Goal: Information Seeking & Learning: Learn about a topic

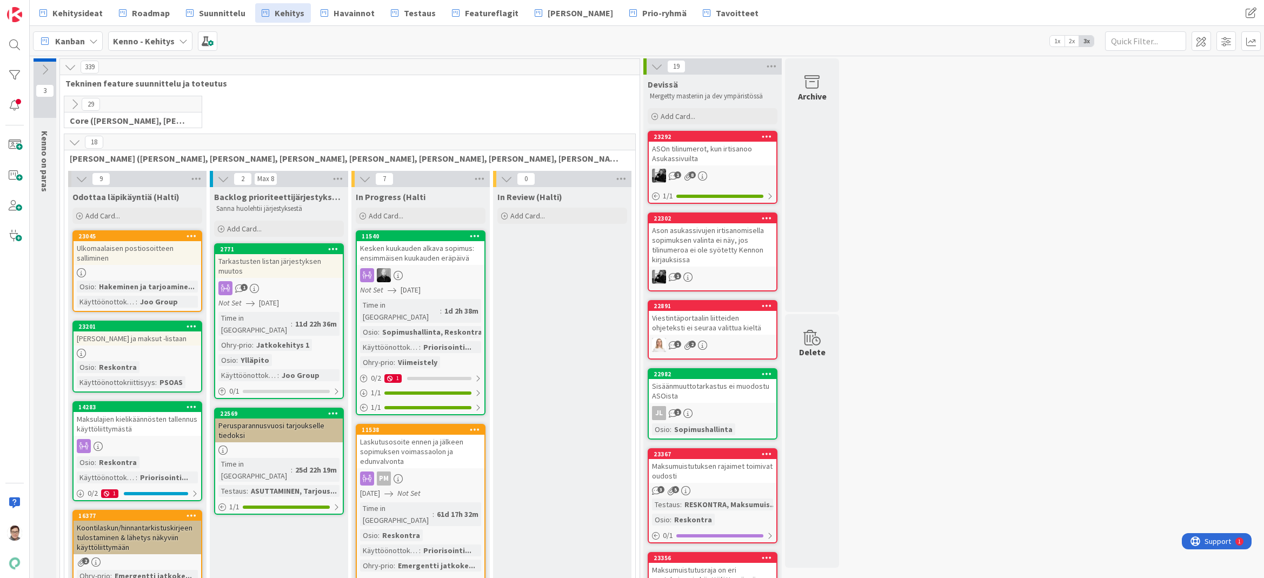
click at [635, 21] on link "Prio-ryhmä" at bounding box center [658, 12] width 70 height 19
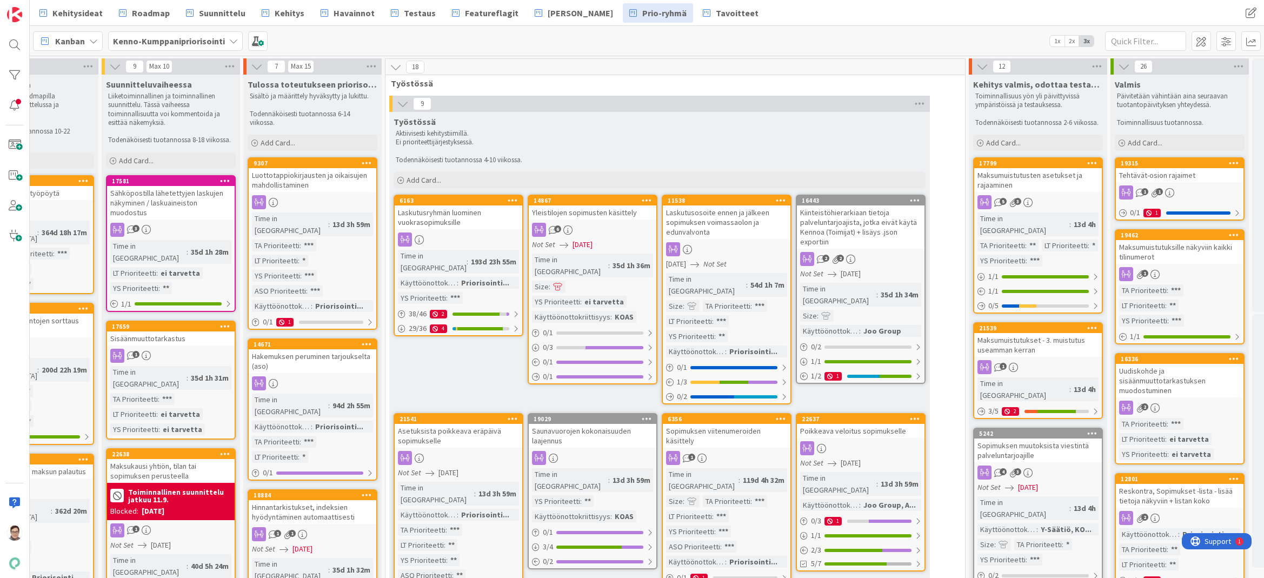
scroll to position [0, 553]
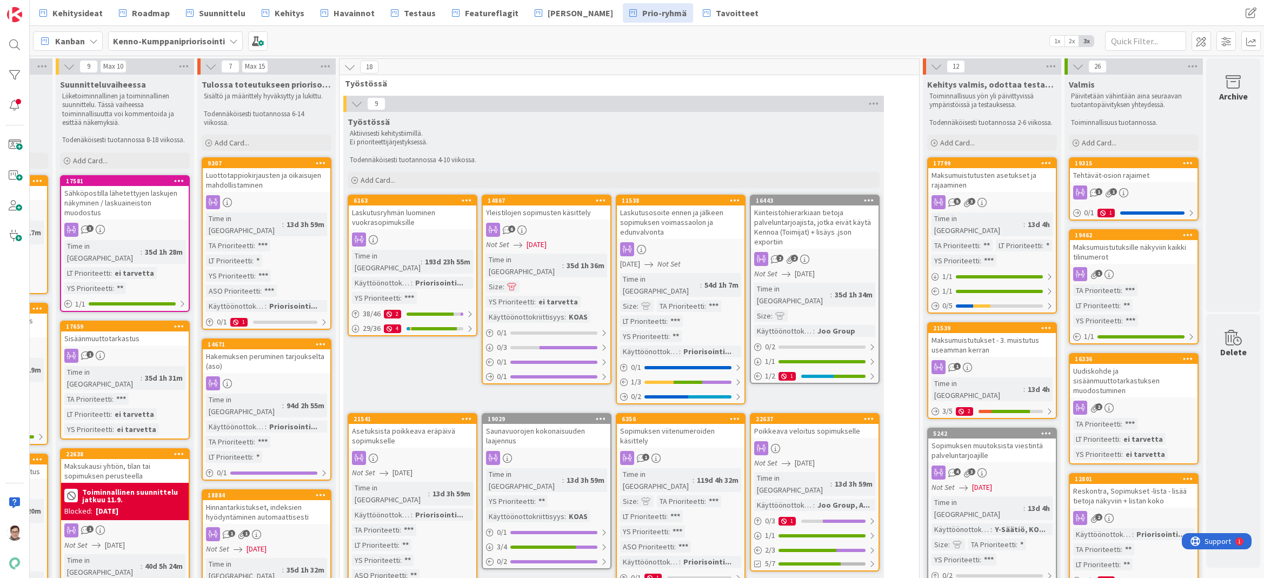
click at [983, 180] on div "Maksumuistutusten asetukset ja rajaaminen" at bounding box center [992, 180] width 128 height 24
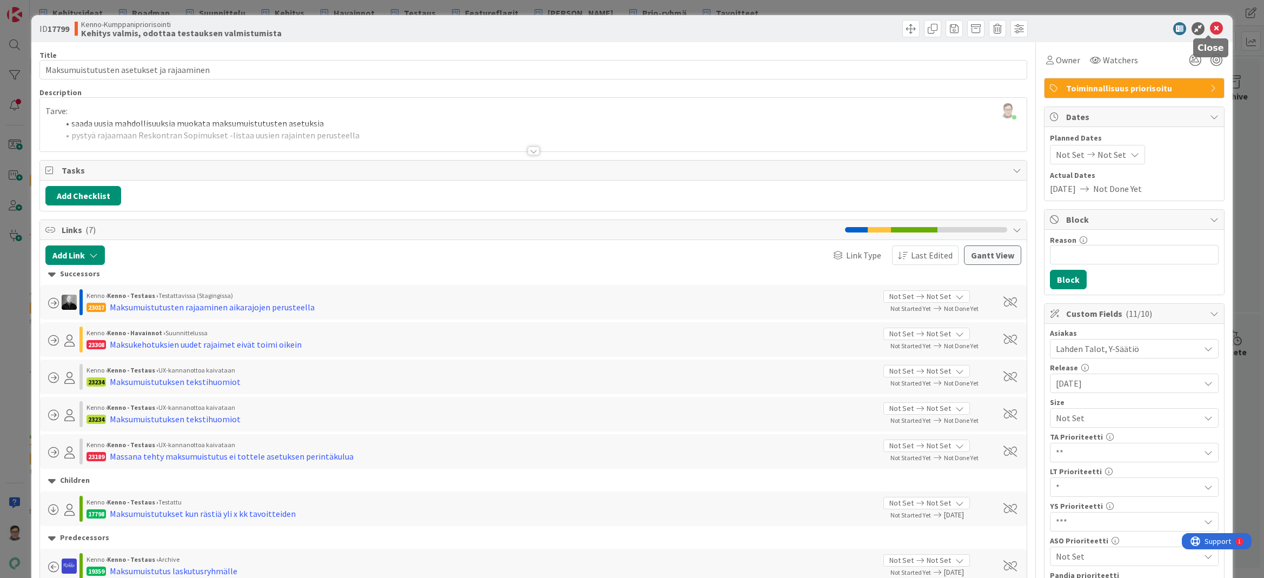
click at [1210, 30] on icon at bounding box center [1216, 28] width 13 height 13
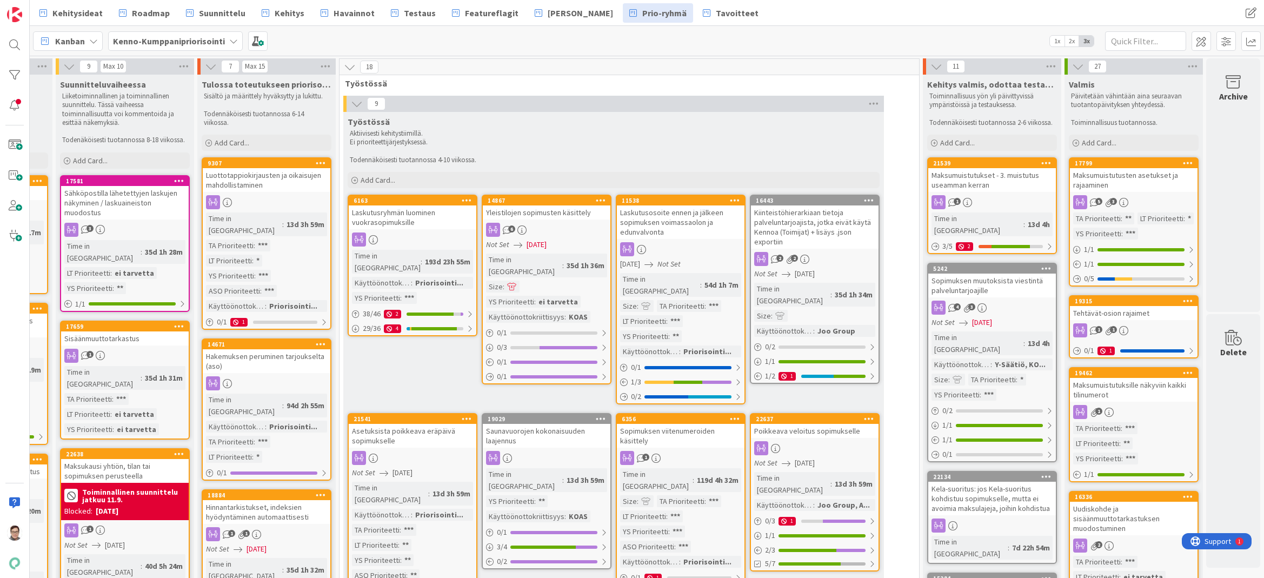
click at [1012, 184] on div "Maksumuistutukset - 3. muistutus useamman kerran" at bounding box center [992, 180] width 128 height 24
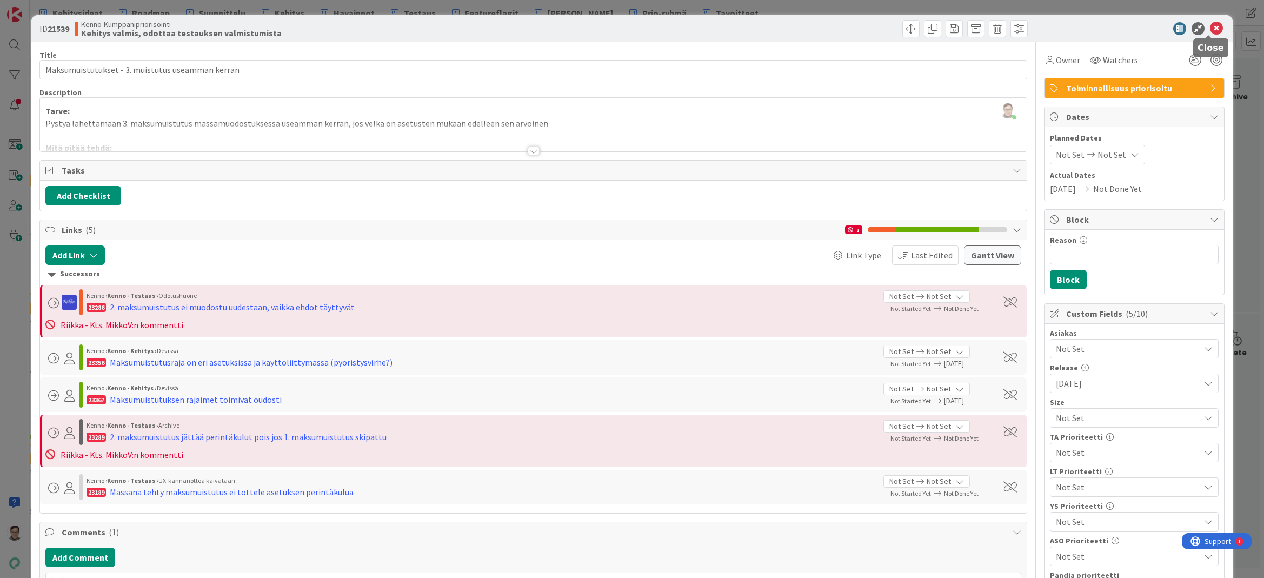
click at [1211, 28] on icon at bounding box center [1216, 28] width 13 height 13
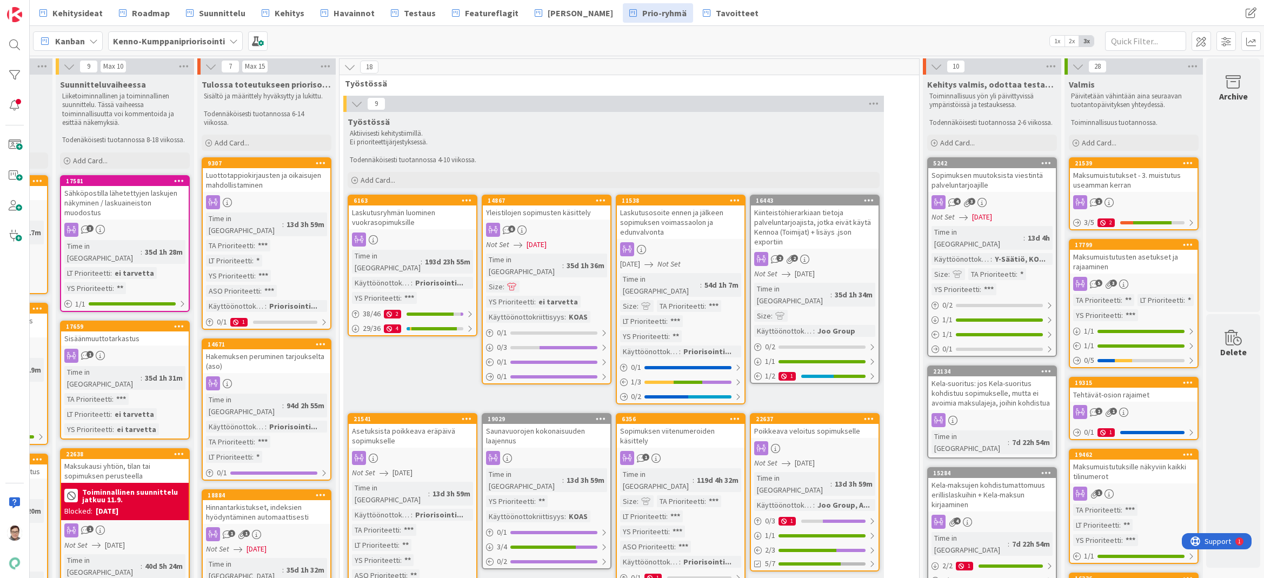
click at [998, 190] on div "Sopimuksen muutoksista viestintä palveluntarjoajille" at bounding box center [992, 180] width 128 height 24
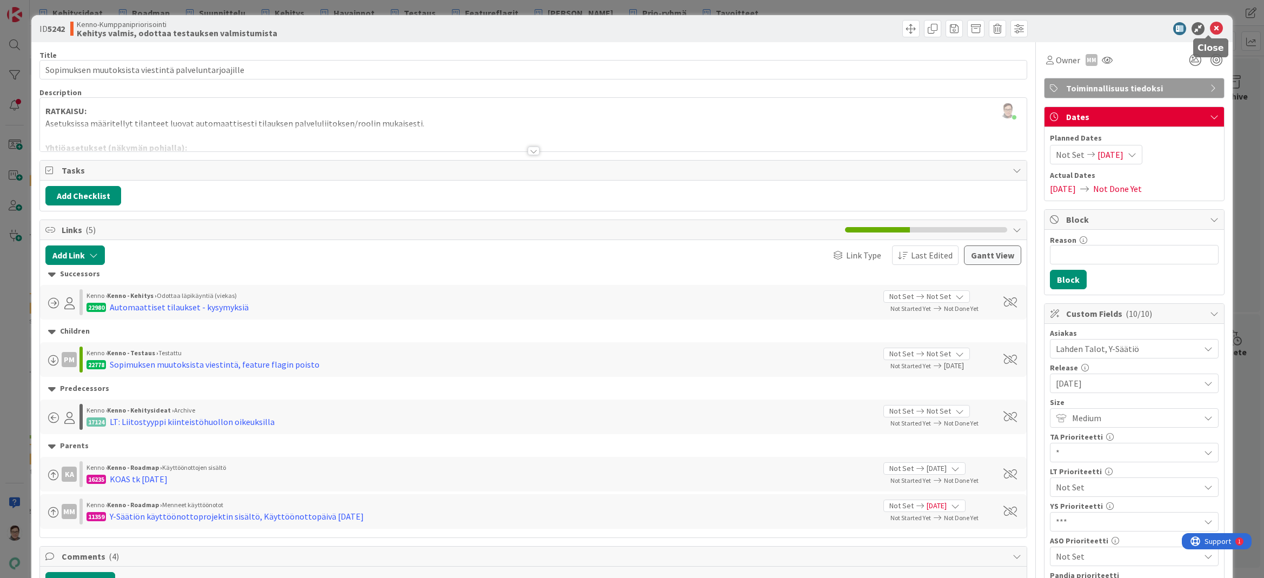
click at [1210, 28] on icon at bounding box center [1216, 28] width 13 height 13
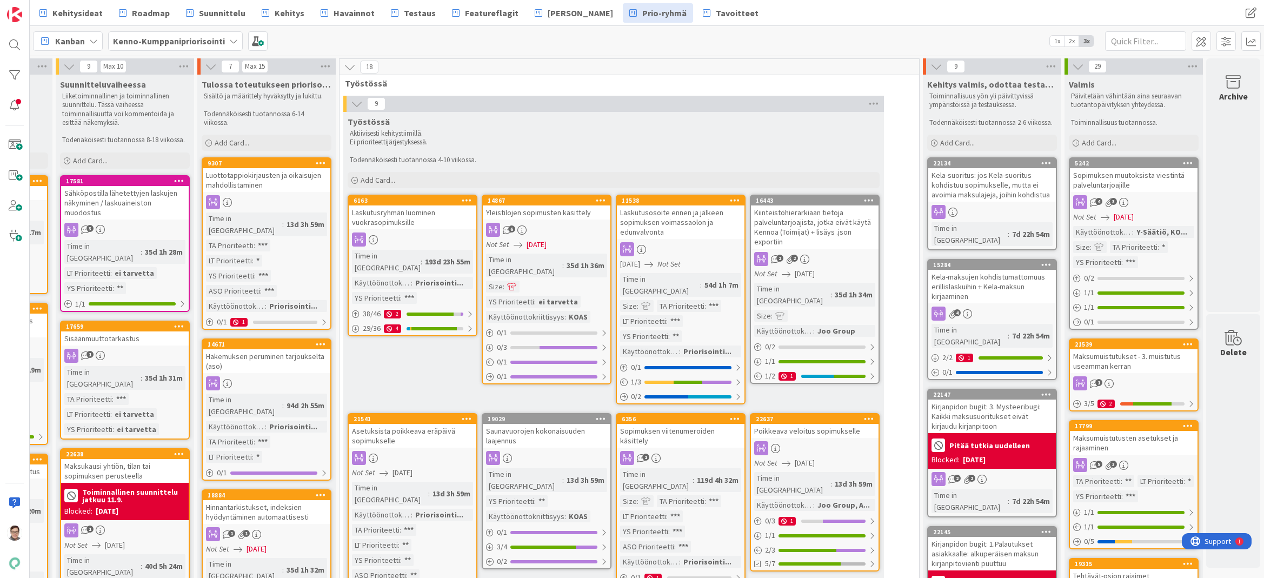
click at [998, 189] on div "Kela-suoritus: jos Kela-suoritus kohdistuu sopimukselle, mutta ei avoimia maksu…" at bounding box center [992, 185] width 128 height 34
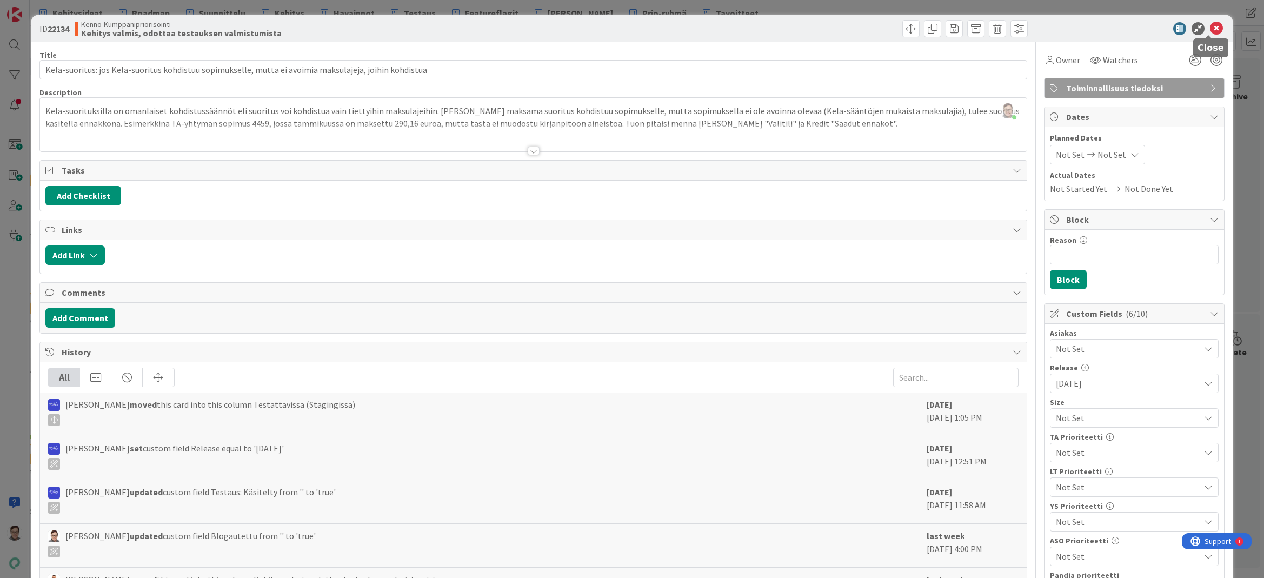
click at [1210, 28] on icon at bounding box center [1216, 28] width 13 height 13
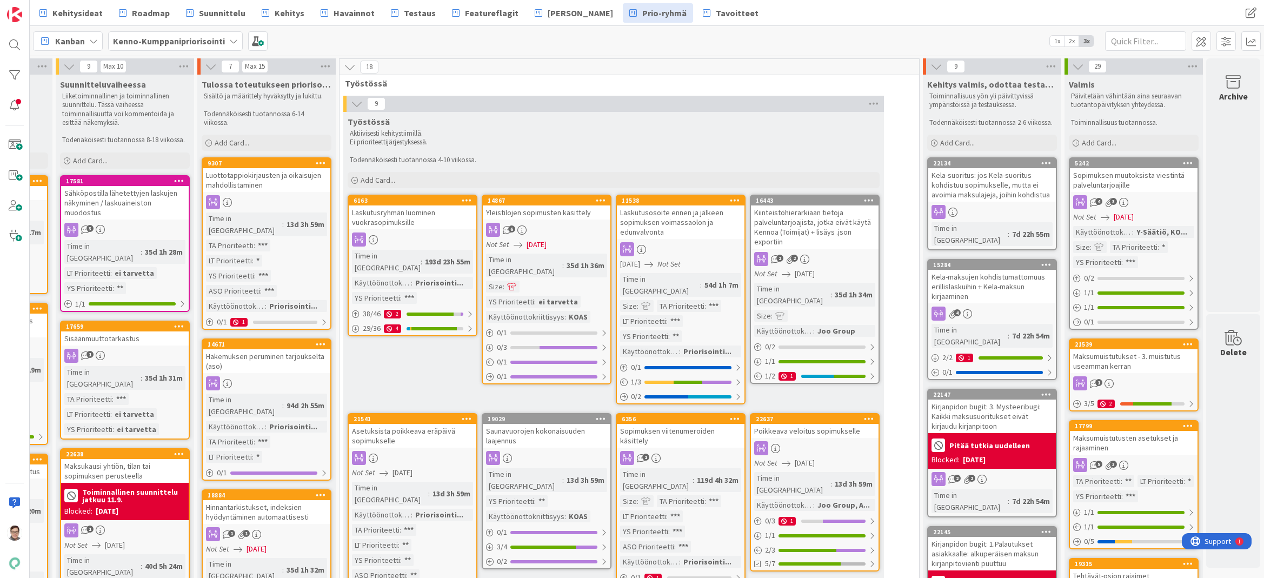
click at [988, 276] on div "Kela-maksujen kohdistumattomuus erillislaskuihin + Kela-maksun kirjaaminen" at bounding box center [992, 287] width 128 height 34
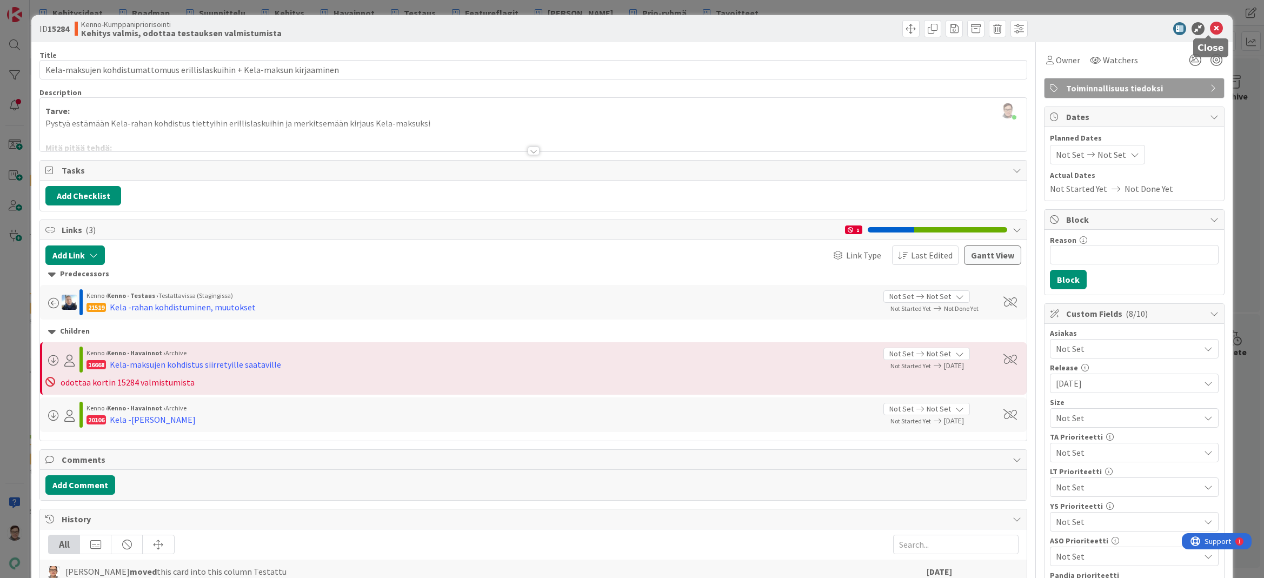
click at [1211, 27] on icon at bounding box center [1216, 28] width 13 height 13
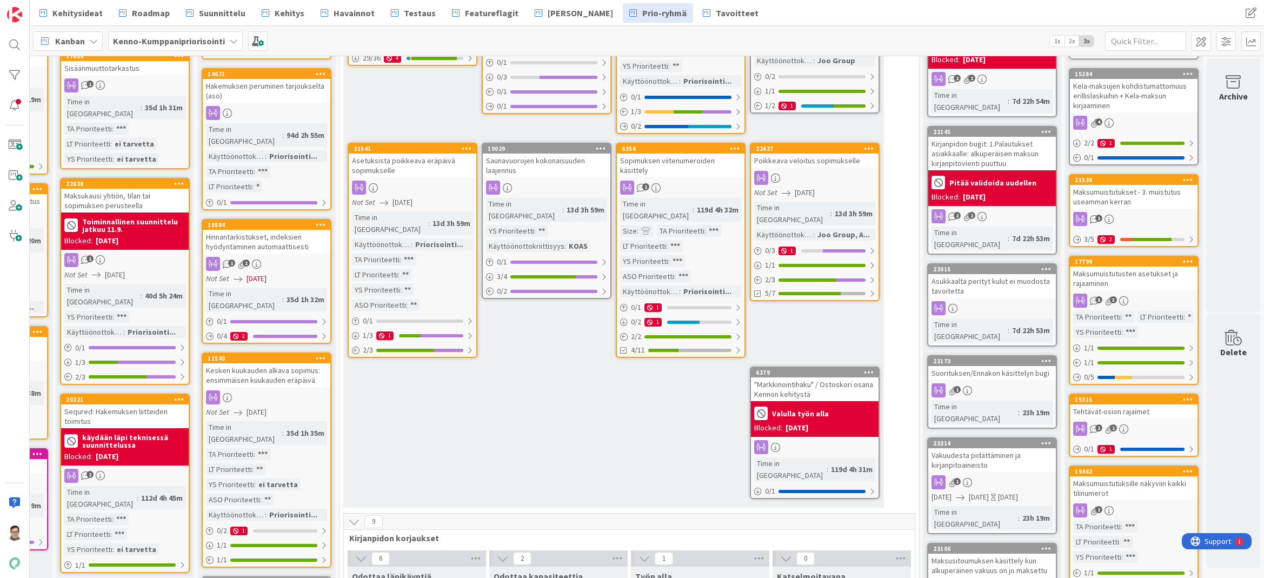
click at [985, 274] on div "Asukkaalta perityt kulut ei muodosta tavoitetta" at bounding box center [992, 286] width 128 height 24
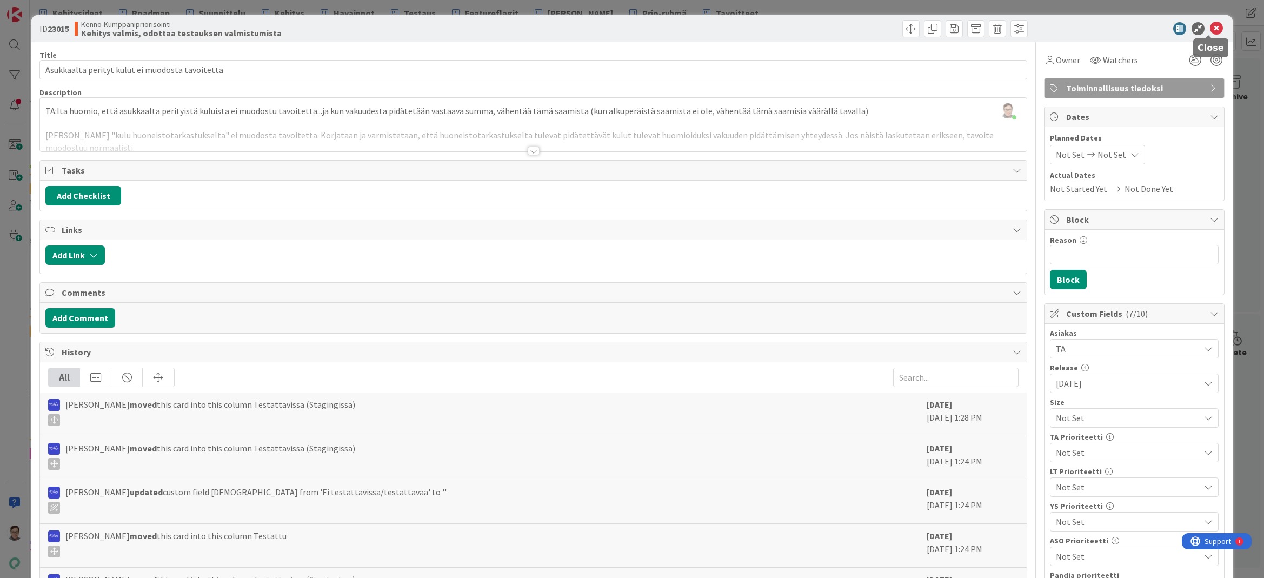
click at [1210, 31] on icon at bounding box center [1216, 28] width 13 height 13
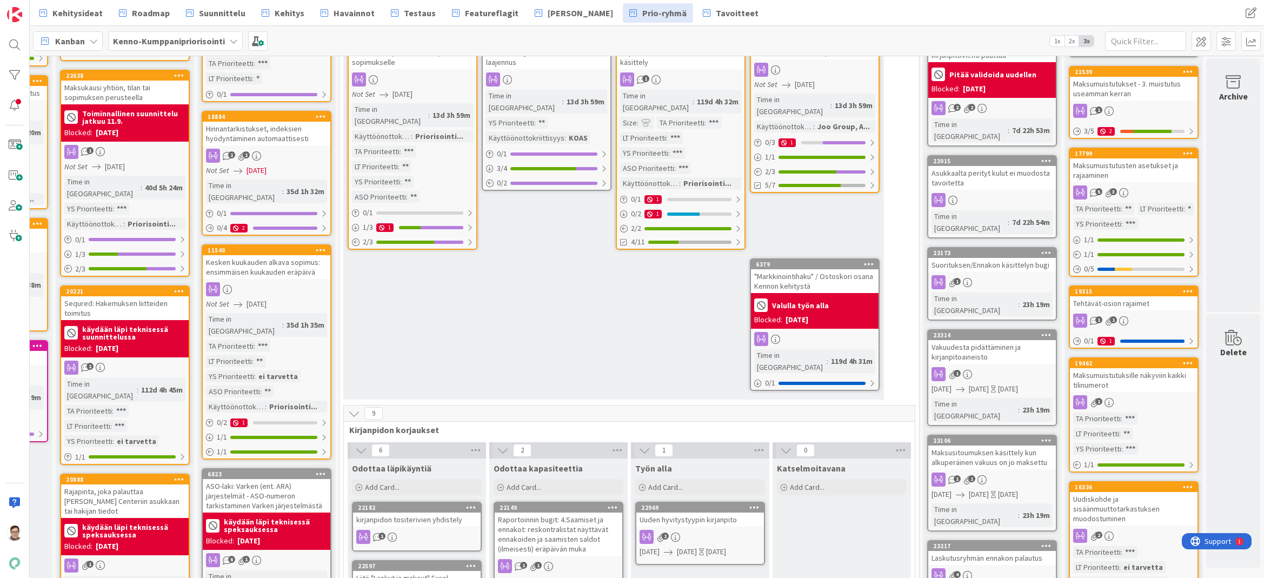
click at [1003, 446] on div "Maksusitoumuksen käsittely kun alkuperäinen vakuus on jo maksettu" at bounding box center [992, 458] width 128 height 24
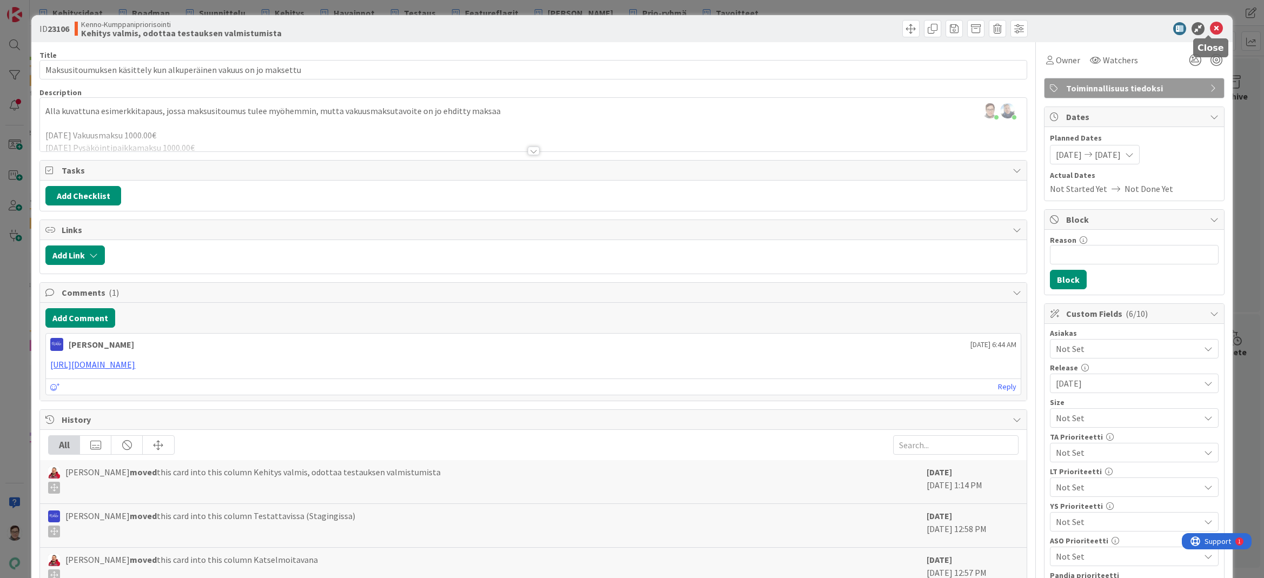
click at [1210, 29] on icon at bounding box center [1216, 28] width 13 height 13
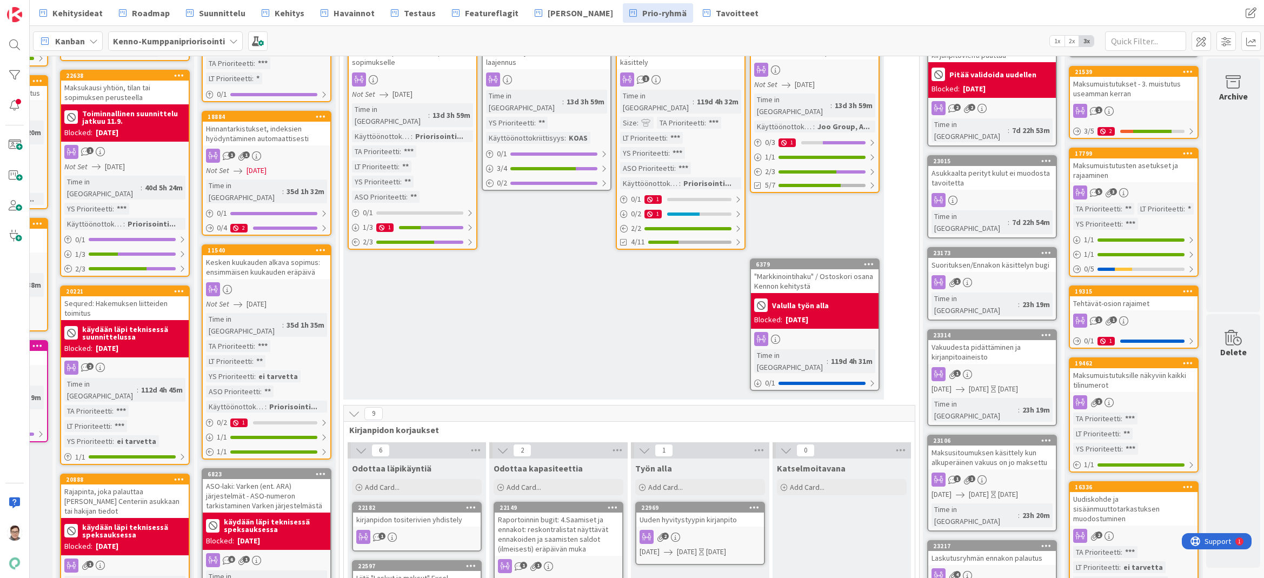
click at [991, 540] on link "23217 Laskutusryhmän ennakon palautus 4 Time in [GEOGRAPHIC_DATA] : 23h 19m" at bounding box center [992, 577] width 130 height 74
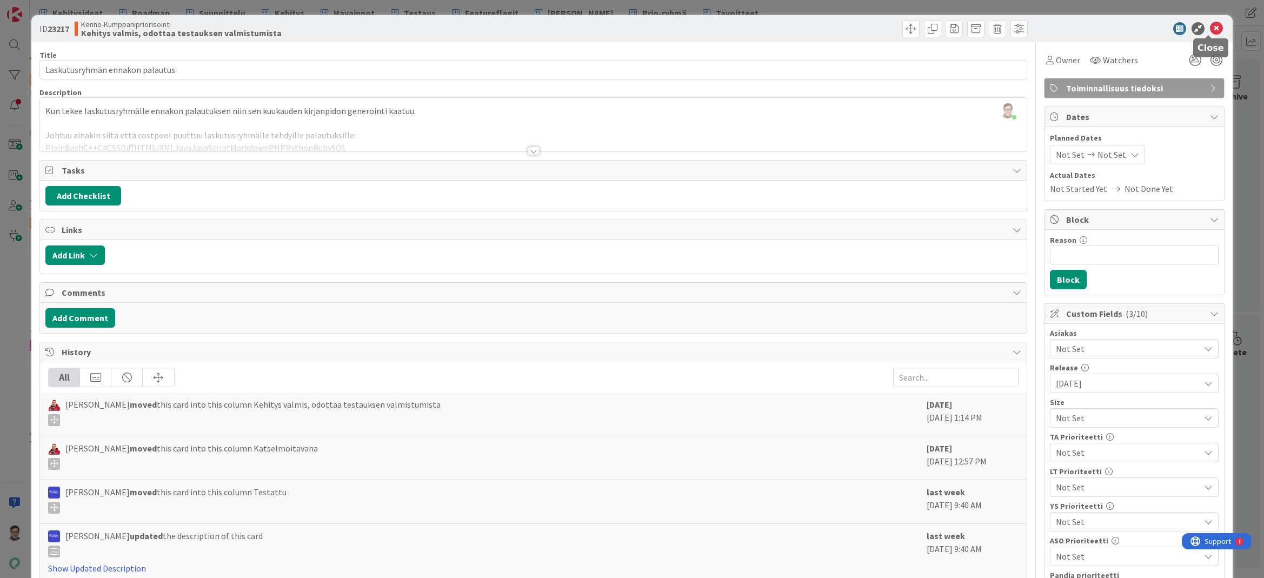
click at [1213, 28] on icon at bounding box center [1216, 28] width 13 height 13
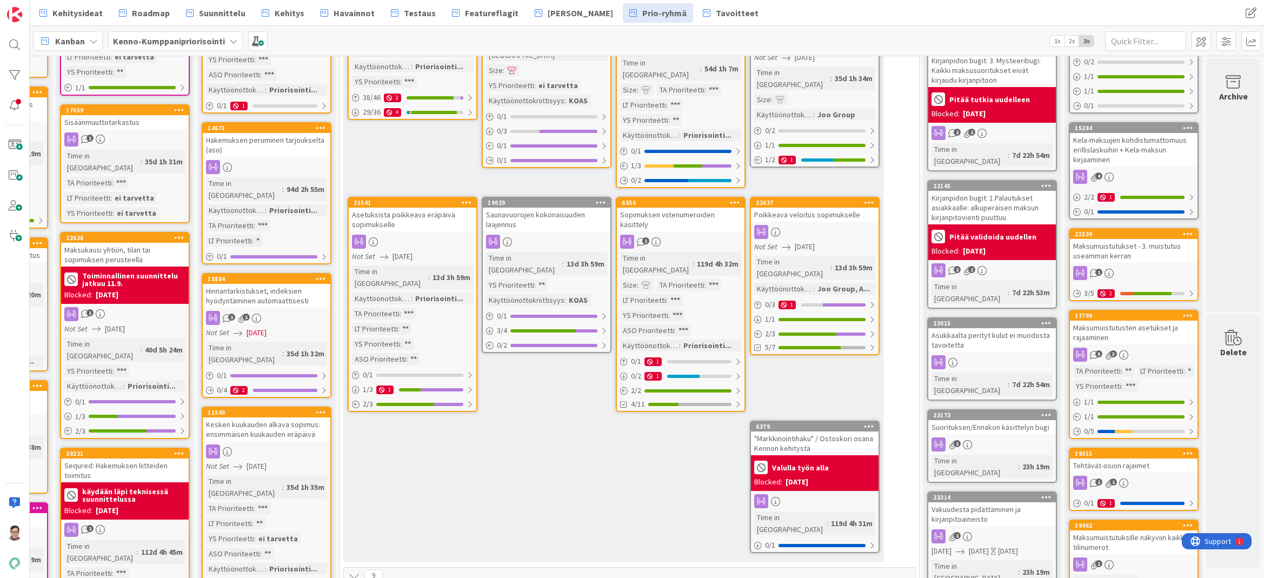
click at [396, 216] on div "Asetuksista poikkeava eräpäivä sopimukselle" at bounding box center [413, 220] width 128 height 24
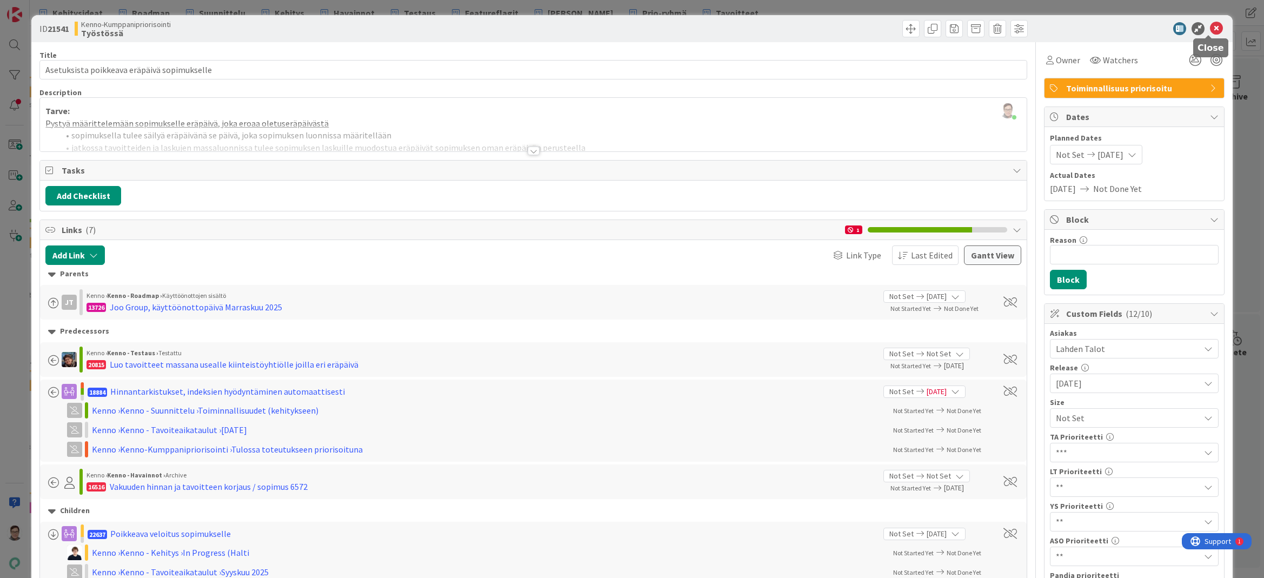
click at [1210, 26] on icon at bounding box center [1216, 28] width 13 height 13
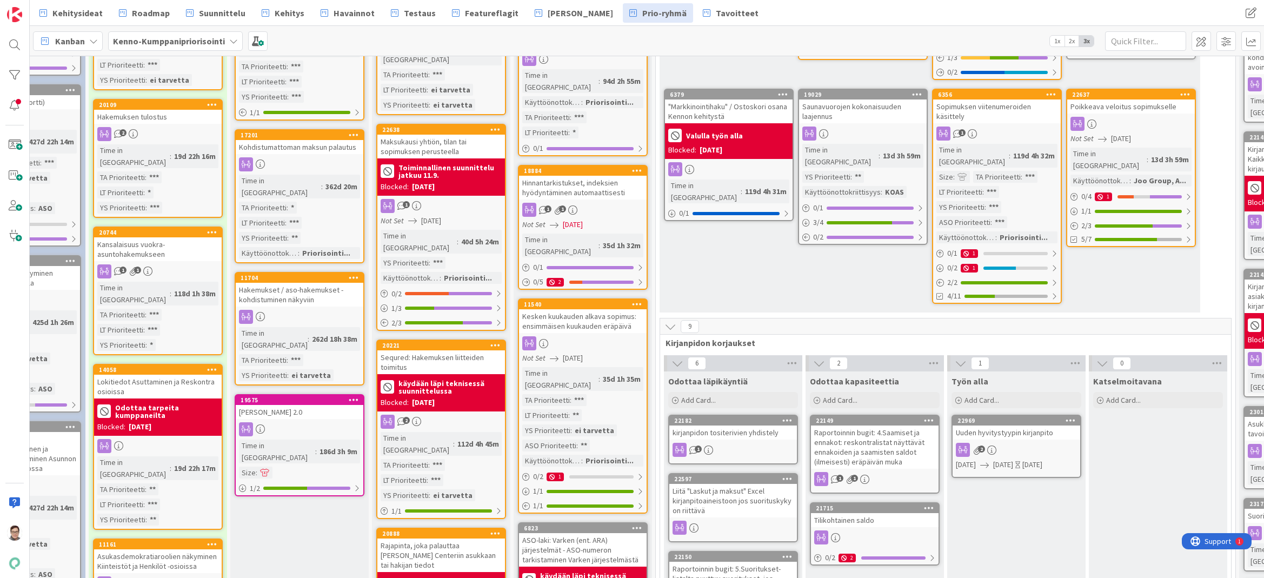
click at [600, 336] on div at bounding box center [583, 343] width 128 height 14
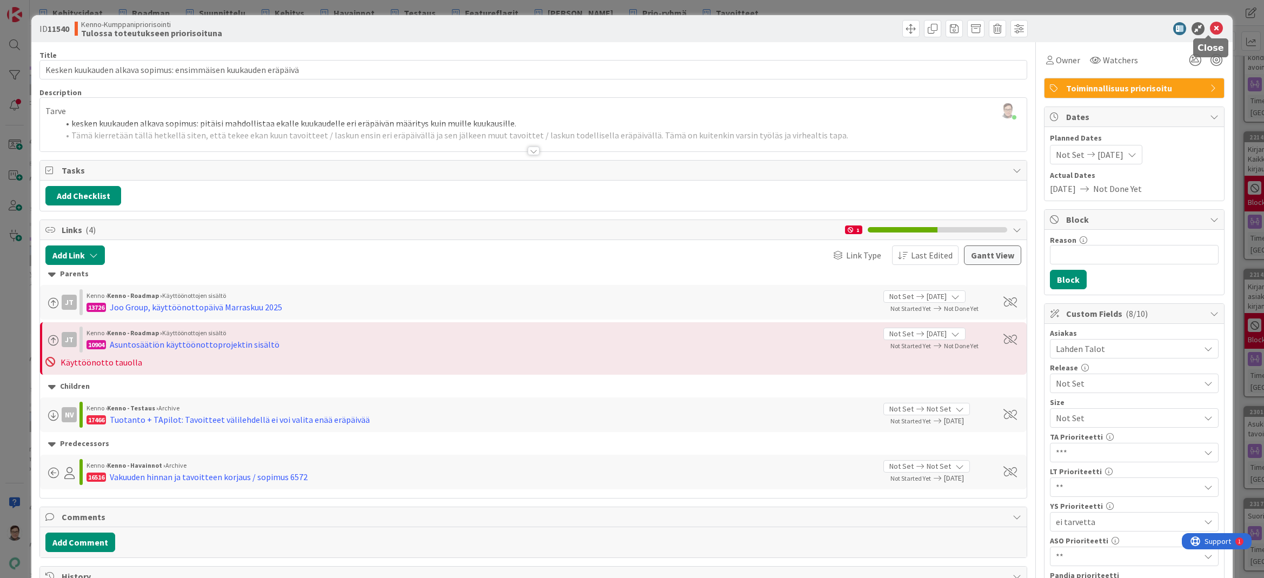
click at [1212, 31] on icon at bounding box center [1216, 28] width 13 height 13
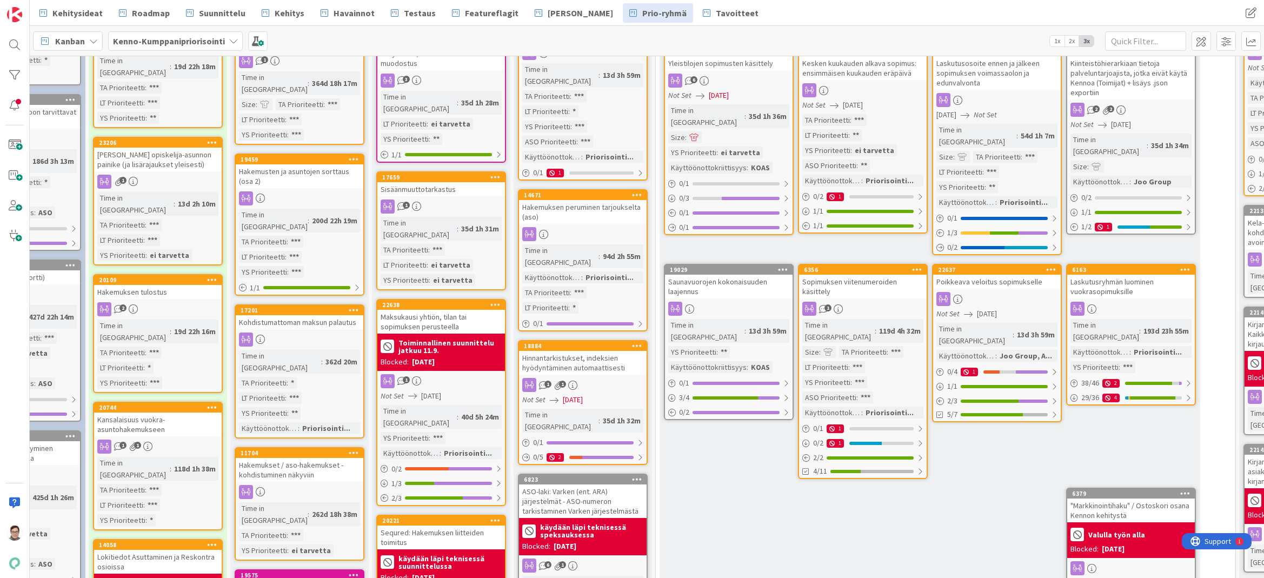
scroll to position [0, 228]
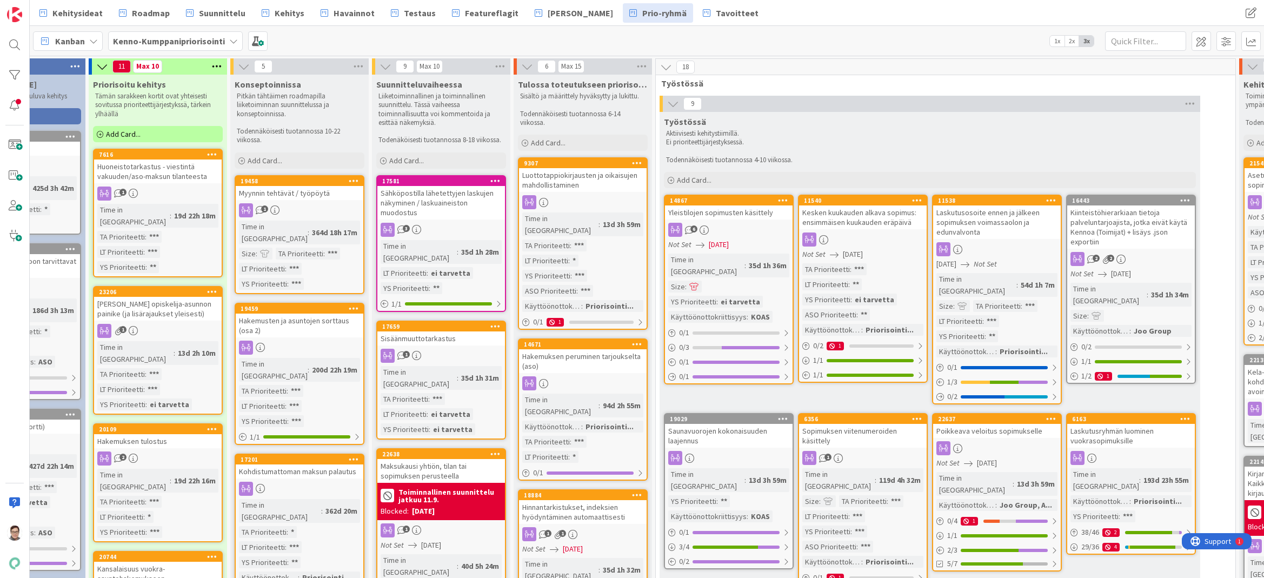
click at [439, 211] on div "Sähköpostilla lähetettyjen laskujen näkyminen / laskuaineiston muodostus" at bounding box center [441, 203] width 128 height 34
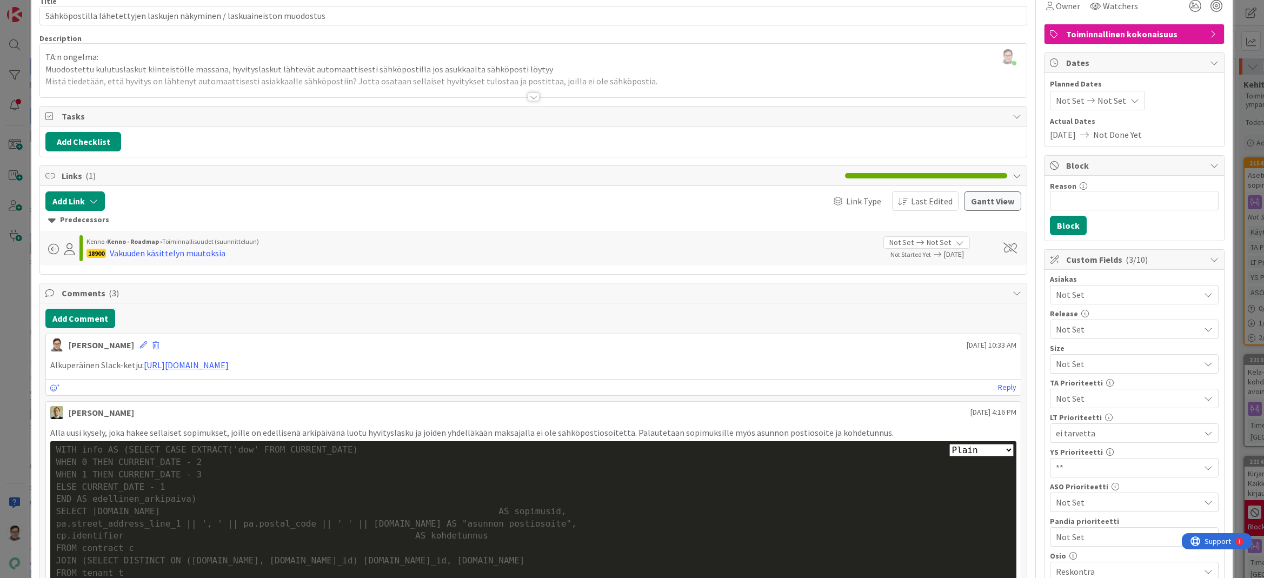
scroll to position [19, 0]
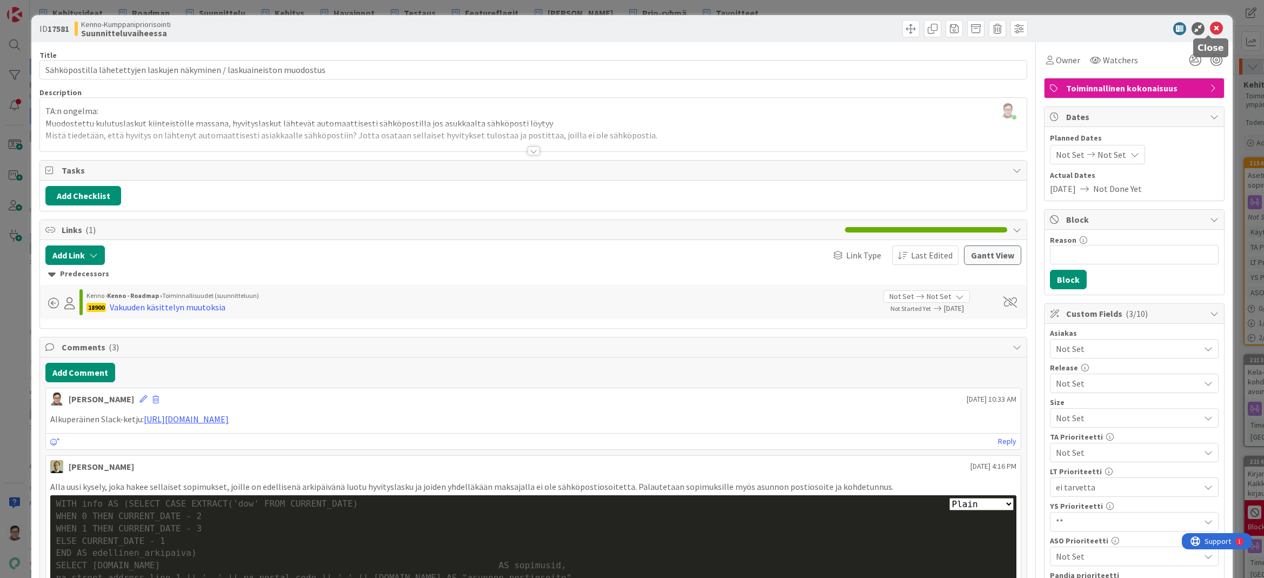
click at [1210, 27] on icon at bounding box center [1216, 28] width 13 height 13
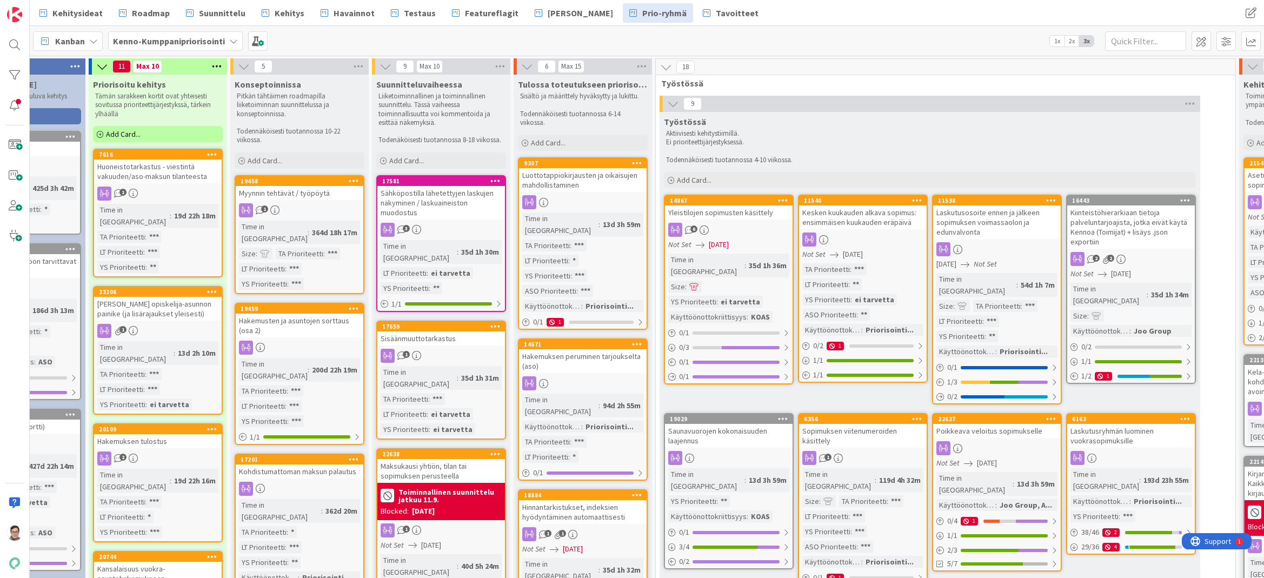
click at [436, 349] on div "1" at bounding box center [441, 356] width 128 height 14
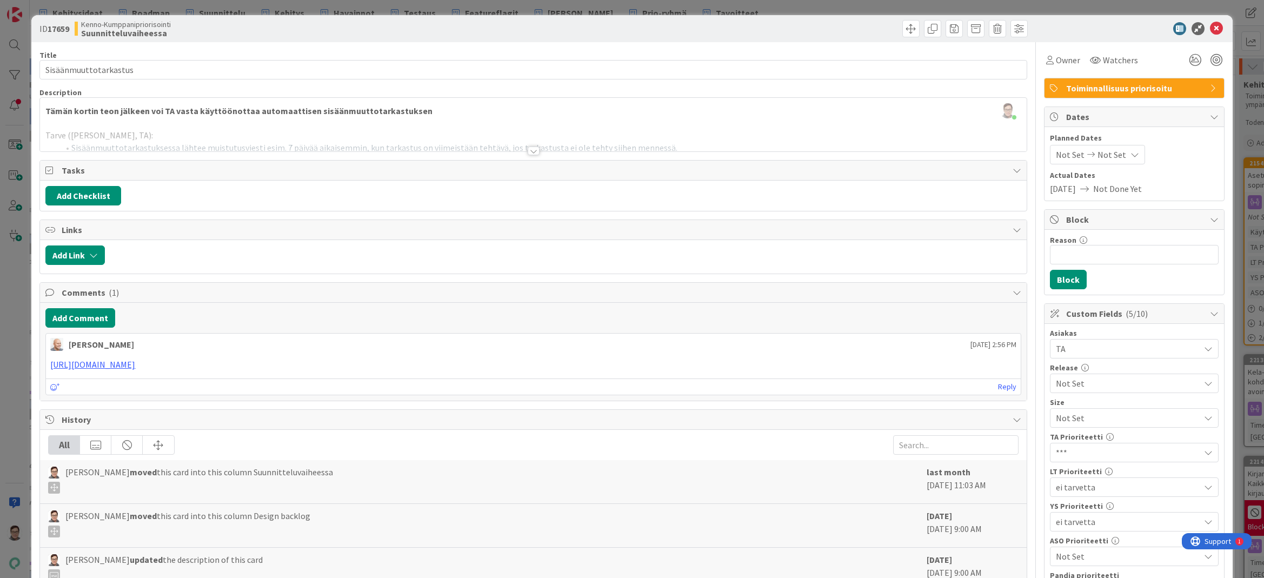
click at [534, 151] on div at bounding box center [534, 151] width 12 height 9
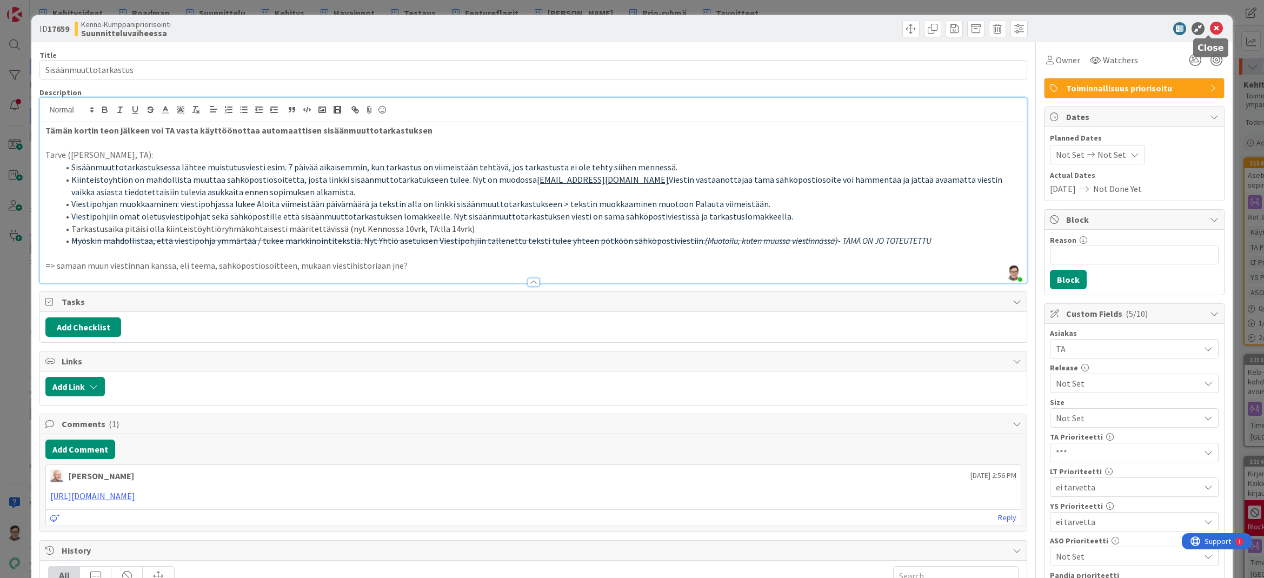
click at [1211, 33] on icon at bounding box center [1216, 28] width 13 height 13
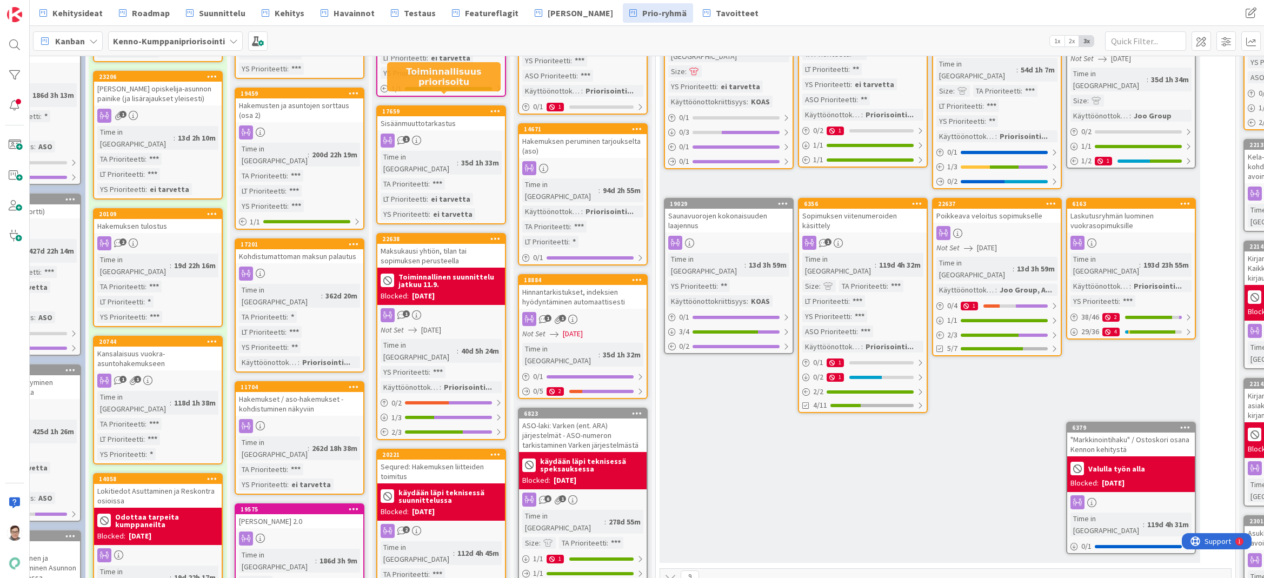
scroll to position [216, 228]
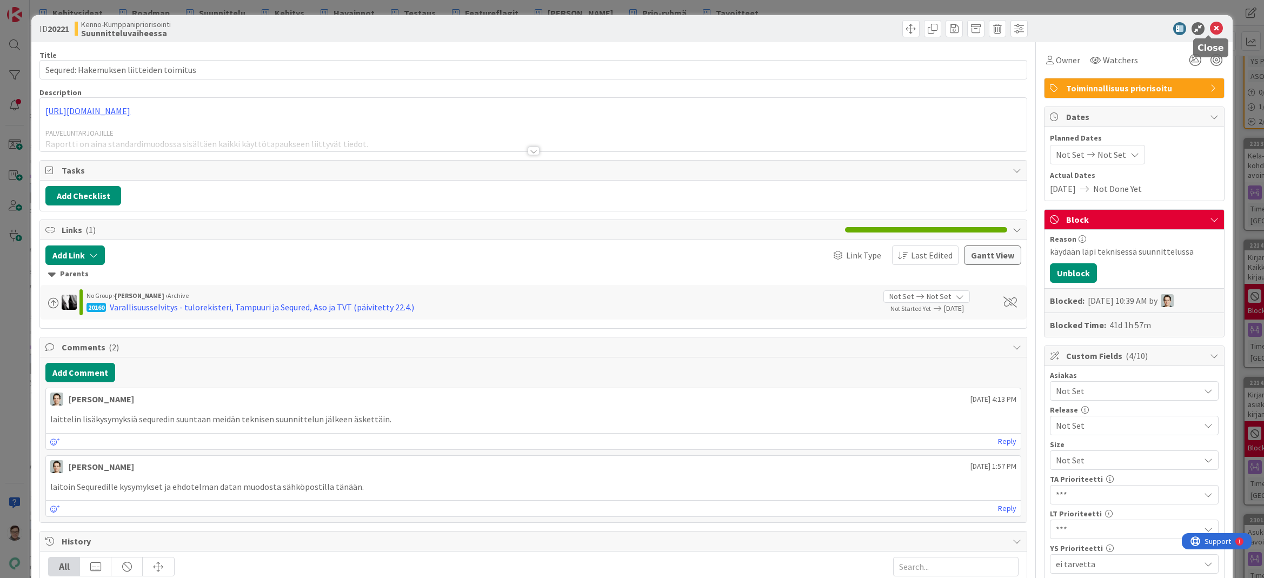
drag, startPoint x: 1210, startPoint y: 31, endPoint x: 1050, endPoint y: 123, distance: 184.3
click at [1210, 31] on icon at bounding box center [1216, 28] width 13 height 13
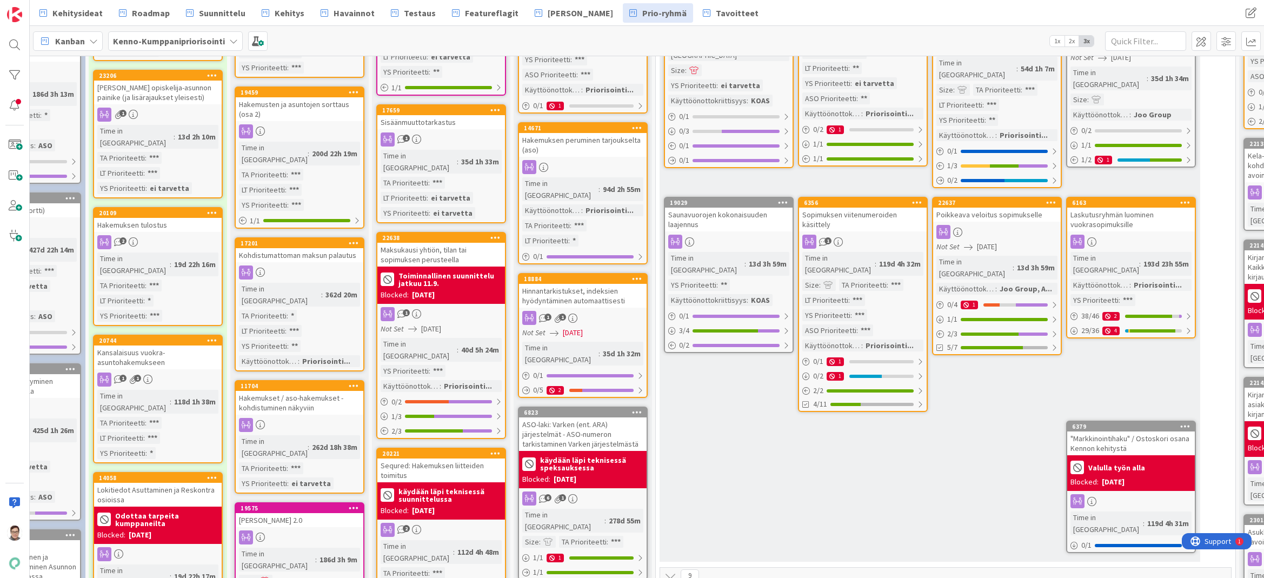
scroll to position [226, 228]
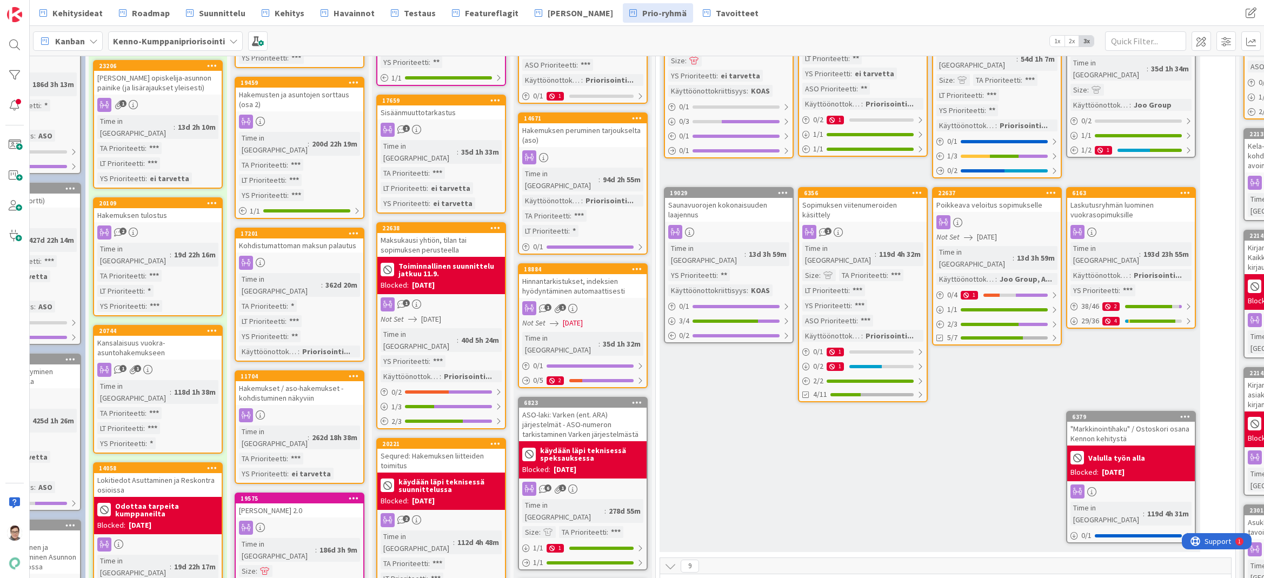
click at [457, 280] on div "Blocked: [DATE]" at bounding box center [441, 285] width 121 height 11
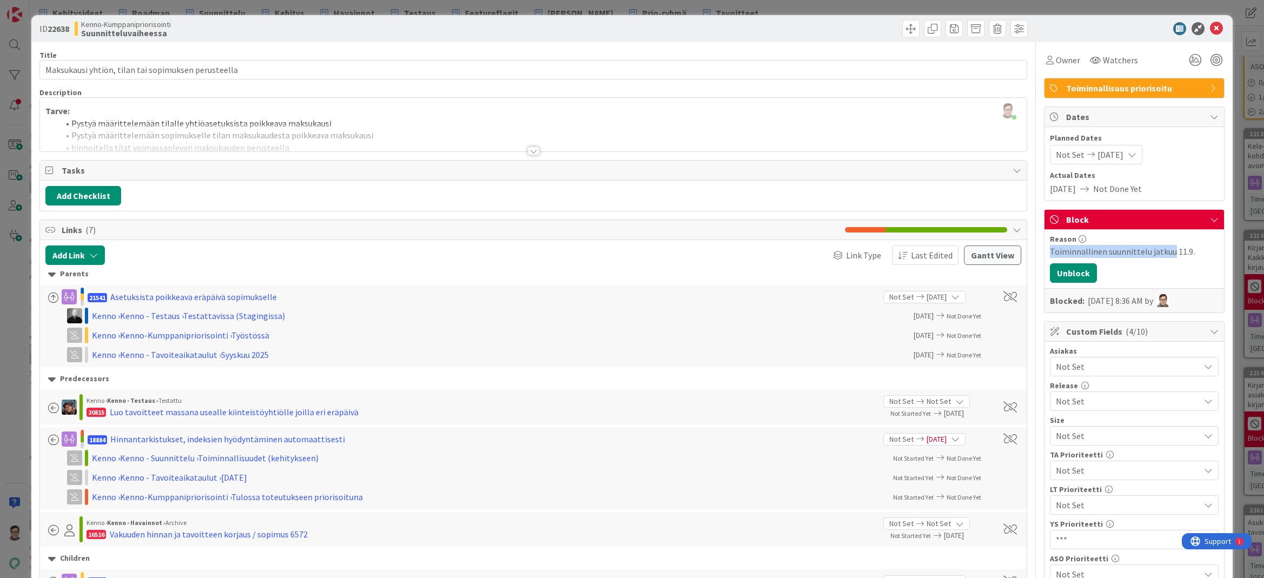
drag, startPoint x: 1164, startPoint y: 252, endPoint x: 1033, endPoint y: 256, distance: 130.9
copy div "Toiminnallinen suunnittelu jatkuu"
click at [1059, 270] on button "Unblock" at bounding box center [1073, 272] width 47 height 19
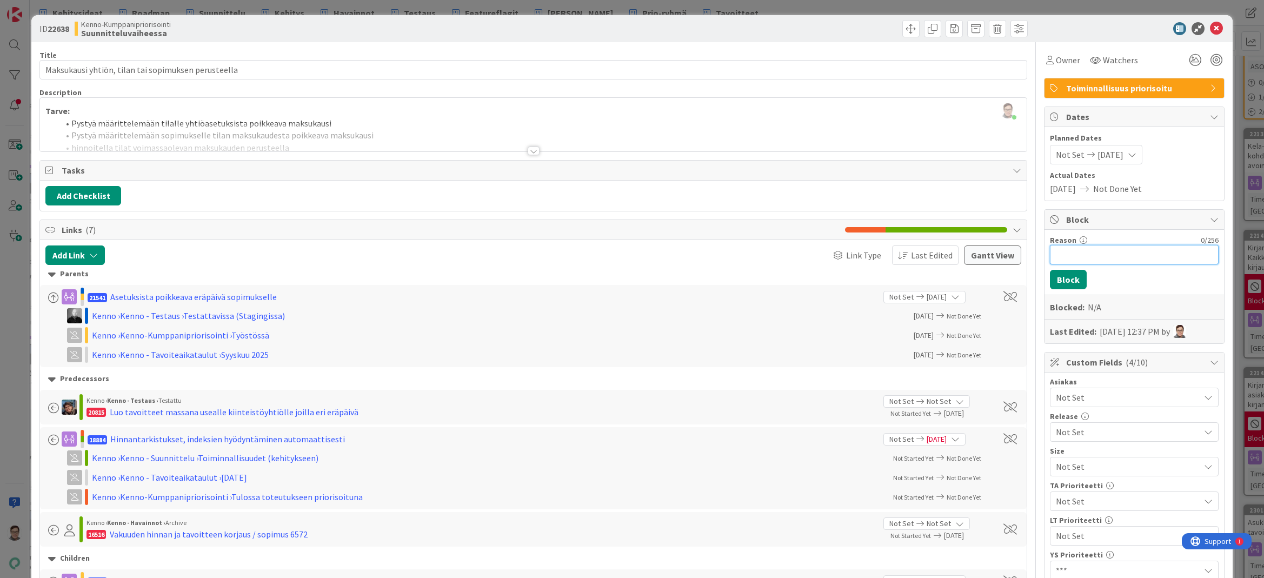
click at [1064, 257] on input "Reason" at bounding box center [1134, 254] width 169 height 19
paste input "Toiminnallinen suunnittelu jatkuu"
type input "Toiminnallinen suunnittelu jatkuu 2.10."
click at [1064, 284] on button "Block" at bounding box center [1068, 279] width 37 height 19
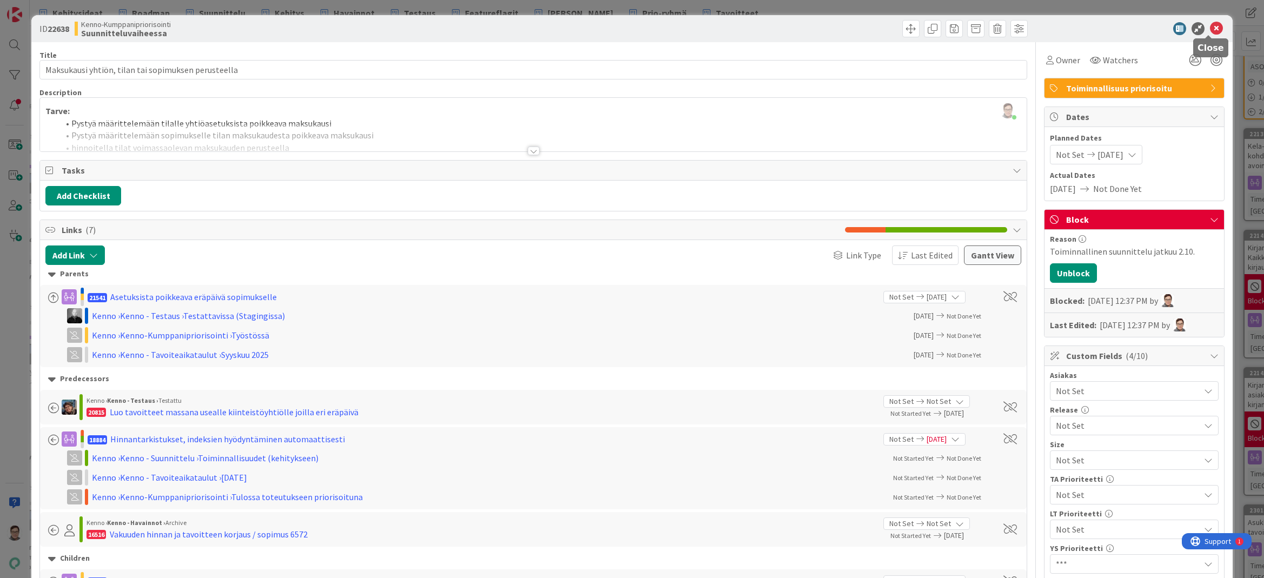
click at [1210, 31] on icon at bounding box center [1216, 28] width 13 height 13
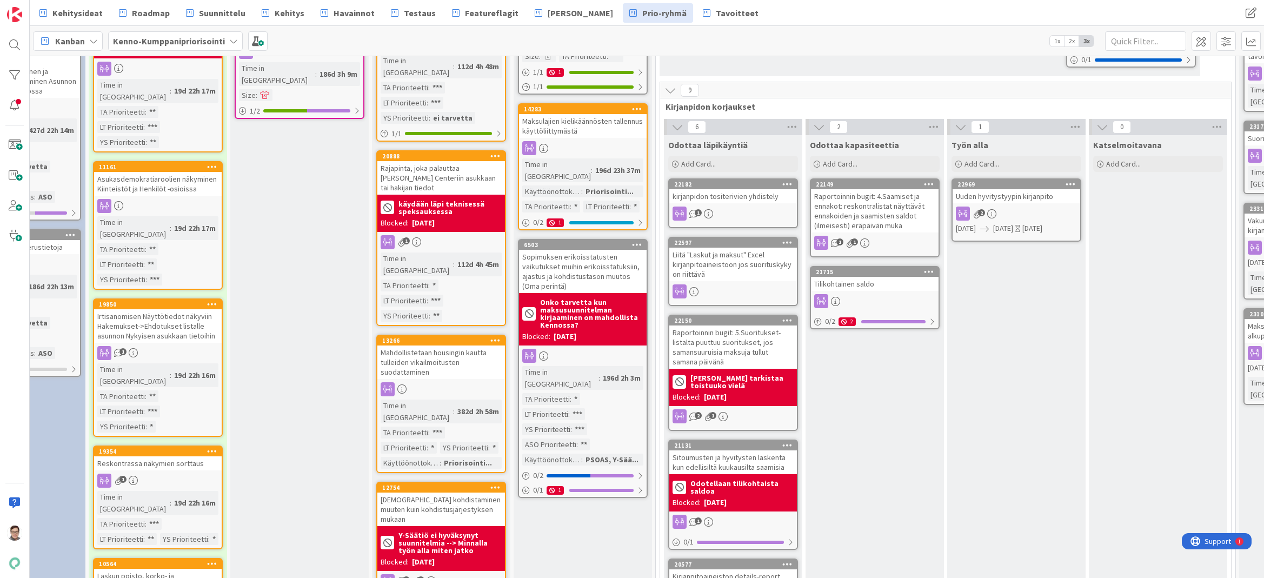
scroll to position [713, 228]
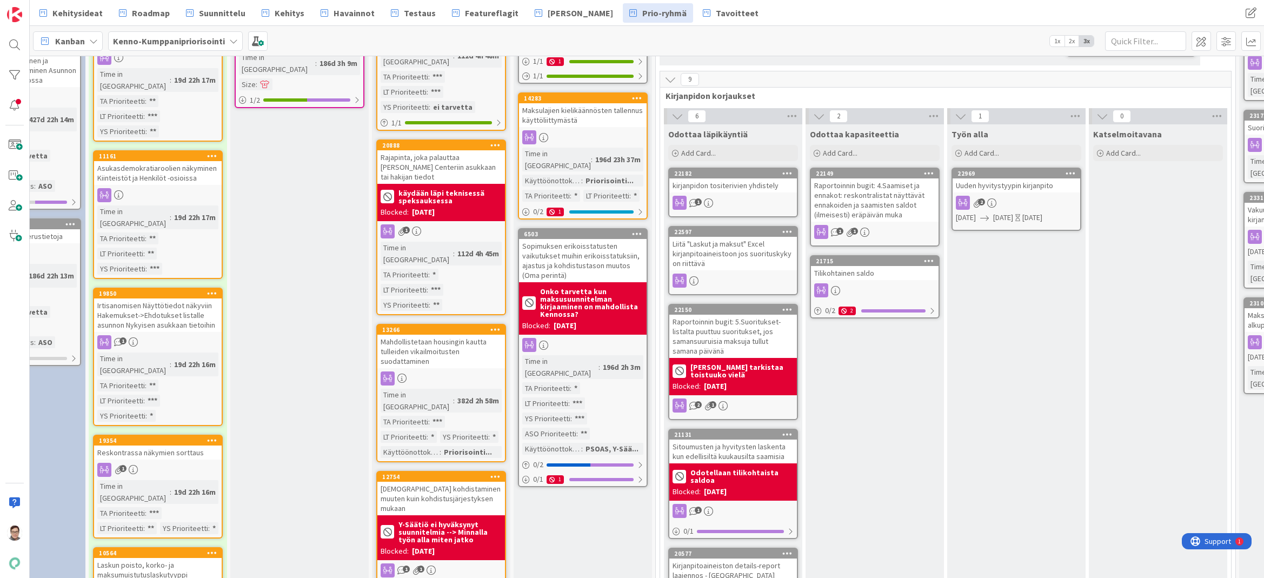
click at [450, 335] on div "Mahdollistetaan housingin kautta tulleiden vikailmoitusten suodattaminen" at bounding box center [441, 352] width 128 height 34
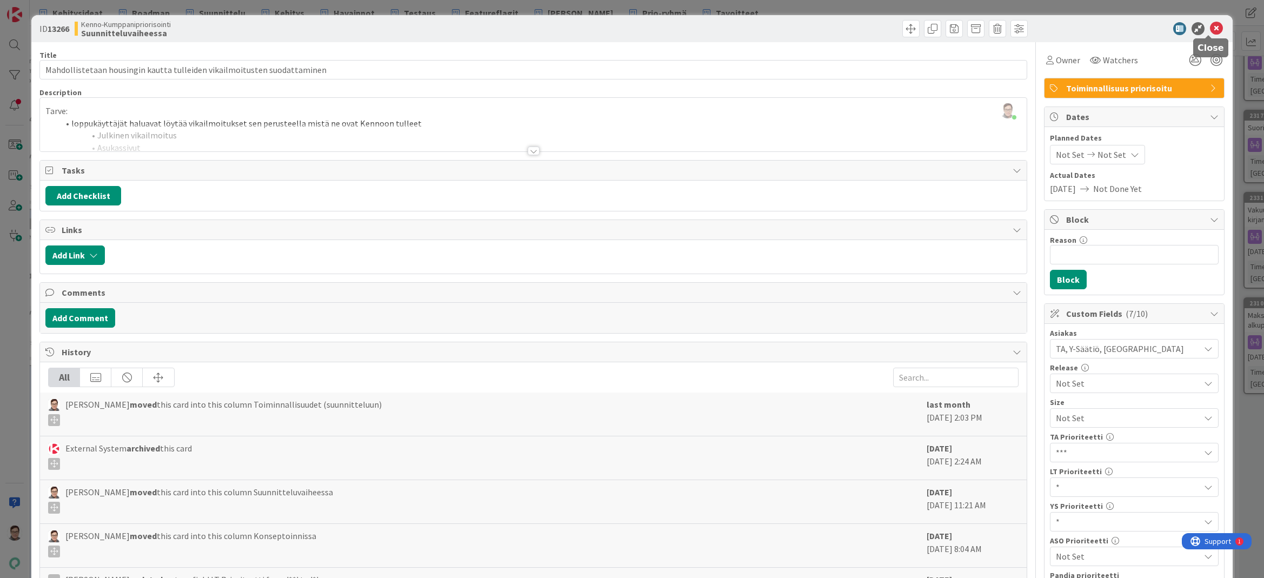
click at [1213, 31] on icon at bounding box center [1216, 28] width 13 height 13
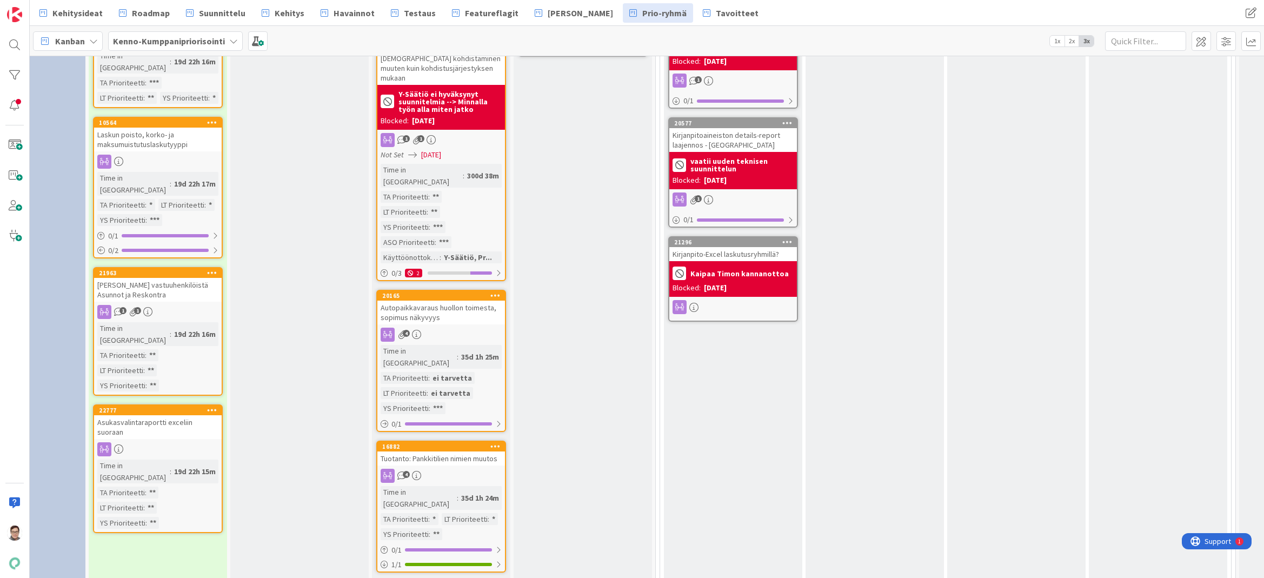
scroll to position [1145, 228]
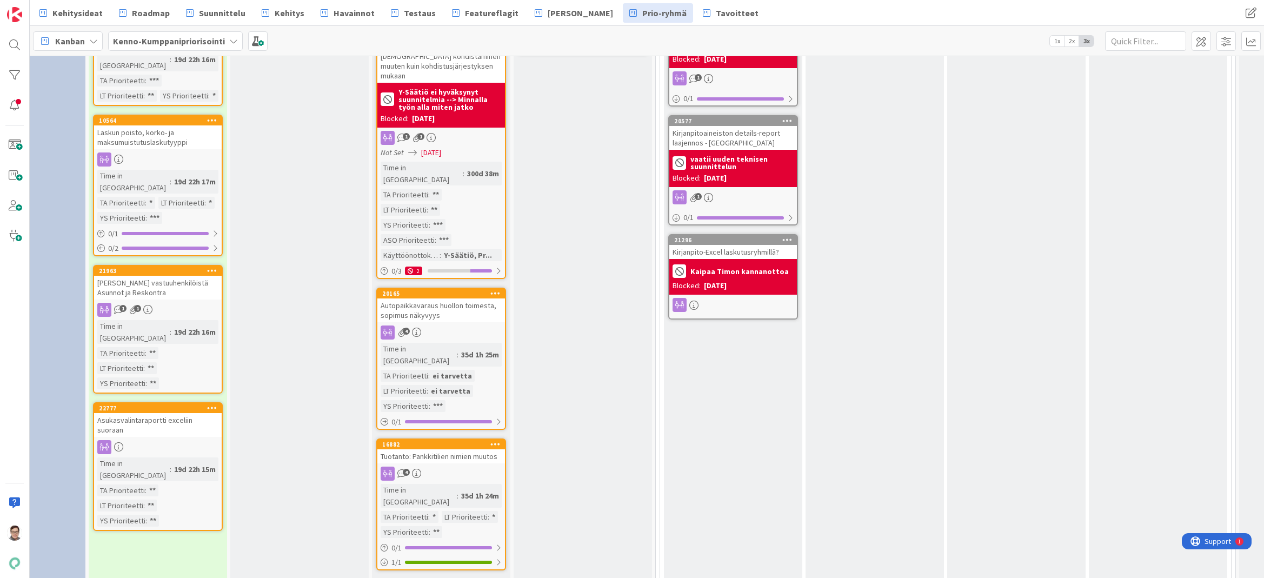
click at [441, 449] on div "Tuotanto: Pankkitilien nimien muutos" at bounding box center [441, 456] width 128 height 14
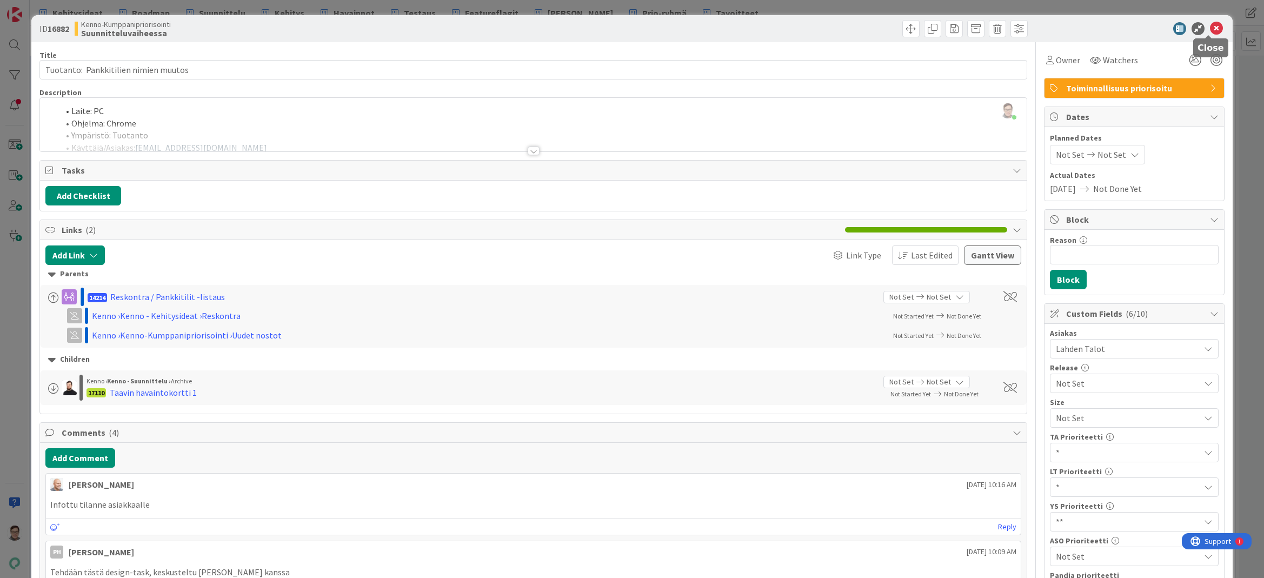
click at [1210, 29] on icon at bounding box center [1216, 28] width 13 height 13
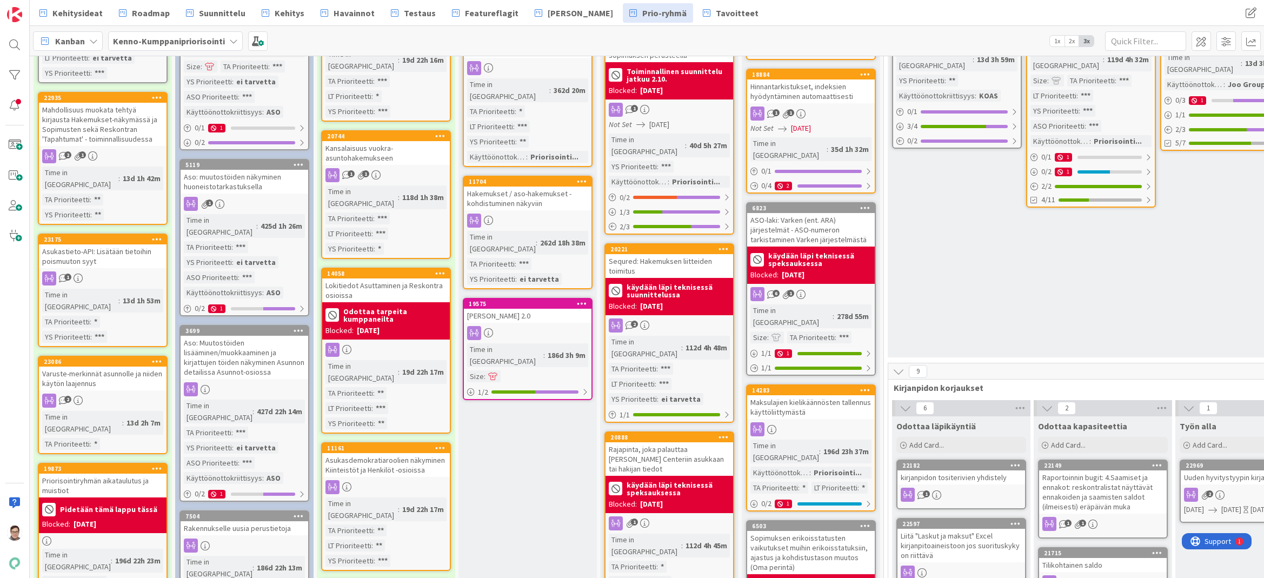
scroll to position [595, 0]
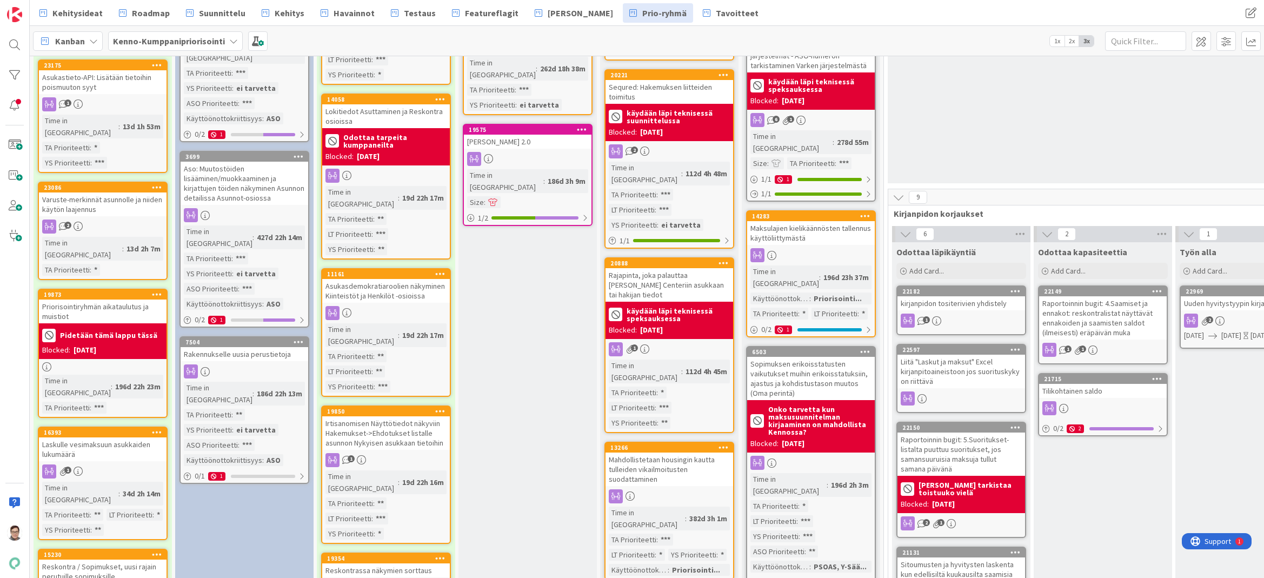
click at [243, 347] on div "Rakennukselle uusia perustietoja" at bounding box center [245, 354] width 128 height 14
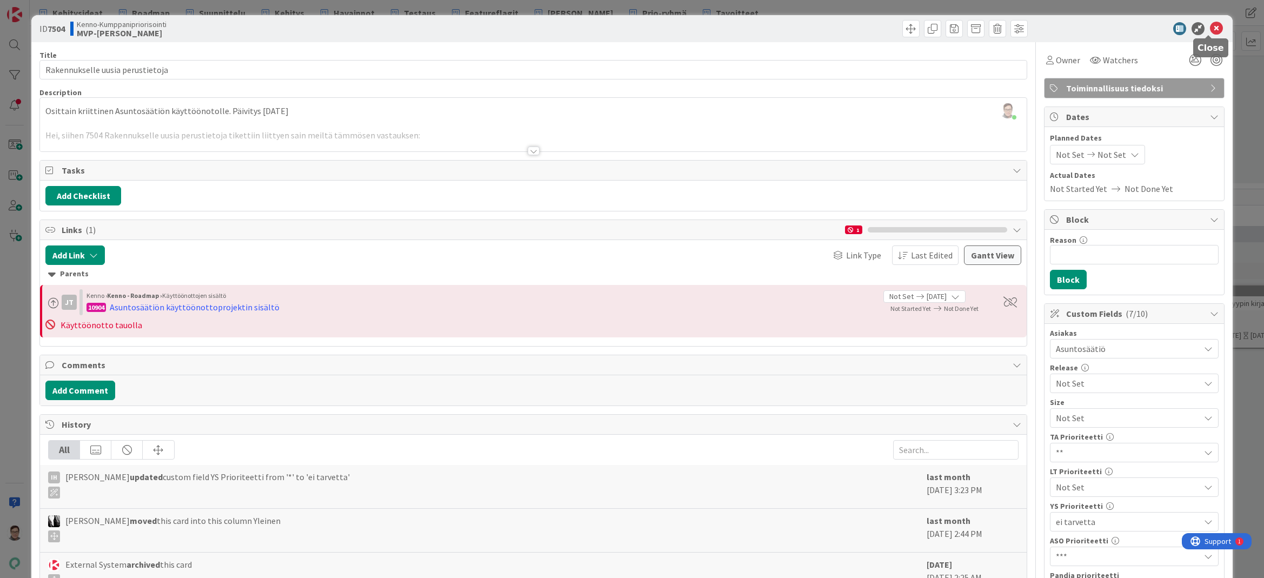
click at [1211, 31] on icon at bounding box center [1216, 28] width 13 height 13
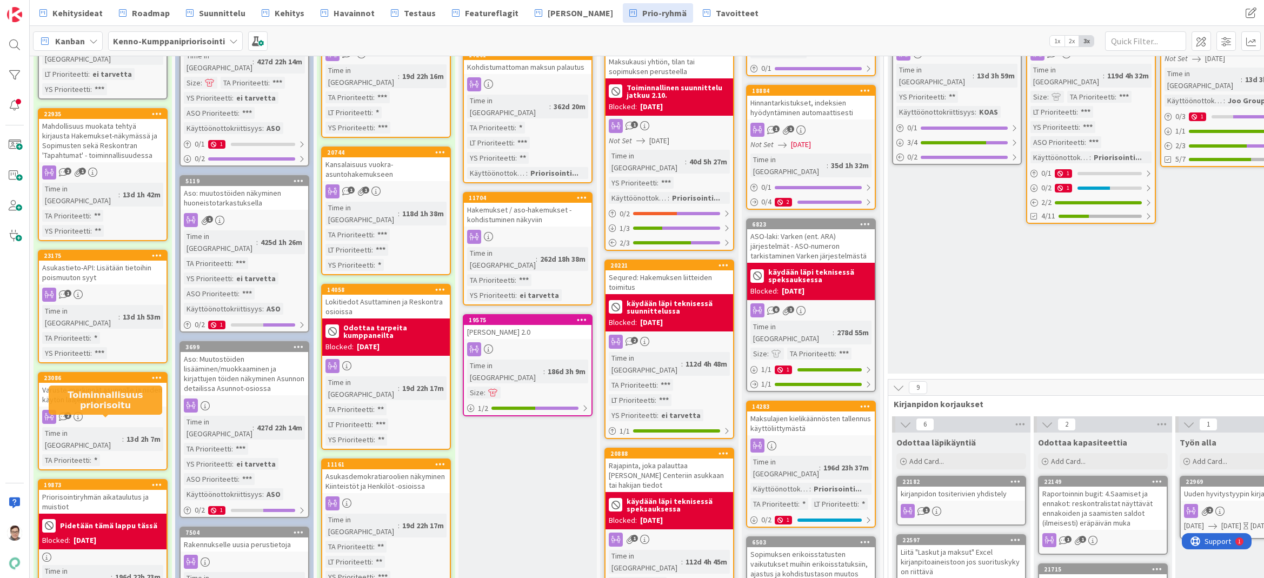
scroll to position [433, 0]
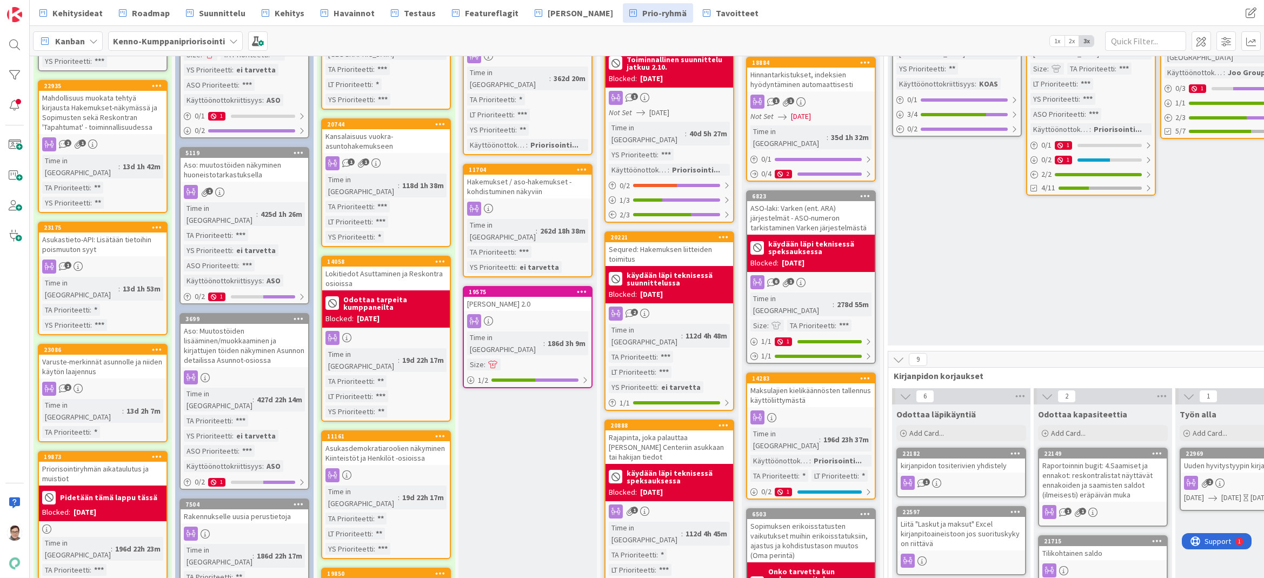
click at [157, 453] on icon at bounding box center [157, 457] width 10 height 8
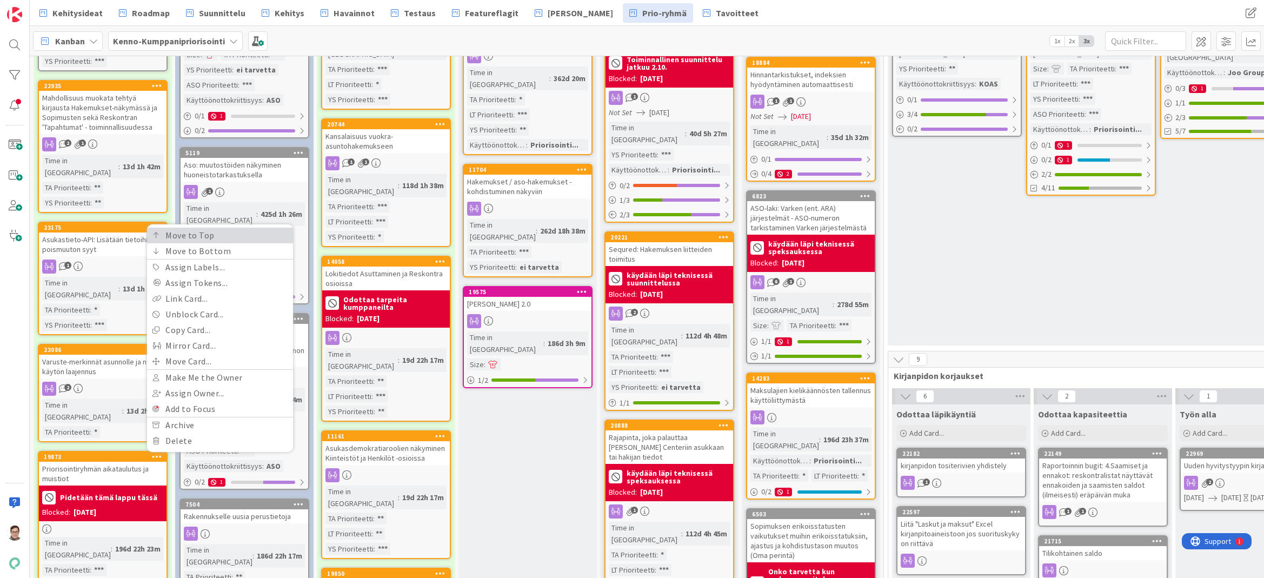
click at [180, 228] on link "Move to Top" at bounding box center [220, 236] width 146 height 16
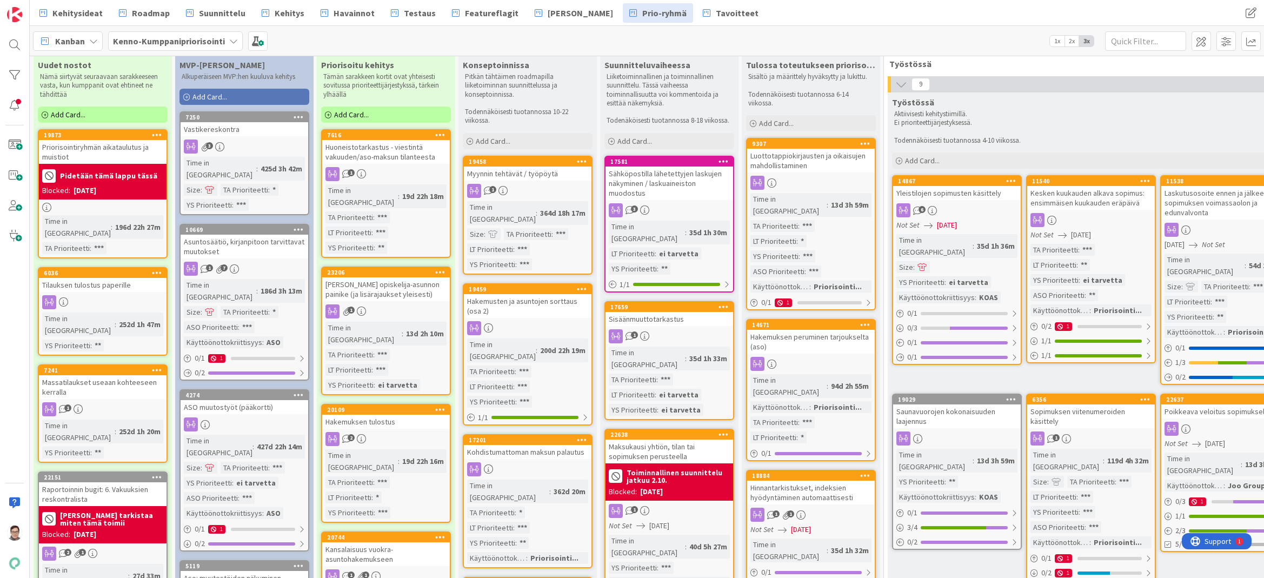
scroll to position [0, 0]
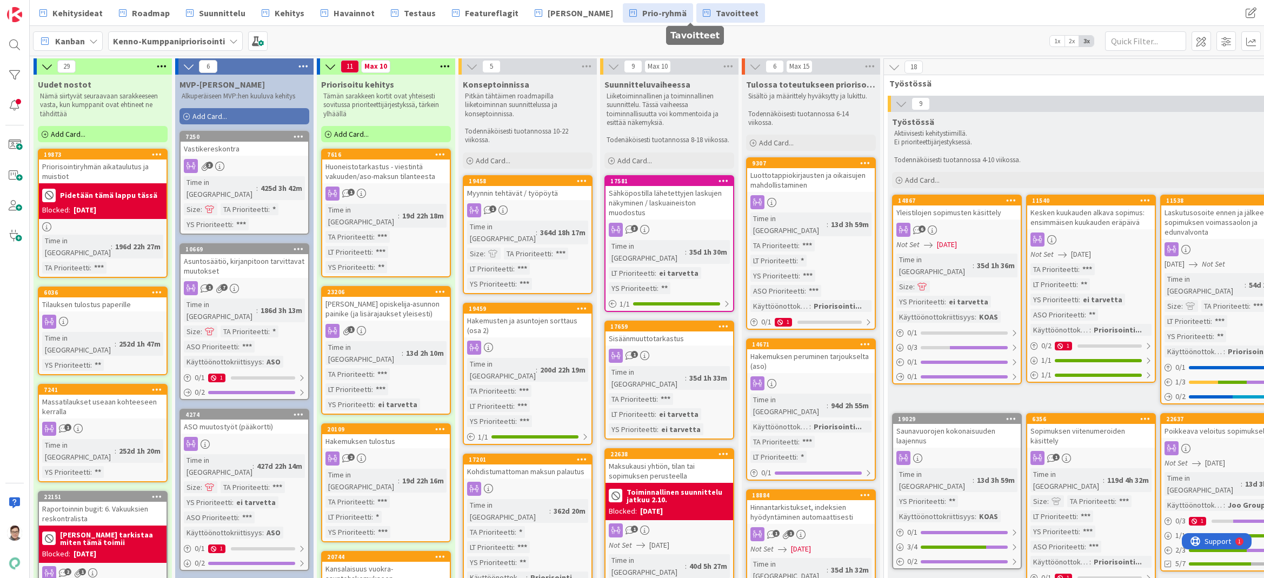
click at [716, 12] on span "Tavoitteet" at bounding box center [737, 12] width 43 height 13
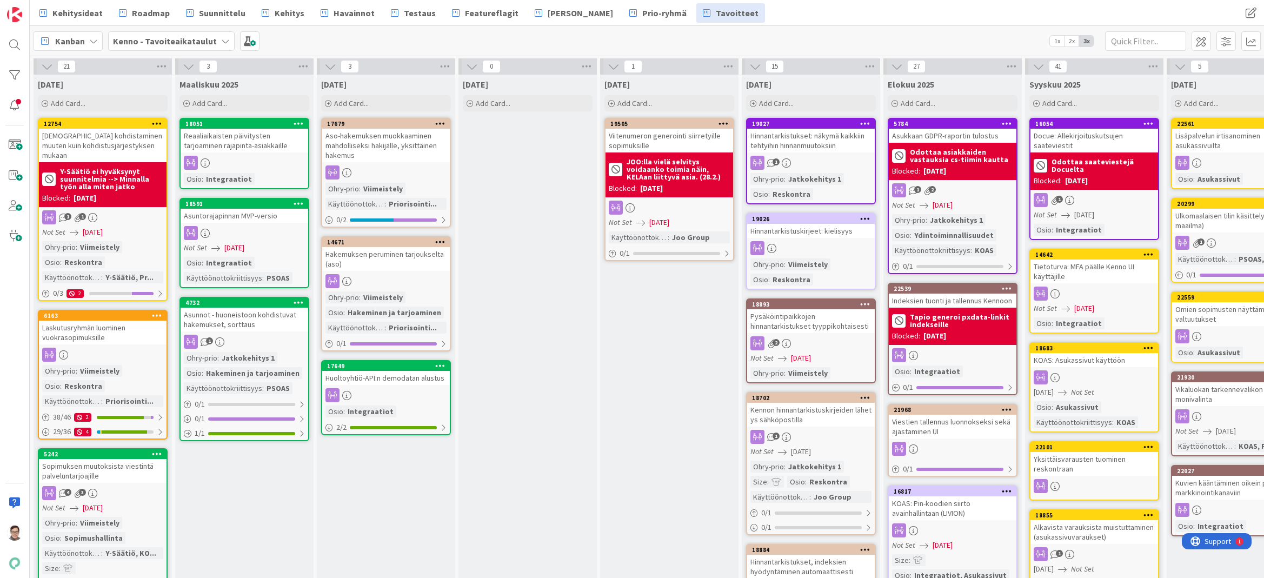
click at [386, 259] on div "Hakemuksen peruminen tarjoukselta (aso)" at bounding box center [386, 259] width 128 height 24
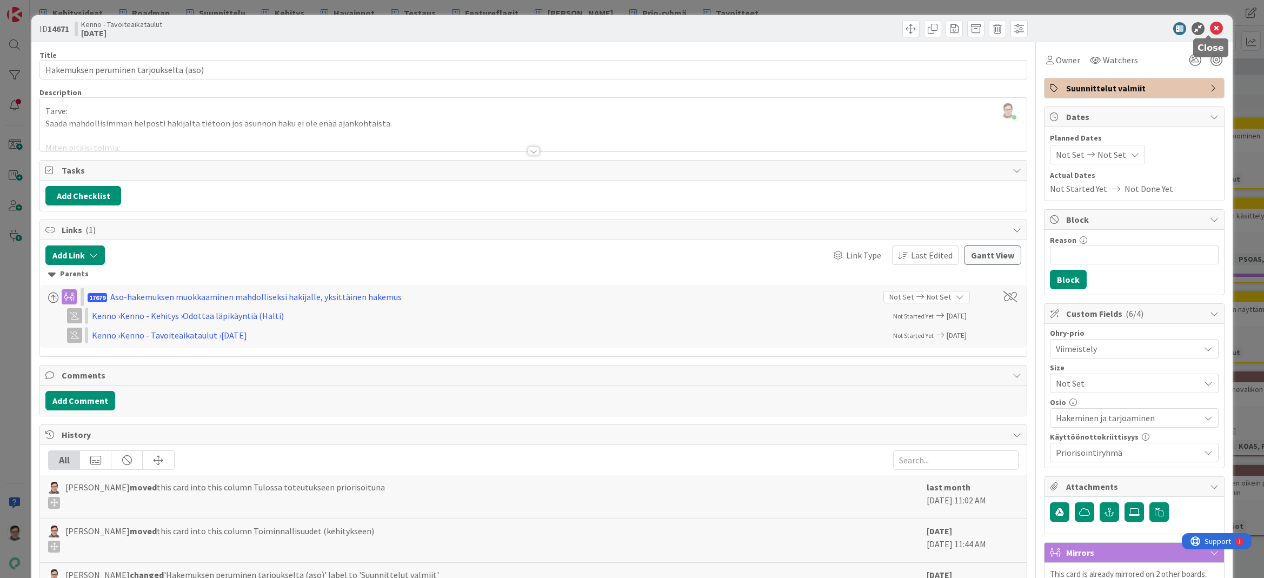
click at [1210, 30] on icon at bounding box center [1216, 28] width 13 height 13
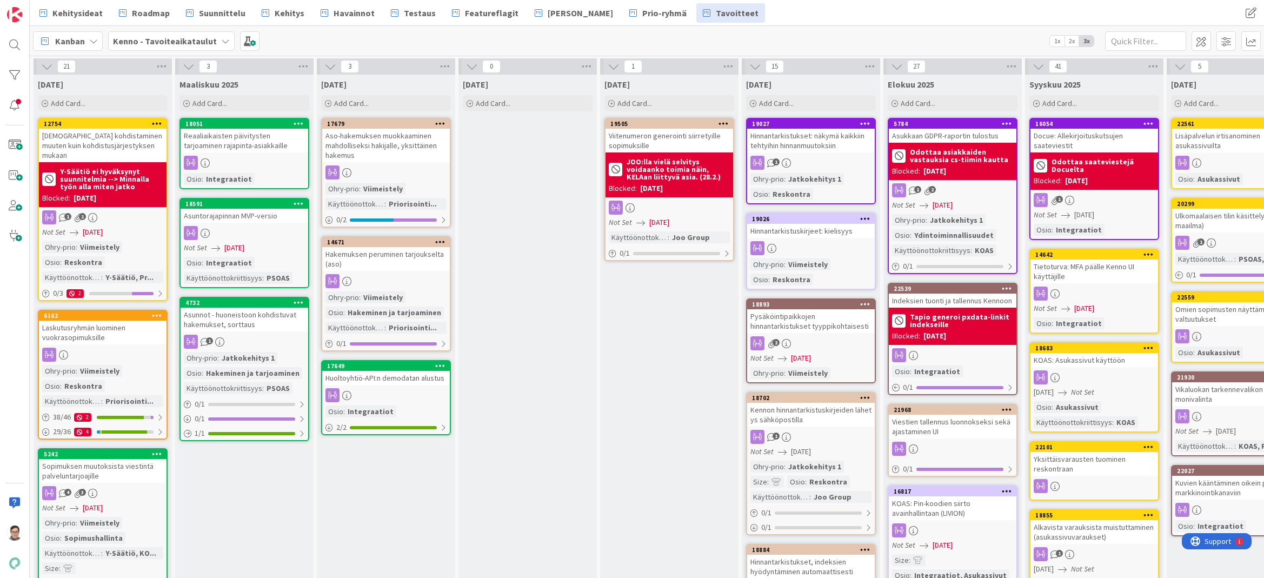
click at [391, 266] on div "Hakemuksen peruminen tarjoukselta (aso)" at bounding box center [386, 259] width 128 height 24
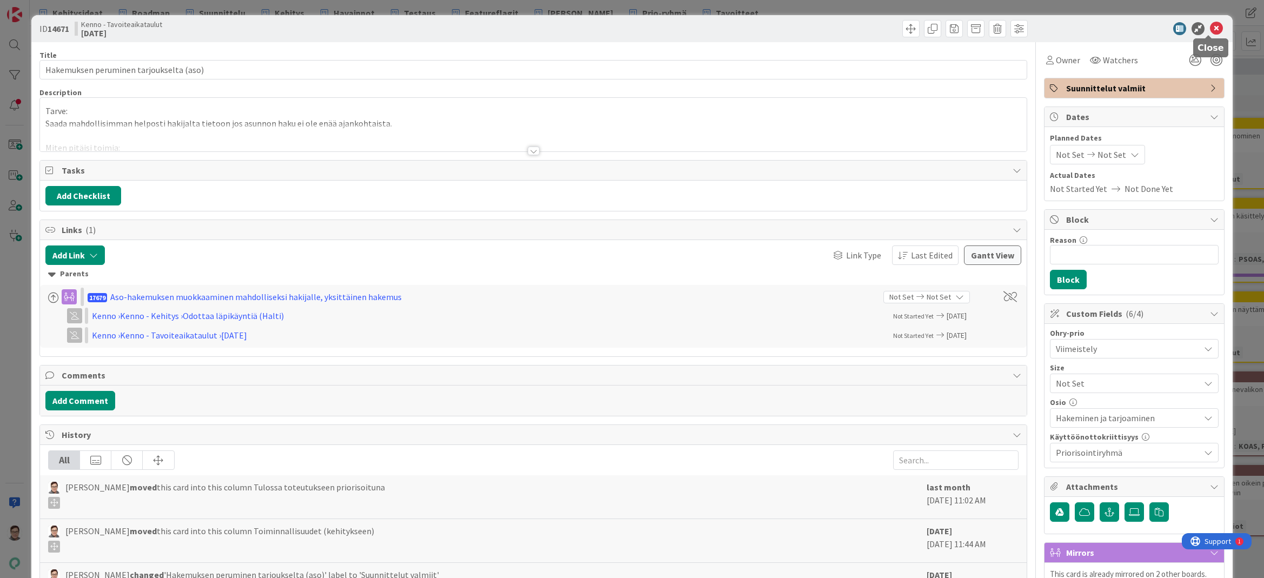
click at [1210, 26] on icon at bounding box center [1216, 28] width 13 height 13
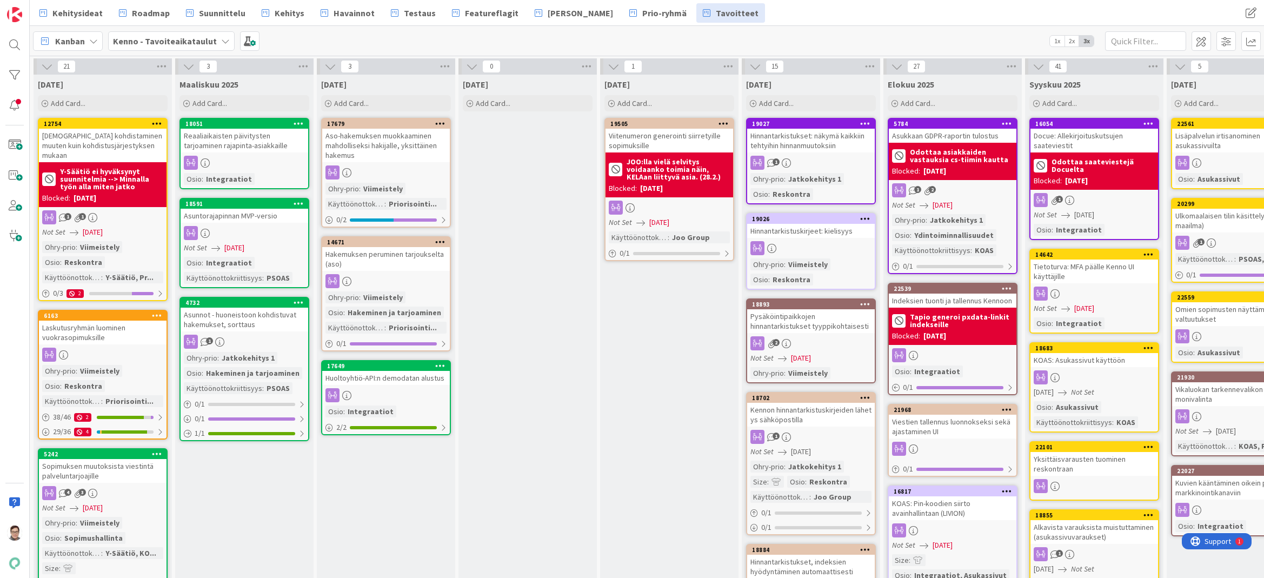
click at [820, 148] on div "Hinnantarkistukset: näkymä kaikkiin tehtyihin hinnanmuutoksiin" at bounding box center [811, 141] width 128 height 24
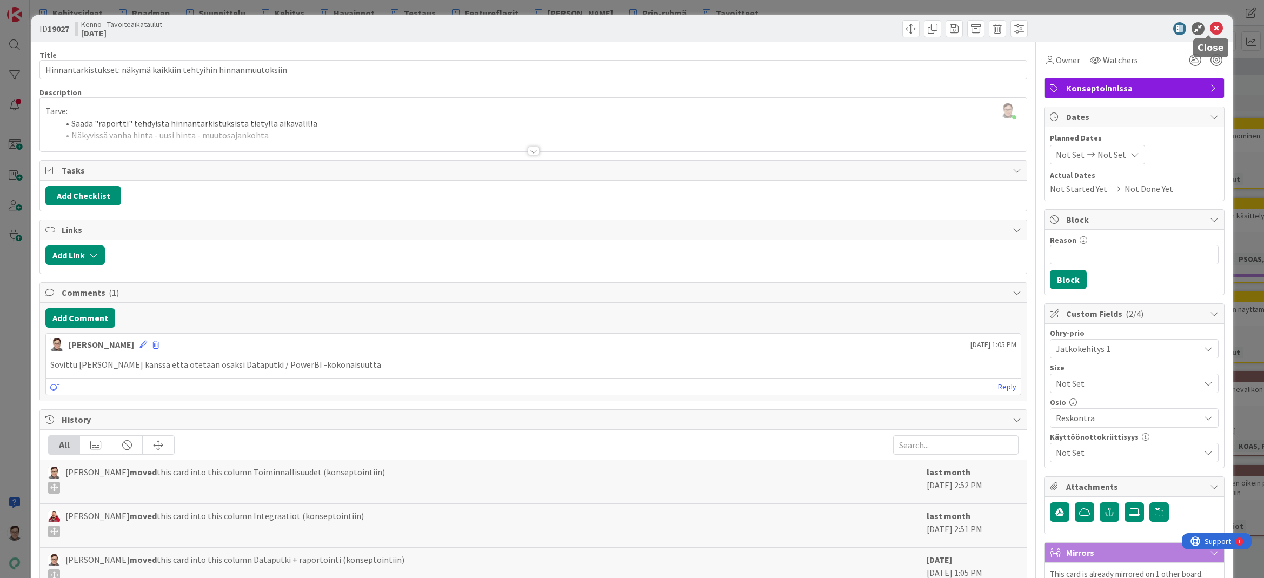
click at [1210, 26] on icon at bounding box center [1216, 28] width 13 height 13
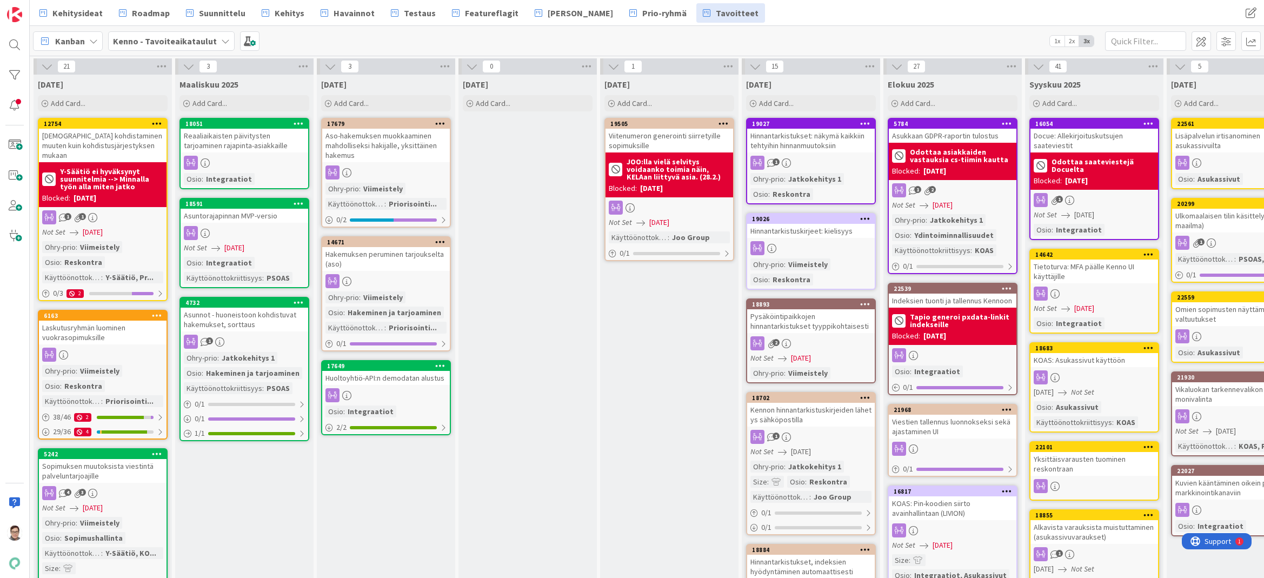
click at [819, 240] on link "19026 Hinnantarkistuskirjeet: kielisyys Ohry-prio : Viimeistely Osio : Reskontra" at bounding box center [811, 251] width 130 height 77
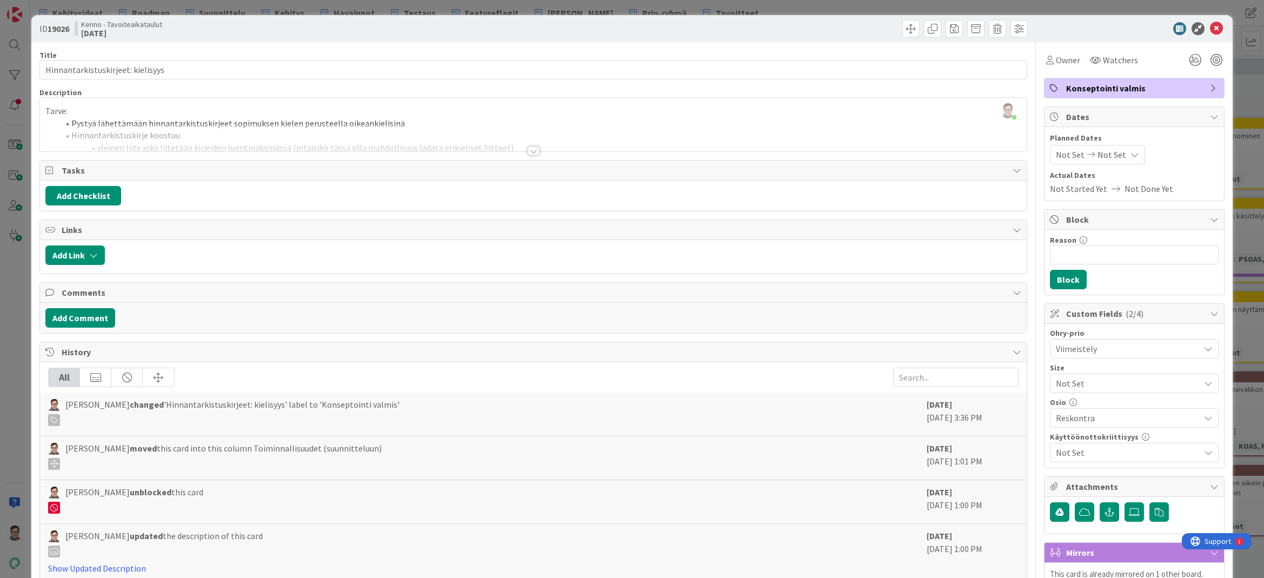
click at [533, 151] on div at bounding box center [534, 151] width 12 height 9
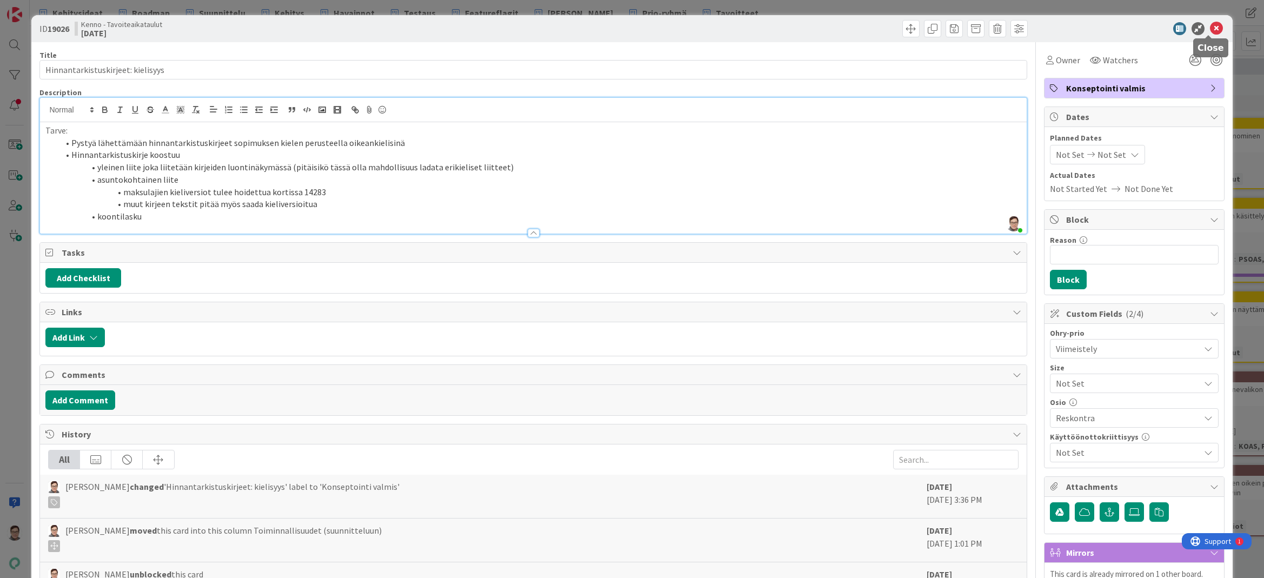
click at [1210, 28] on icon at bounding box center [1216, 28] width 13 height 13
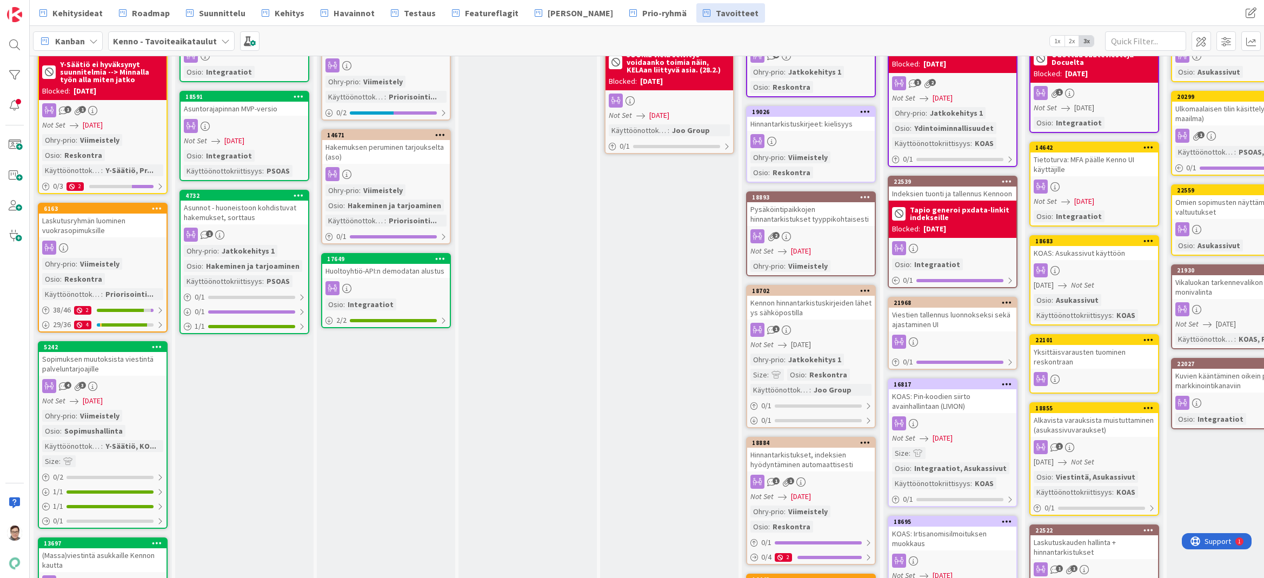
scroll to position [108, 0]
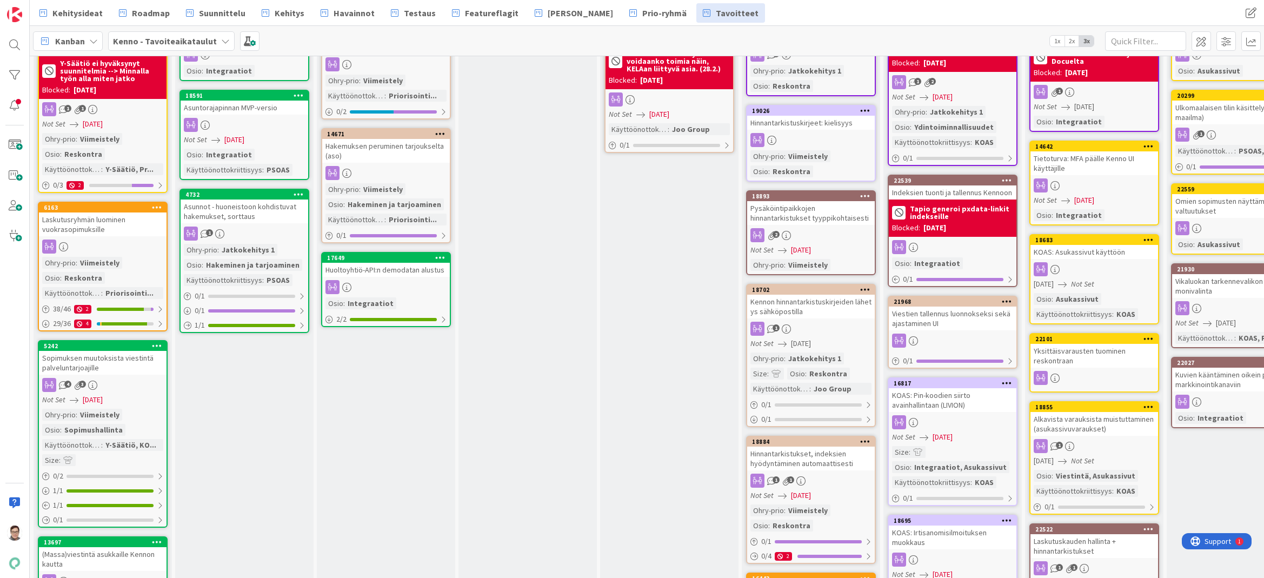
click at [811, 306] on div "Kennon hinnantarkistuskirjeiden lähetys sähköpostilla" at bounding box center [811, 307] width 128 height 24
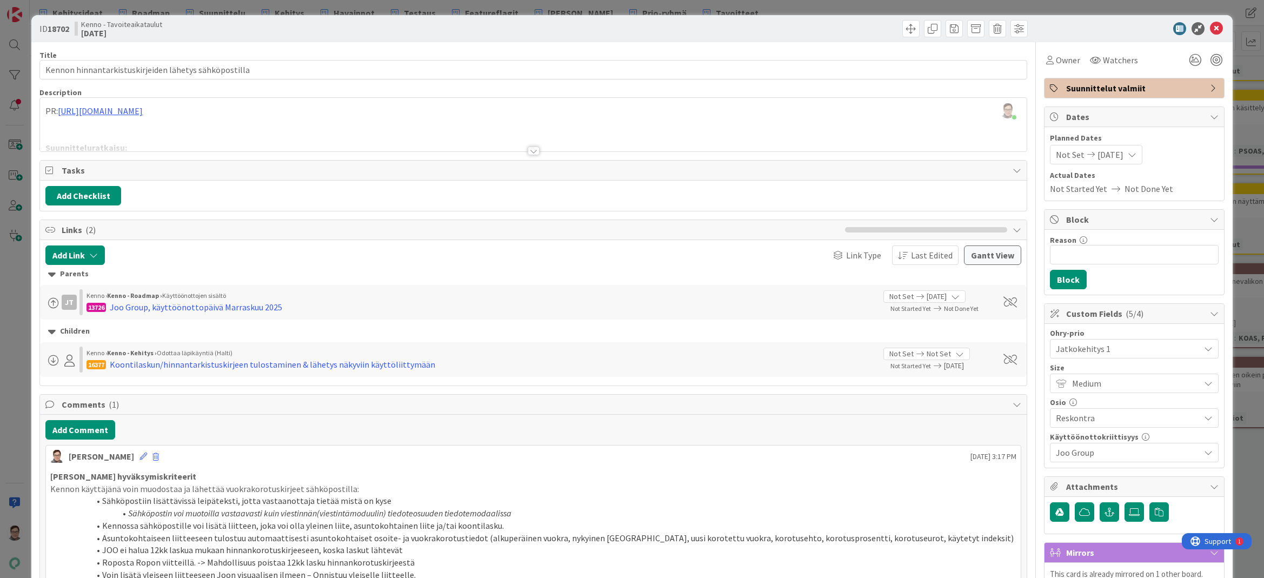
click at [1149, 87] on span "Suunnittelut valmiit" at bounding box center [1135, 88] width 138 height 13
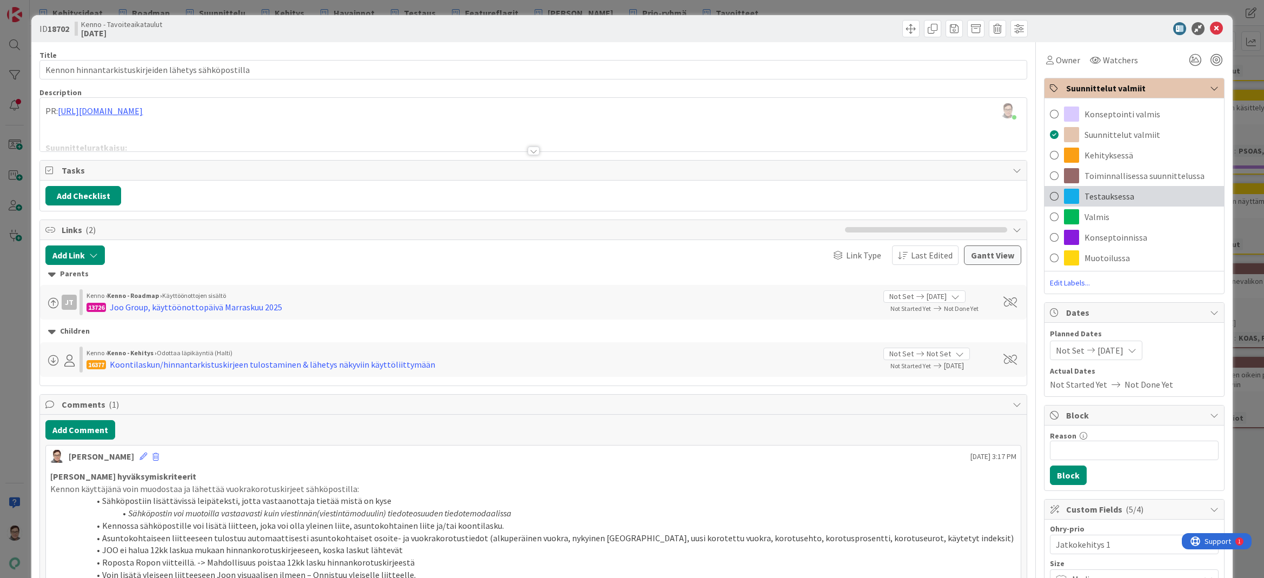
click at [1100, 195] on span "Testauksessa" at bounding box center [1110, 196] width 50 height 13
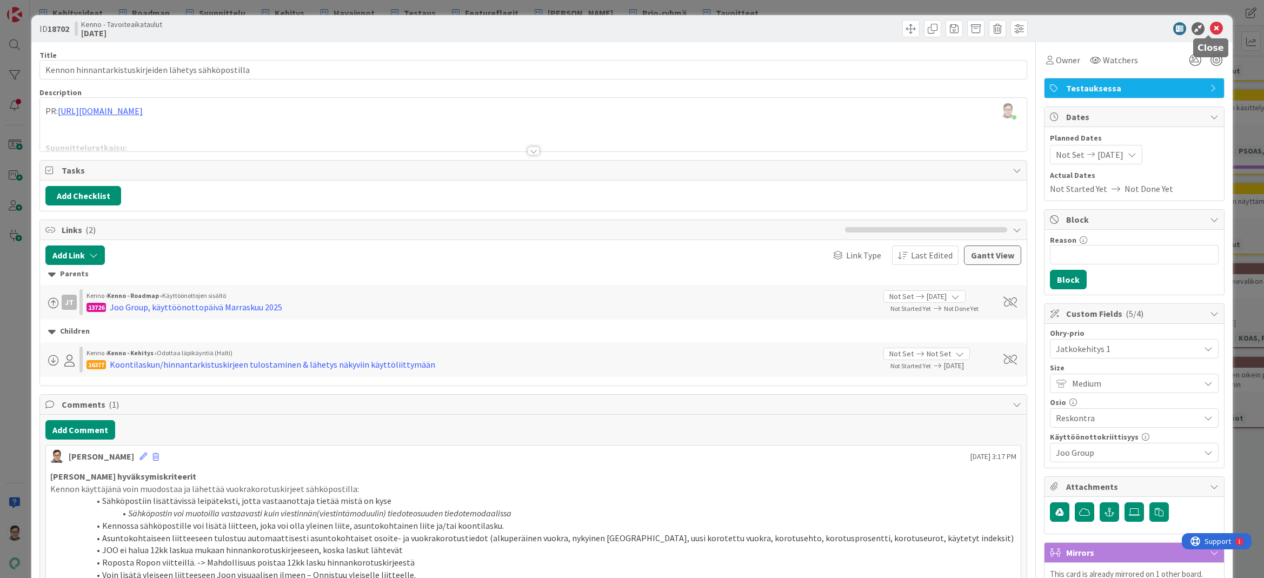
click at [1210, 26] on icon at bounding box center [1216, 28] width 13 height 13
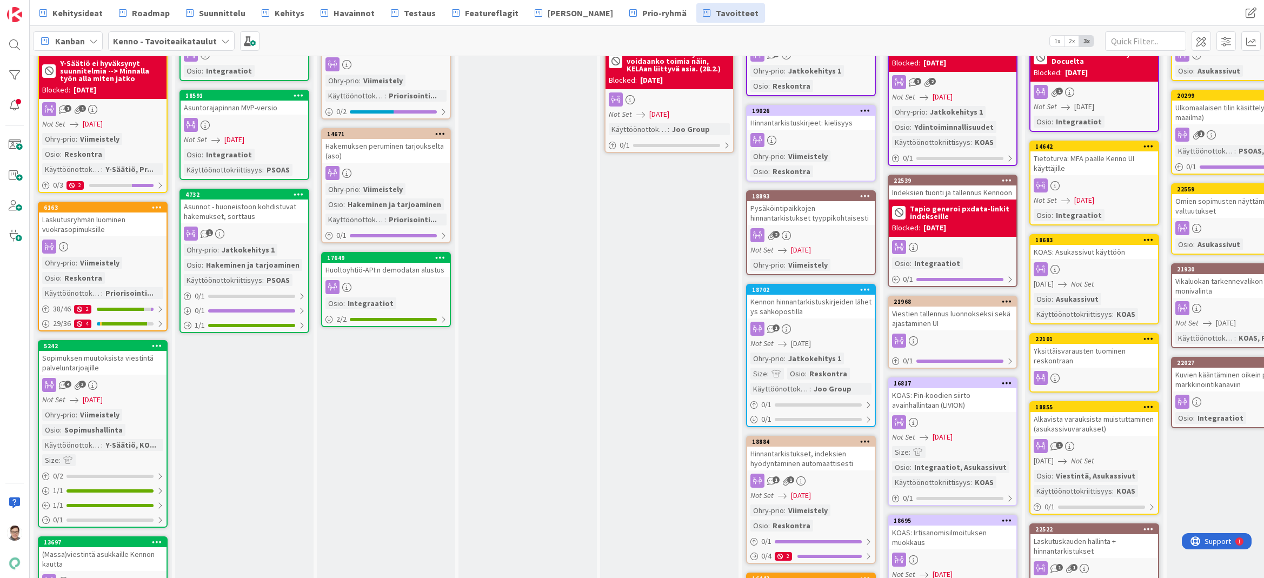
click at [815, 210] on div "Pysäköintipaikkojen hinnantarkistukset tyyppikohtaisesti" at bounding box center [811, 213] width 128 height 24
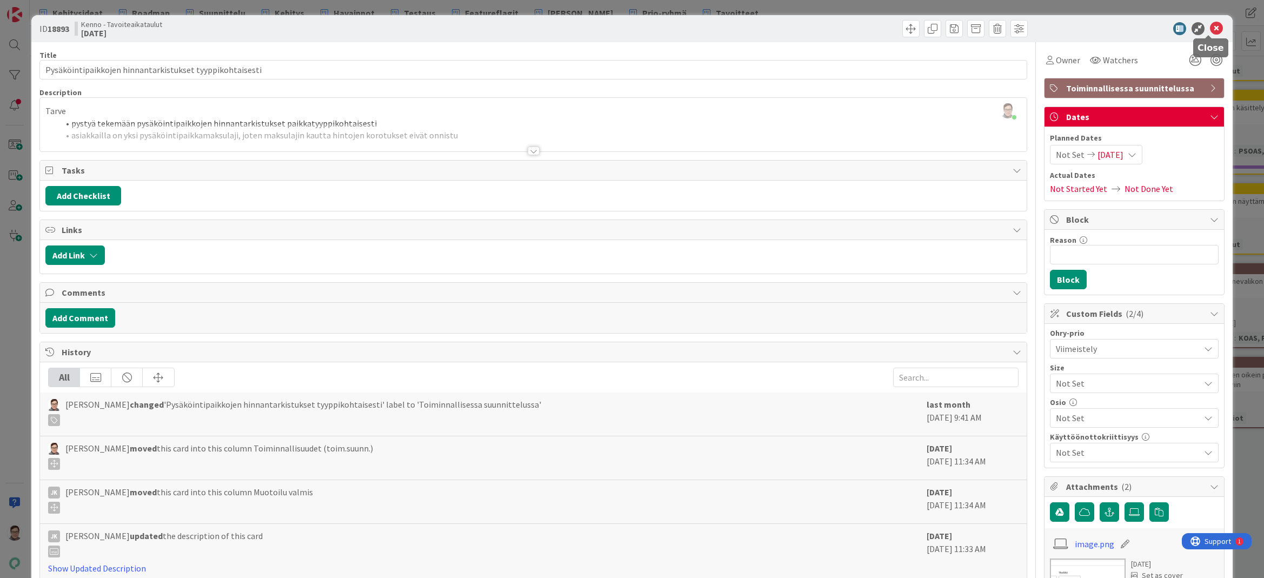
click at [1210, 29] on icon at bounding box center [1216, 28] width 13 height 13
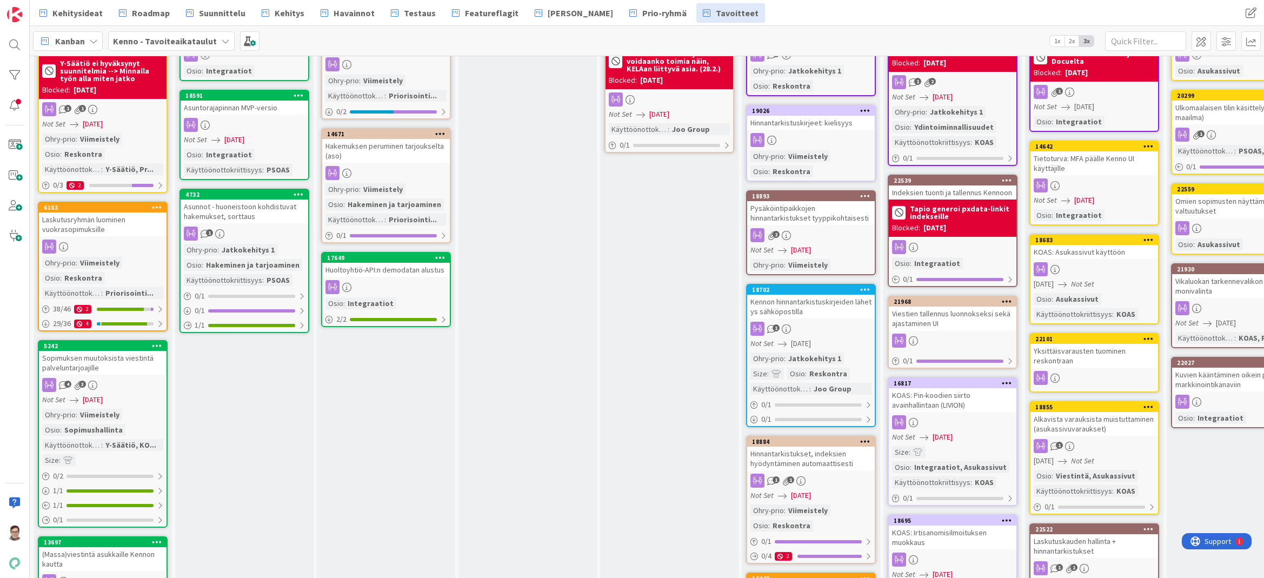
click at [803, 454] on div "Hinnantarkistukset, indeksien hyödyntäminen automaattisesti" at bounding box center [811, 459] width 128 height 24
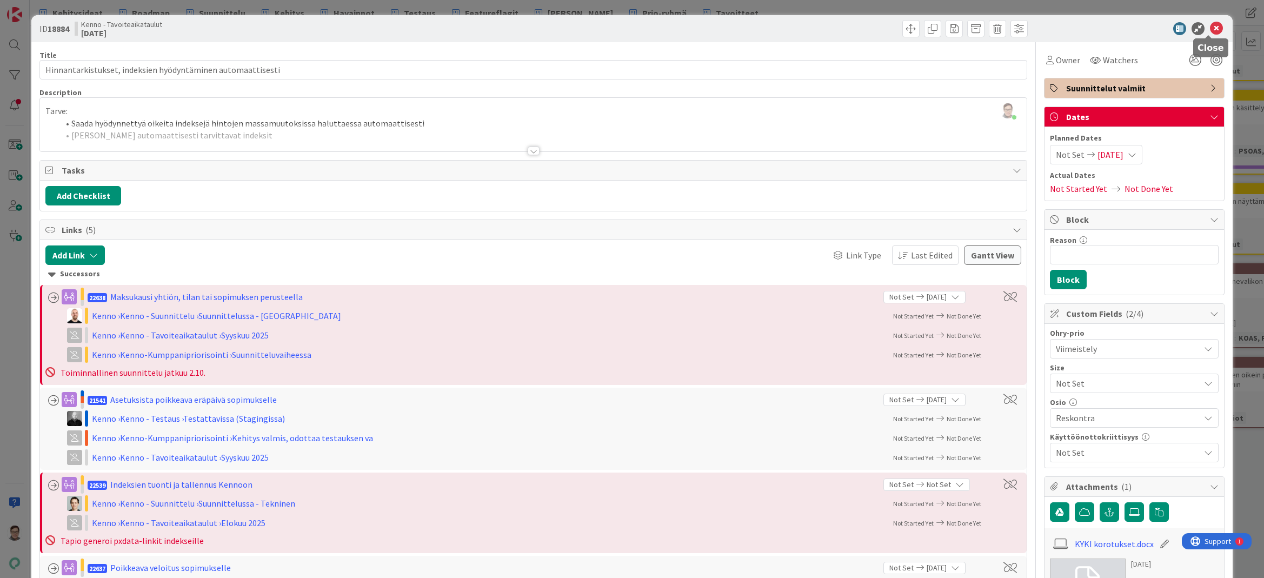
click at [1210, 31] on icon at bounding box center [1216, 28] width 13 height 13
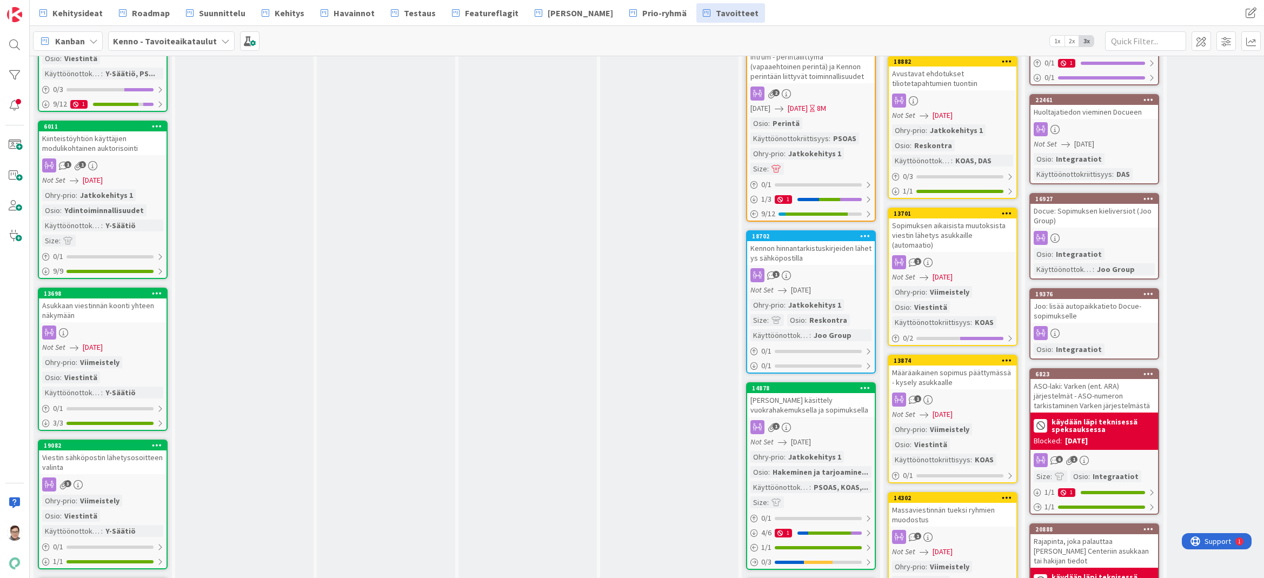
scroll to position [720, 0]
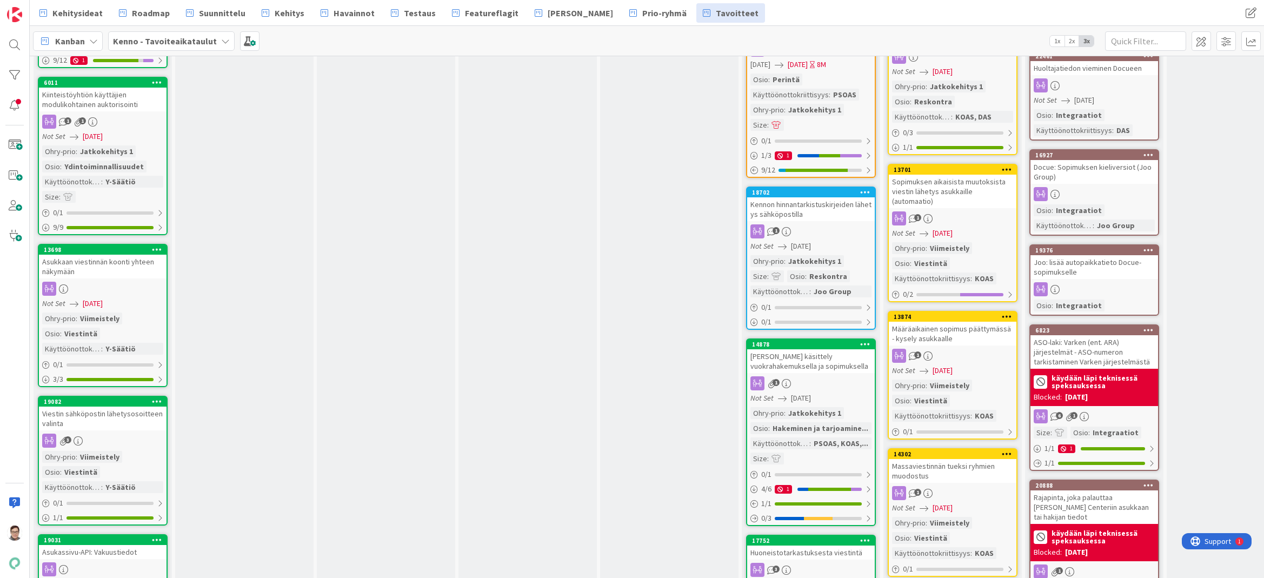
click at [808, 67] on span "[DATE]" at bounding box center [798, 64] width 20 height 11
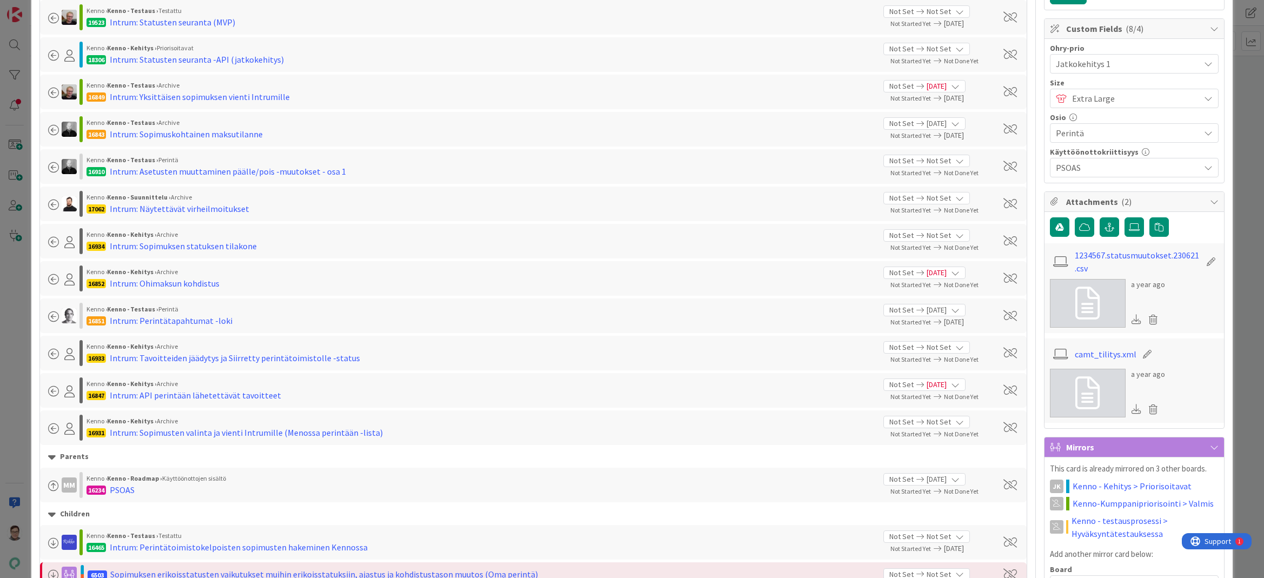
scroll to position [162, 0]
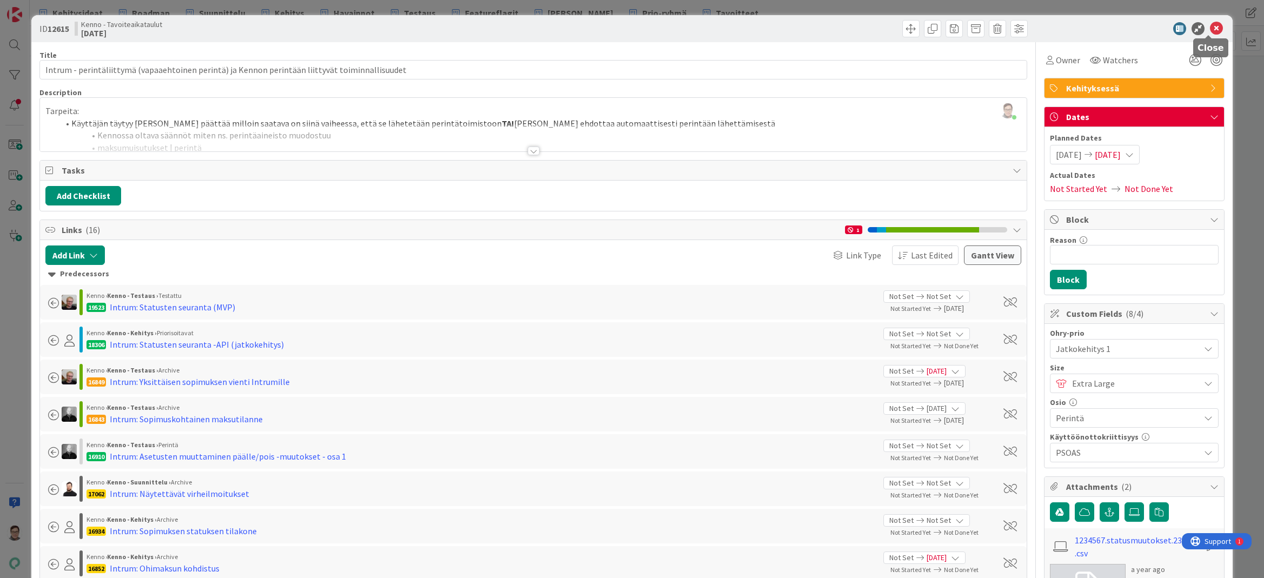
click at [1212, 29] on icon at bounding box center [1216, 28] width 13 height 13
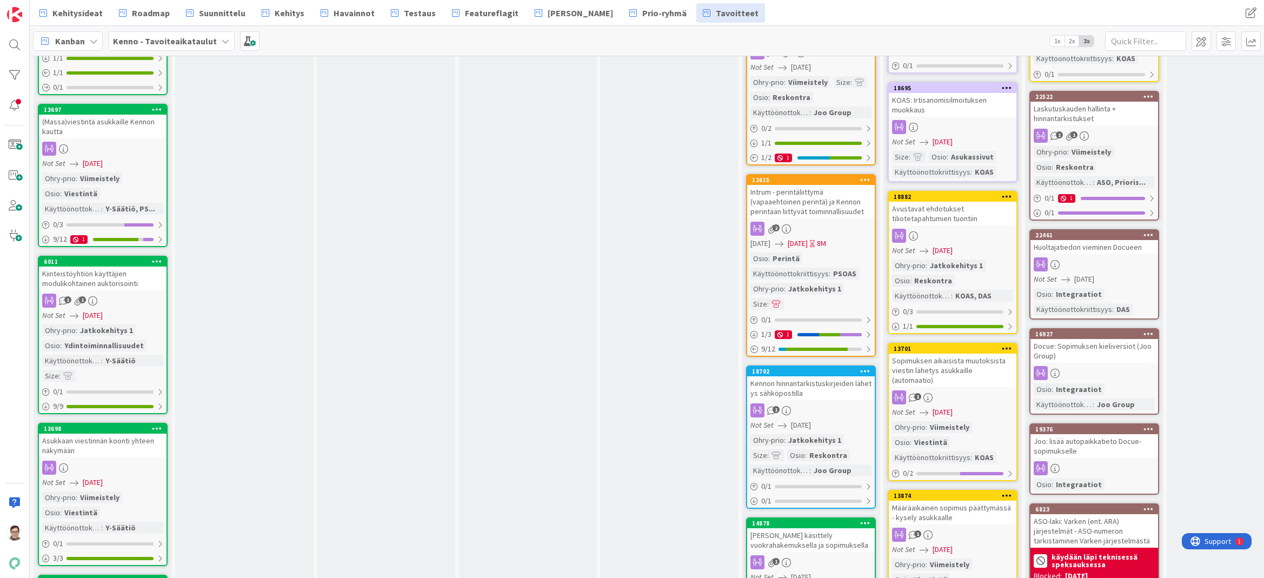
click at [961, 223] on div "Avustavat ehdotukset tiliotetapahtumien tuontiin" at bounding box center [953, 214] width 128 height 24
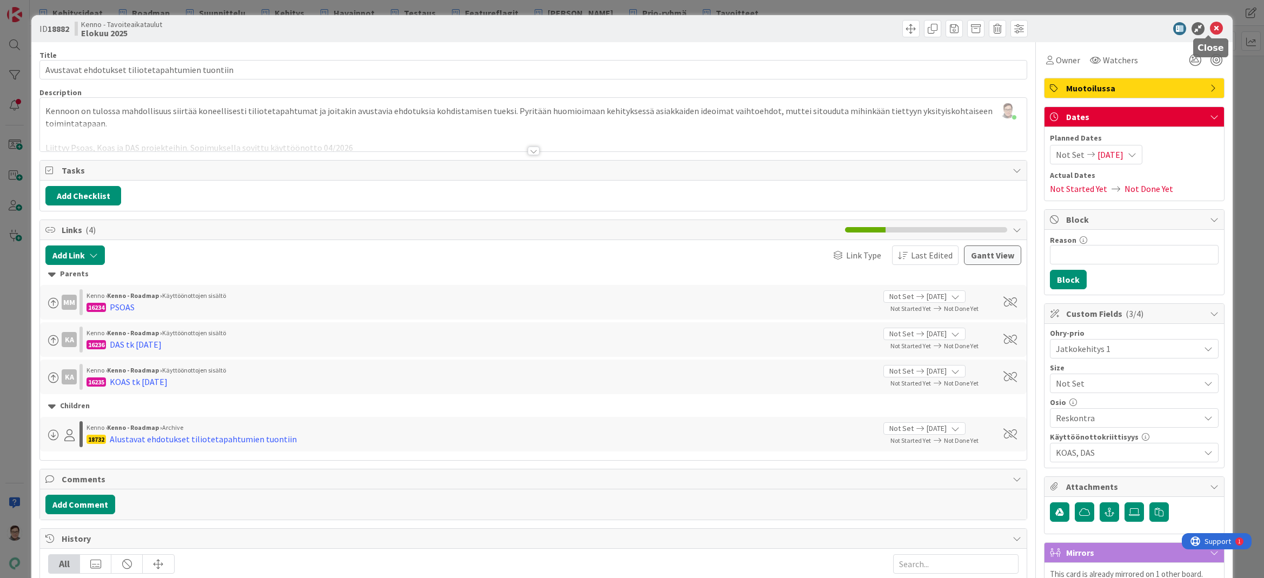
click at [1212, 29] on icon at bounding box center [1216, 28] width 13 height 13
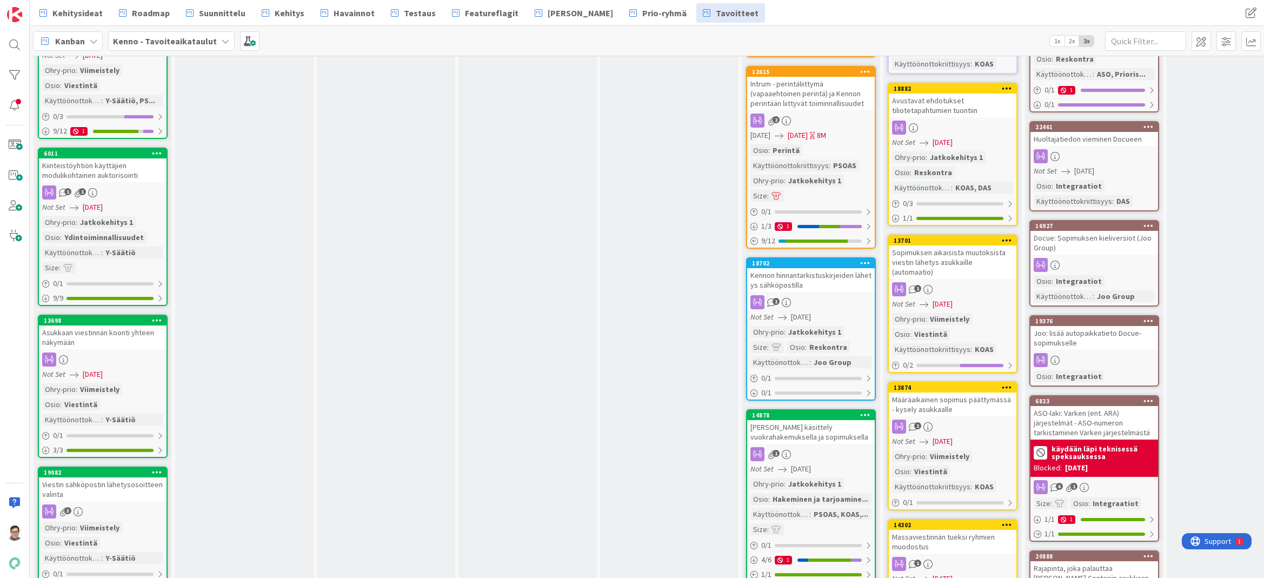
click at [957, 268] on div "Sopimuksen aikaisista muutoksista viestin lähetys asukkaille (automaatio)" at bounding box center [953, 263] width 128 height 34
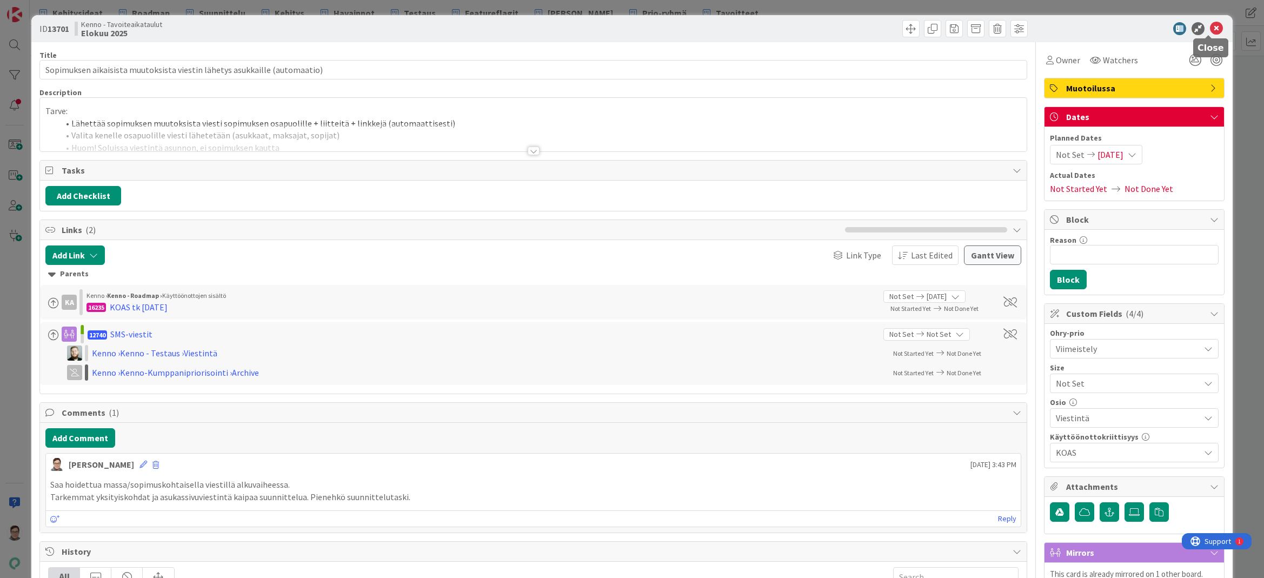
click at [1211, 28] on icon at bounding box center [1216, 28] width 13 height 13
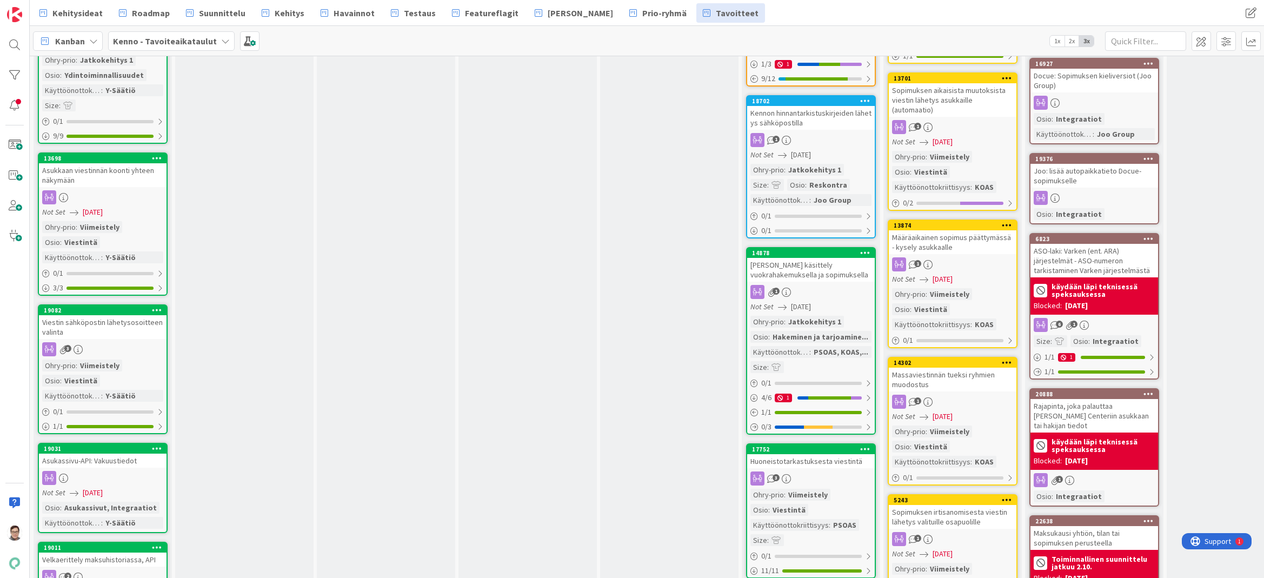
click at [952, 259] on div "1" at bounding box center [953, 264] width 128 height 14
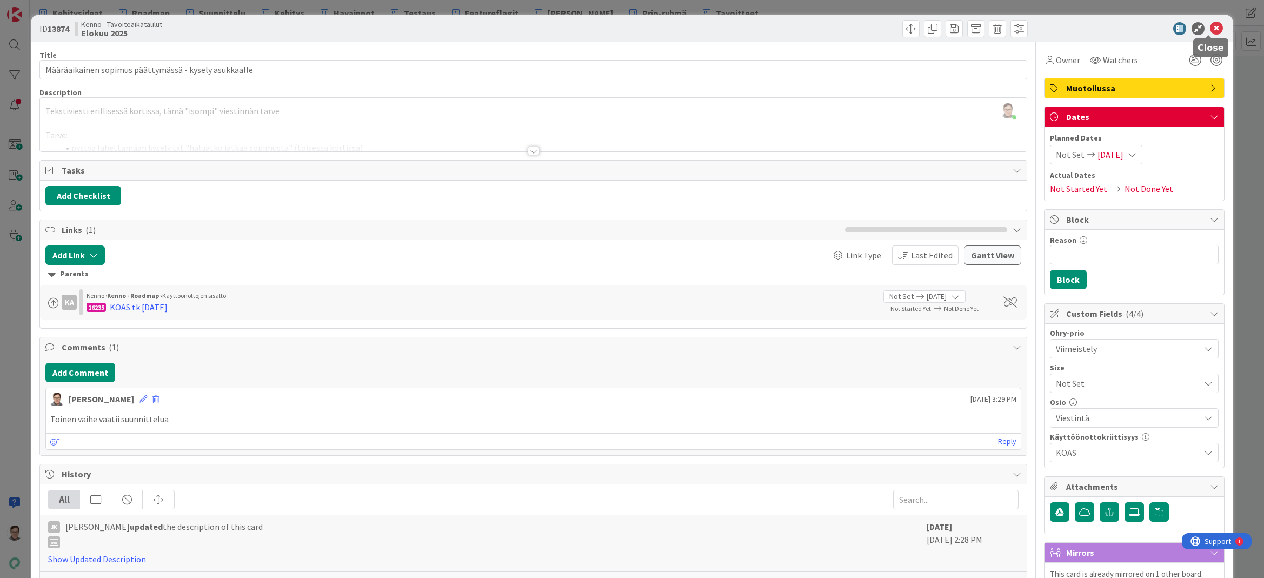
click at [1210, 29] on icon at bounding box center [1216, 28] width 13 height 13
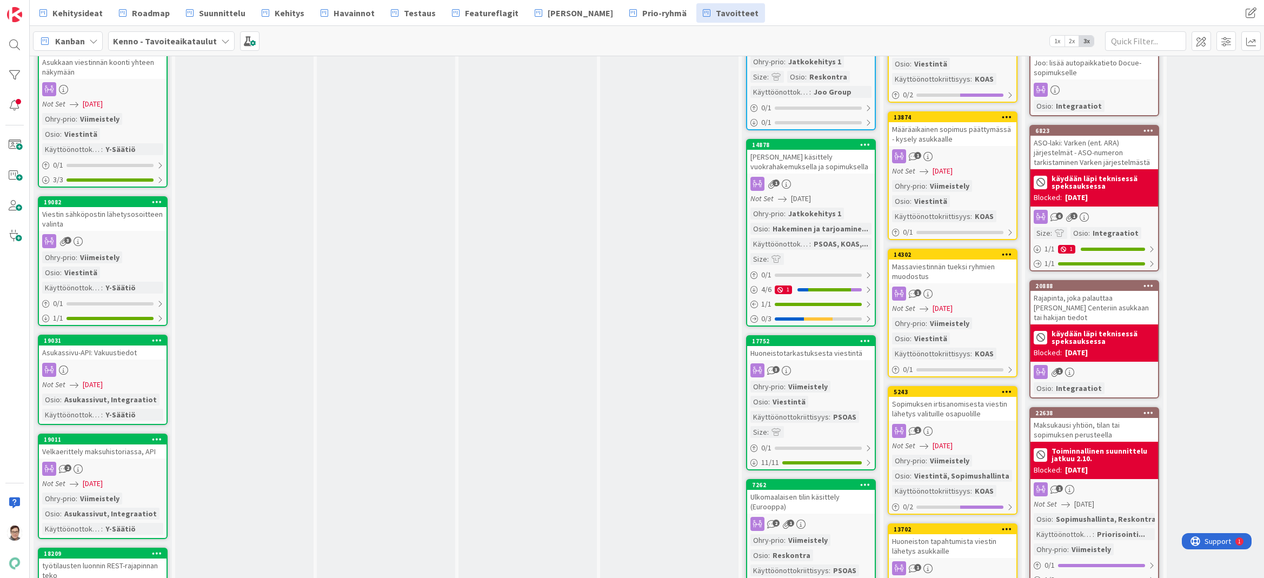
click at [961, 291] on div "1" at bounding box center [953, 294] width 128 height 14
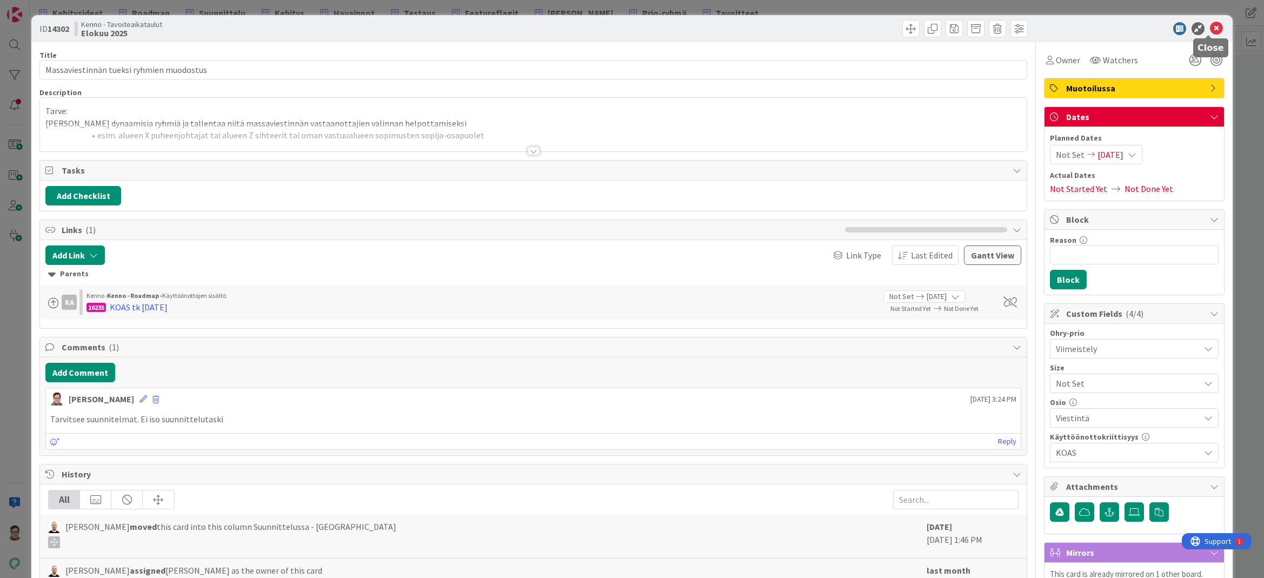
click at [1210, 28] on icon at bounding box center [1216, 28] width 13 height 13
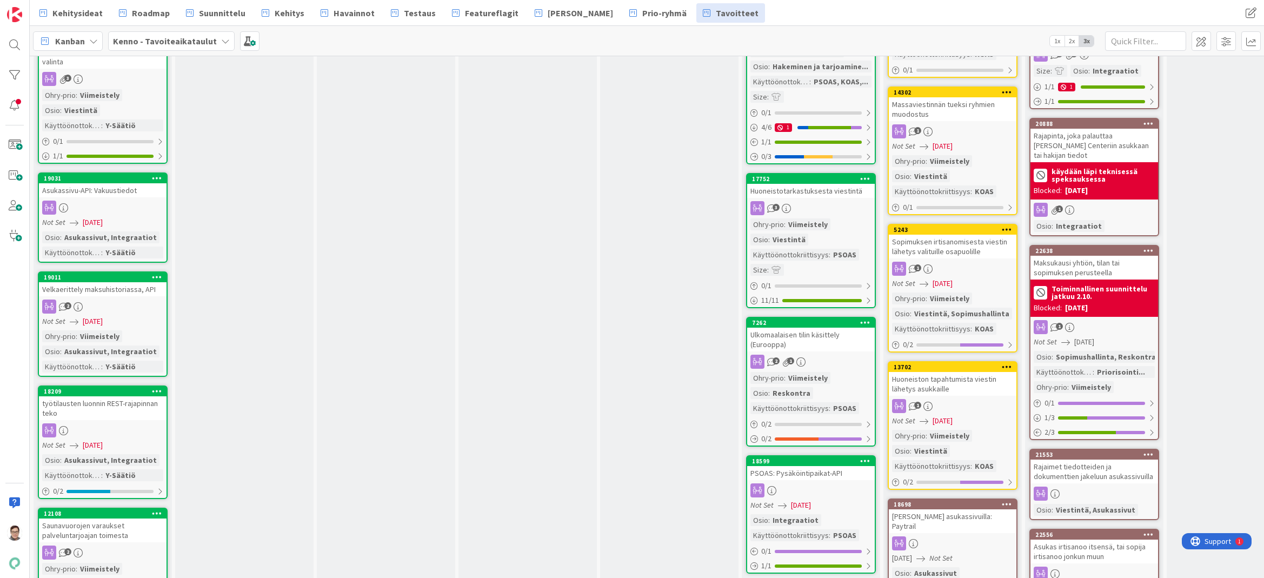
click at [950, 259] on link "5243 Sopimuksen irtisanomisesta viestin lähetys valituille osapuolille 1 Not Se…" at bounding box center [953, 288] width 130 height 129
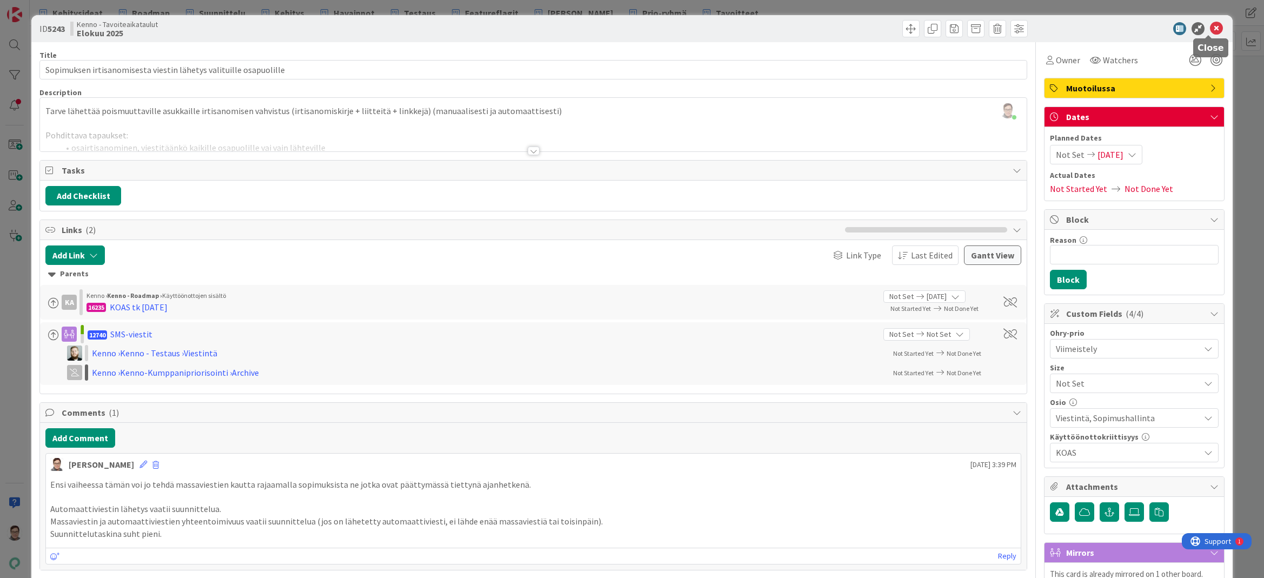
click at [1210, 31] on icon at bounding box center [1216, 28] width 13 height 13
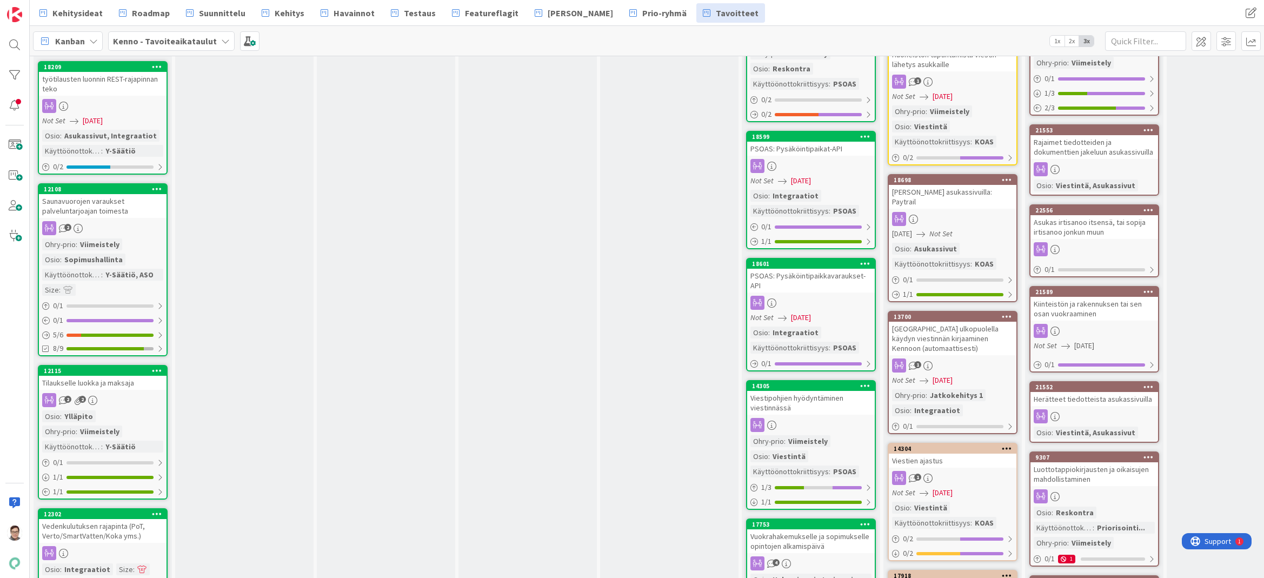
click at [952, 212] on div at bounding box center [953, 219] width 128 height 14
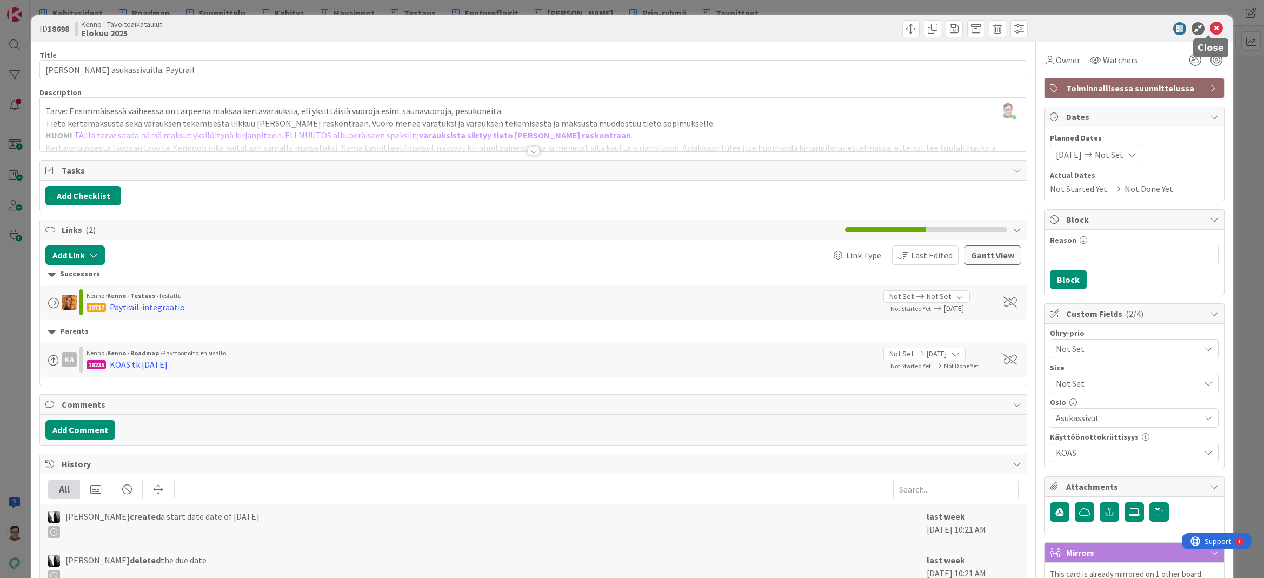
click at [1210, 27] on icon at bounding box center [1216, 28] width 13 height 13
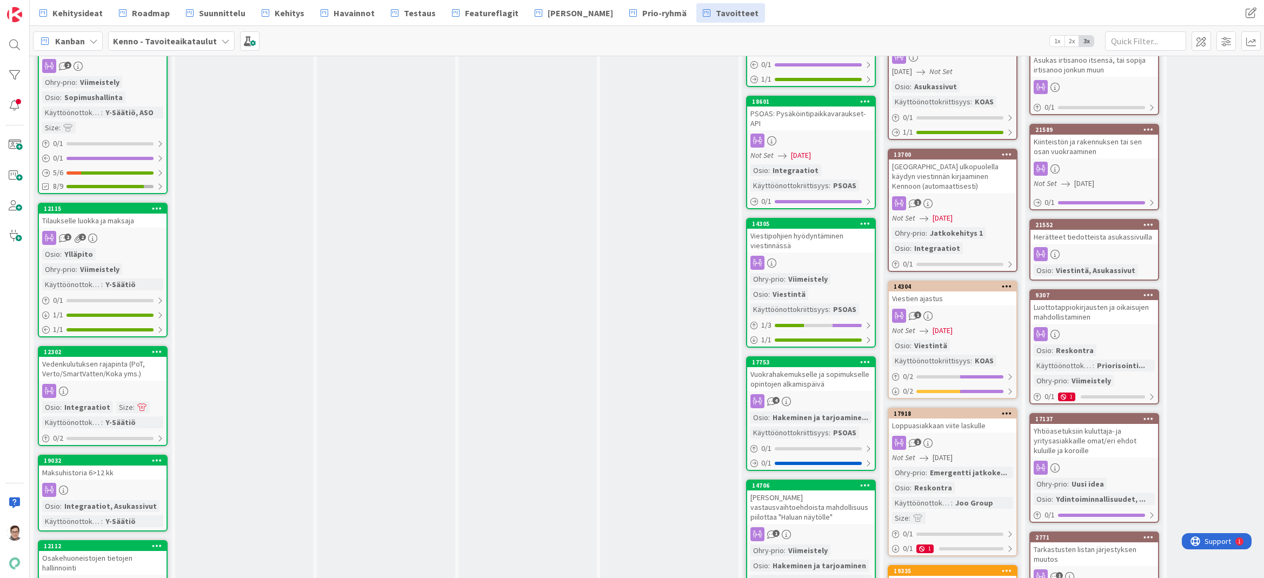
click at [959, 291] on div "Viestien ajastus" at bounding box center [953, 298] width 128 height 14
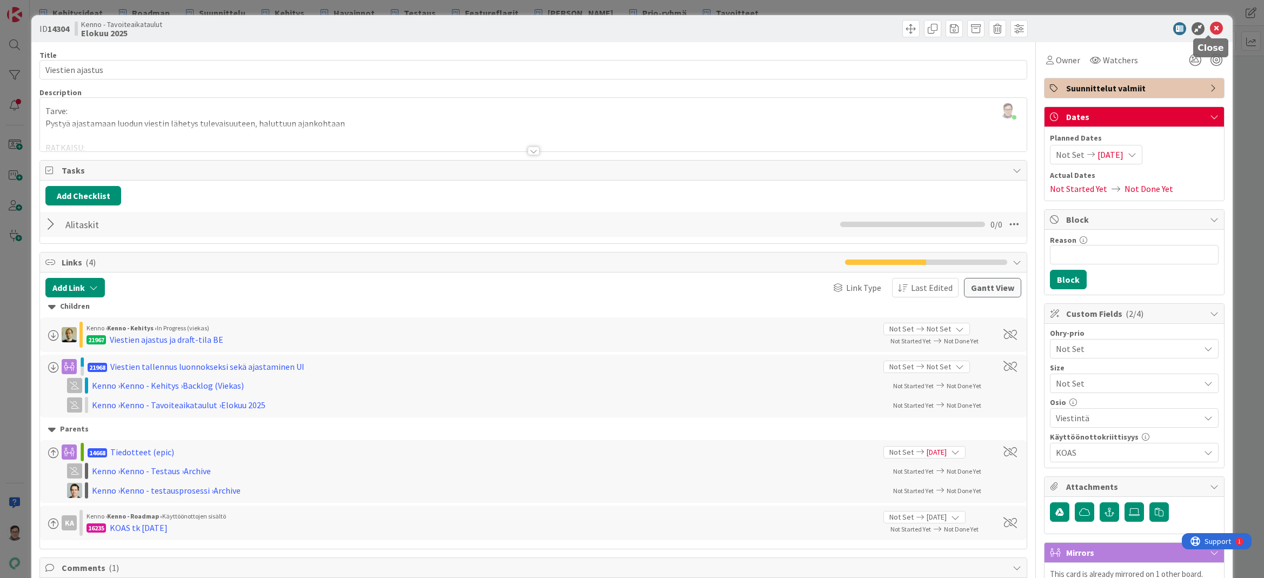
click at [1210, 32] on icon at bounding box center [1216, 28] width 13 height 13
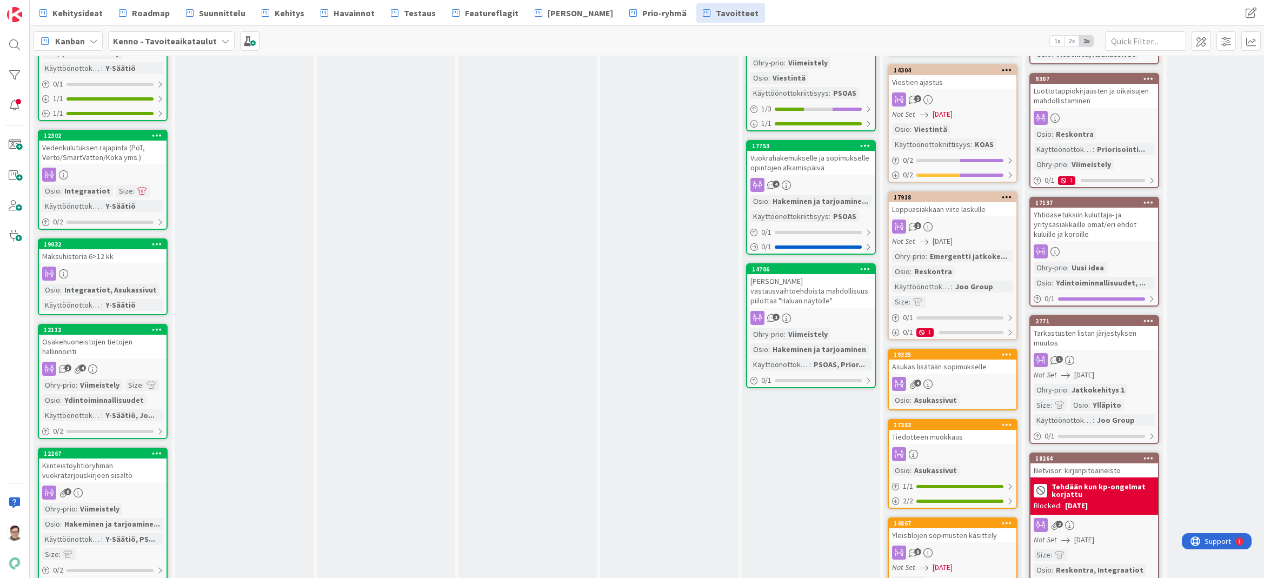
click at [966, 209] on link "17918 Loppuasiakkaan viite laskulle 1 Not Set [DATE] Ohry-prio : Emergentti jat…" at bounding box center [953, 265] width 130 height 149
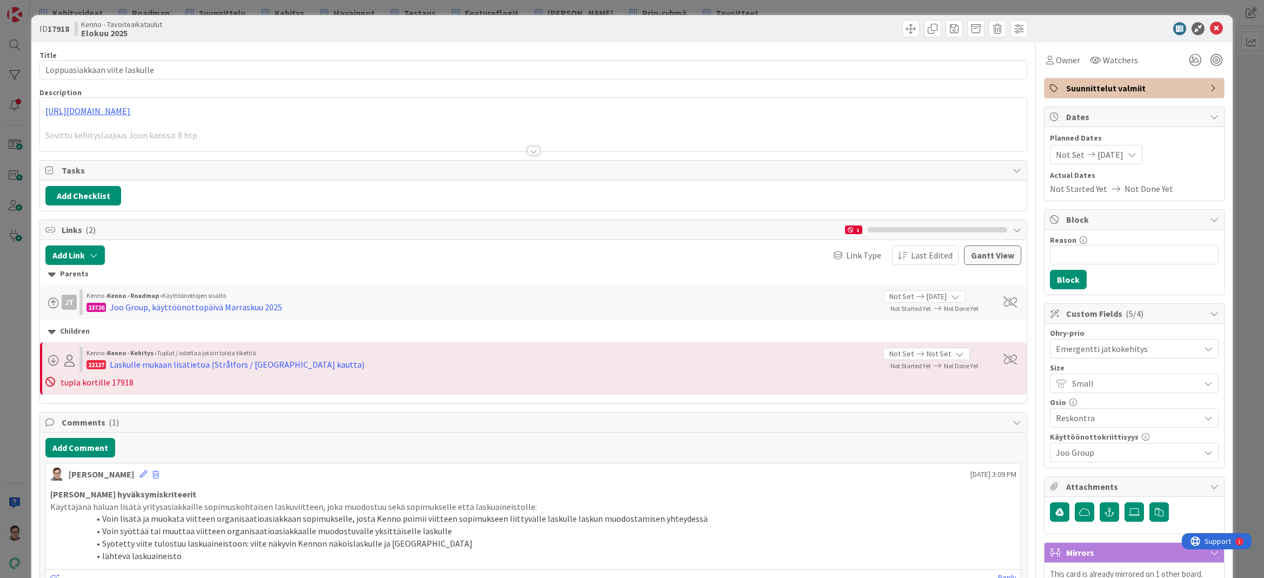
click at [1102, 88] on span "Suunnittelut valmiit" at bounding box center [1135, 88] width 138 height 13
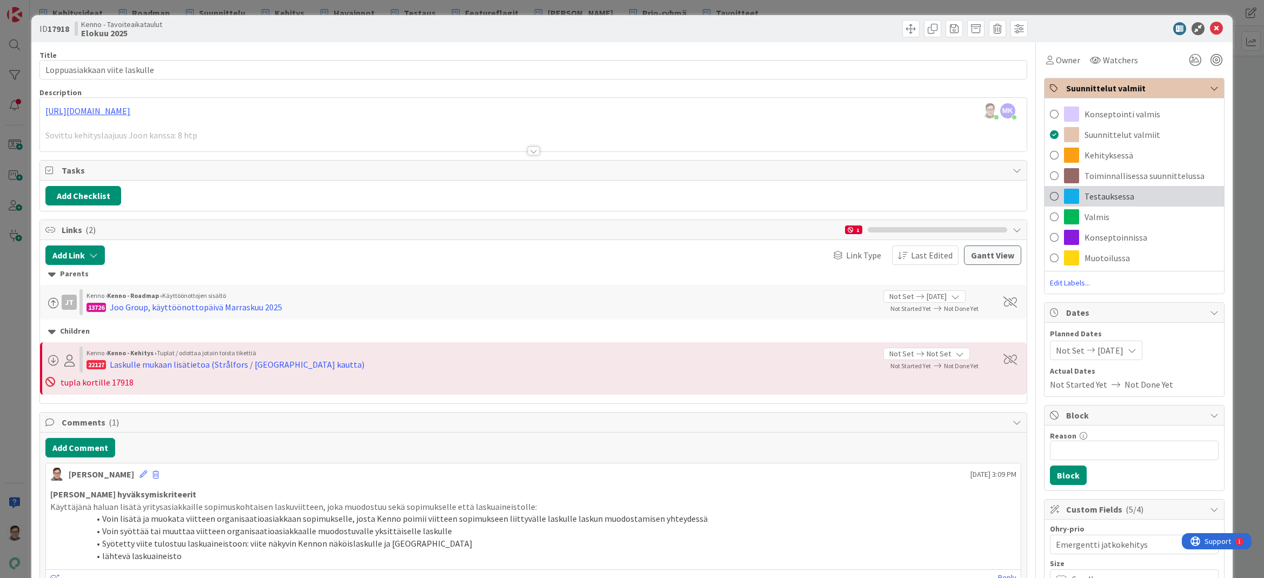
click at [1105, 203] on div "Testauksessa" at bounding box center [1135, 196] width 180 height 21
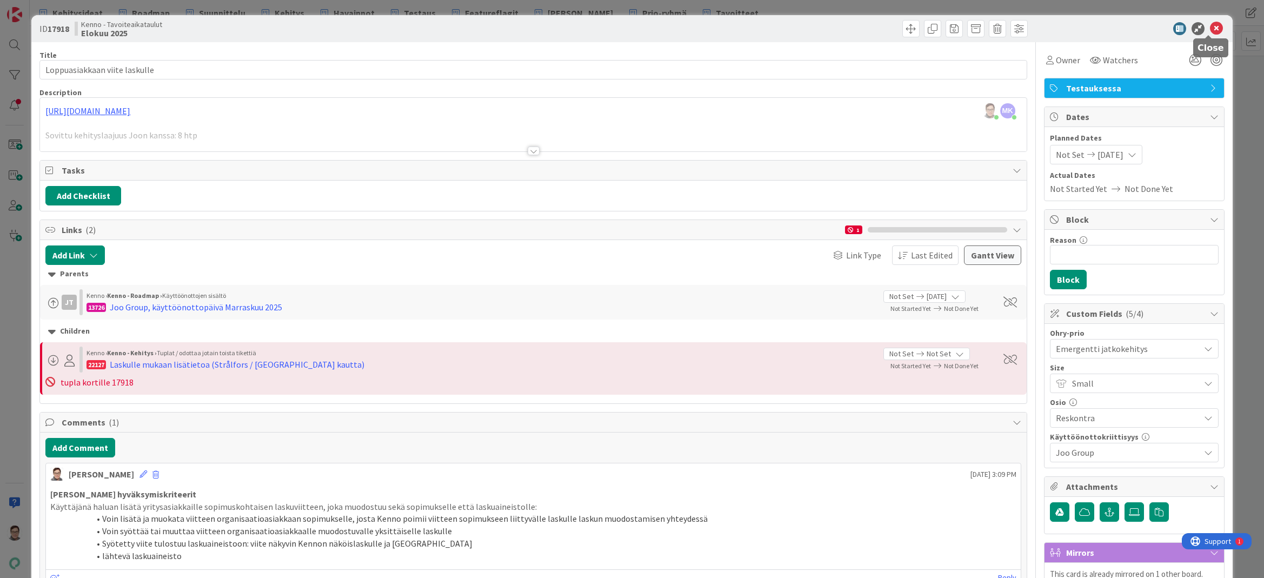
click at [1210, 28] on icon at bounding box center [1216, 28] width 13 height 13
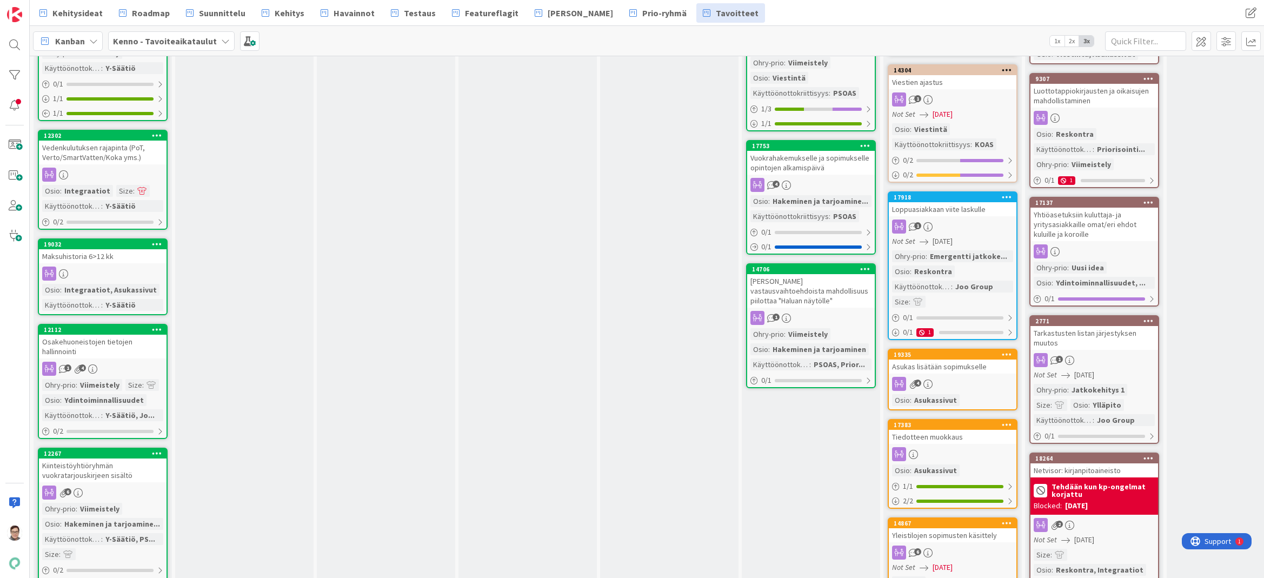
click at [965, 366] on link "19335 Asukas lisätään sopimukselle 4 Osio : Asukassivut" at bounding box center [953, 380] width 130 height 62
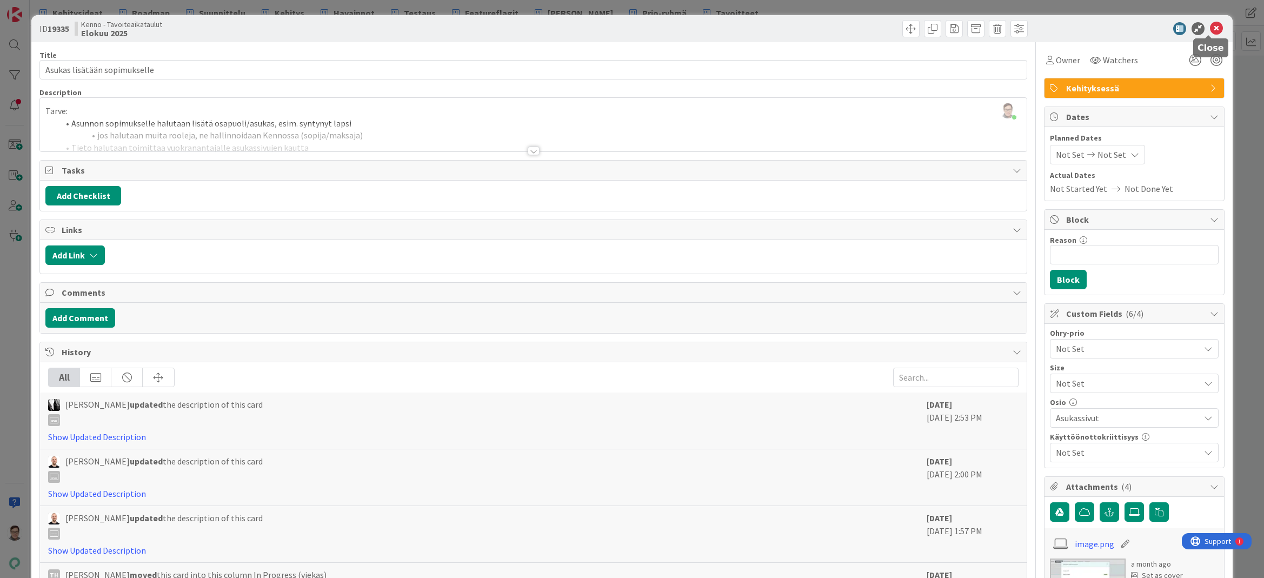
click at [1210, 31] on icon at bounding box center [1216, 28] width 13 height 13
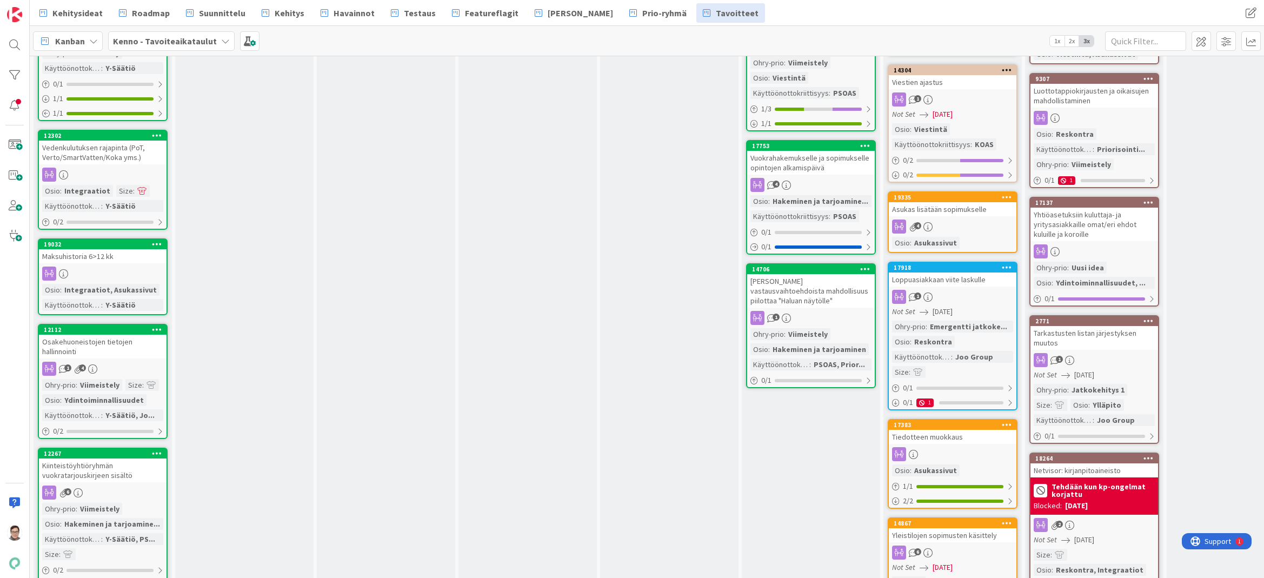
click at [973, 447] on div at bounding box center [953, 454] width 128 height 14
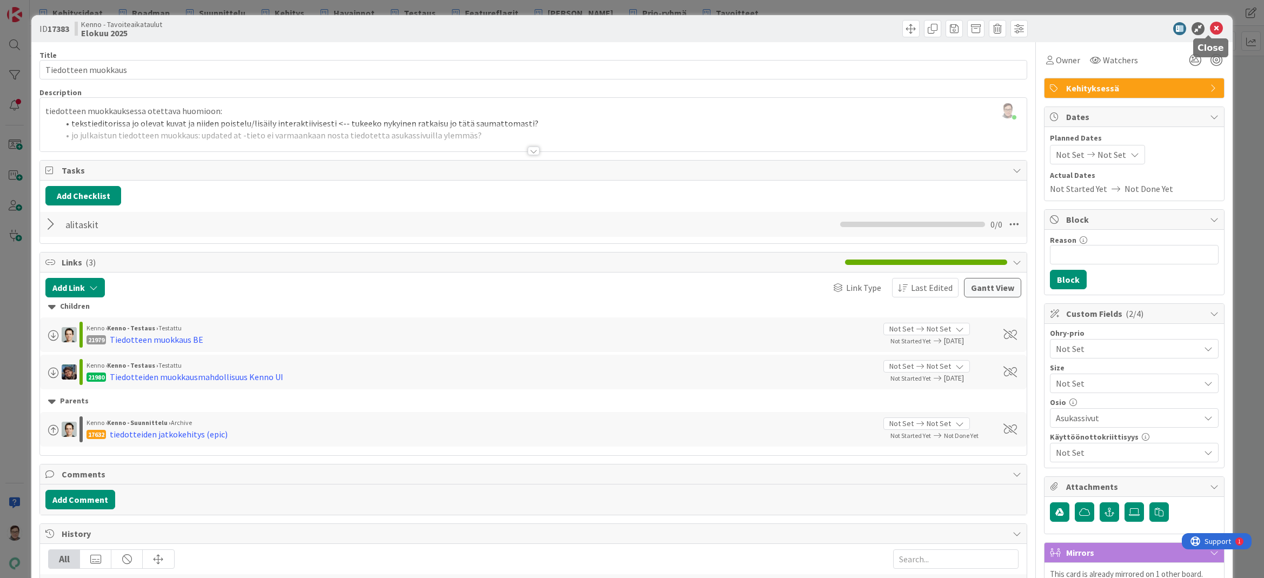
click at [1211, 30] on icon at bounding box center [1216, 28] width 13 height 13
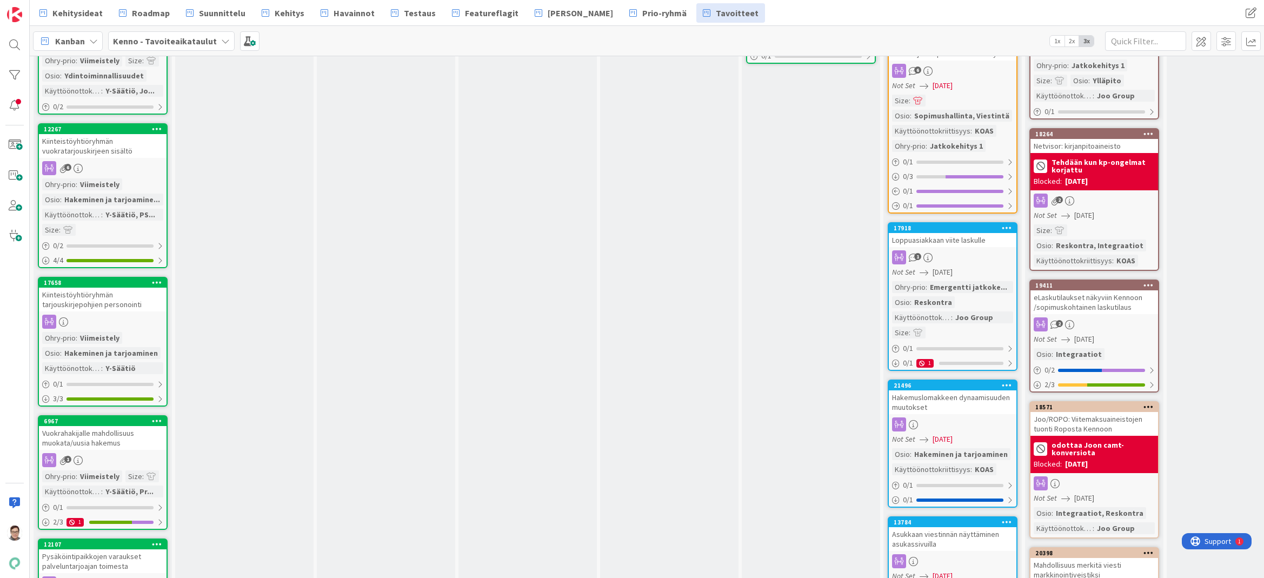
click at [952, 398] on div "Hakemuslomakkeen dynaamisuuden muutokset" at bounding box center [953, 402] width 128 height 24
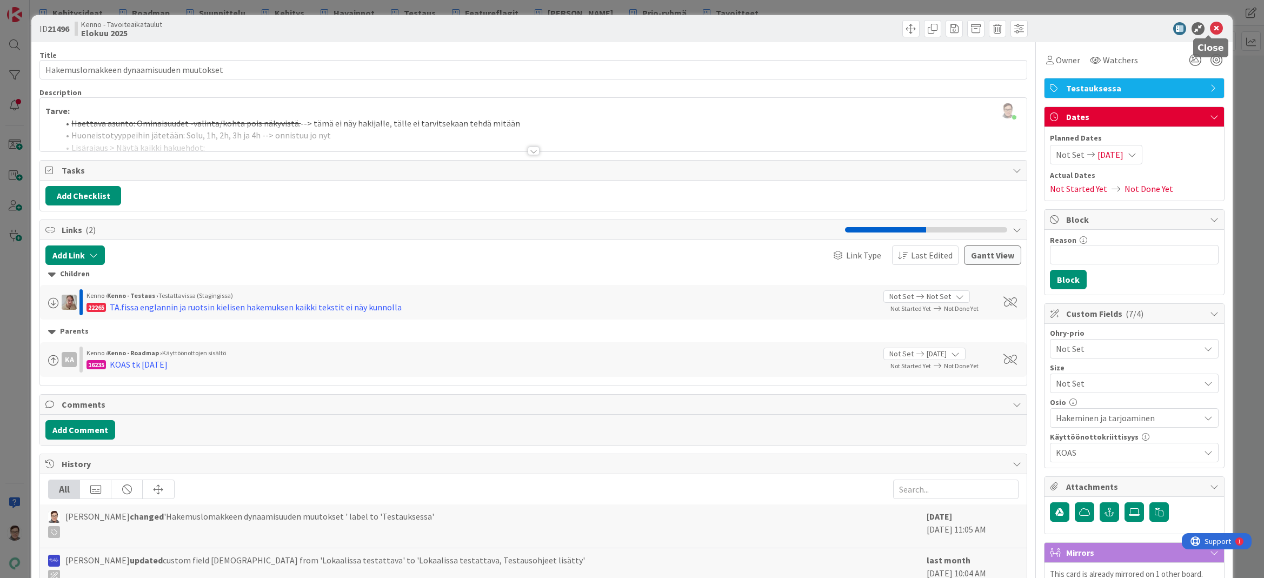
click at [1210, 26] on icon at bounding box center [1216, 28] width 13 height 13
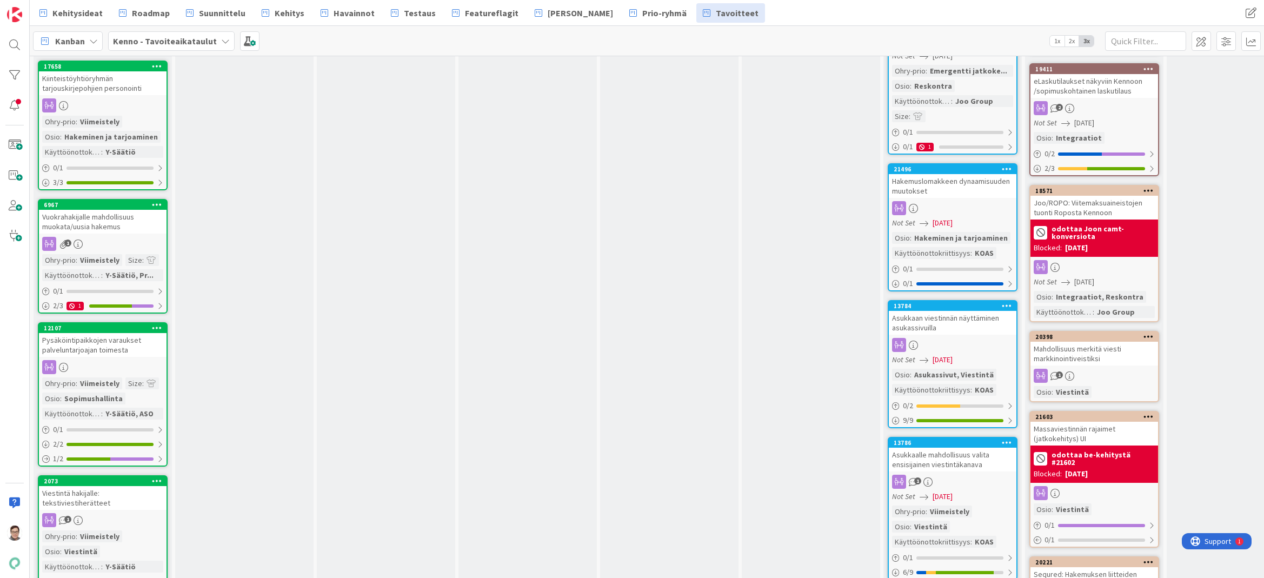
click at [959, 338] on div at bounding box center [953, 345] width 128 height 14
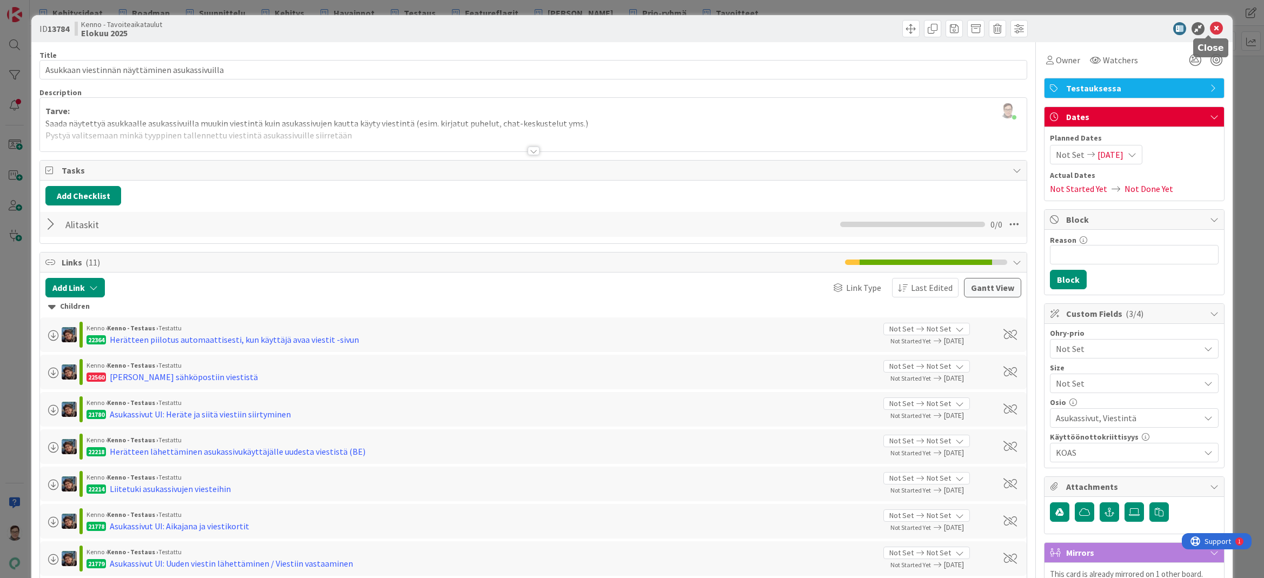
click at [1210, 32] on icon at bounding box center [1216, 28] width 13 height 13
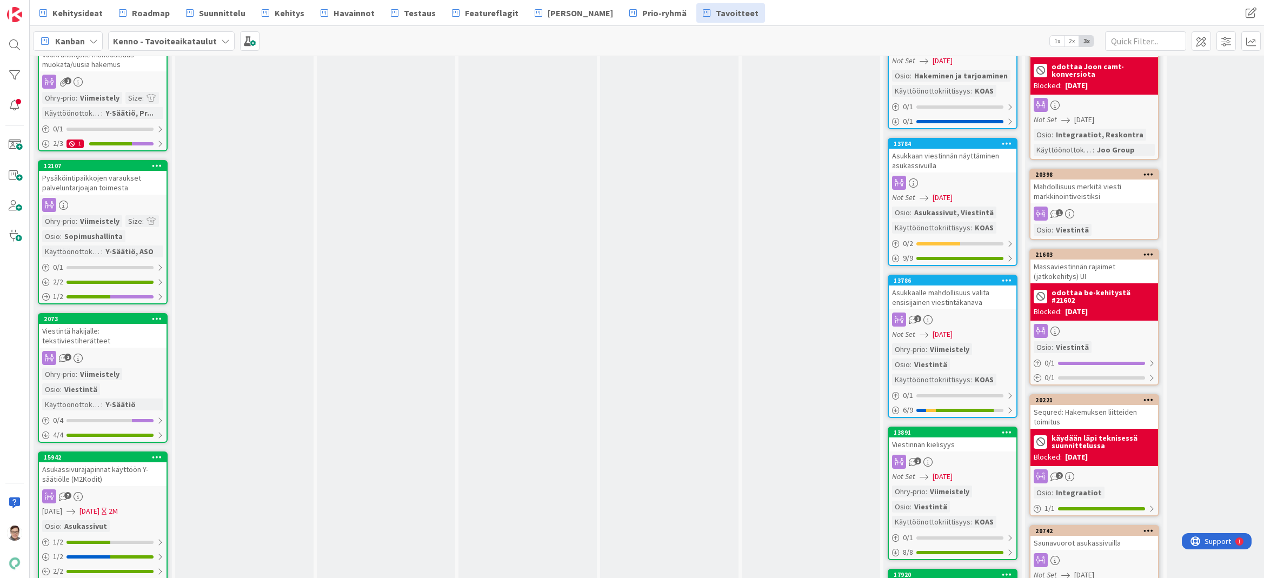
click at [965, 289] on div "Asukkaalle mahdollisuus valita ensisijainen viestintäkanava" at bounding box center [953, 298] width 128 height 24
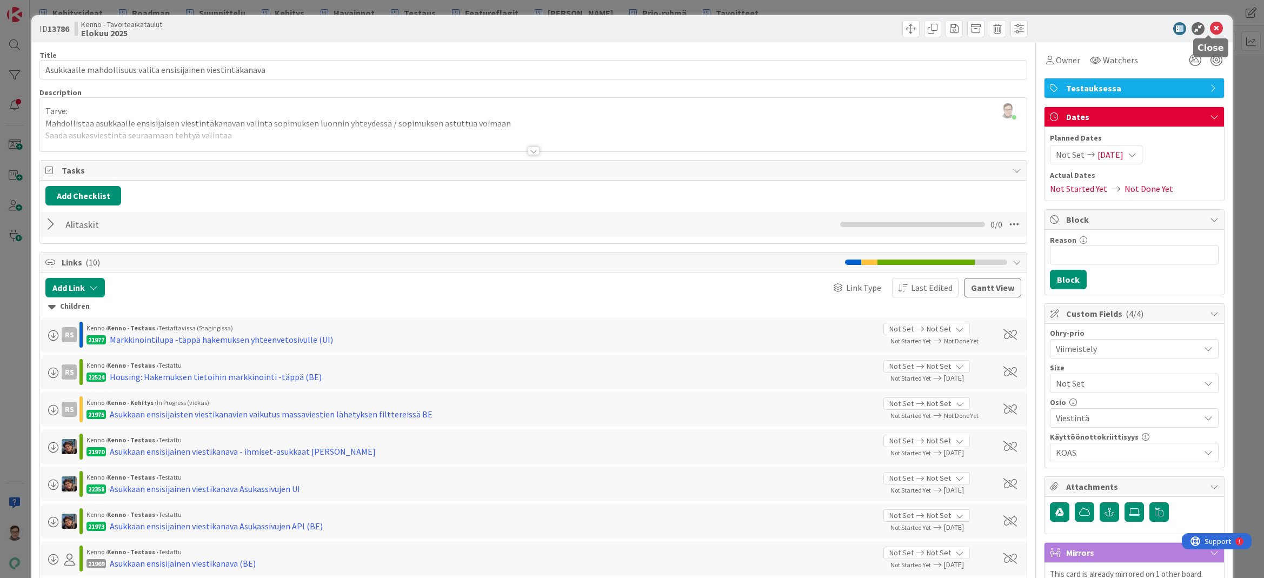
click at [1210, 32] on icon at bounding box center [1216, 28] width 13 height 13
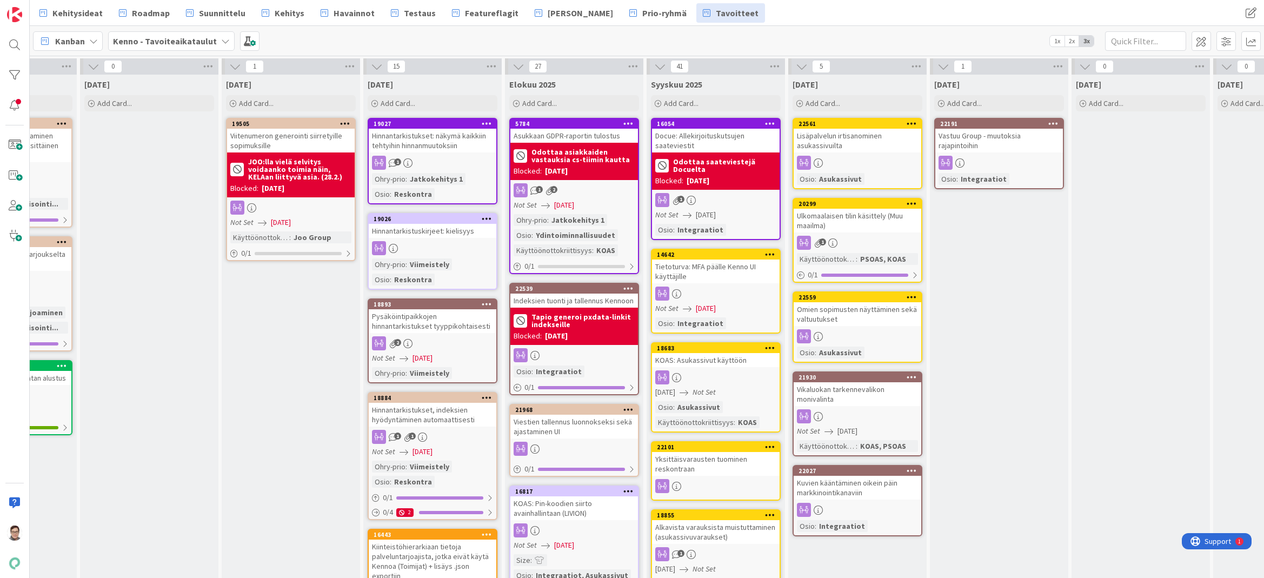
click at [715, 280] on div "Tietoturva: MFA päälle Kenno UI käyttäjille" at bounding box center [716, 272] width 128 height 24
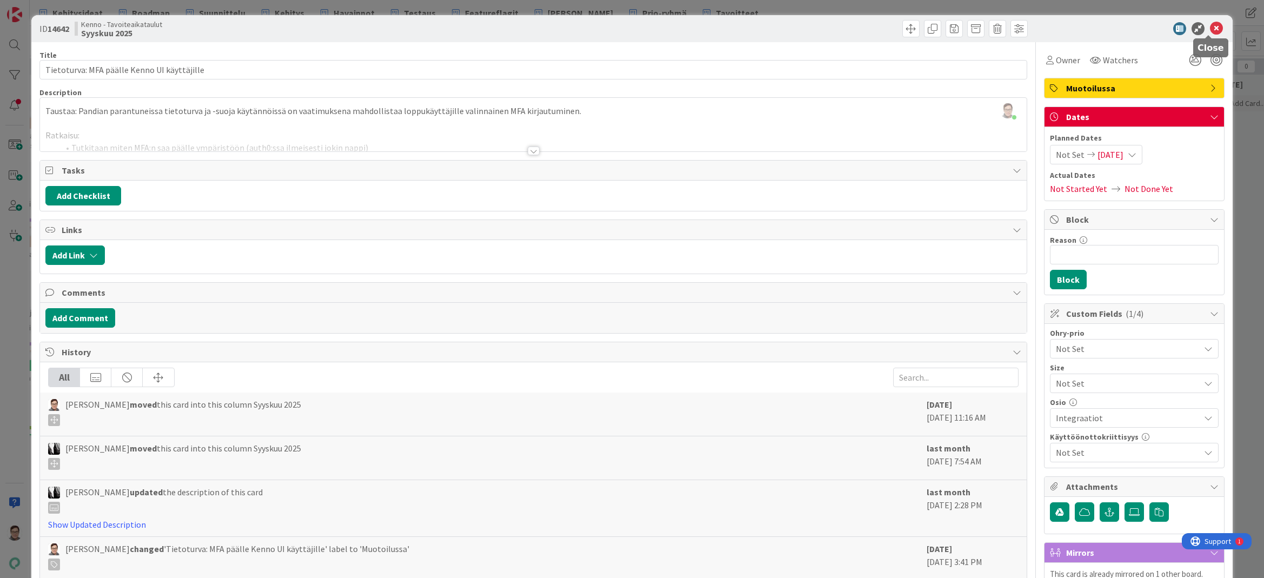
click at [1210, 29] on icon at bounding box center [1216, 28] width 13 height 13
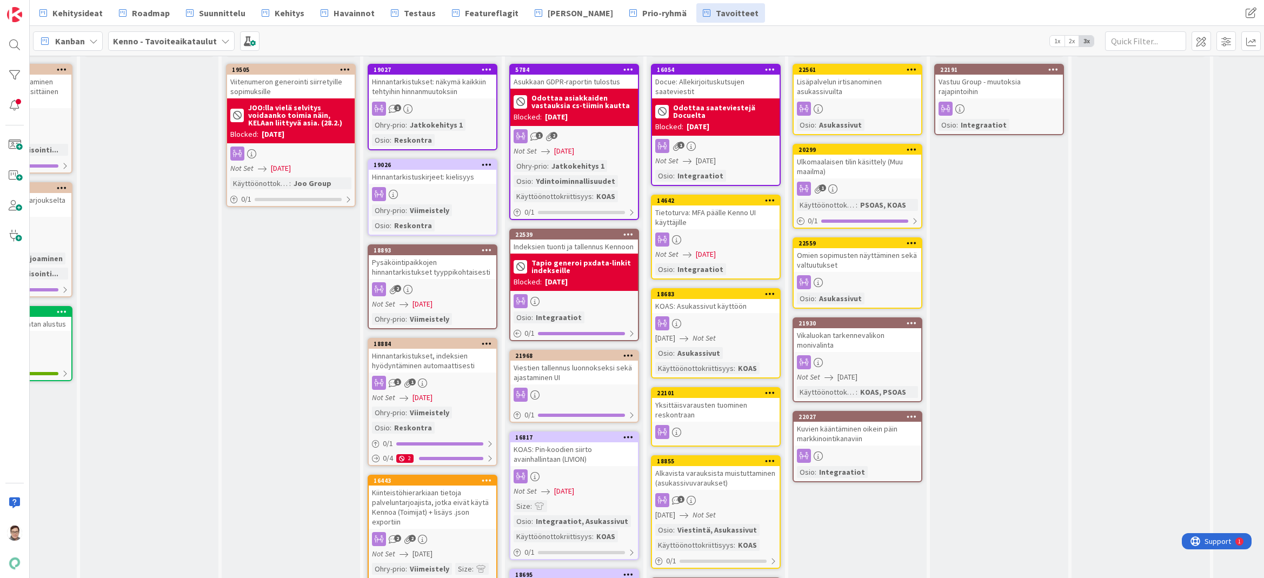
click at [711, 316] on link "18683 KOAS: Asukassivut käyttöön [DATE] Not Set Osio : Asukassivut Käyttöönotto…" at bounding box center [716, 333] width 130 height 90
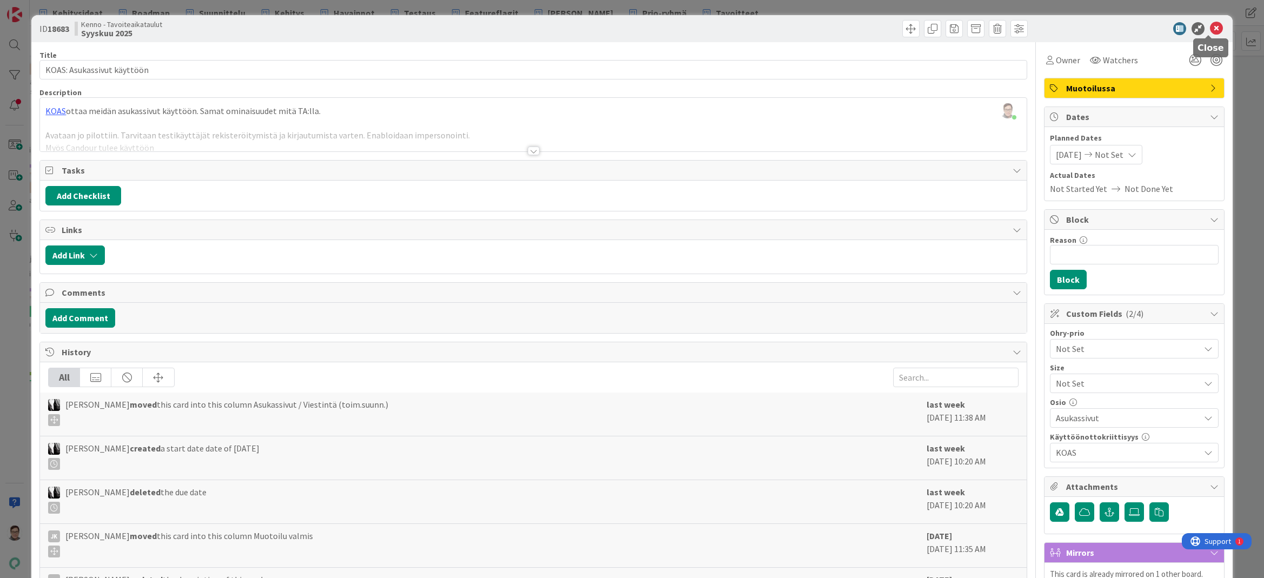
click at [1210, 33] on icon at bounding box center [1216, 28] width 13 height 13
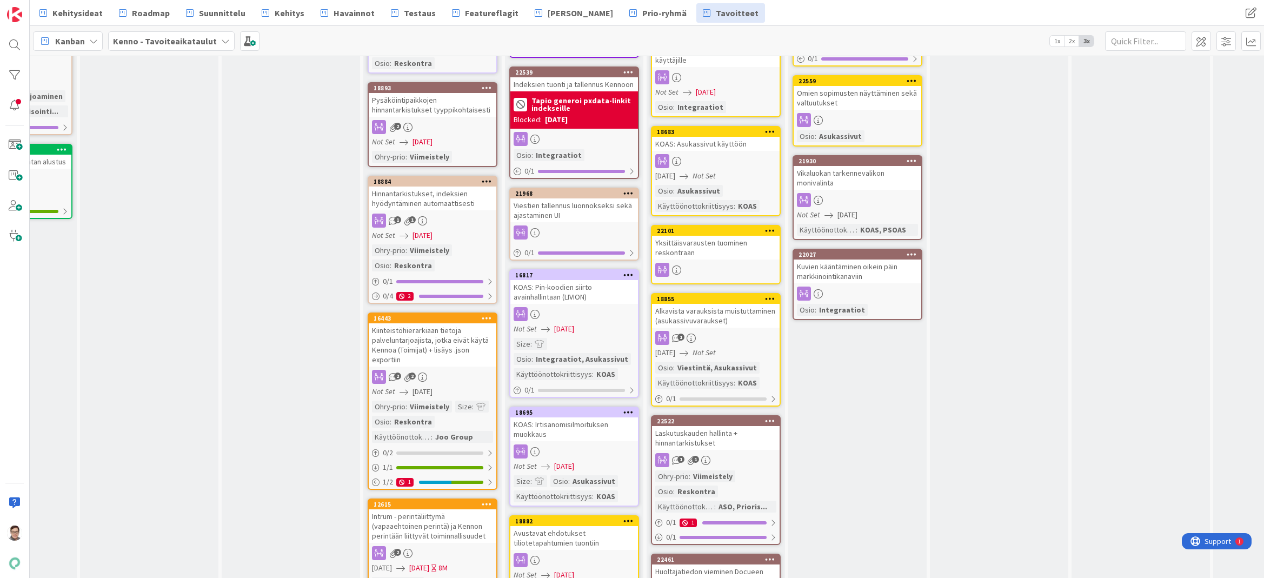
click at [722, 258] on div "Yksittäisvarausten tuominen reskontraan" at bounding box center [716, 248] width 128 height 24
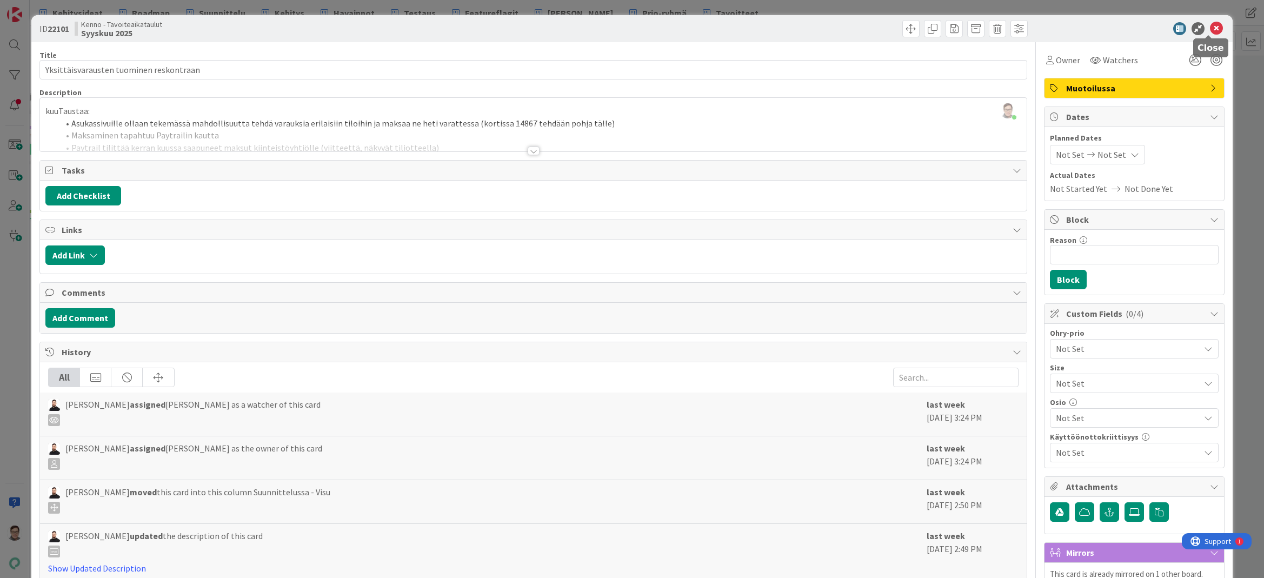
click at [1210, 32] on icon at bounding box center [1216, 28] width 13 height 13
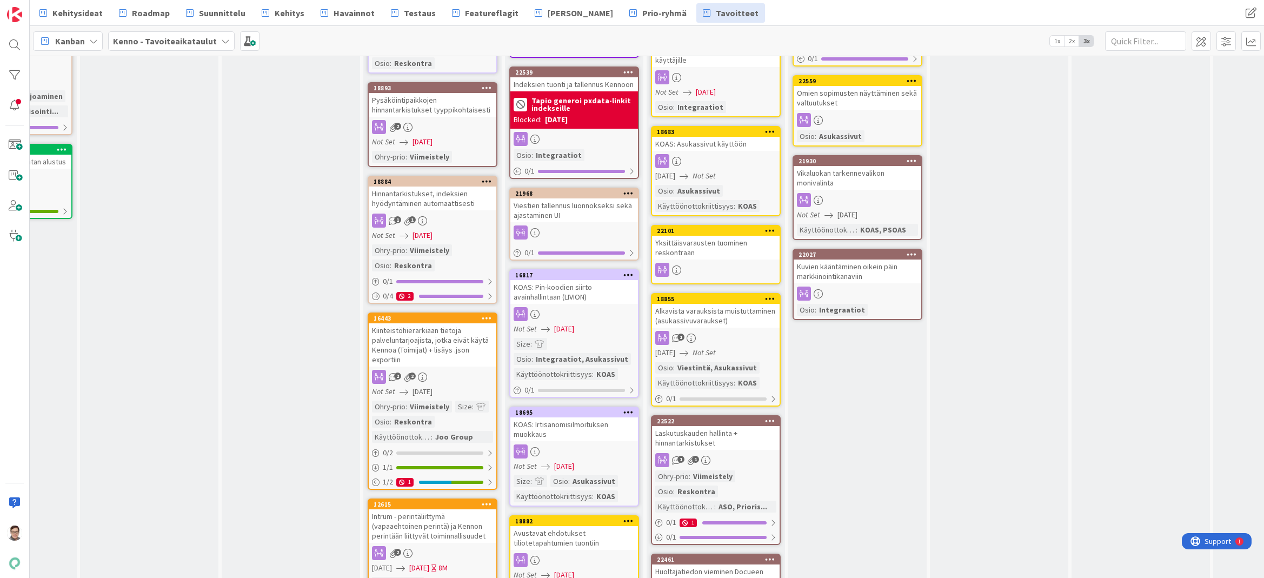
click at [705, 321] on div "Alkavista varauksista muistuttaminen (asukassivuvaraukset)" at bounding box center [716, 316] width 128 height 24
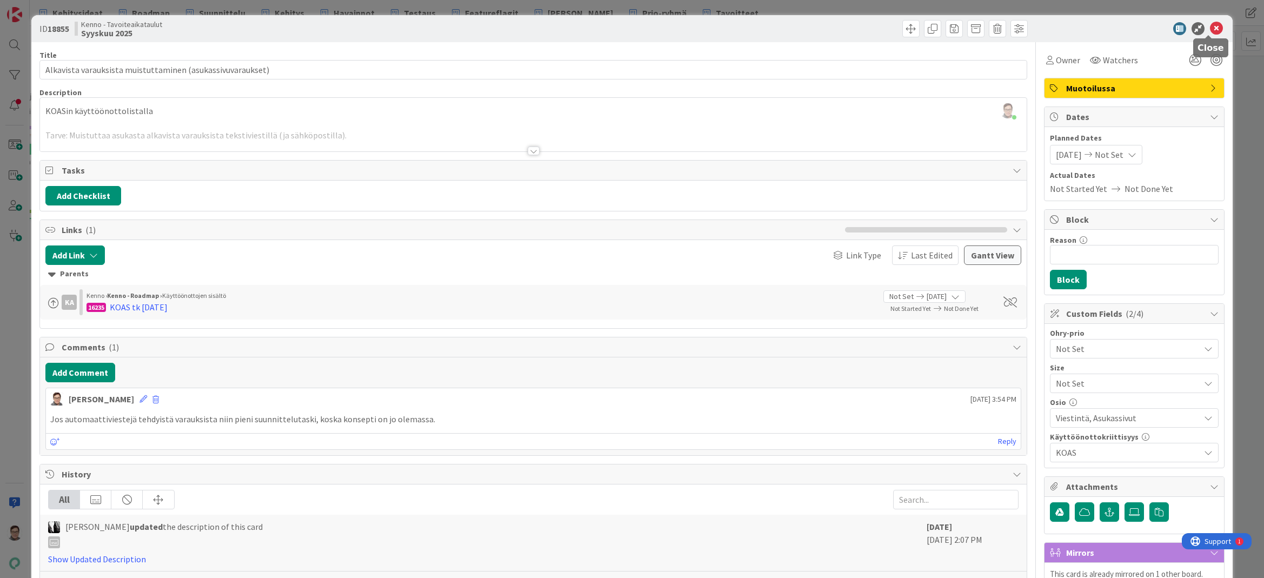
click at [1212, 33] on icon at bounding box center [1216, 28] width 13 height 13
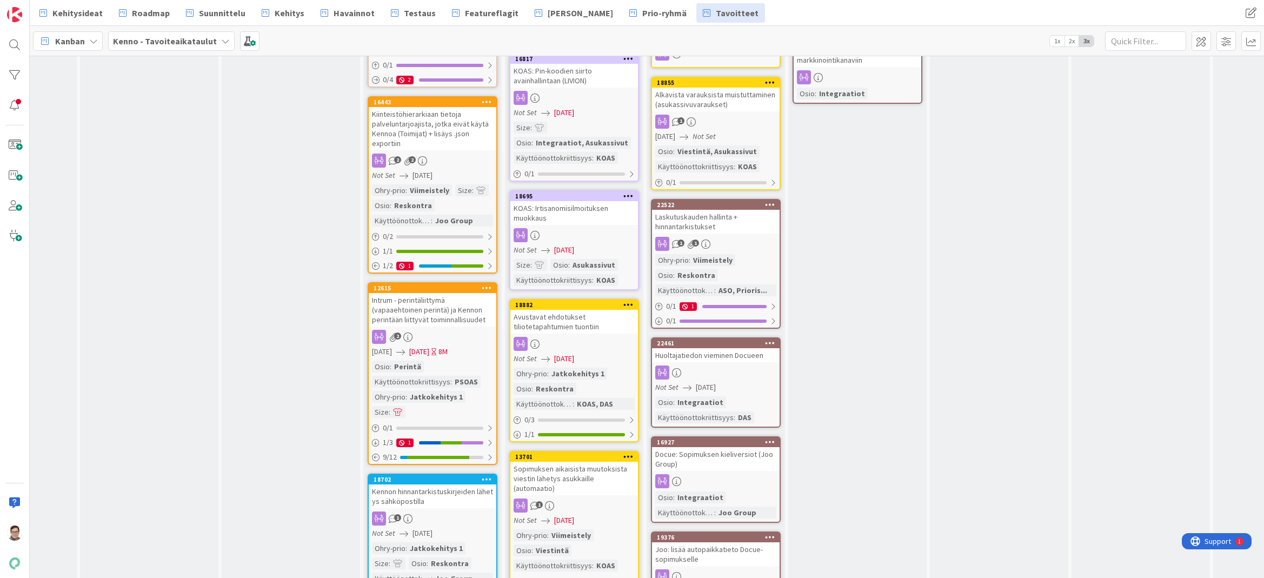
click at [718, 223] on div "Laskutuskauden hallinta + hinnantarkistukset" at bounding box center [716, 222] width 128 height 24
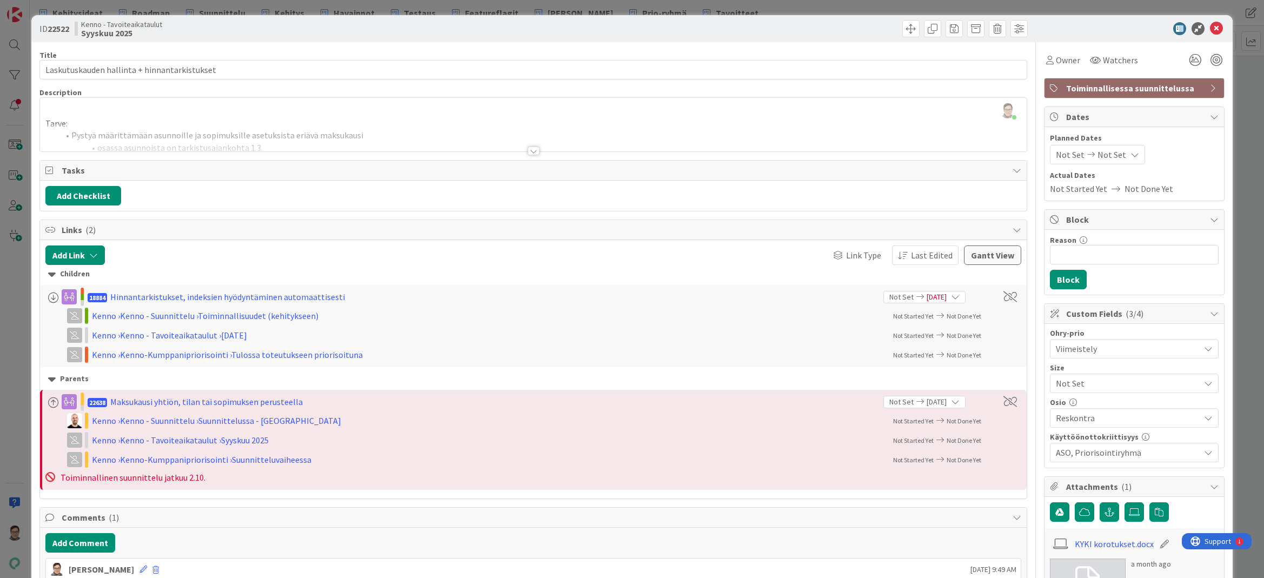
click at [1123, 89] on span "Toiminnallisessa suunnittelussa" at bounding box center [1135, 88] width 138 height 13
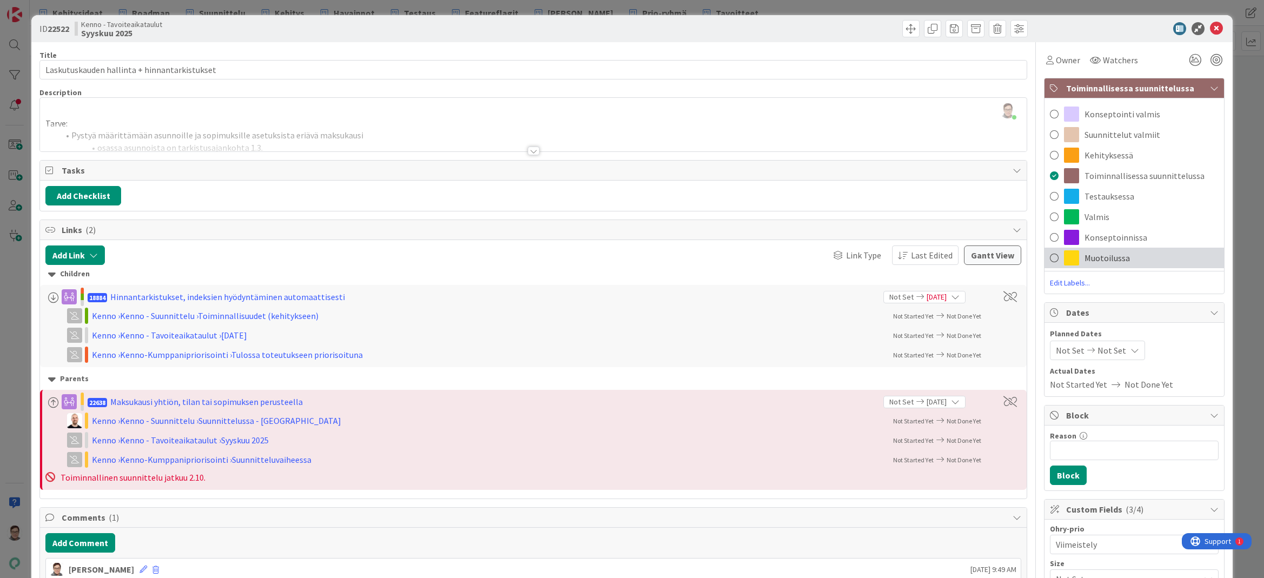
click at [1098, 258] on span "Muotoilussa" at bounding box center [1107, 257] width 45 height 13
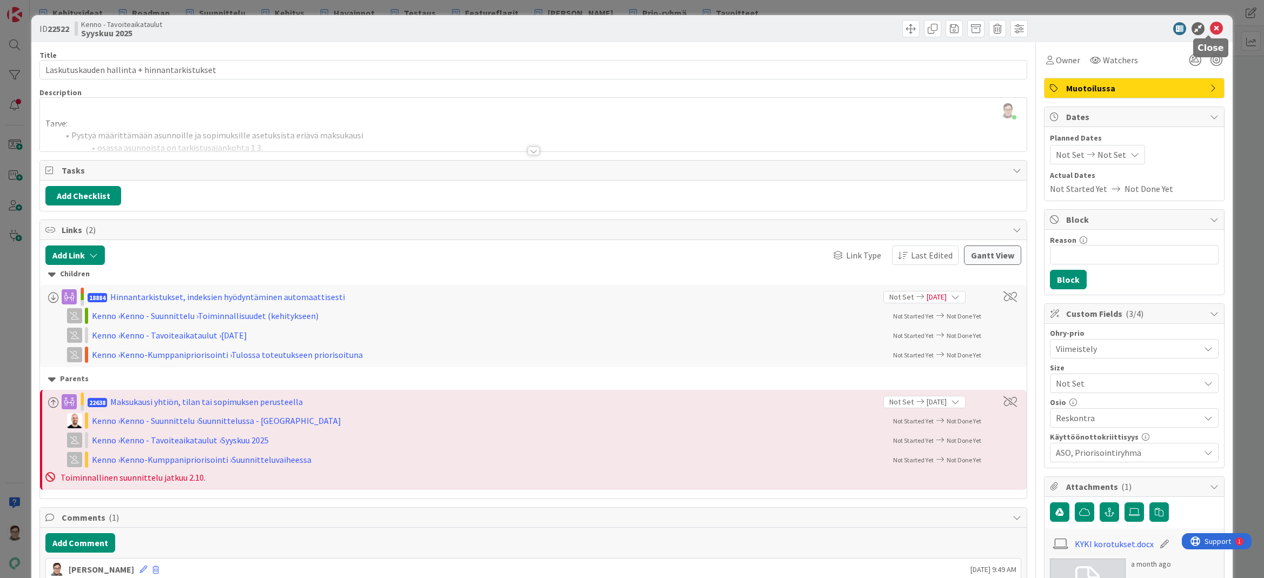
click at [1210, 29] on icon at bounding box center [1216, 28] width 13 height 13
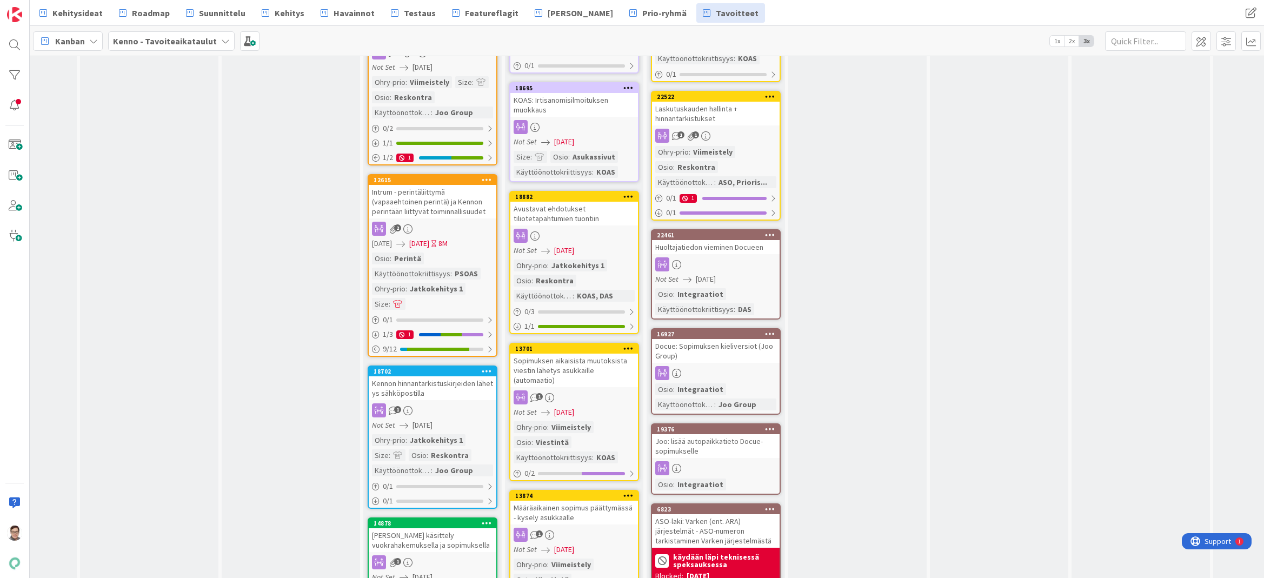
click at [720, 255] on link "22461 Huoltajatiedon vieminen Docueen Not Set [DATE] Osio : Integraatiot Käyttö…" at bounding box center [716, 274] width 130 height 90
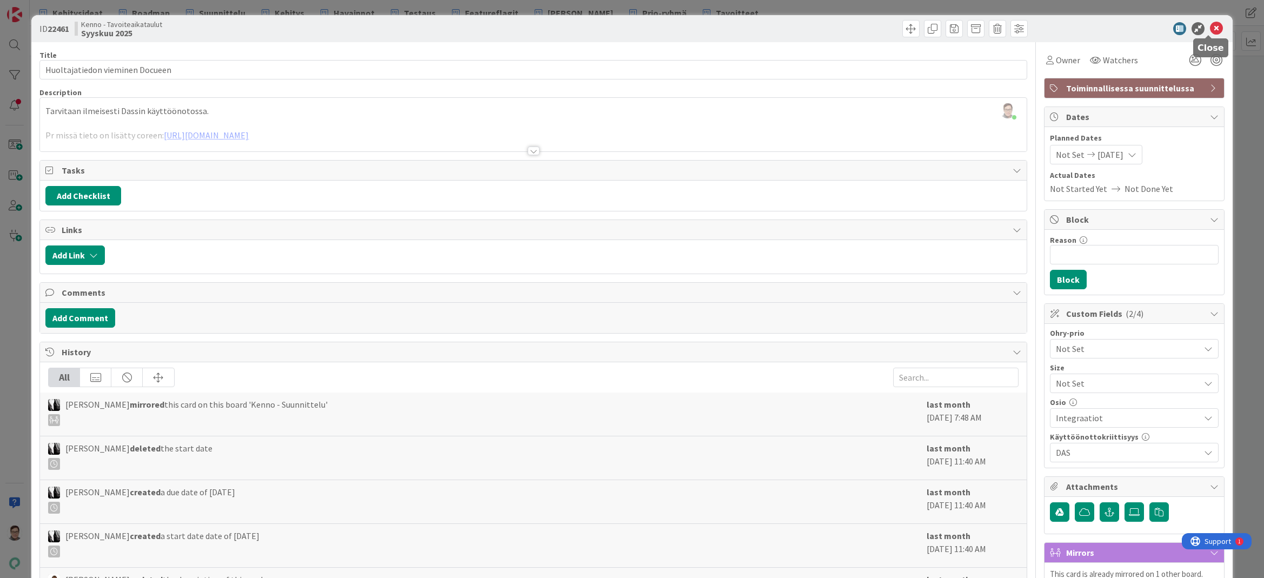
click at [1210, 23] on icon at bounding box center [1216, 28] width 13 height 13
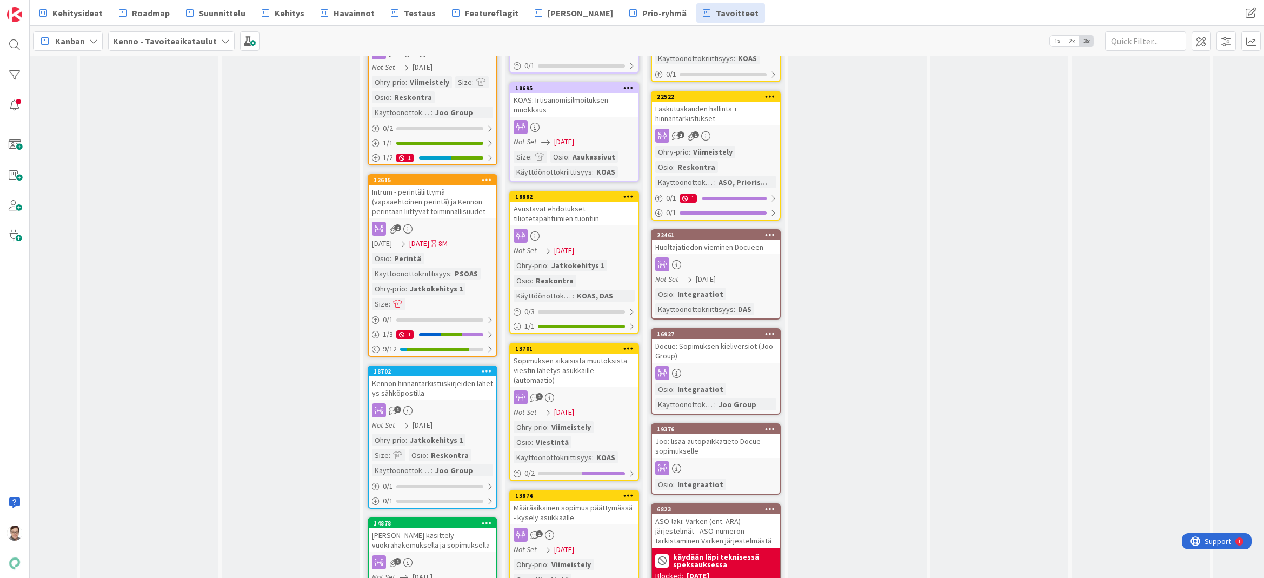
click at [719, 360] on div "Docue: Sopimuksen kieliversiot (Joo Group)" at bounding box center [716, 351] width 128 height 24
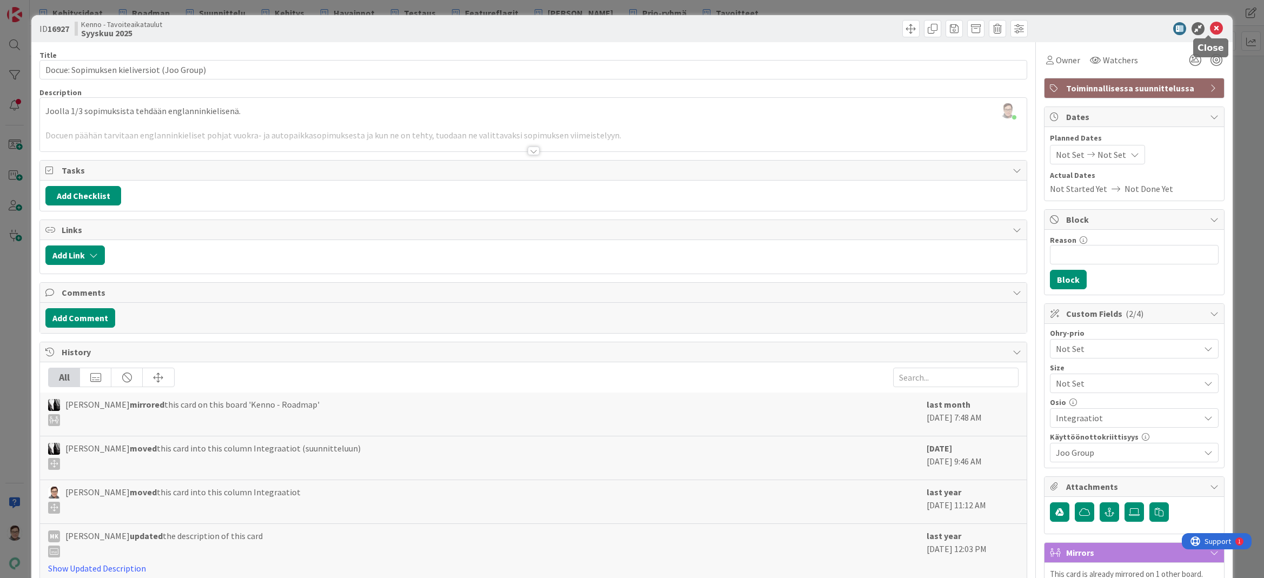
click at [1210, 30] on icon at bounding box center [1216, 28] width 13 height 13
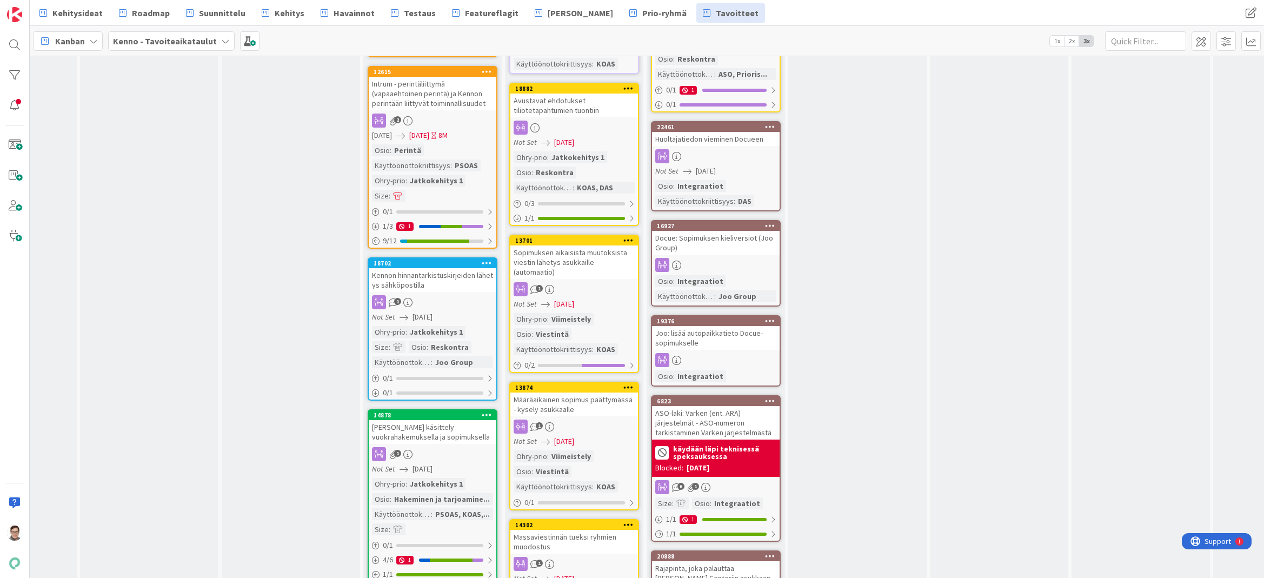
click at [719, 342] on div "Joo: lisää autopaikkatieto Docue-sopimukselle" at bounding box center [716, 338] width 128 height 24
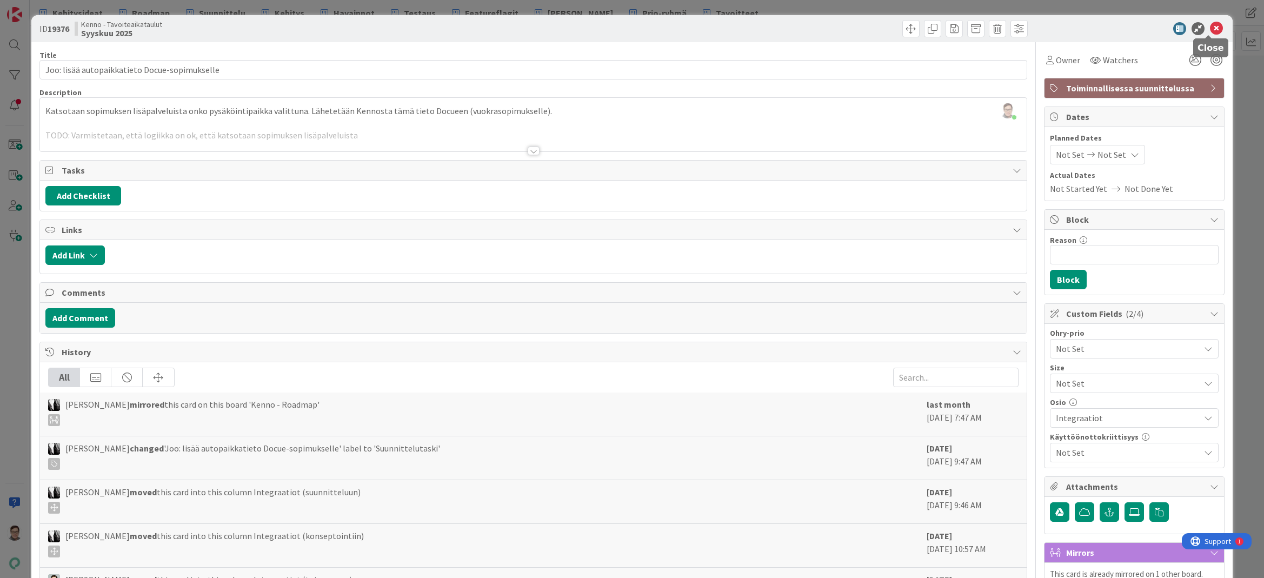
click at [1210, 27] on icon at bounding box center [1216, 28] width 13 height 13
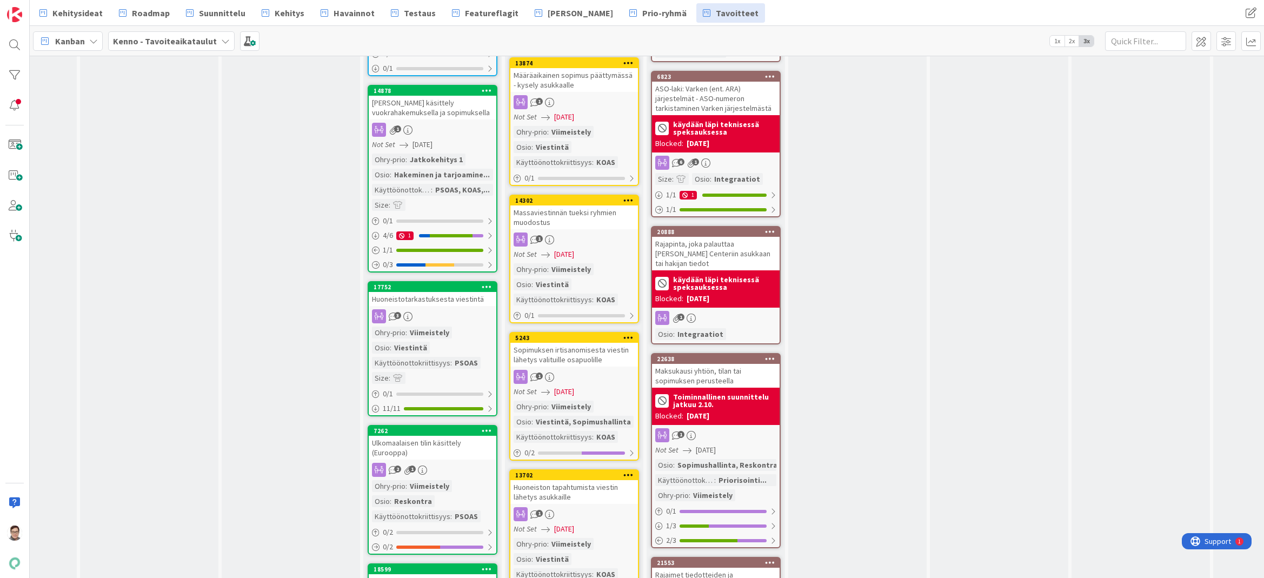
click at [721, 375] on div "Maksukausi yhtiön, tilan tai sopimuksen perusteella" at bounding box center [716, 376] width 128 height 24
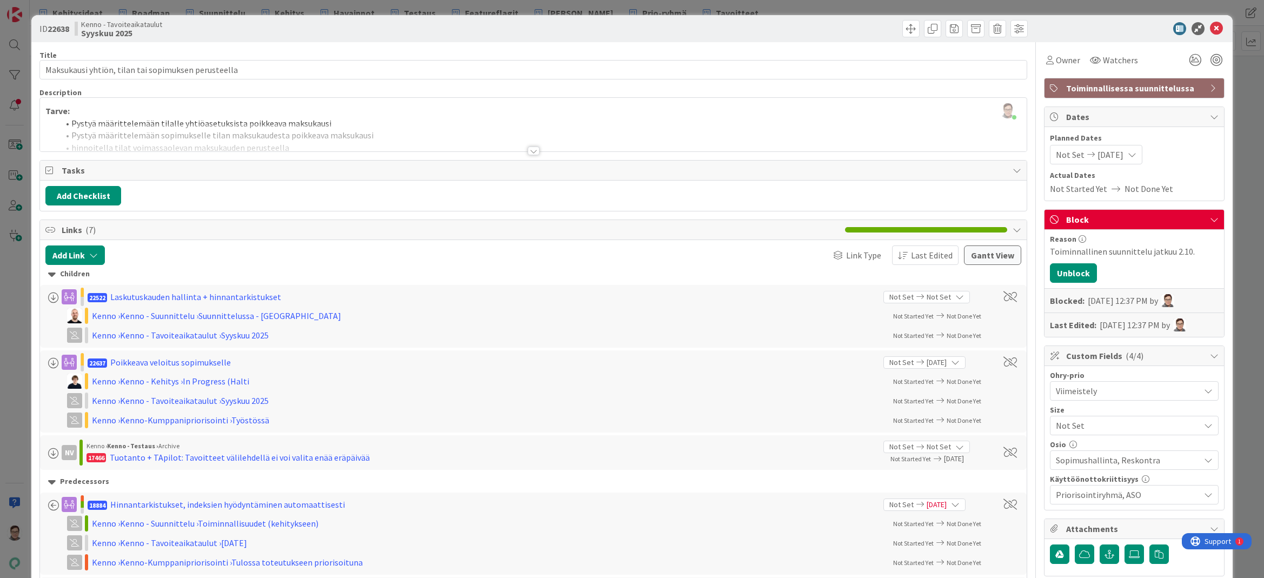
click at [1120, 87] on span "Toiminnallisessa suunnittelussa" at bounding box center [1135, 88] width 138 height 13
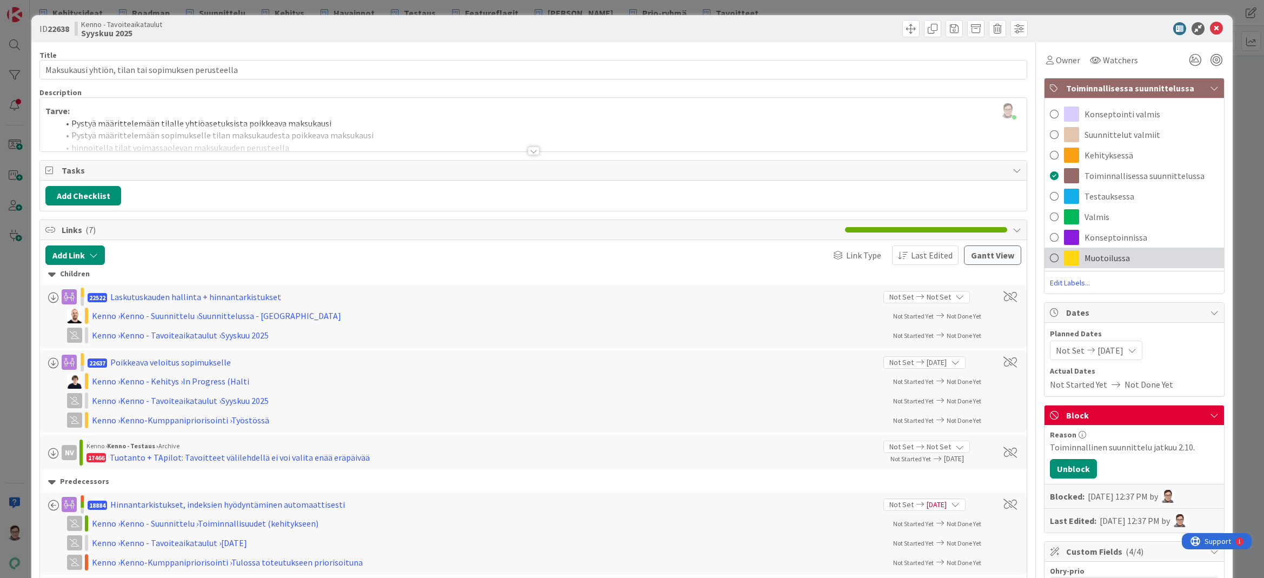
click at [1087, 255] on span "Muotoilussa" at bounding box center [1107, 257] width 45 height 13
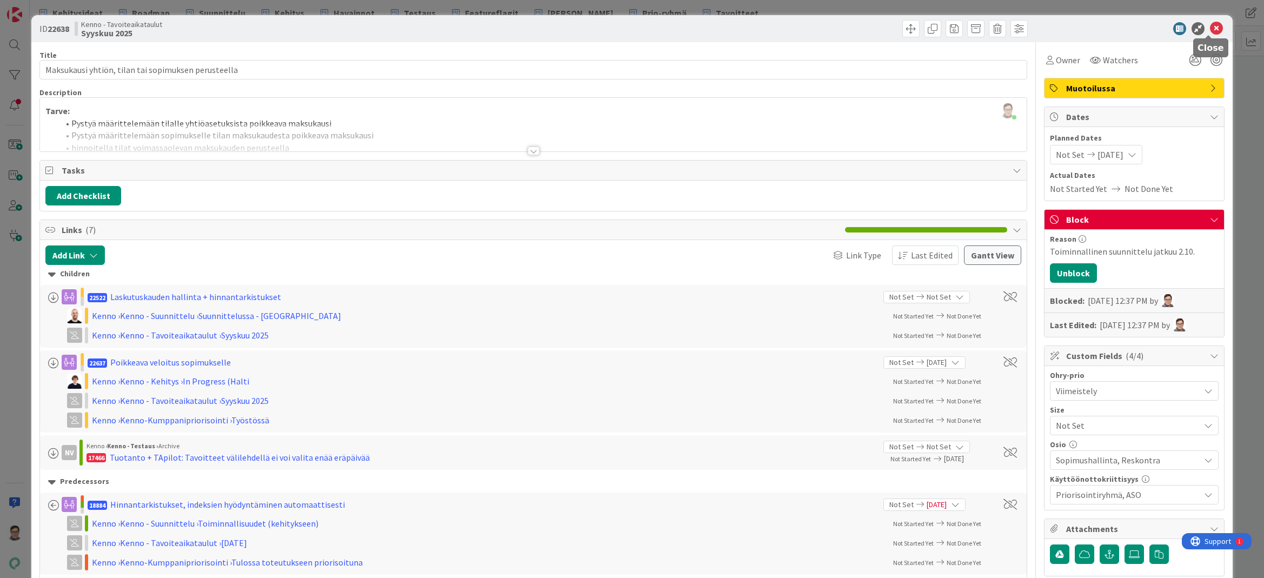
click at [1210, 28] on icon at bounding box center [1216, 28] width 13 height 13
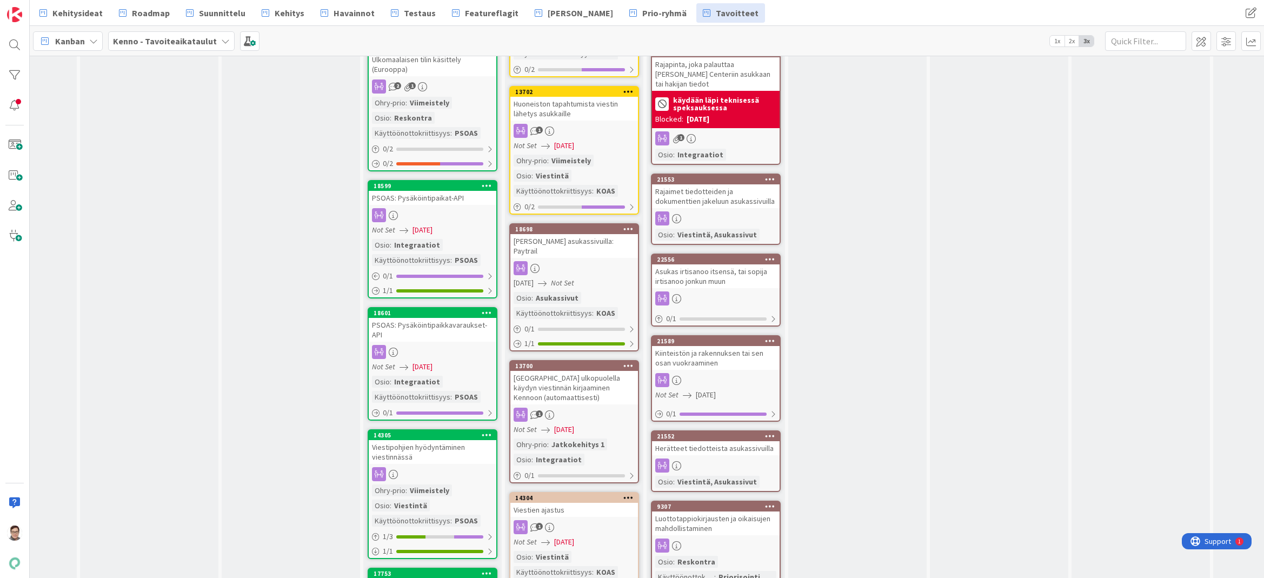
click at [717, 201] on div "Rajaimet tiedotteiden ja dokumenttien jakeluun asukassivuilla" at bounding box center [716, 196] width 128 height 24
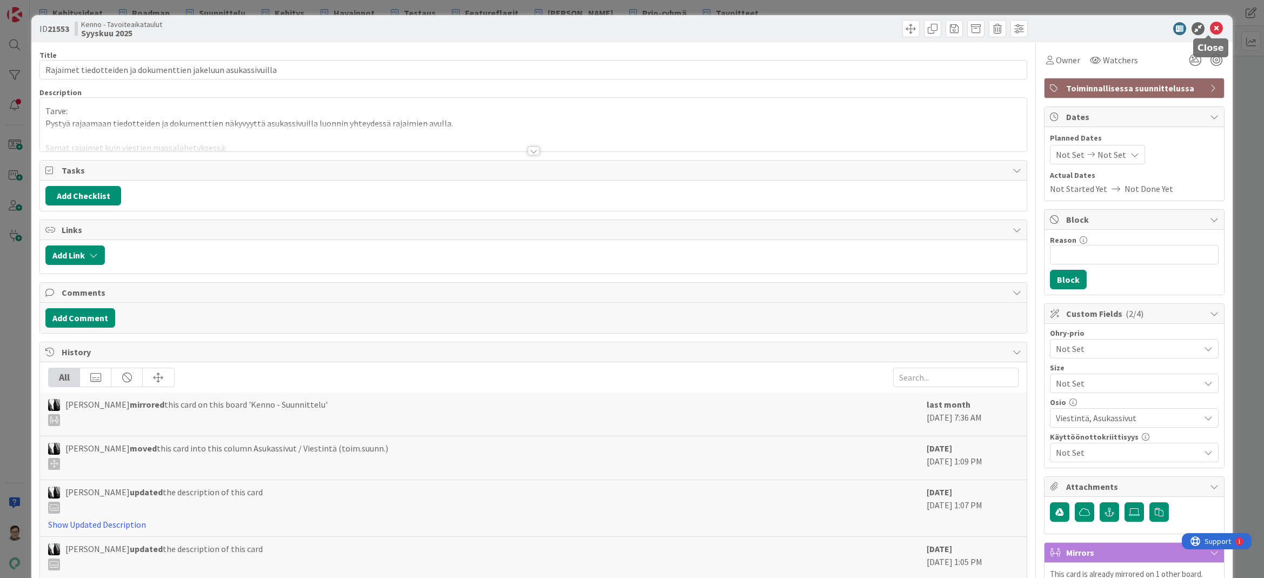
click at [1210, 31] on icon at bounding box center [1216, 28] width 13 height 13
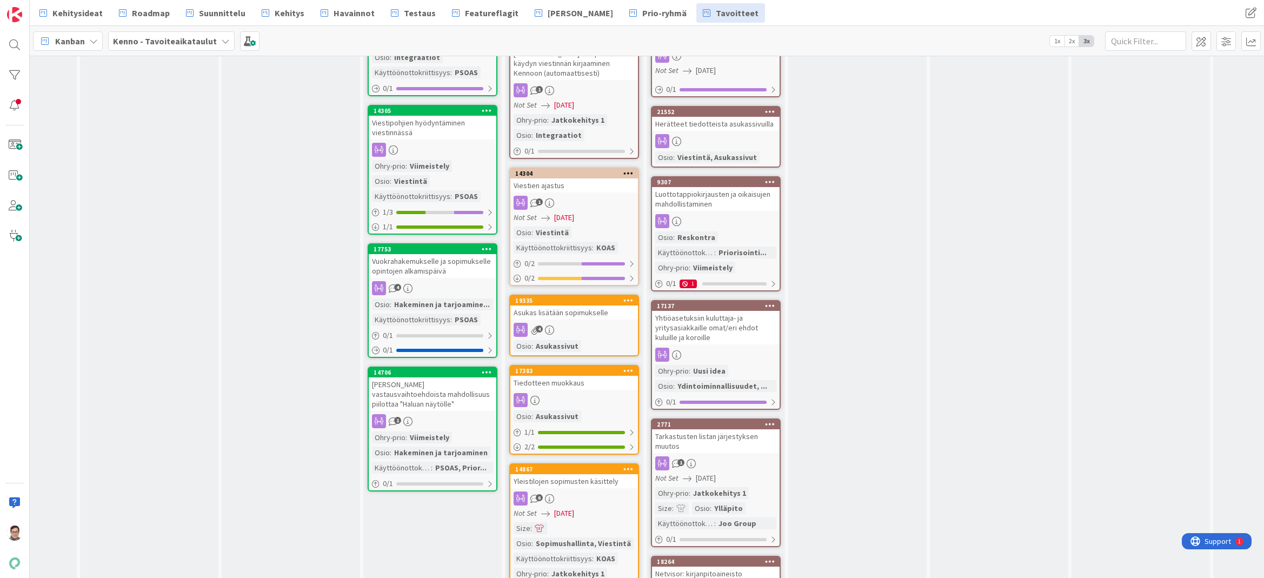
click at [726, 203] on div "Luottotappiokirjausten ja oikaisujen mahdollistaminen" at bounding box center [716, 199] width 128 height 24
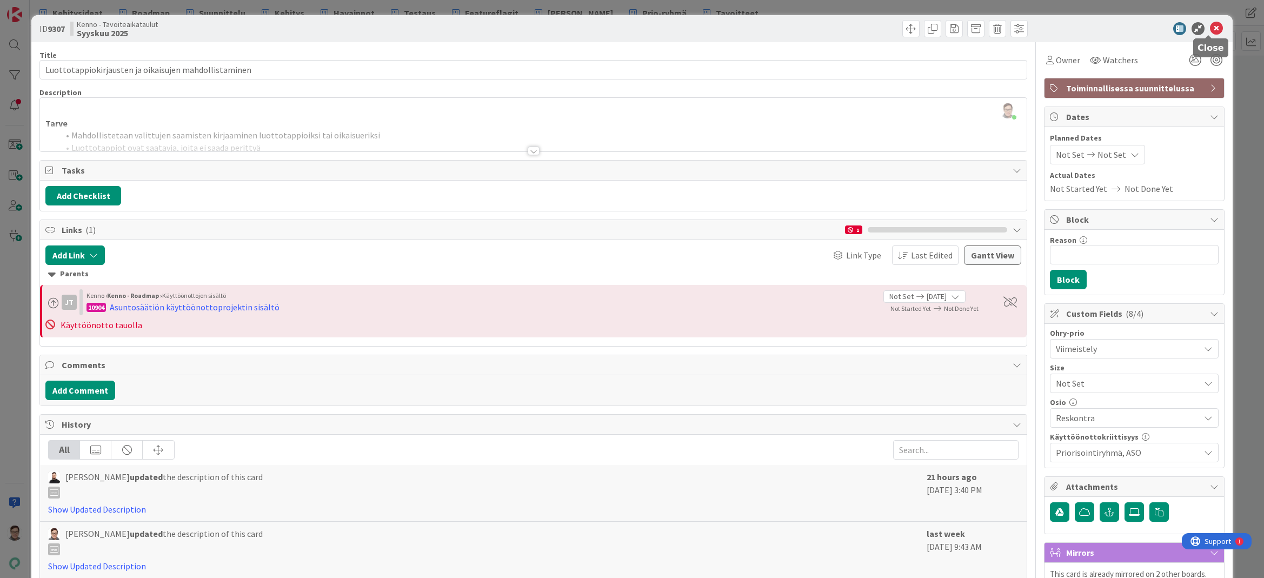
click at [1210, 32] on icon at bounding box center [1216, 28] width 13 height 13
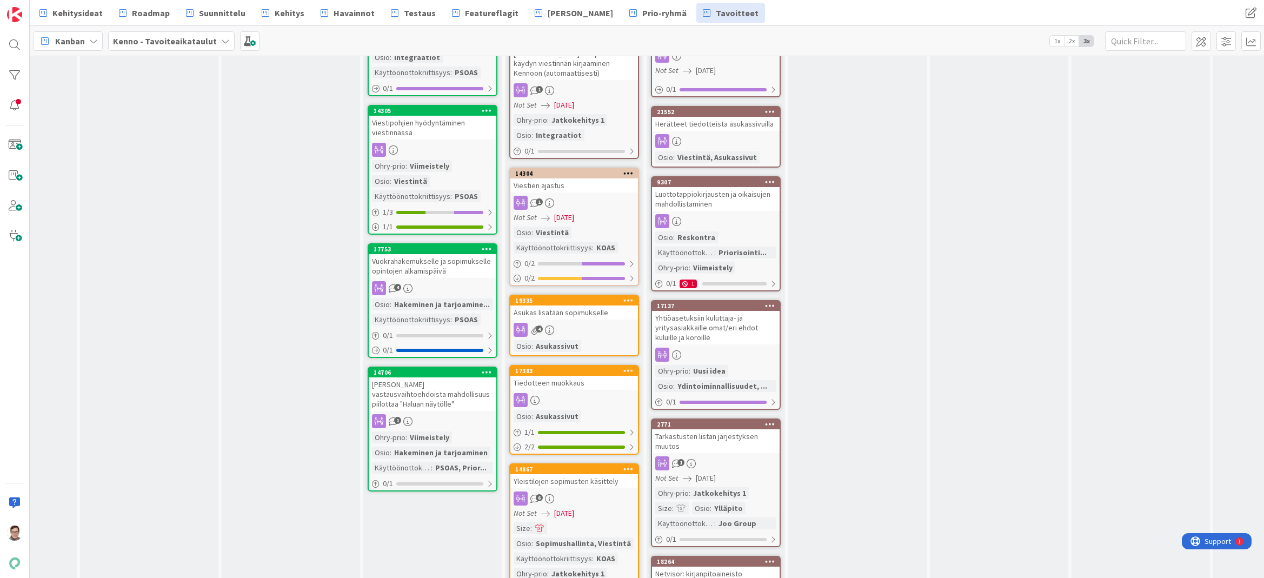
click at [709, 322] on div "Yhtiöasetuksiin kuluttaja- ja yritysasiakkaille omat/eri ehdot kuluille ja koro…" at bounding box center [716, 328] width 128 height 34
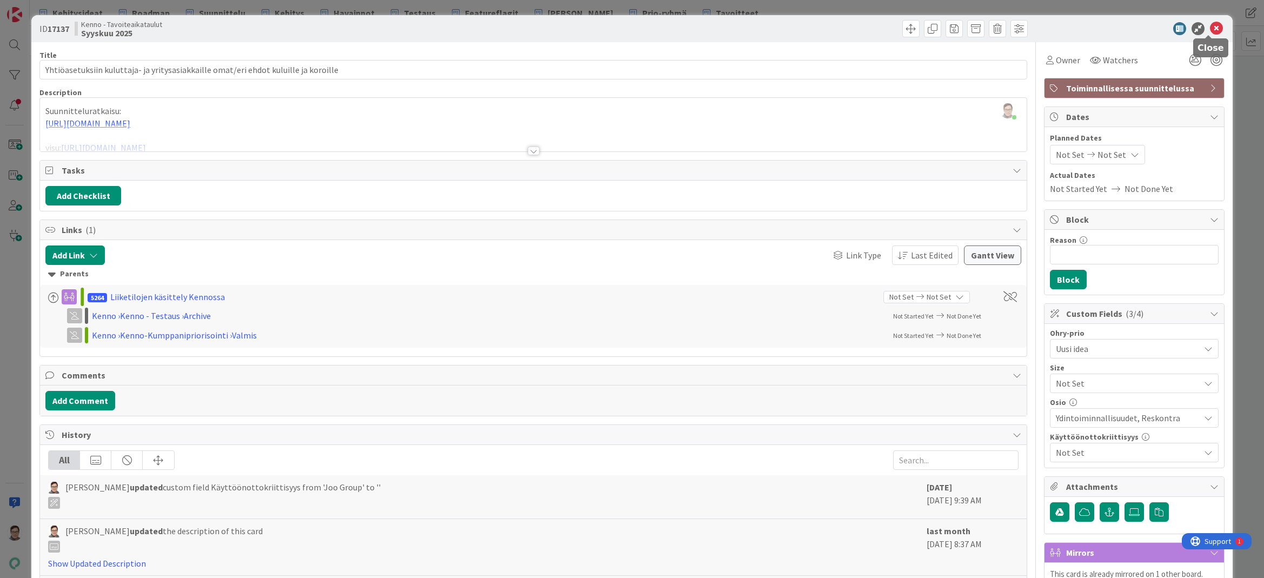
click at [1210, 28] on icon at bounding box center [1216, 28] width 13 height 13
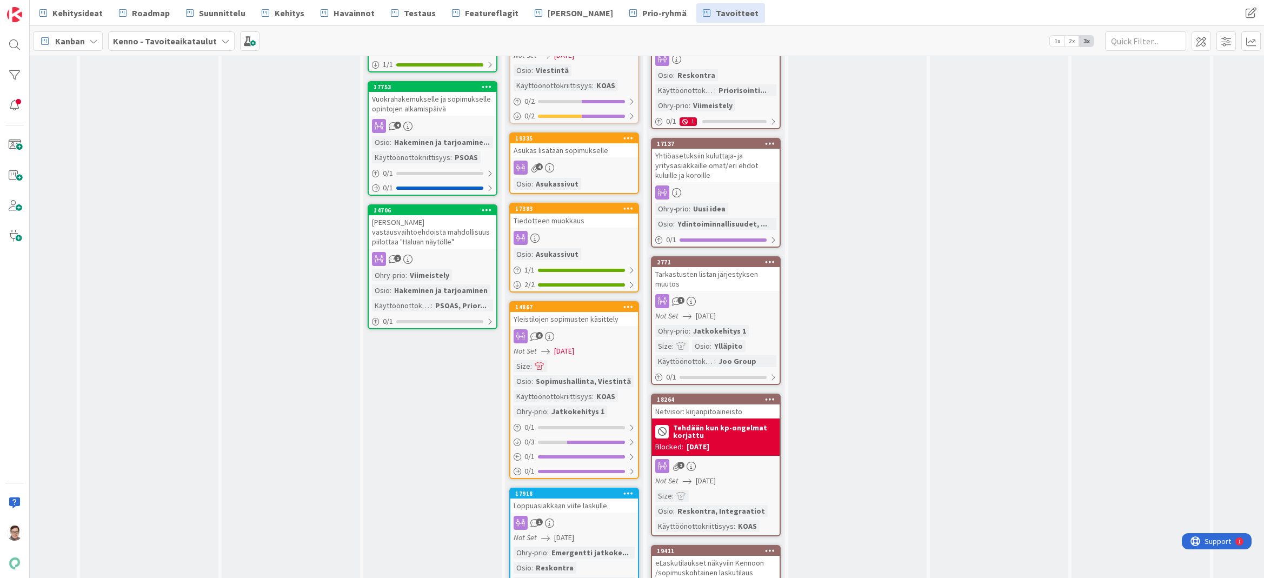
click at [711, 281] on div "Tarkastusten listan järjestyksen muutos" at bounding box center [716, 279] width 128 height 24
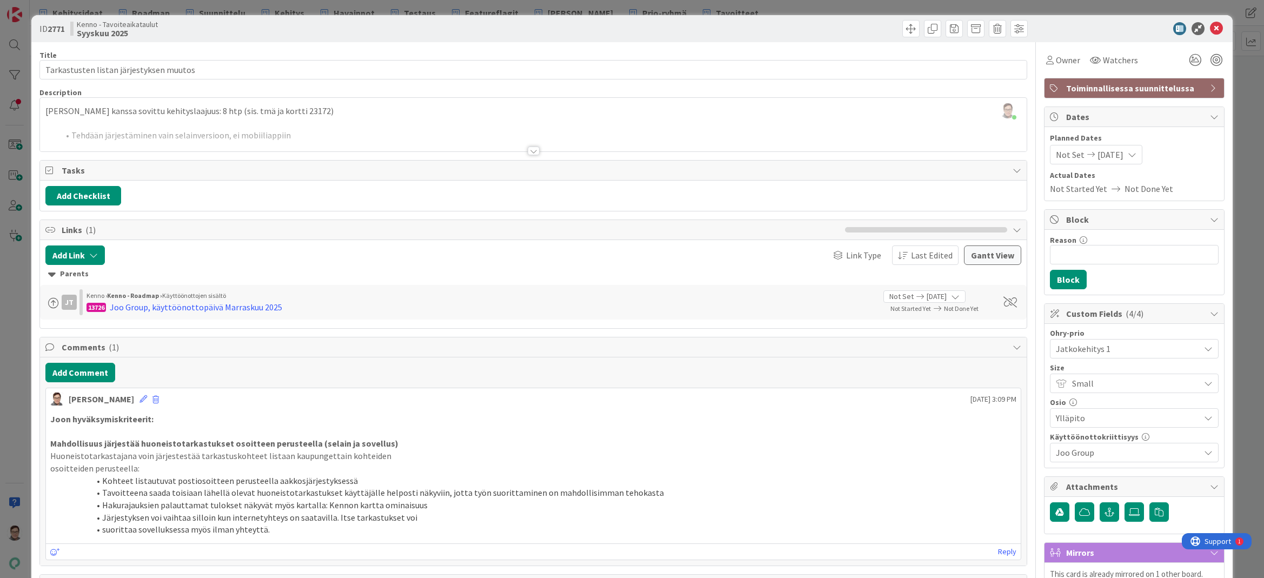
click at [1101, 89] on span "Toiminnallisessa suunnittelussa" at bounding box center [1135, 88] width 138 height 13
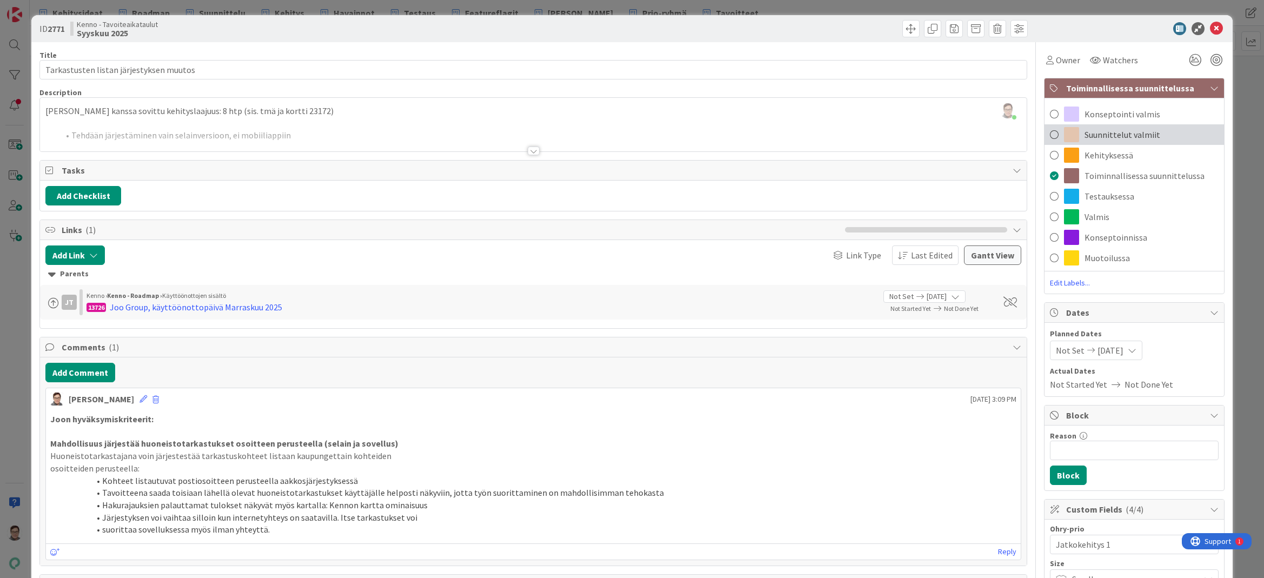
click at [1115, 132] on span "Suunnittelut valmiit" at bounding box center [1123, 134] width 76 height 13
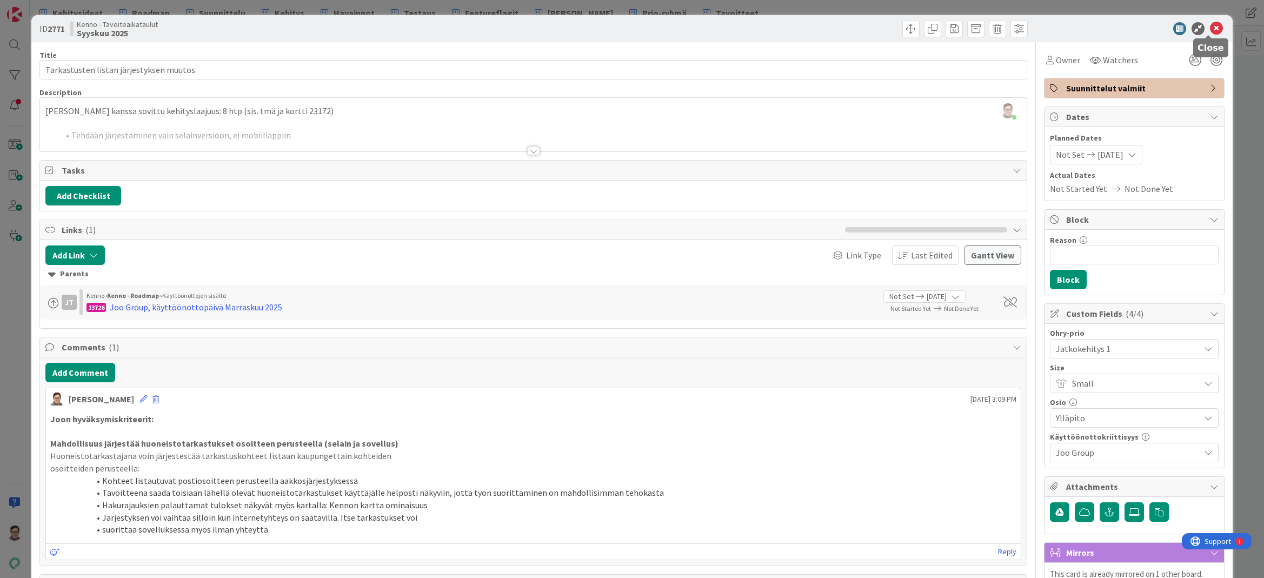
click at [1210, 28] on icon at bounding box center [1216, 28] width 13 height 13
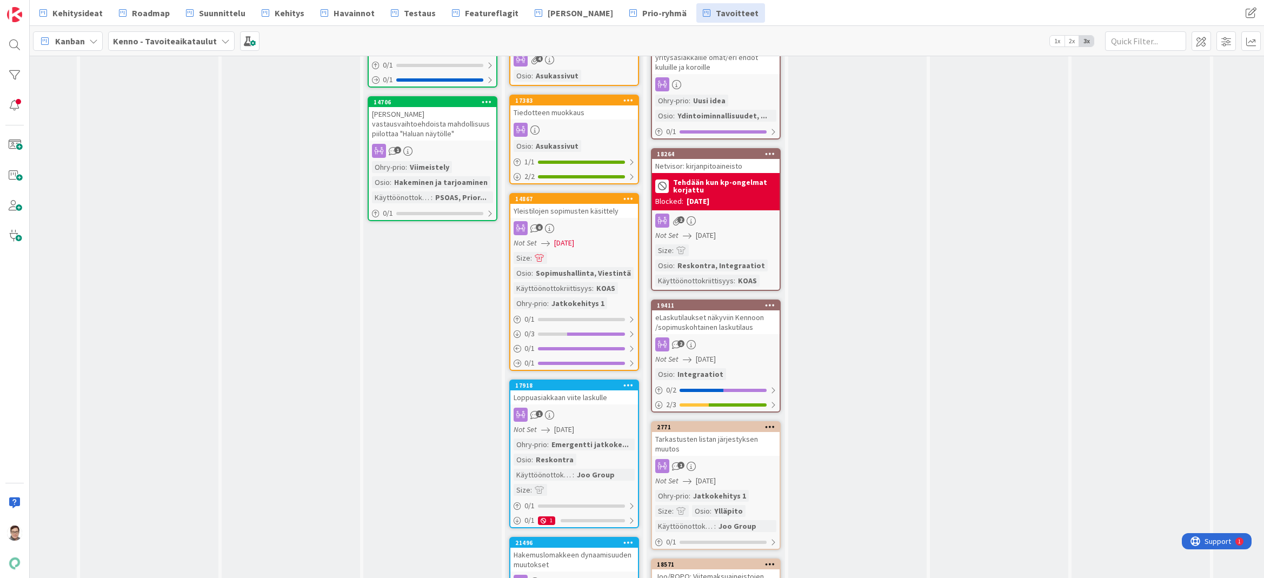
click at [722, 326] on div "eLaskutilaukset näkyviin Kennoon /sopimuskohtainen laskutilaus" at bounding box center [716, 322] width 128 height 24
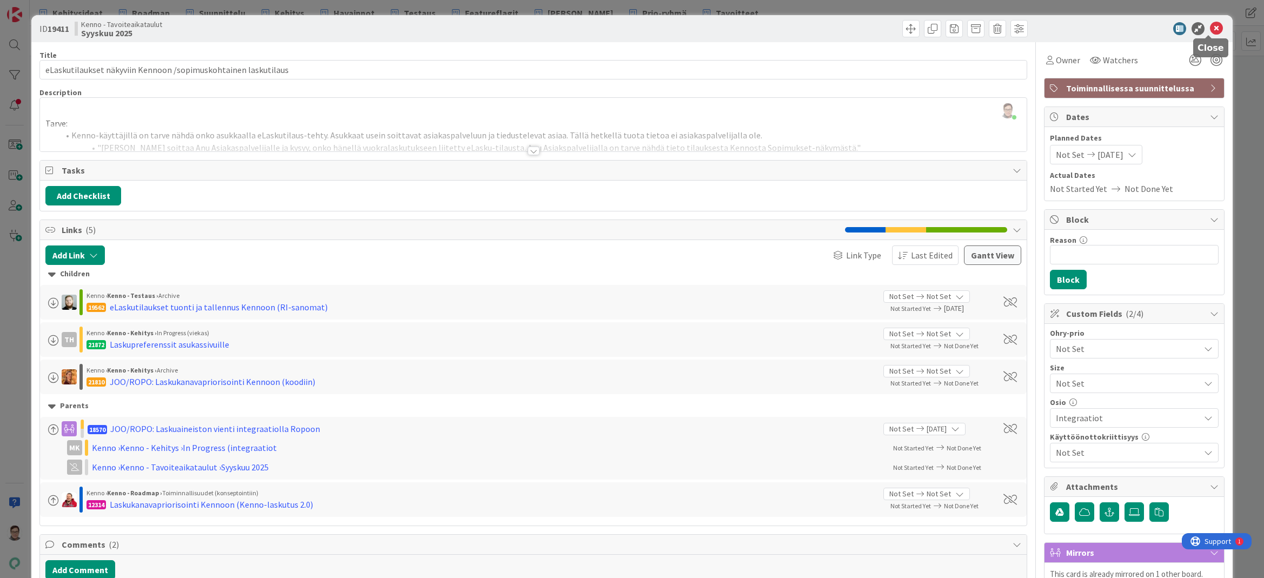
click at [1210, 29] on icon at bounding box center [1216, 28] width 13 height 13
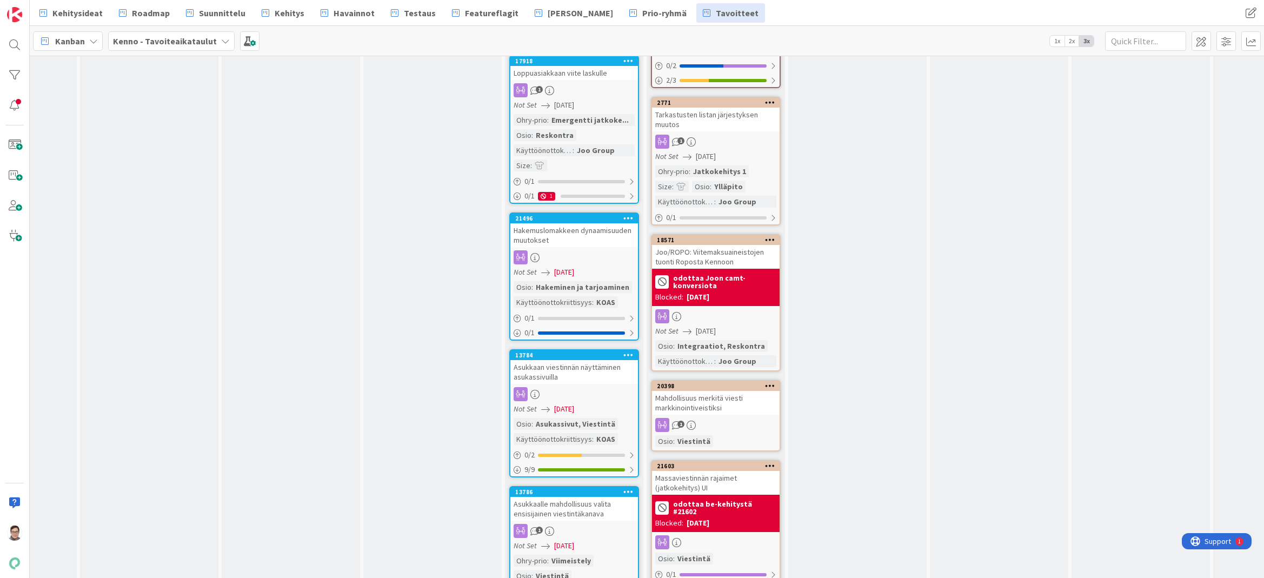
click at [729, 257] on div "Joo/ROPO: Viitemaksuaineistojen tuonti Roposta Kennoon" at bounding box center [716, 257] width 128 height 24
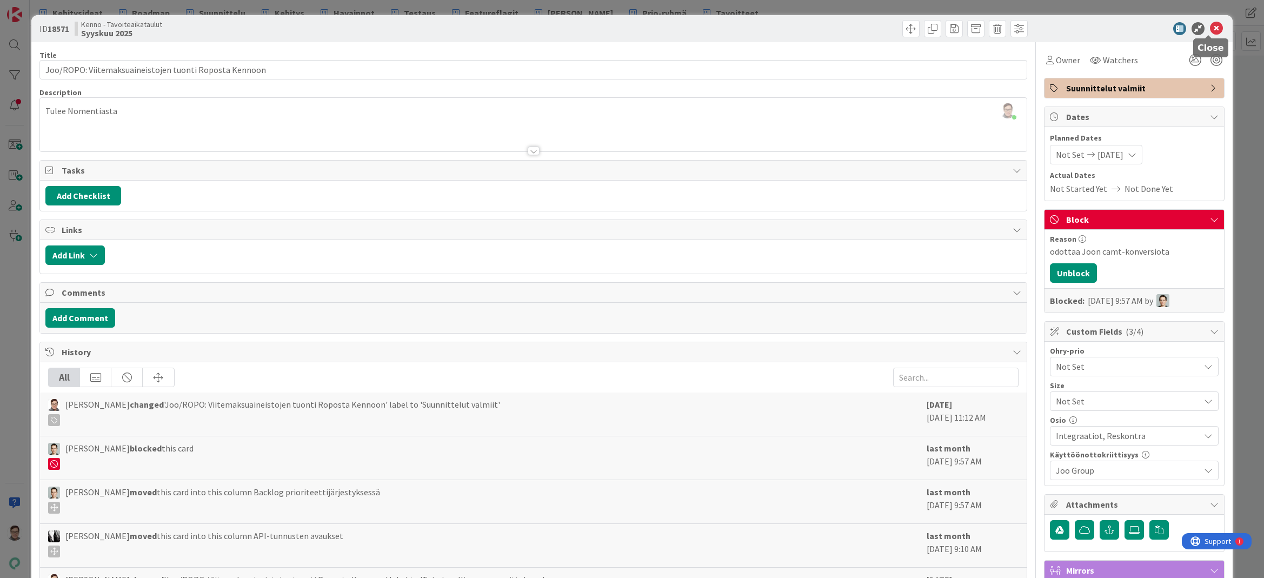
click at [1210, 23] on icon at bounding box center [1216, 28] width 13 height 13
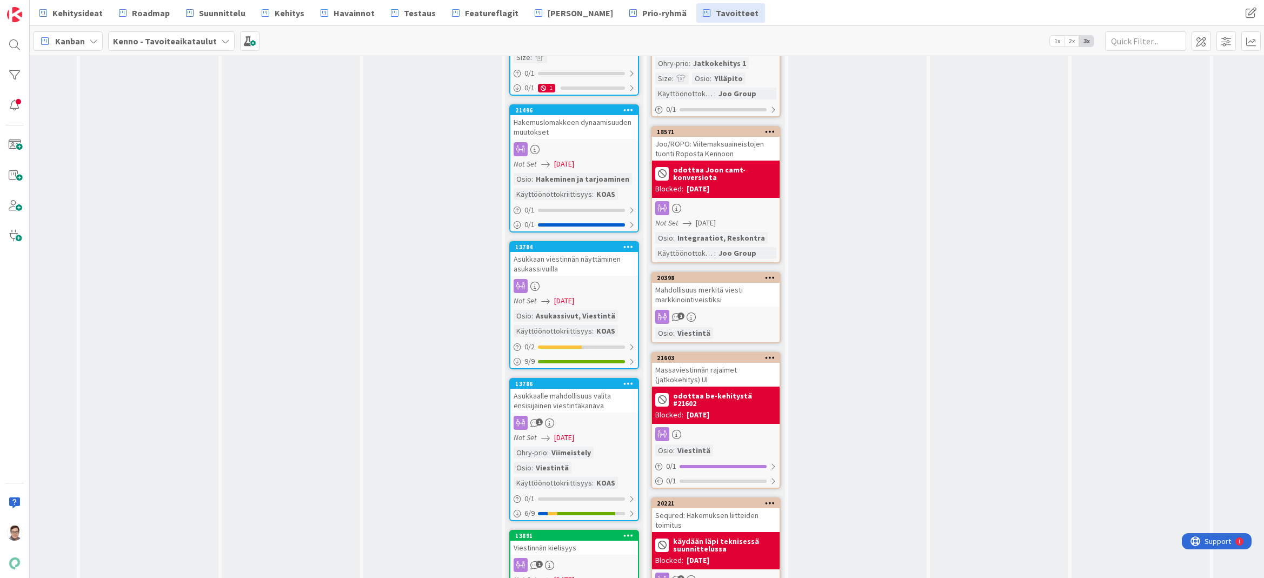
click at [718, 293] on div "Mahdollisuus merkitä viesti markkinointiveistiksi" at bounding box center [716, 295] width 128 height 24
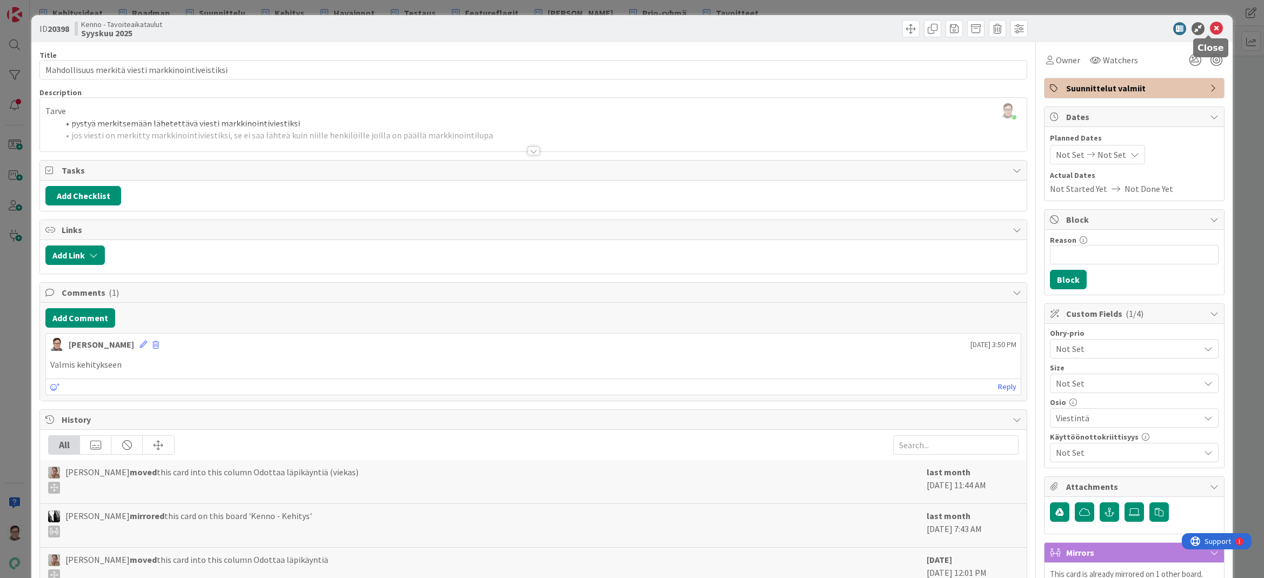
click at [1210, 27] on icon at bounding box center [1216, 28] width 13 height 13
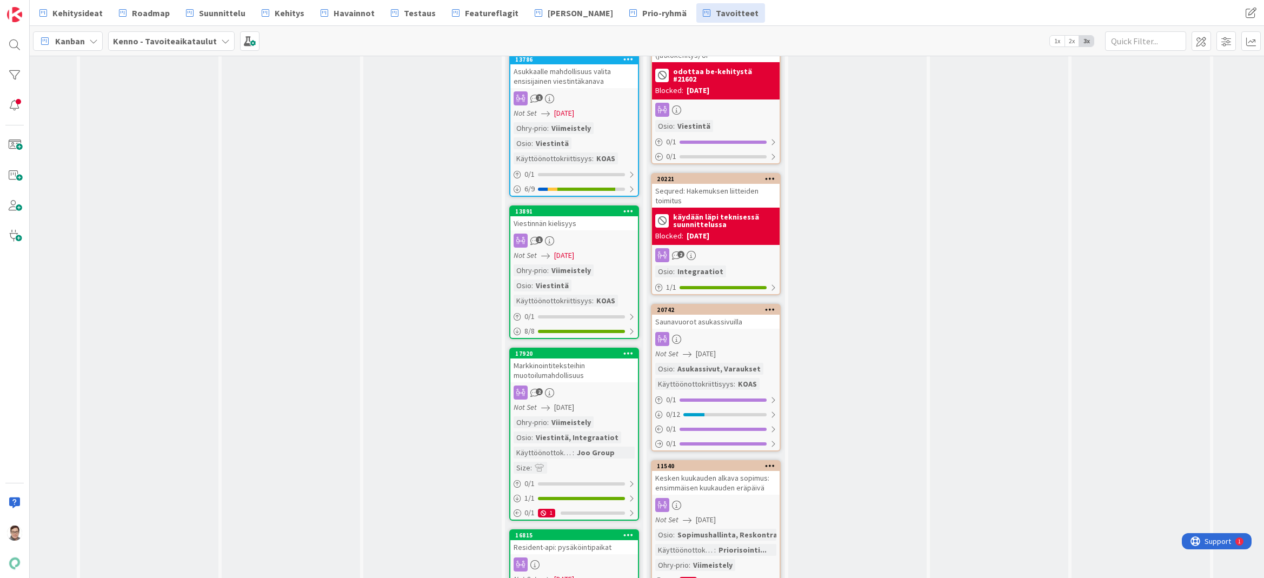
click at [711, 332] on div at bounding box center [716, 339] width 128 height 14
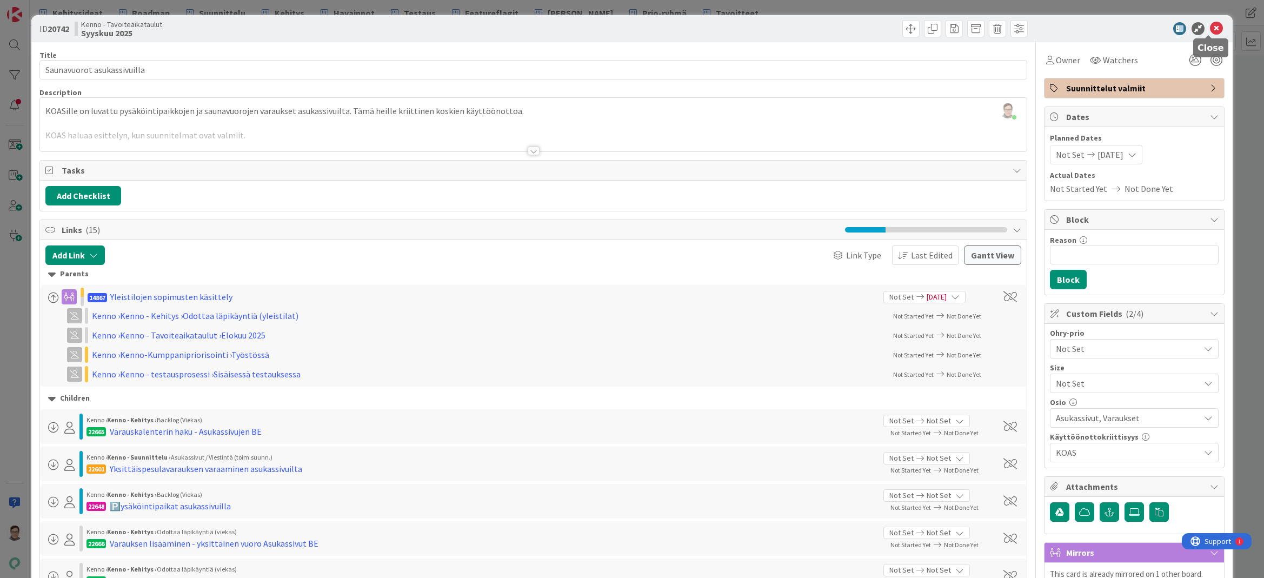
click at [1210, 28] on icon at bounding box center [1216, 28] width 13 height 13
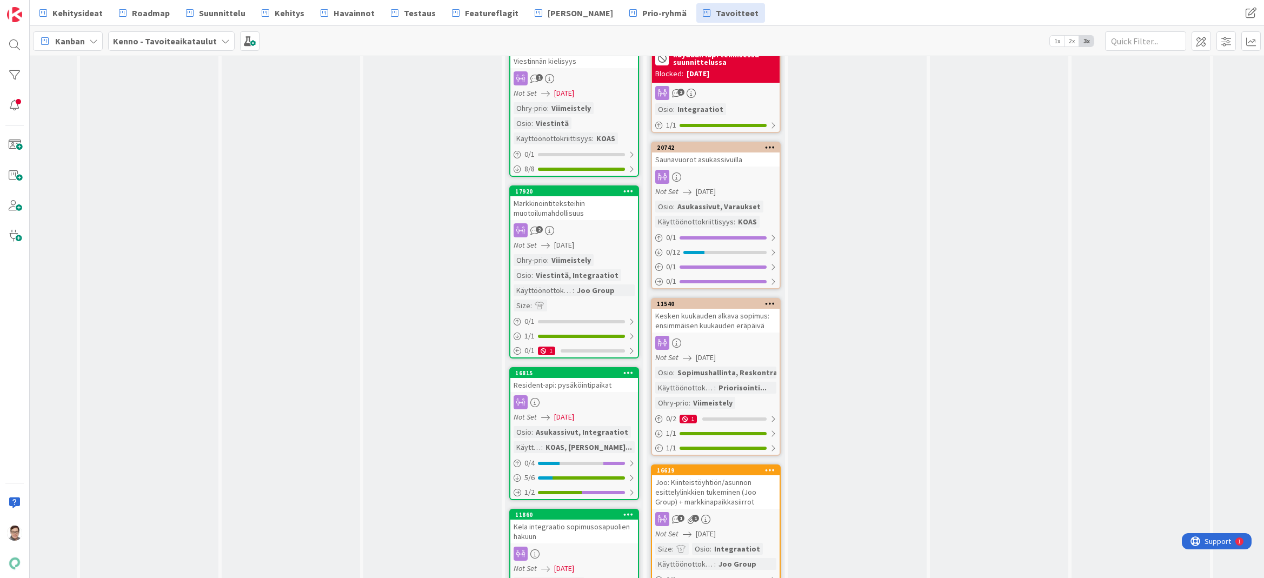
click at [736, 329] on div "Kesken kuukauden alkava sopimus: ensimmäisen kuukauden eräpäivä" at bounding box center [716, 321] width 128 height 24
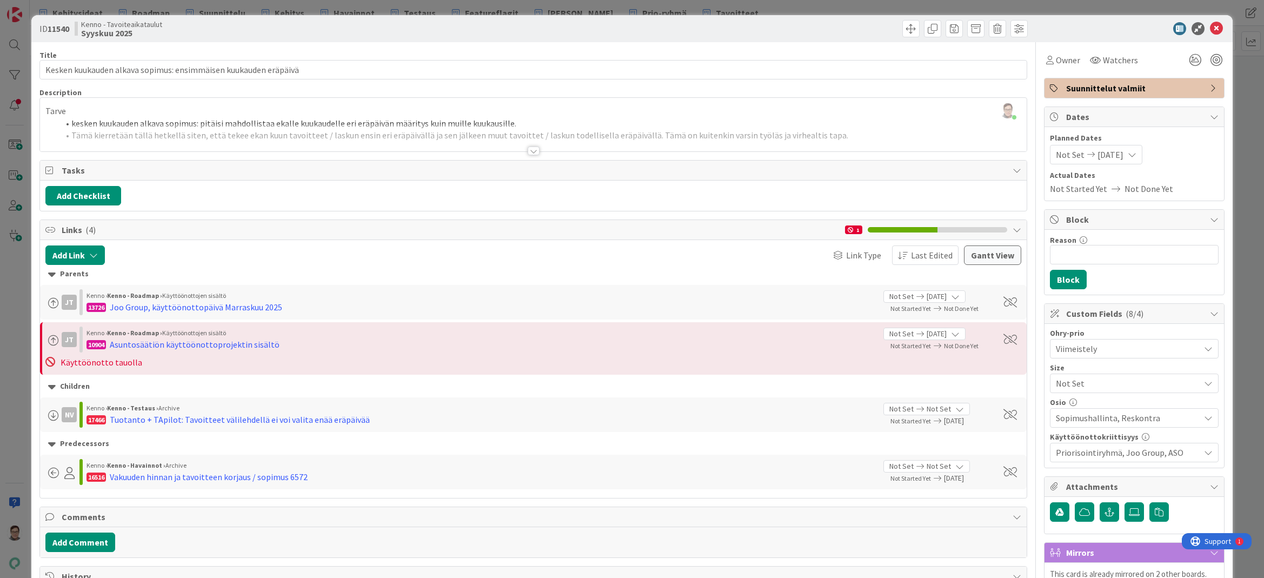
click at [1101, 89] on span "Suunnittelut valmiit" at bounding box center [1135, 88] width 138 height 13
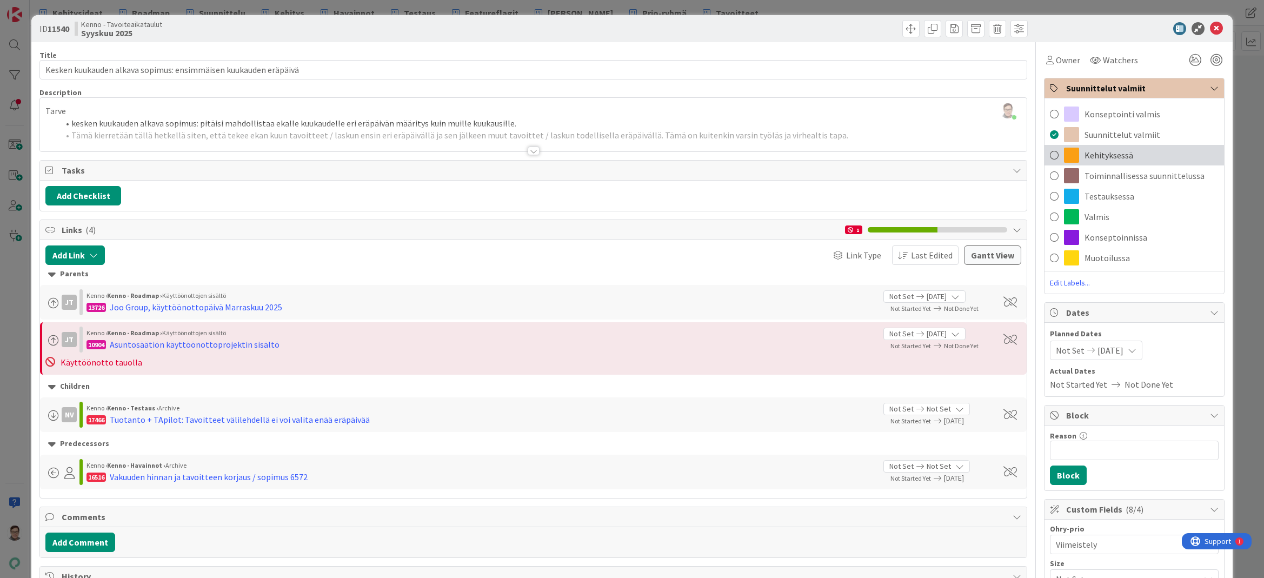
click at [1104, 154] on span "Kehityksessä" at bounding box center [1109, 155] width 49 height 13
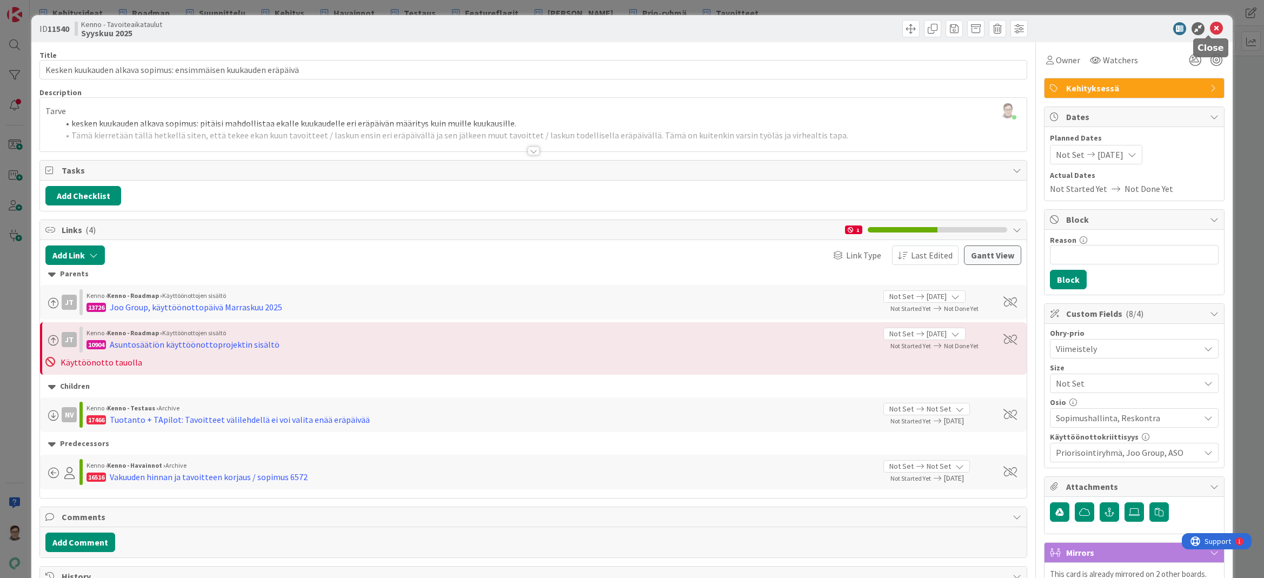
click at [1212, 29] on icon at bounding box center [1216, 28] width 13 height 13
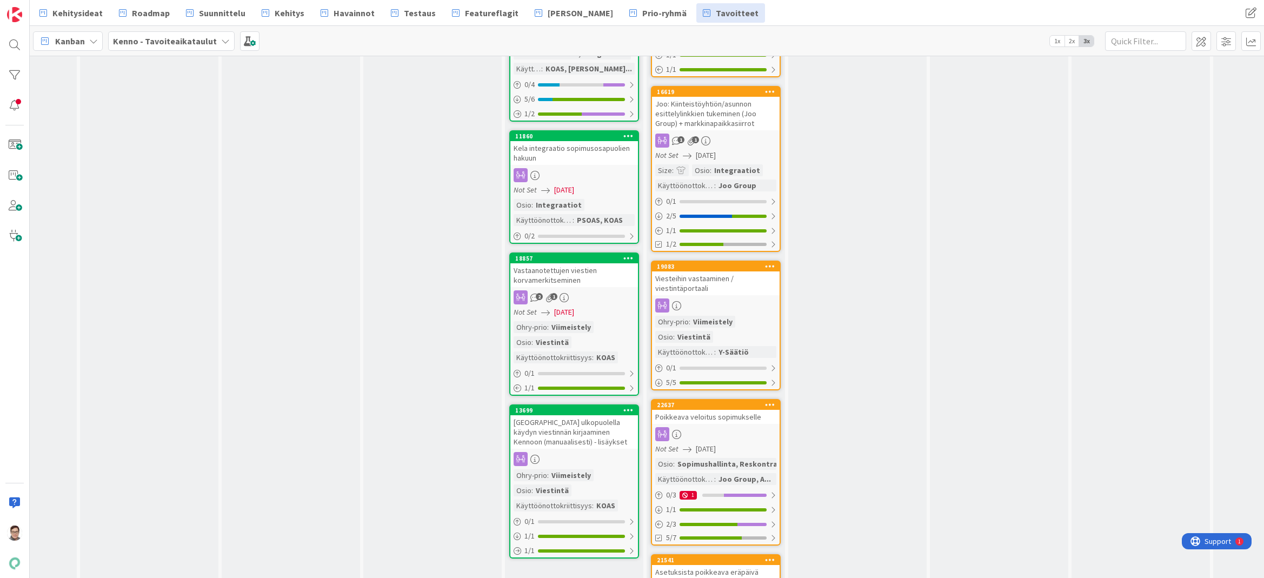
click at [718, 283] on div "Viesteihin vastaaminen / viestintäportaali" at bounding box center [716, 283] width 128 height 24
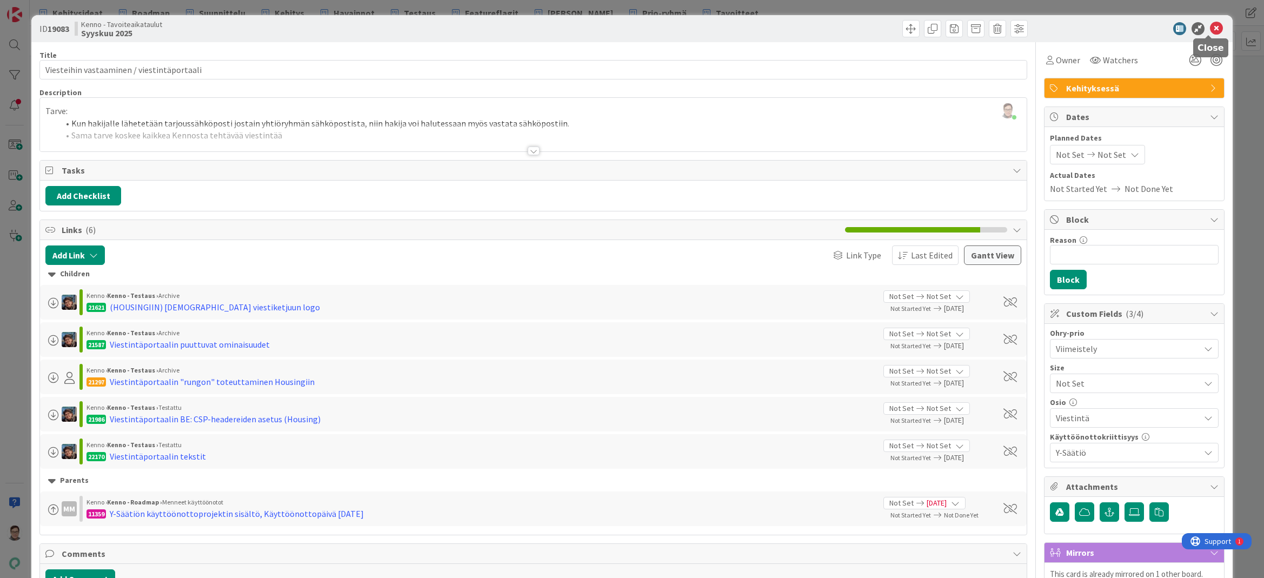
click at [1210, 26] on icon at bounding box center [1216, 28] width 13 height 13
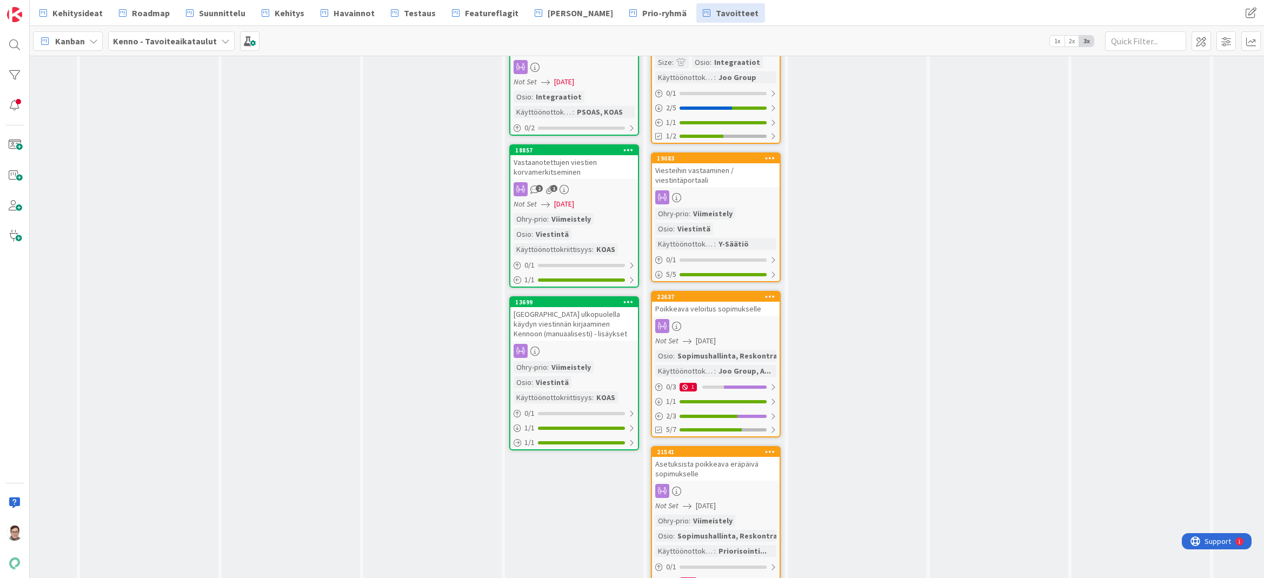
click at [707, 317] on link "22637 Poikkeava veloitus sopimukselle Not Set [DATE] Osio : Sopimushallinta, Re…" at bounding box center [716, 364] width 130 height 147
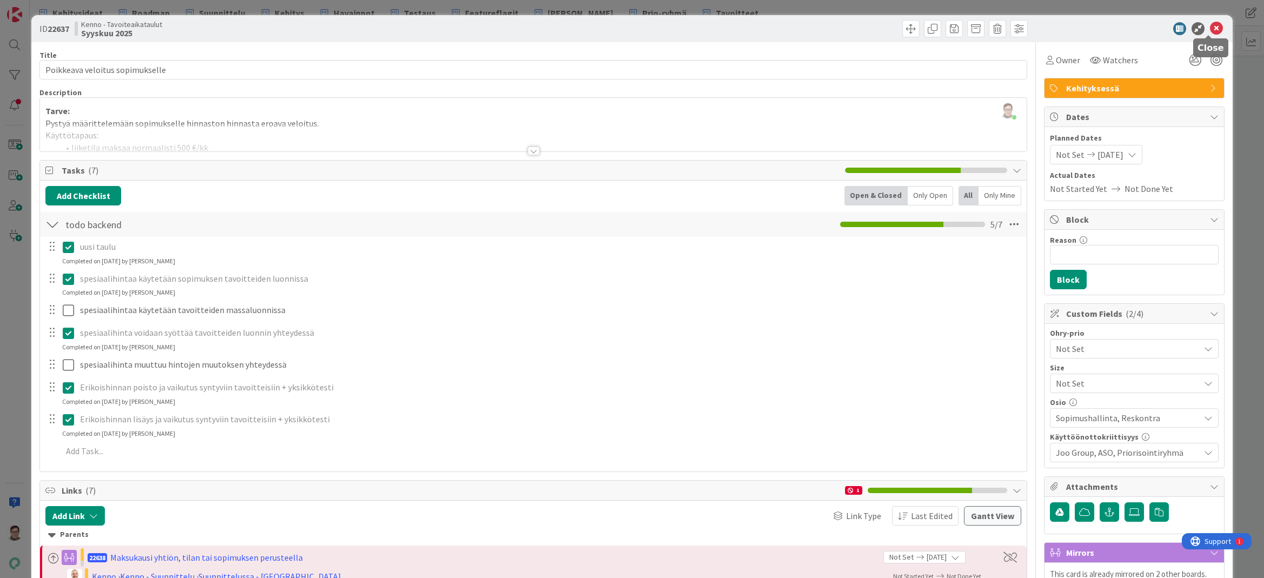
click at [1210, 32] on icon at bounding box center [1216, 28] width 13 height 13
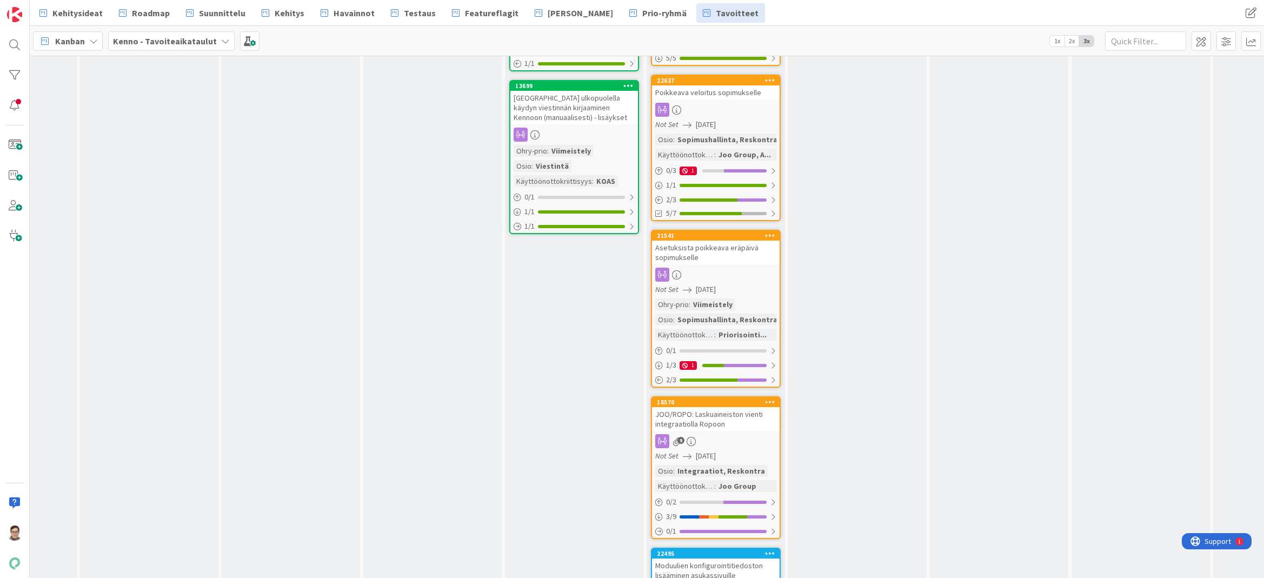
click at [715, 259] on div "Asetuksista poikkeava eräpäivä sopimukselle" at bounding box center [716, 253] width 128 height 24
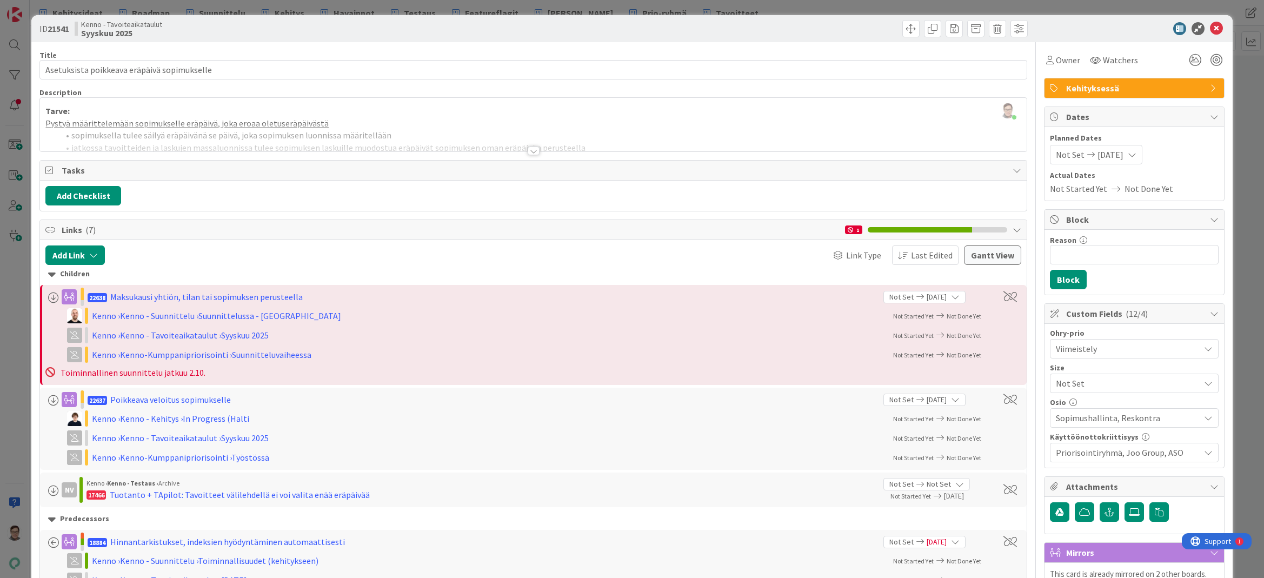
click at [1115, 92] on span "Kehityksessä" at bounding box center [1135, 88] width 138 height 13
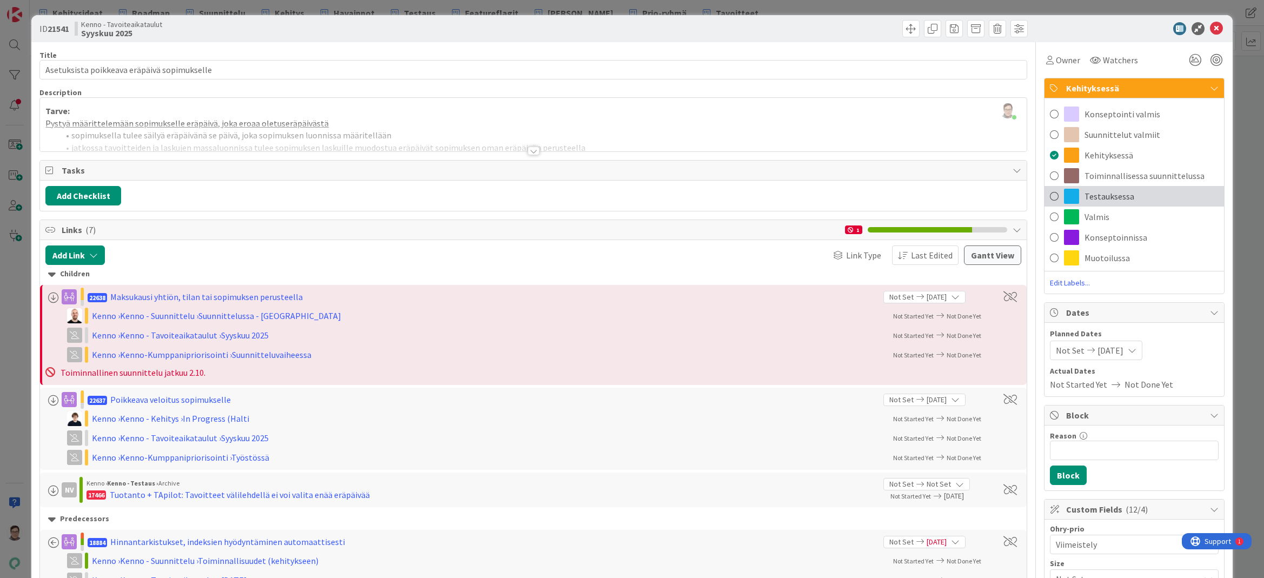
click at [1095, 200] on span "Testauksessa" at bounding box center [1110, 196] width 50 height 13
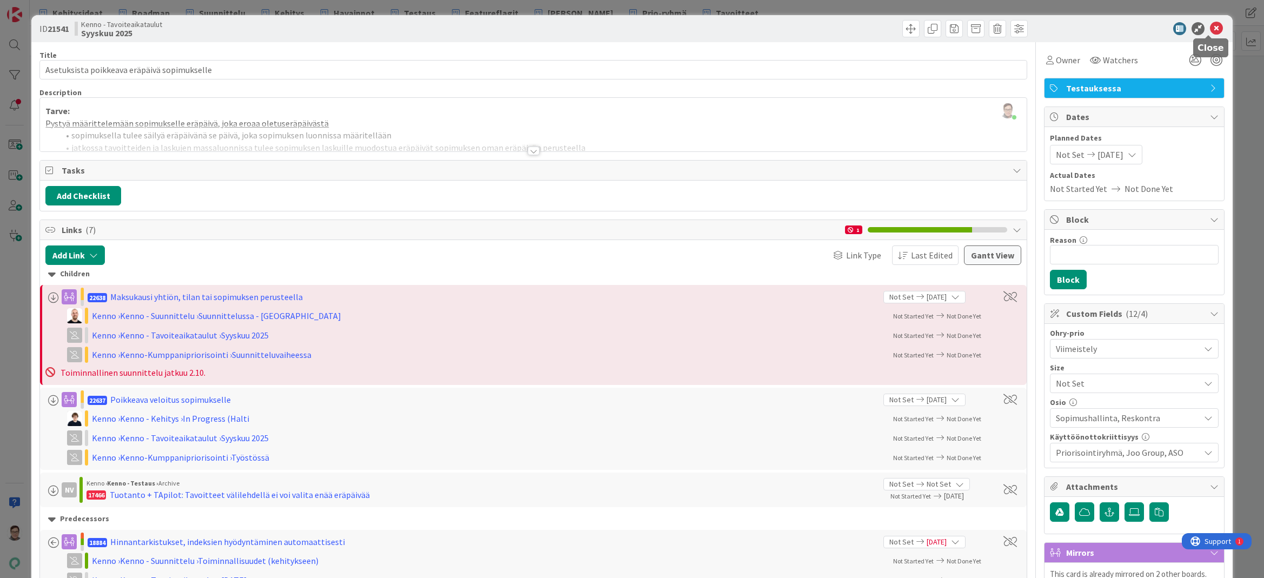
click at [1212, 32] on icon at bounding box center [1216, 28] width 13 height 13
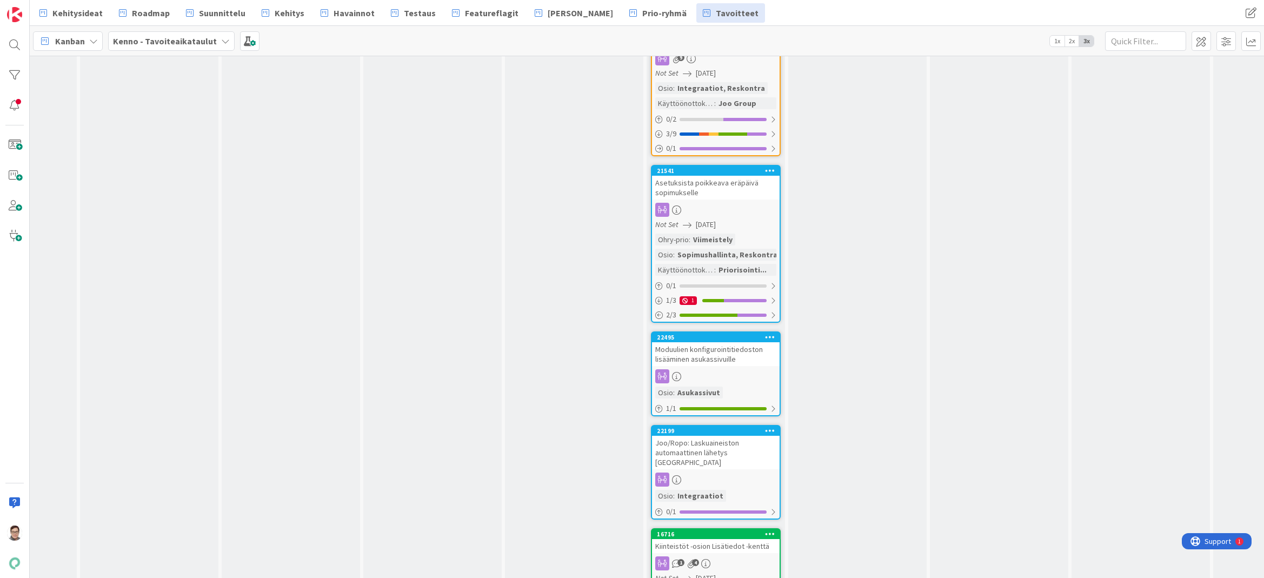
click at [709, 358] on div "Moduulien konfigurointitiedoston lisääminen asukassivuille" at bounding box center [716, 354] width 128 height 24
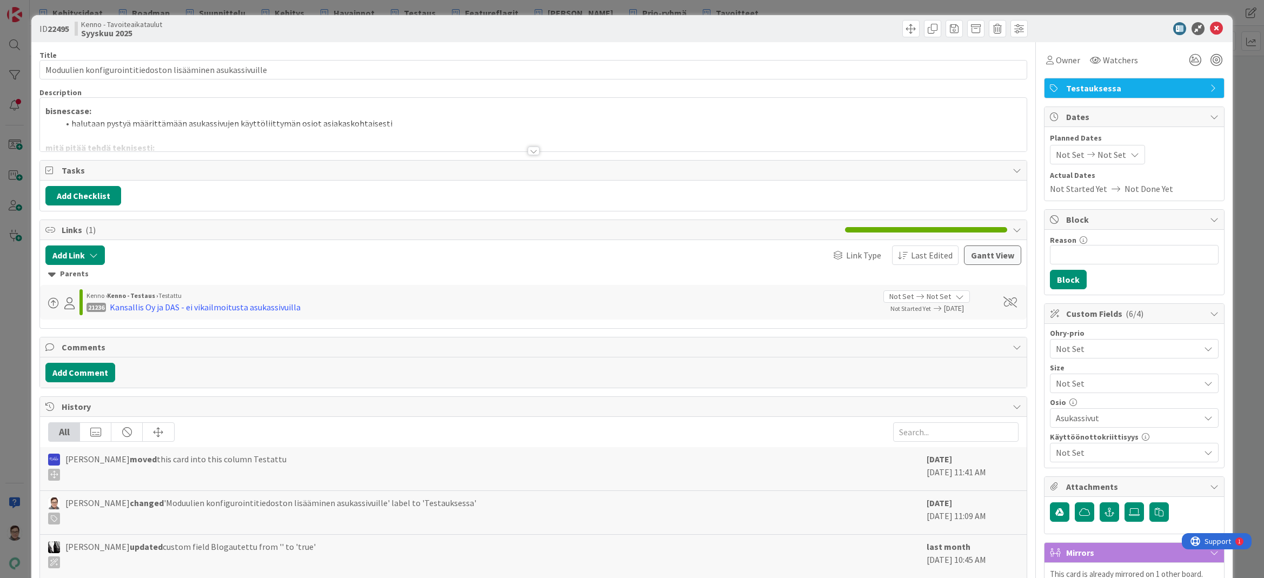
click at [1111, 86] on span "Testauksessa" at bounding box center [1135, 88] width 138 height 13
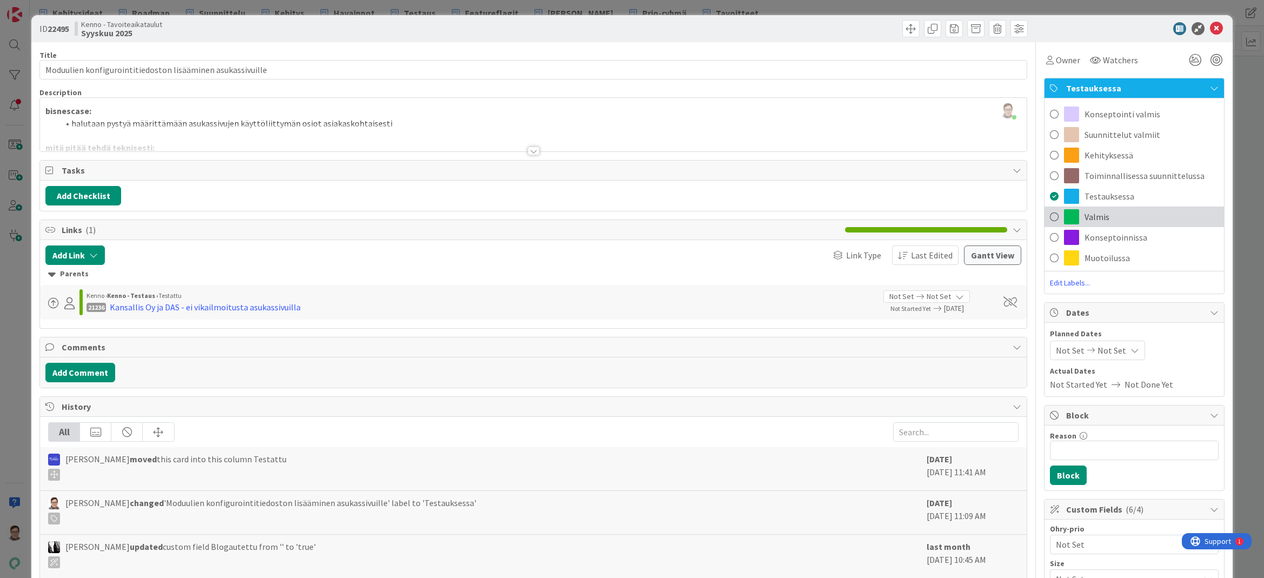
click at [1097, 214] on span "Valmis" at bounding box center [1097, 216] width 25 height 13
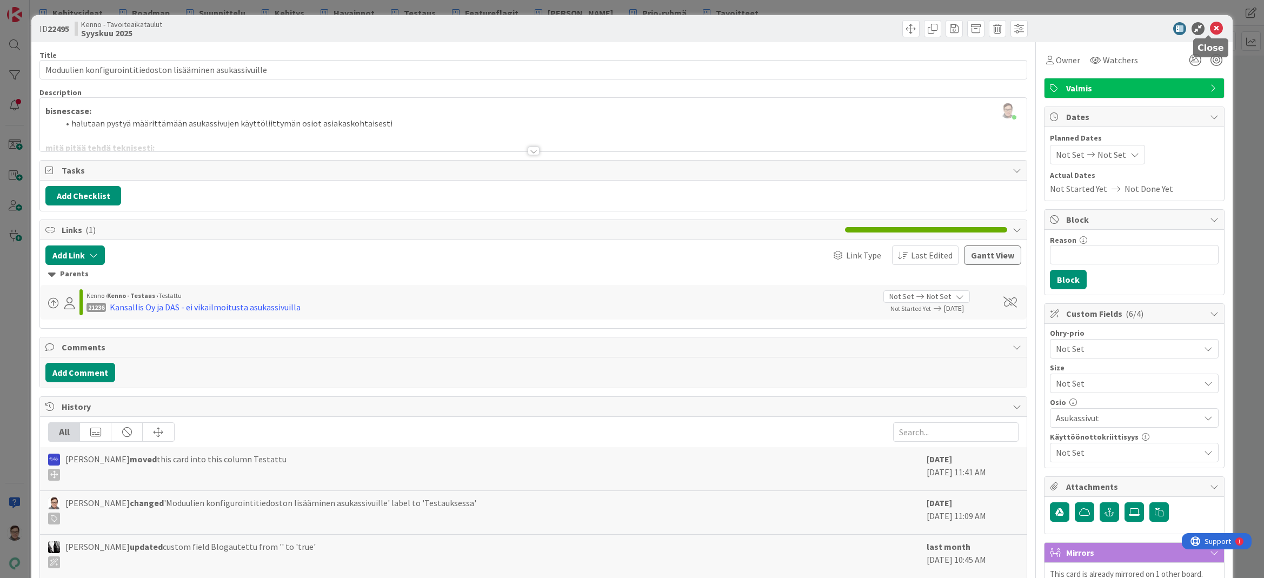
click at [1210, 30] on icon at bounding box center [1216, 28] width 13 height 13
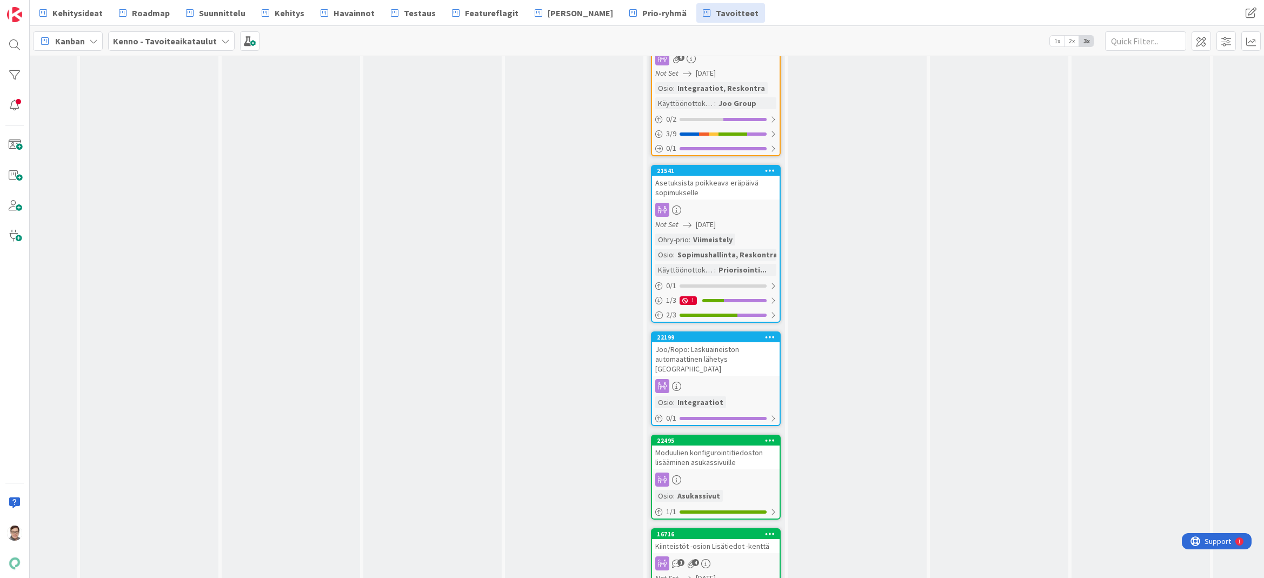
click at [726, 355] on div "Joo/Ropo: Laskuaineiston automaattinen lähetys [GEOGRAPHIC_DATA]" at bounding box center [716, 359] width 128 height 34
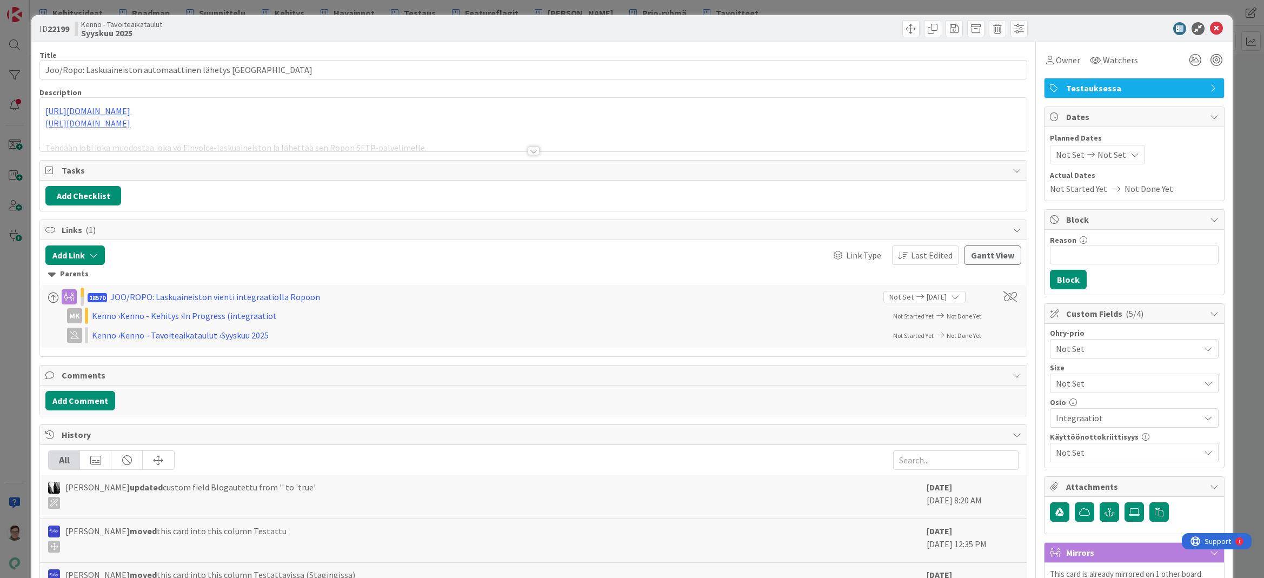
click at [1102, 90] on span "Testauksessa" at bounding box center [1135, 88] width 138 height 13
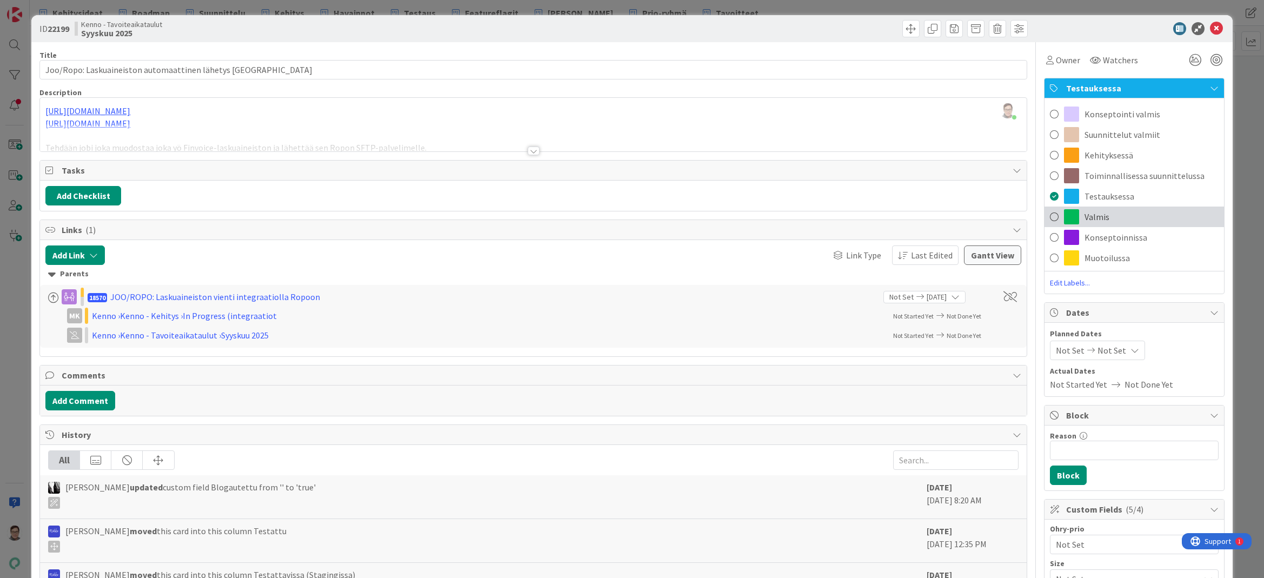
click at [1097, 219] on span "Valmis" at bounding box center [1097, 216] width 25 height 13
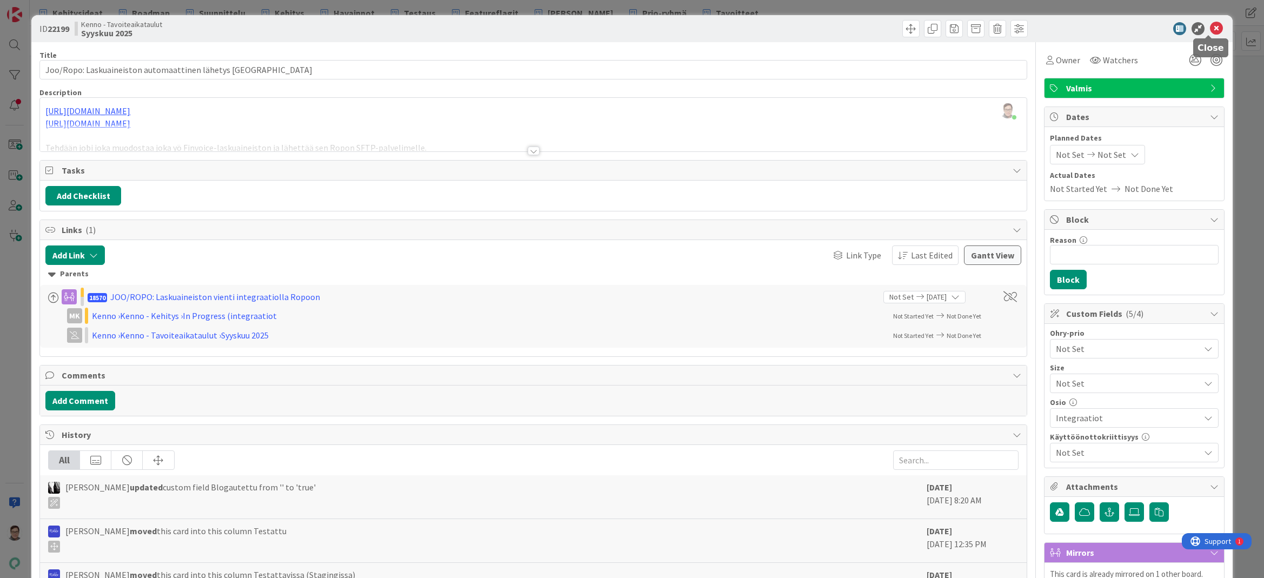
click at [1210, 25] on icon at bounding box center [1216, 28] width 13 height 13
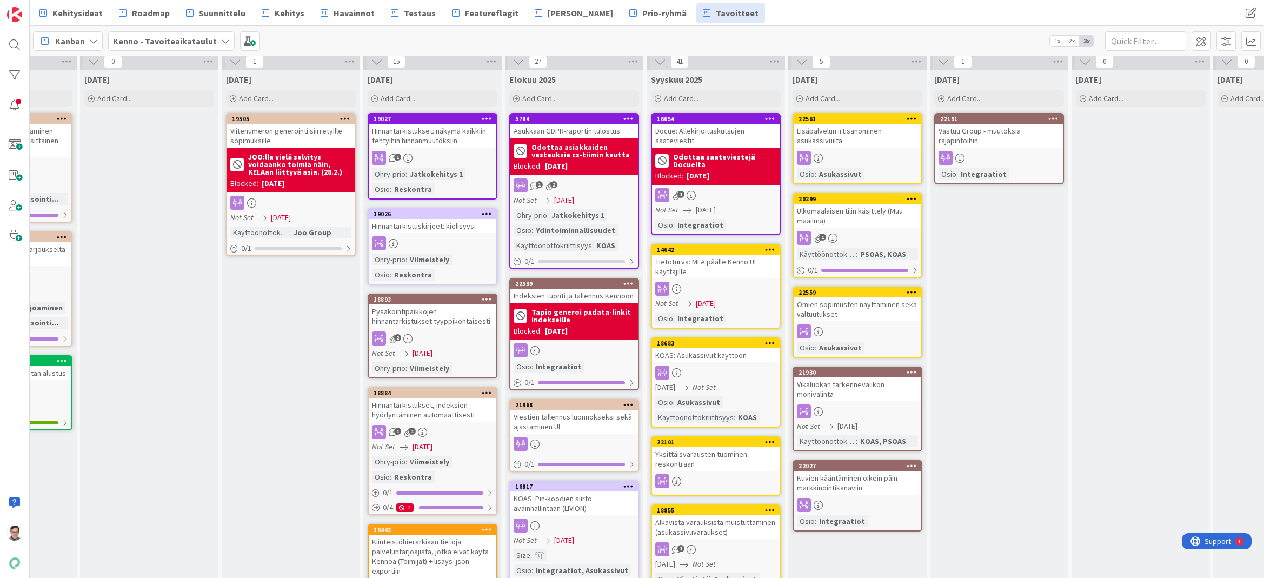
click at [850, 221] on div "Ulkomaalaisen tilin käsittely (Muu maailma)" at bounding box center [858, 216] width 128 height 24
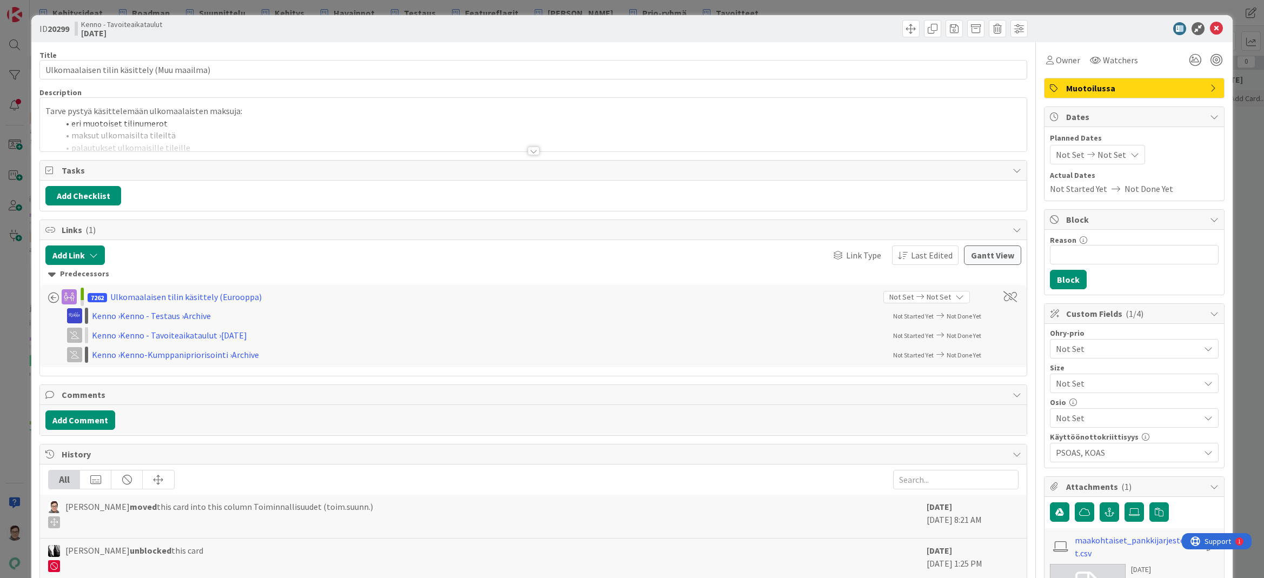
click at [1130, 83] on span "Muotoilussa" at bounding box center [1135, 88] width 138 height 13
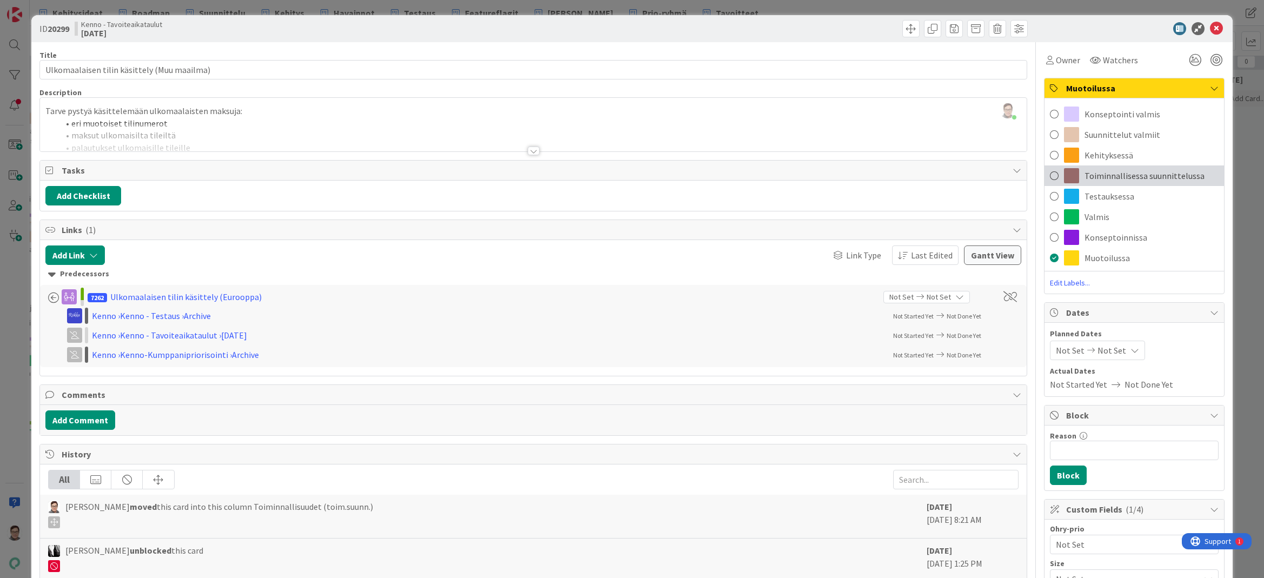
click at [1120, 176] on span "Toiminnallisessa suunnittelussa" at bounding box center [1145, 175] width 120 height 13
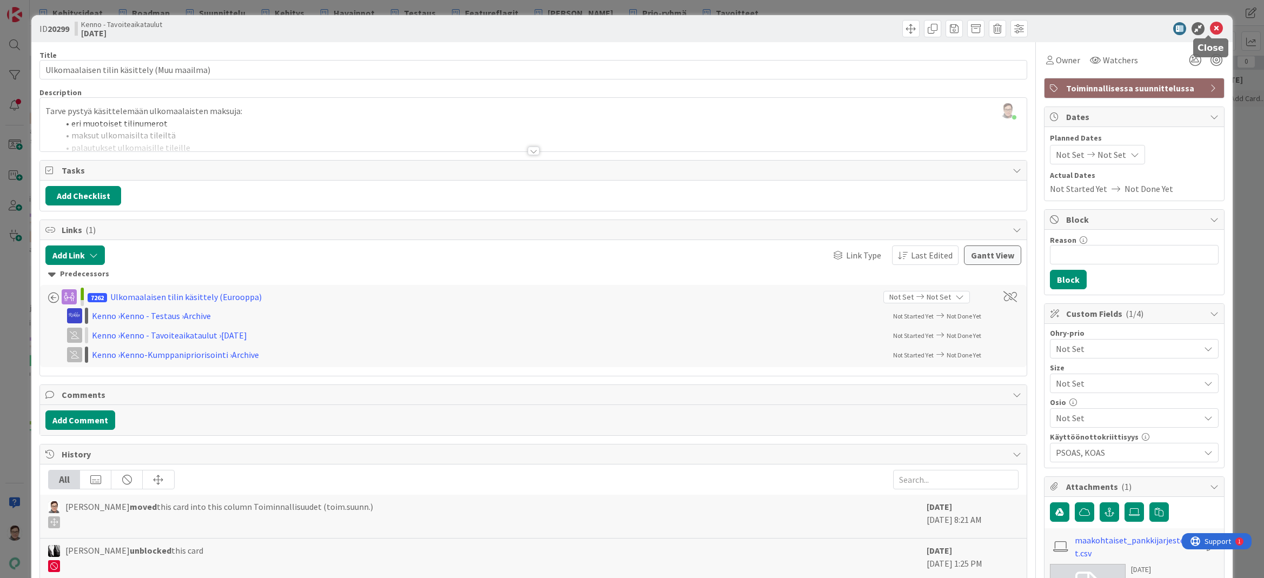
click at [1210, 29] on icon at bounding box center [1216, 28] width 13 height 13
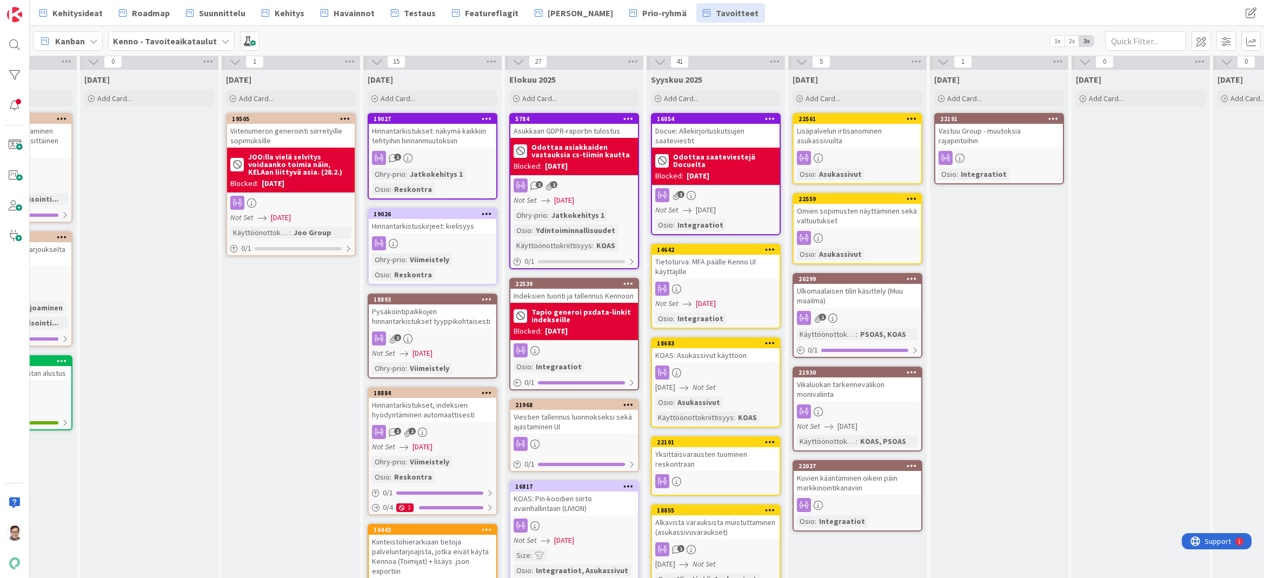
click at [858, 211] on div "Omien sopimusten näyttäminen sekä valtuutukset" at bounding box center [858, 216] width 128 height 24
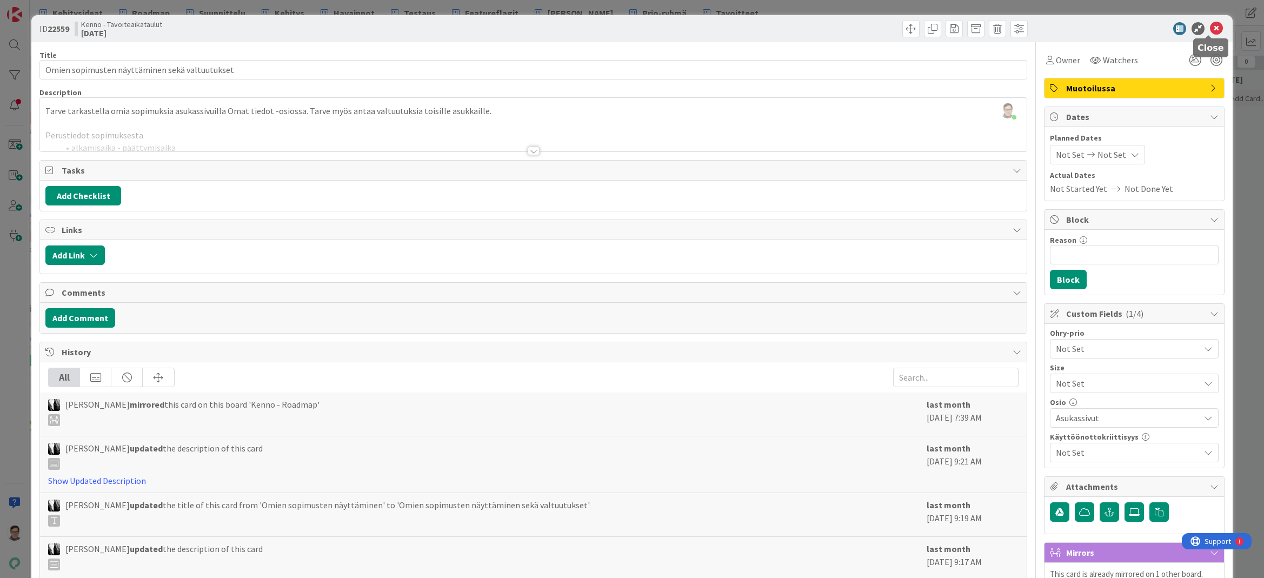
click at [1210, 28] on icon at bounding box center [1216, 28] width 13 height 13
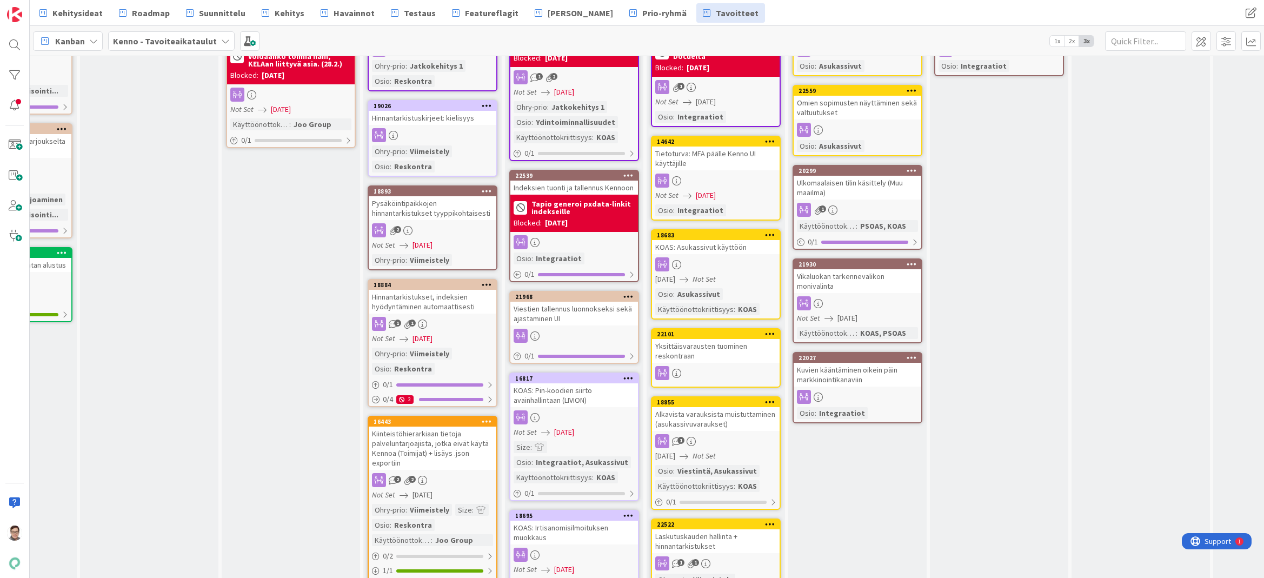
click at [864, 284] on div "Vikaluokan tarkennevalikon monivalinta" at bounding box center [858, 281] width 128 height 24
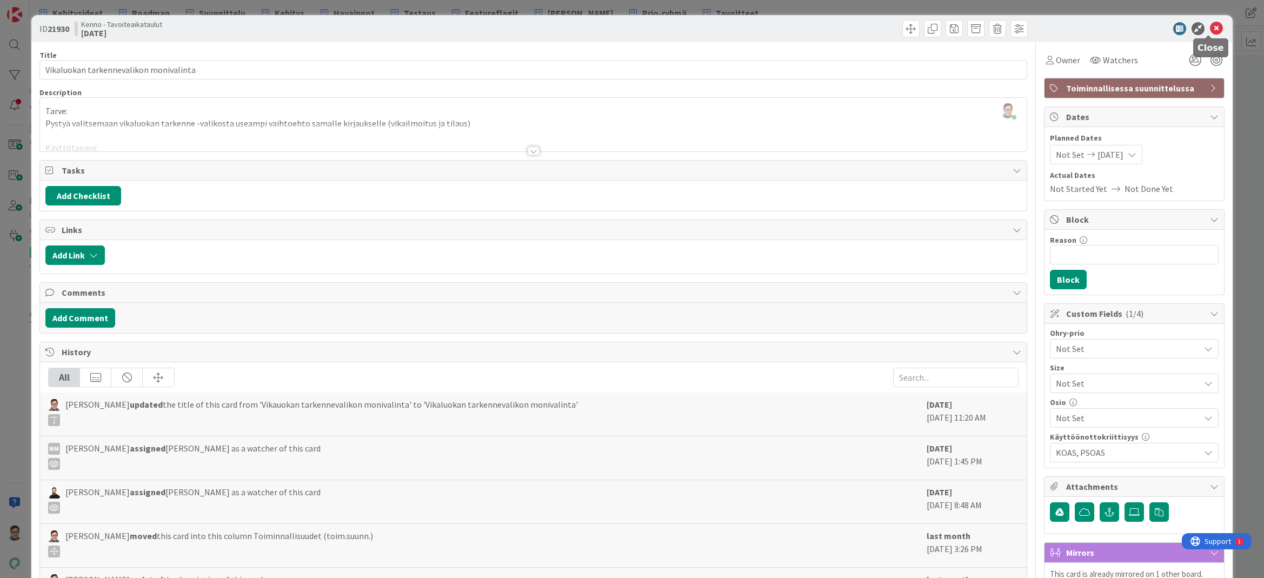
click at [1211, 31] on icon at bounding box center [1216, 28] width 13 height 13
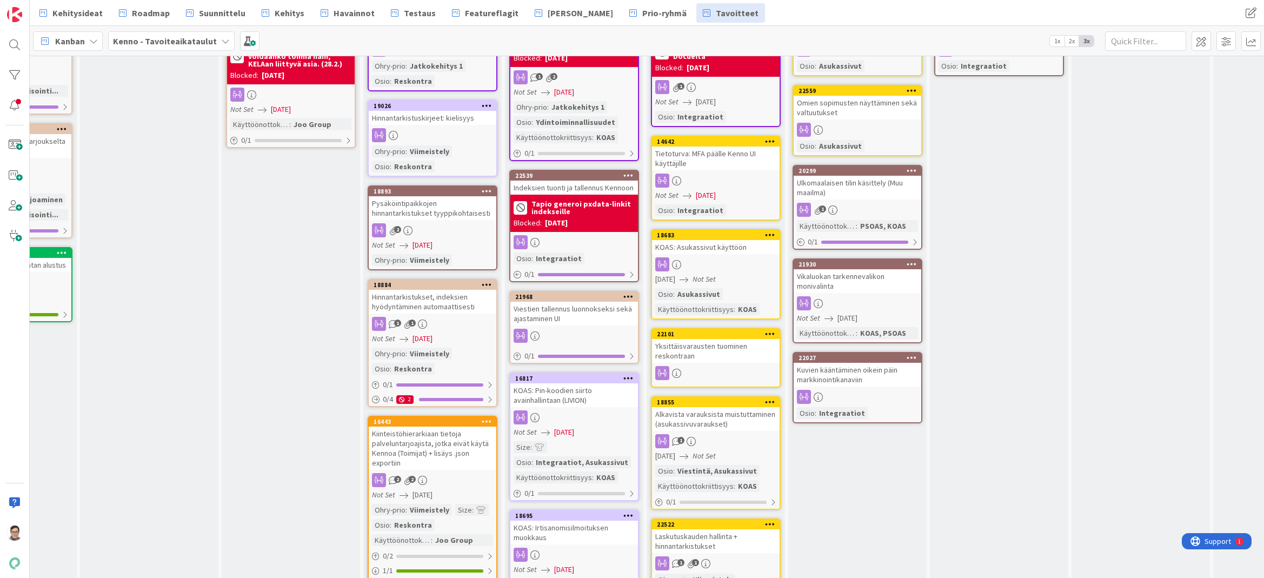
click at [849, 379] on div "Kuvien kääntäminen oikein päin markkinointikanaviin" at bounding box center [858, 375] width 128 height 24
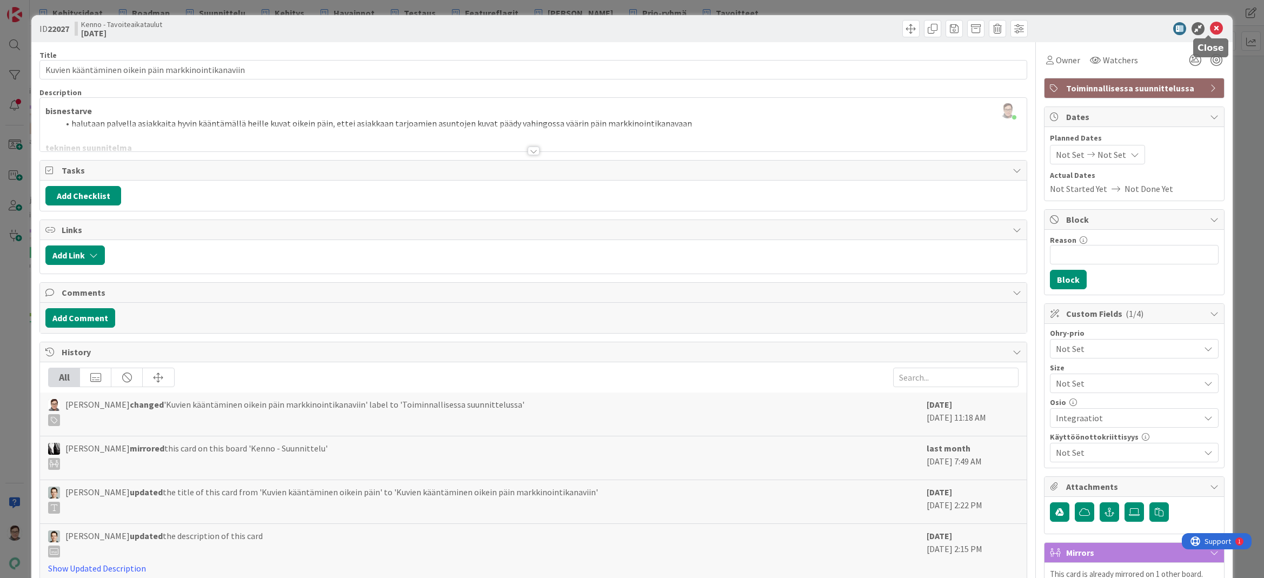
click at [1210, 29] on icon at bounding box center [1216, 28] width 13 height 13
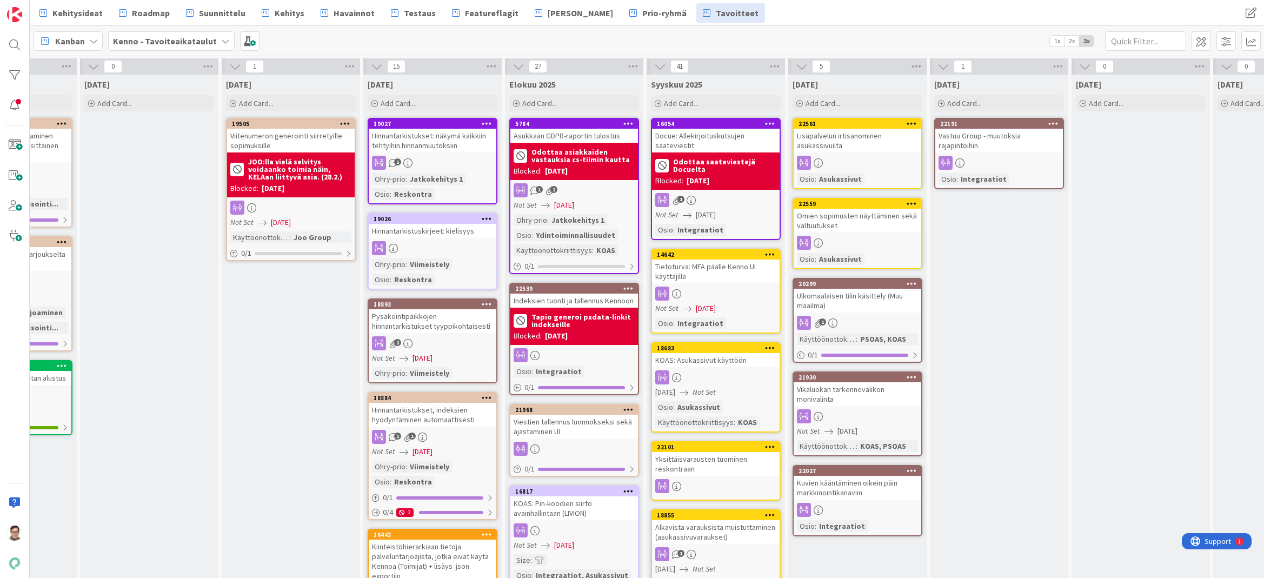
click at [1009, 138] on div "Vastuu Group - muutoksia rajapintoihin" at bounding box center [1000, 141] width 128 height 24
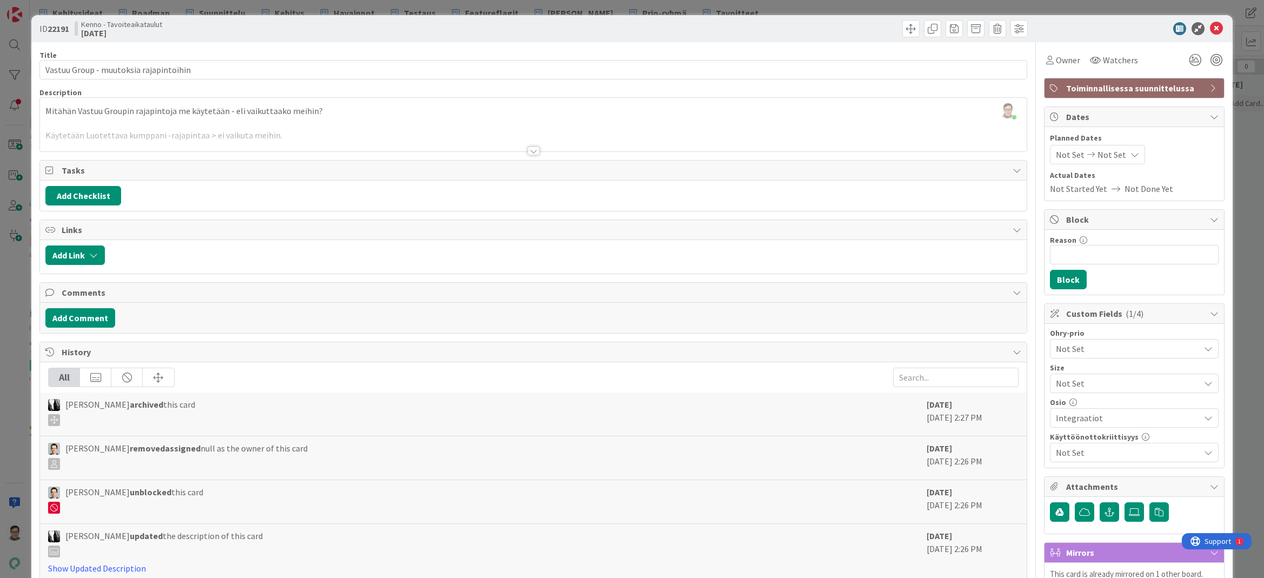
click at [1149, 88] on span "Toiminnallisessa suunnittelussa" at bounding box center [1135, 88] width 138 height 13
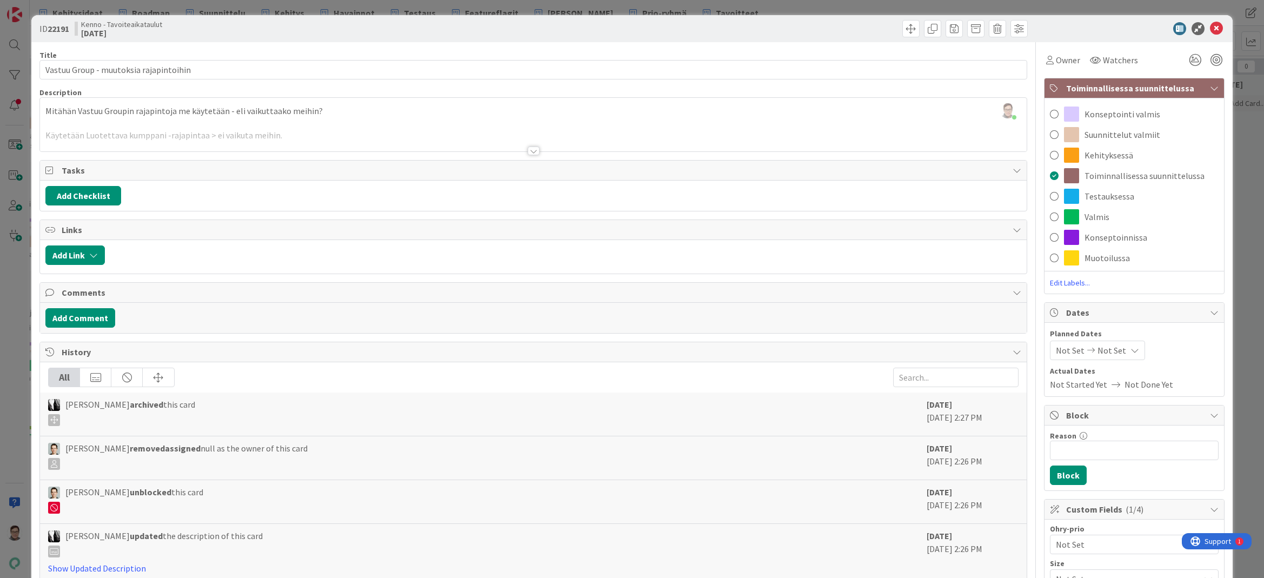
click at [1090, 217] on span "Valmis" at bounding box center [1097, 216] width 25 height 13
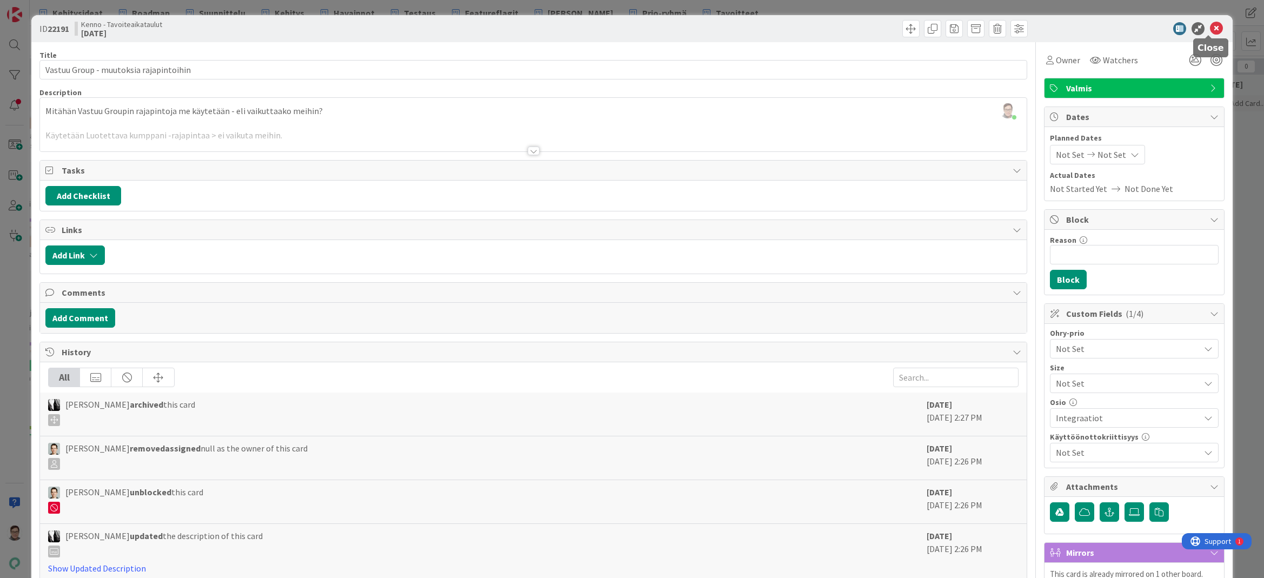
click at [1210, 29] on icon at bounding box center [1216, 28] width 13 height 13
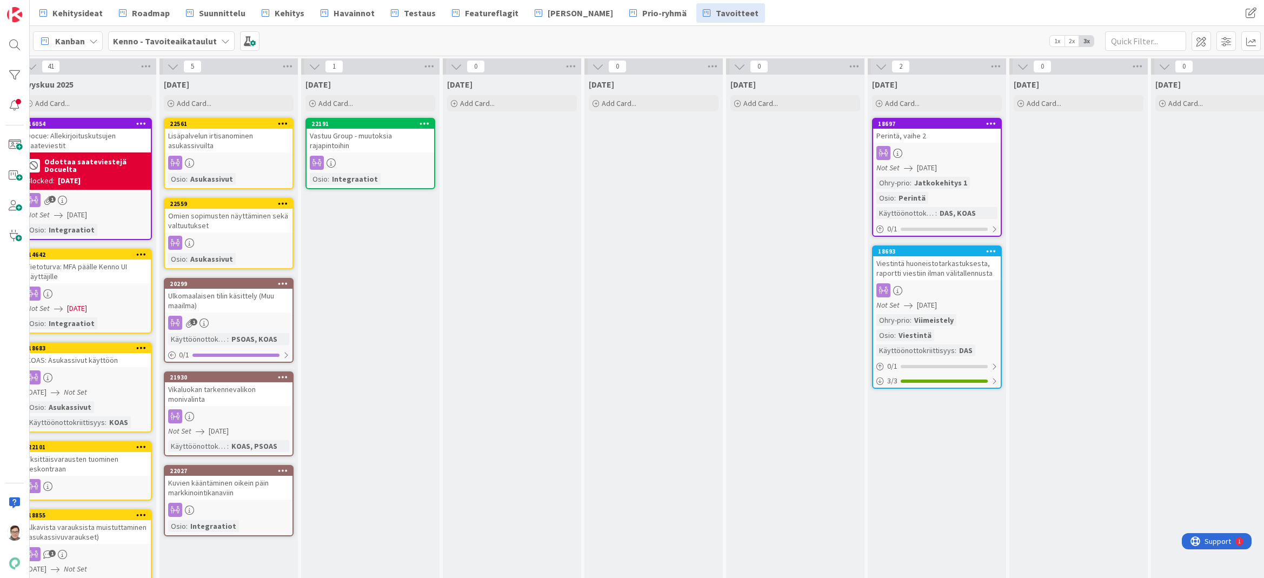
click at [950, 274] on div "Viestintä huoneistotarkastuksesta, raportti viestiin ilman välitallennusta" at bounding box center [937, 268] width 128 height 24
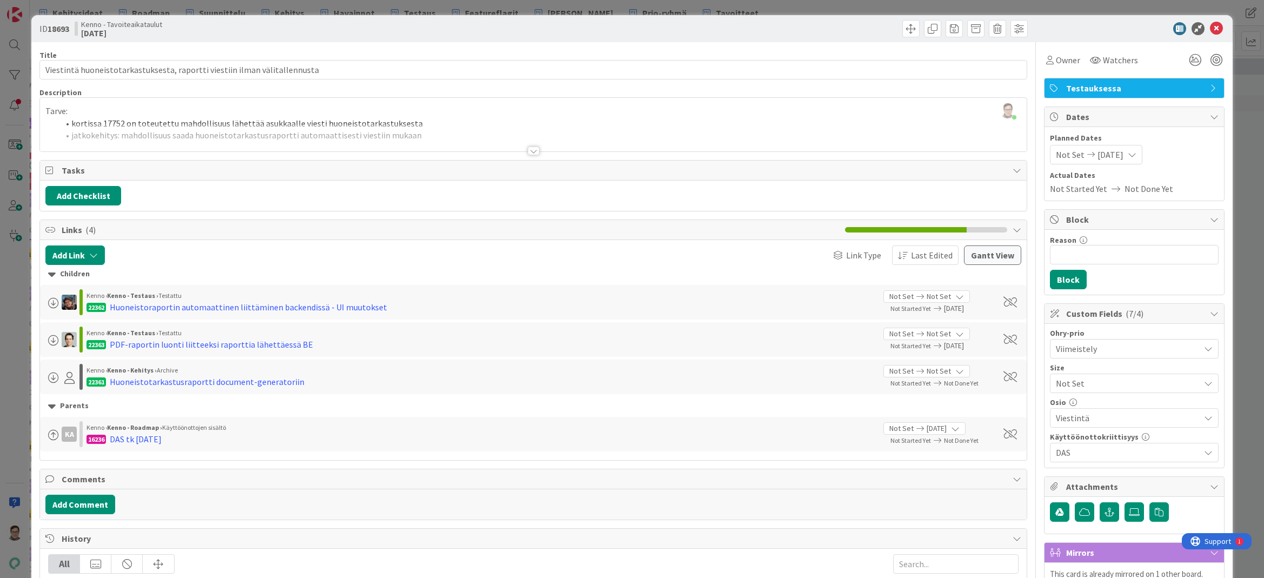
click at [1117, 85] on span "Testauksessa" at bounding box center [1135, 88] width 138 height 13
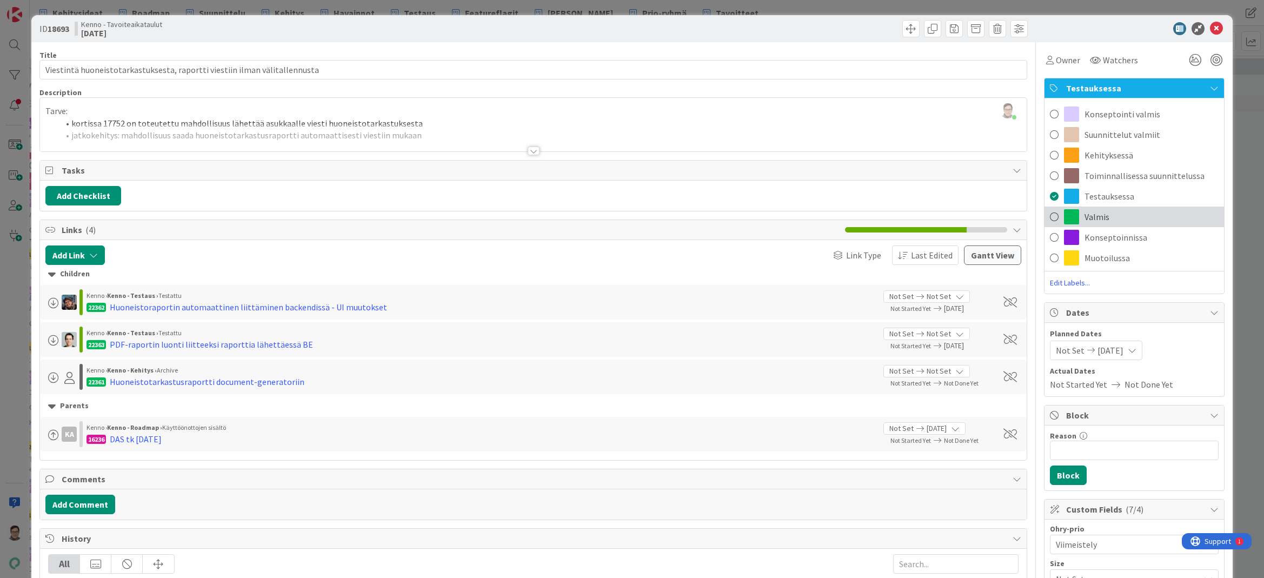
click at [1098, 214] on span "Valmis" at bounding box center [1097, 216] width 25 height 13
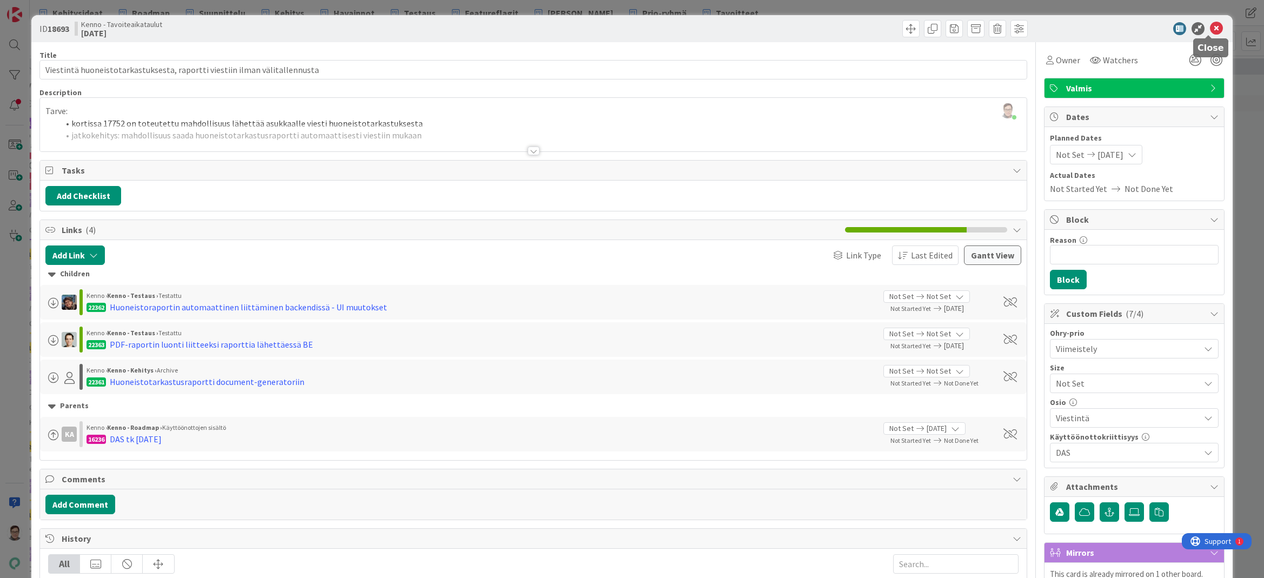
click at [1211, 23] on icon at bounding box center [1216, 28] width 13 height 13
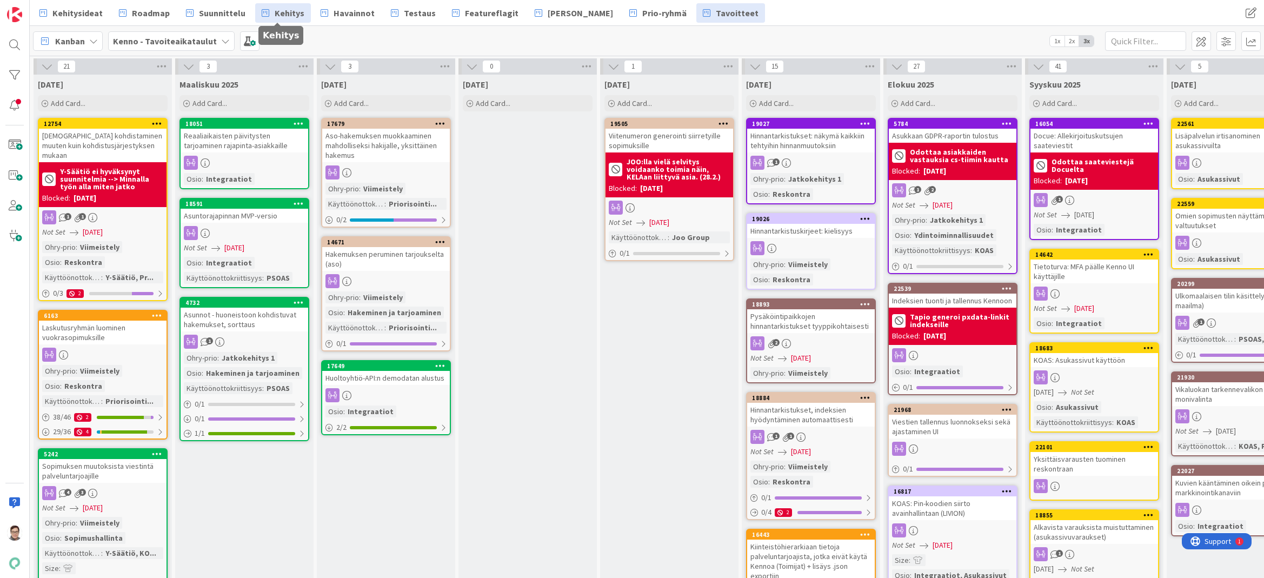
click at [278, 8] on span "Kehitys" at bounding box center [290, 12] width 30 height 13
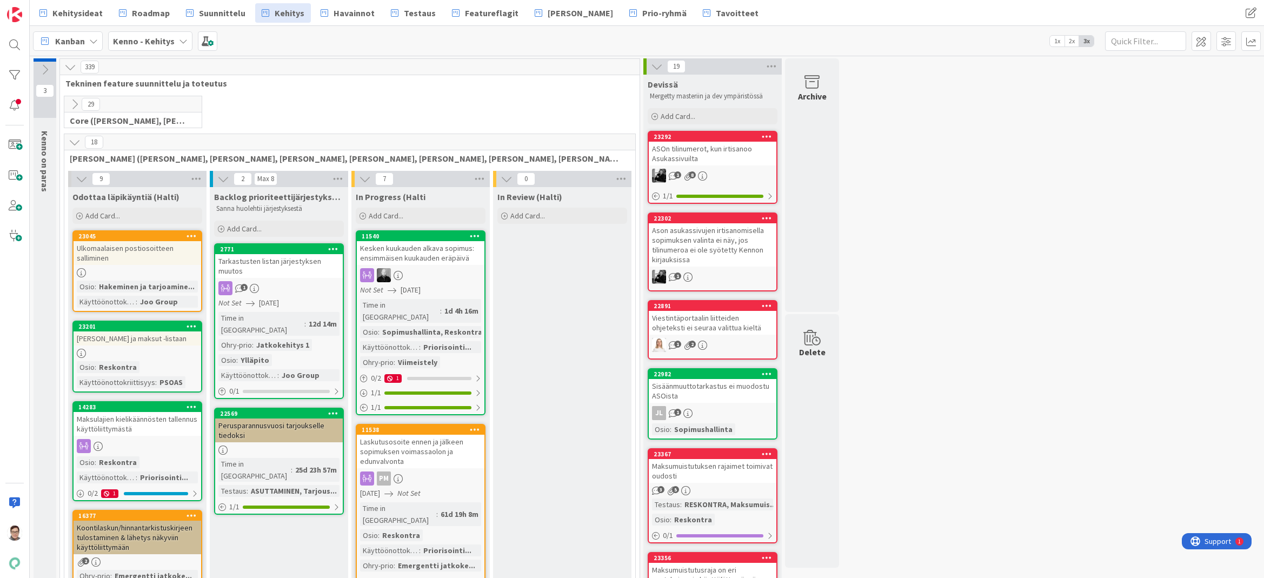
click at [72, 143] on icon at bounding box center [75, 142] width 12 height 12
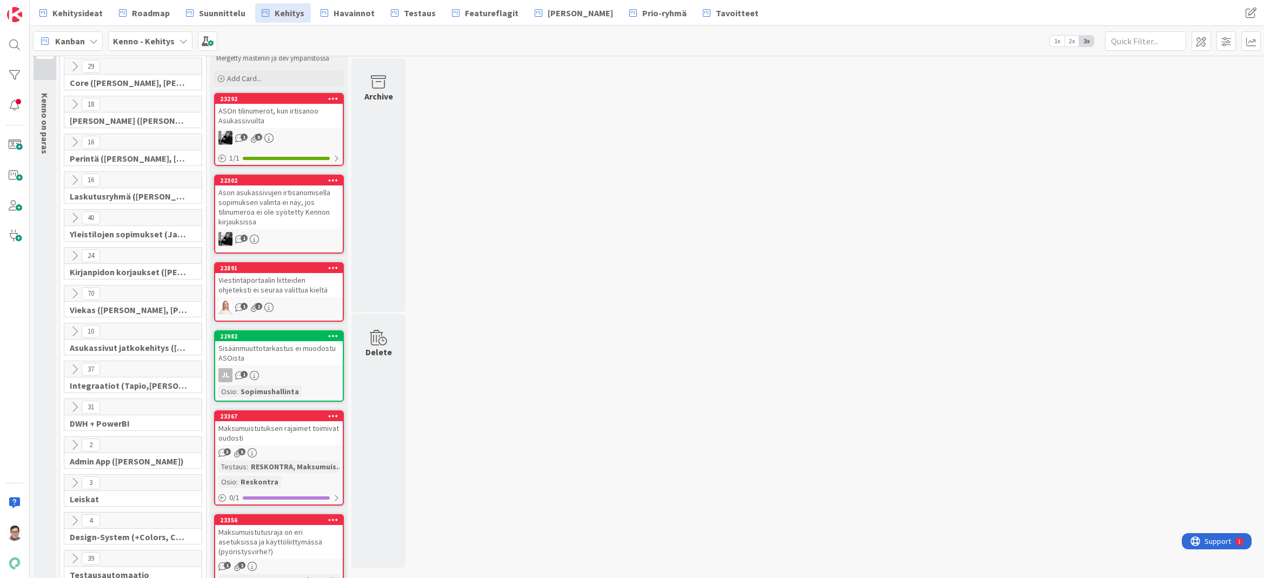
scroll to position [54, 0]
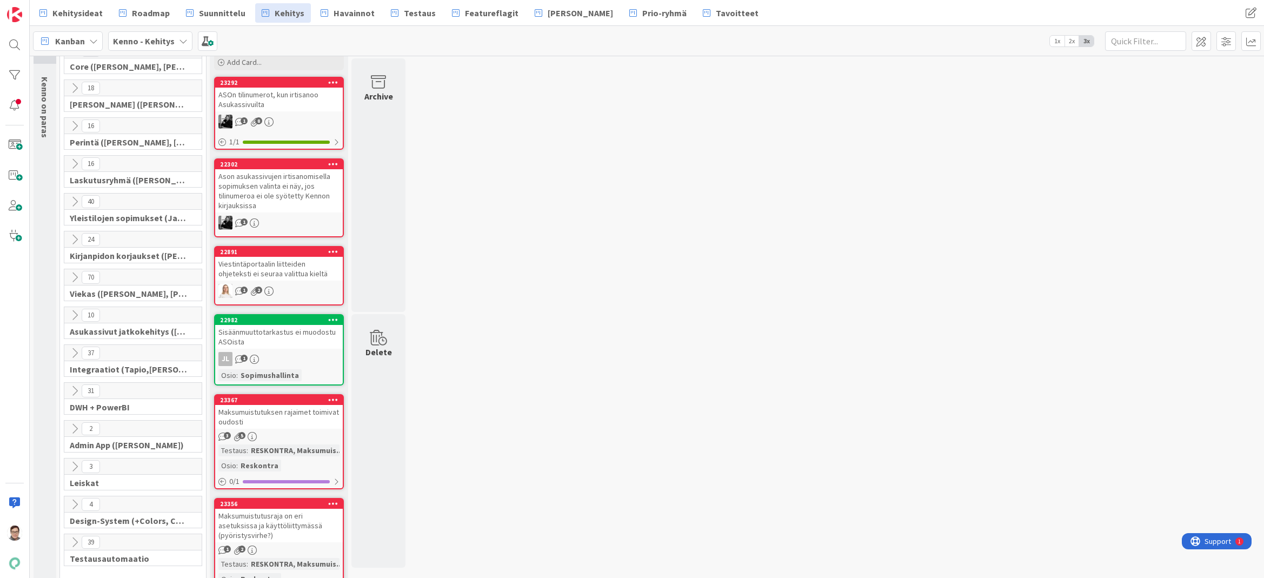
click at [75, 277] on icon at bounding box center [75, 277] width 12 height 12
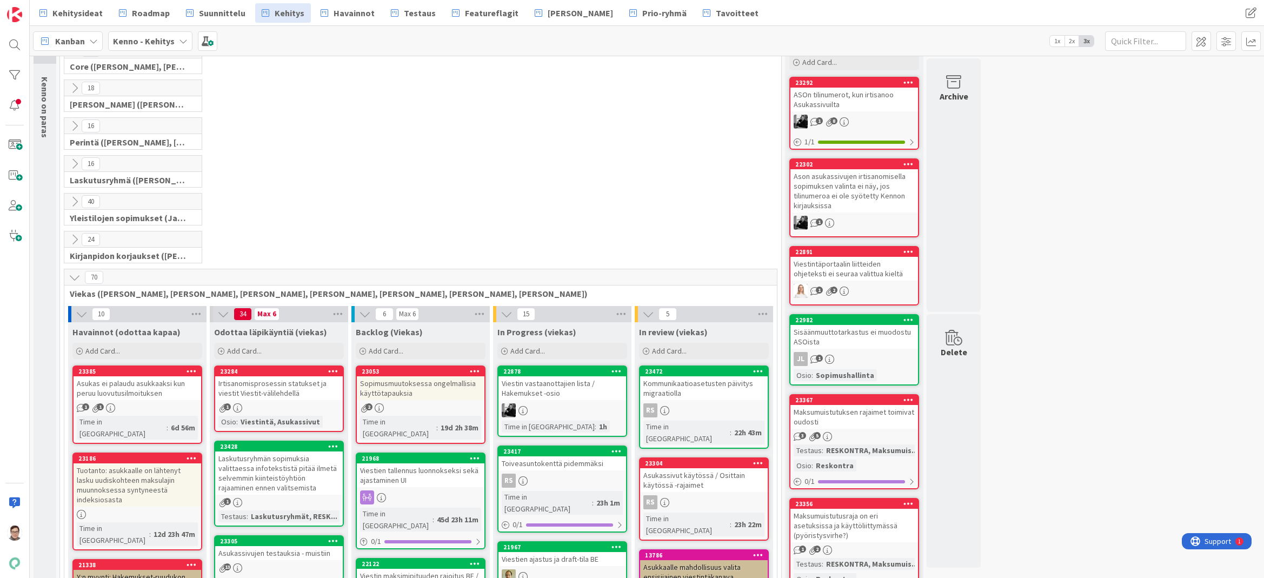
click at [70, 278] on icon at bounding box center [75, 277] width 12 height 12
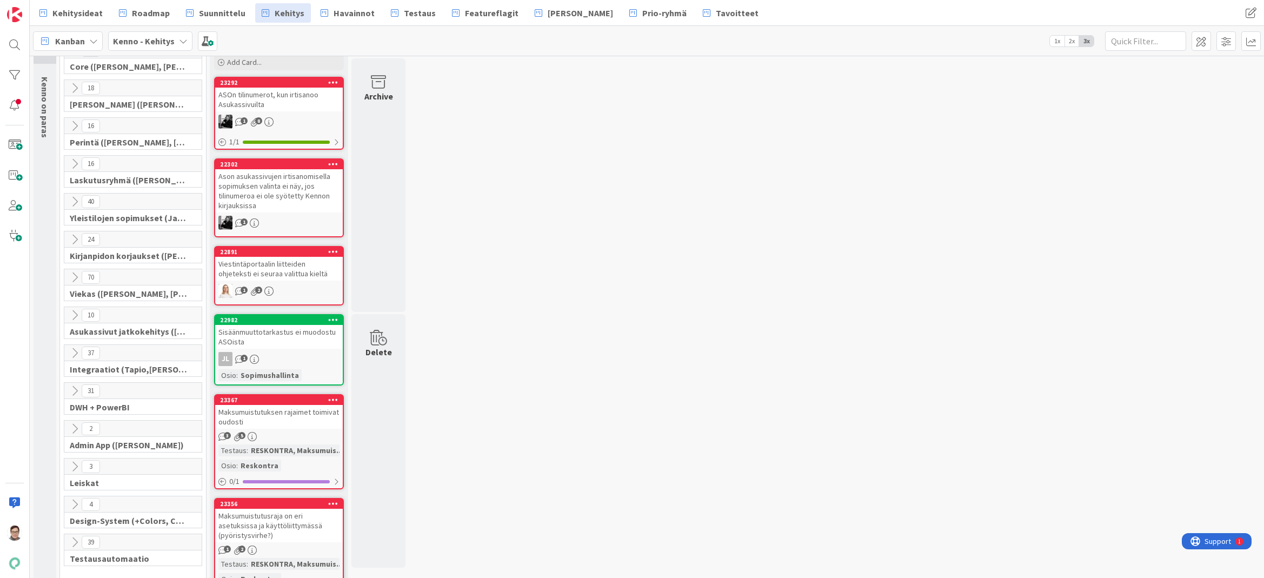
click at [73, 205] on icon at bounding box center [75, 202] width 12 height 12
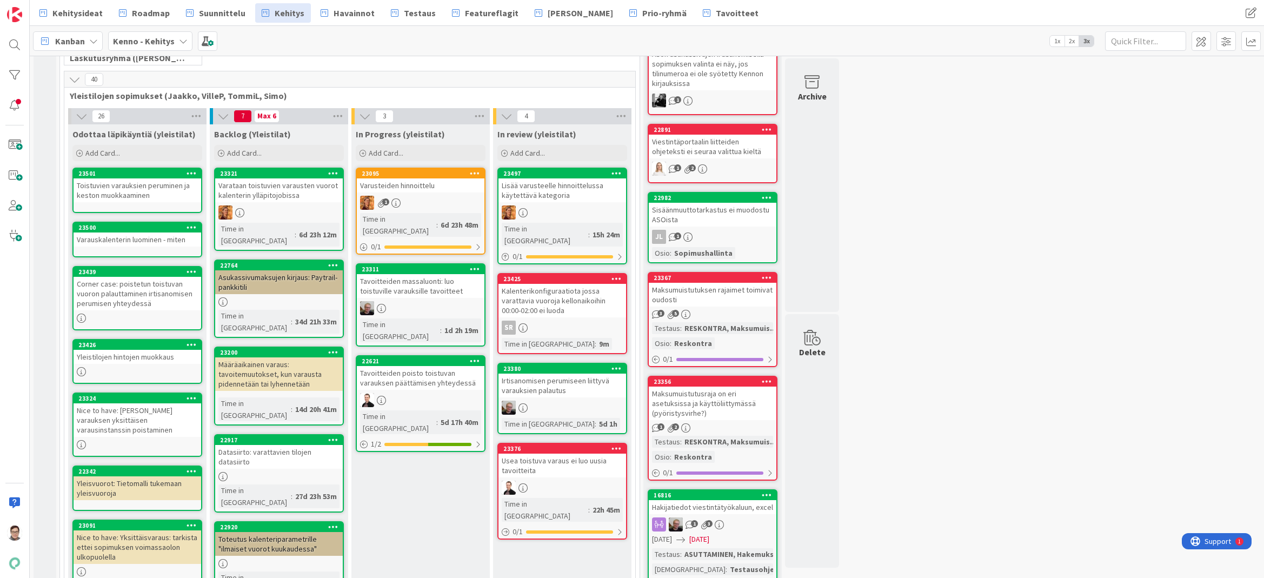
scroll to position [182, 0]
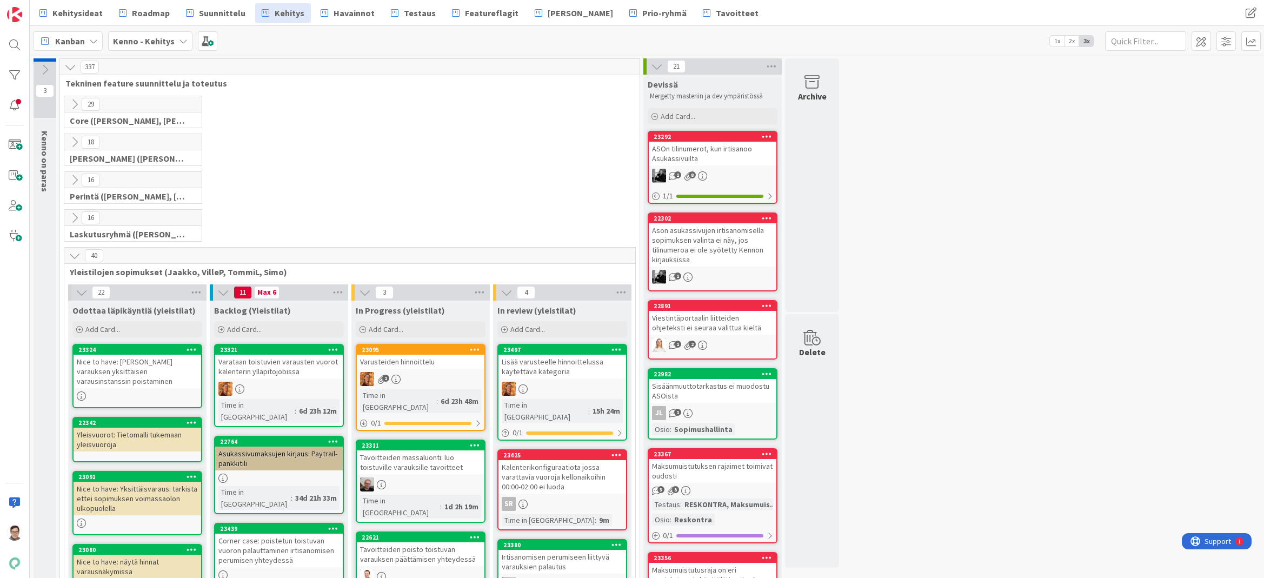
click at [72, 254] on icon at bounding box center [75, 256] width 12 height 12
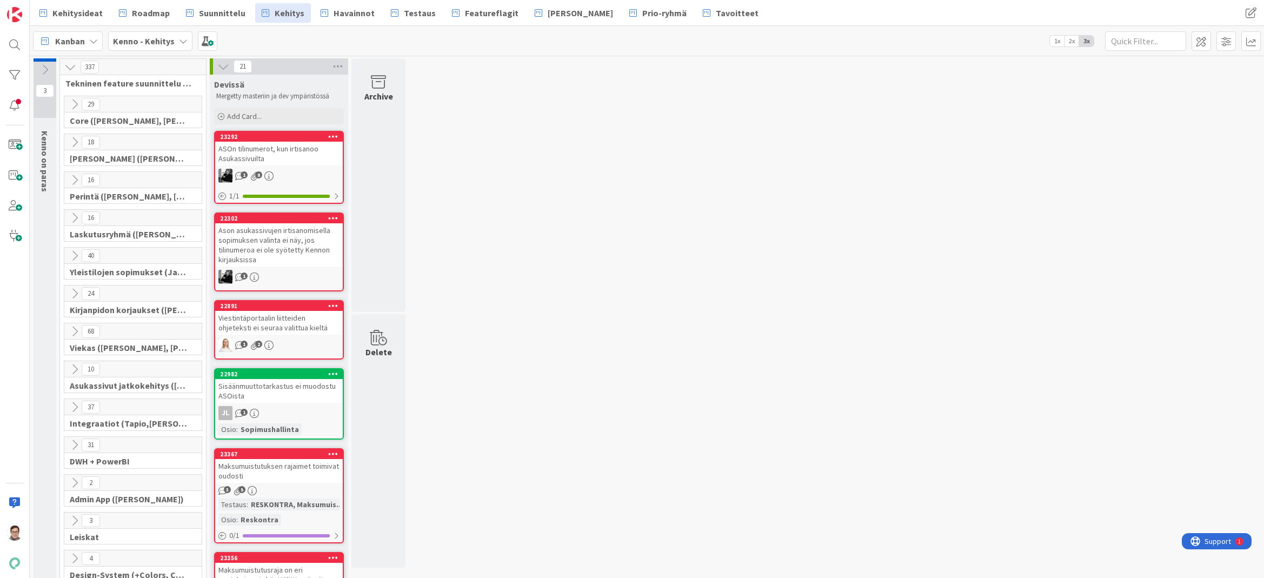
click at [75, 144] on icon at bounding box center [75, 142] width 12 height 12
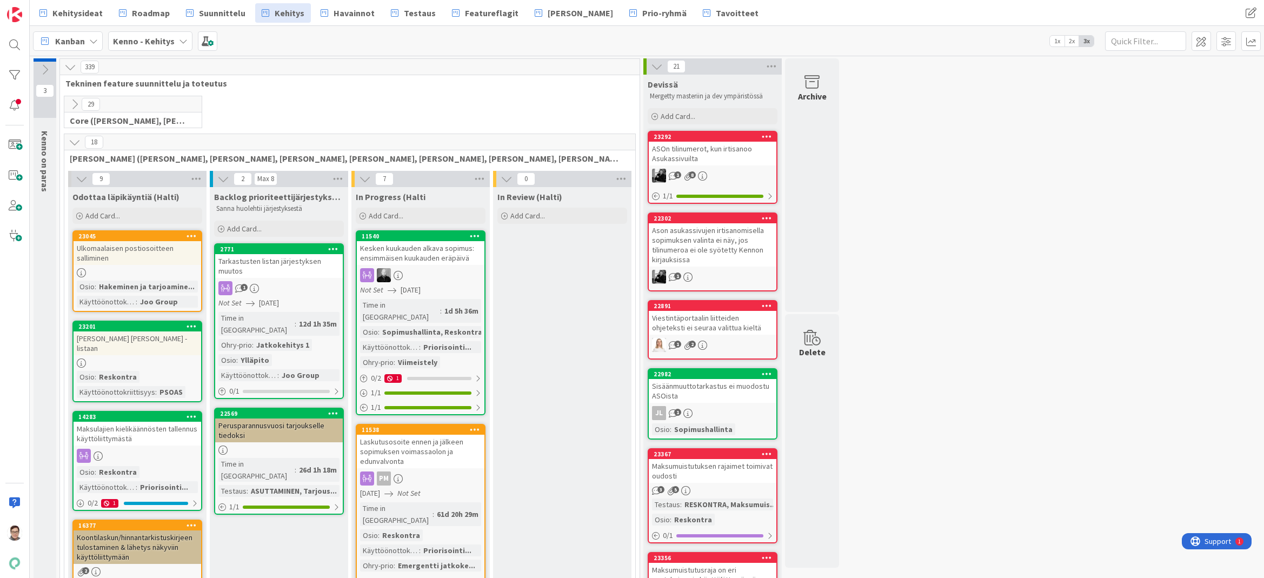
click at [75, 143] on icon at bounding box center [75, 142] width 12 height 12
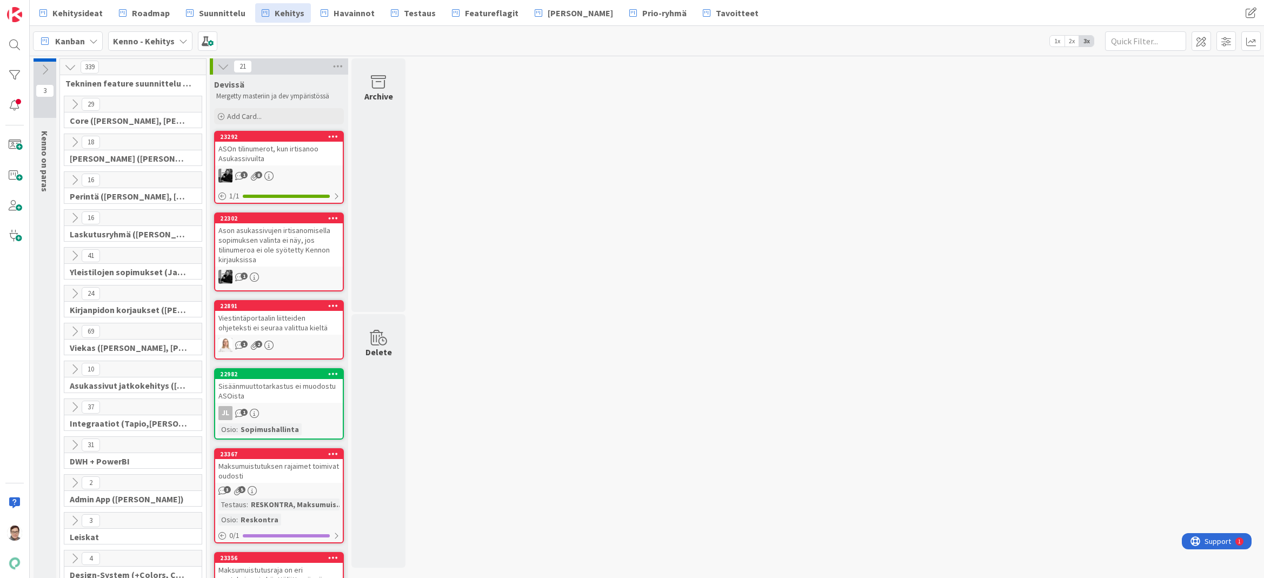
click at [74, 410] on icon at bounding box center [75, 407] width 12 height 12
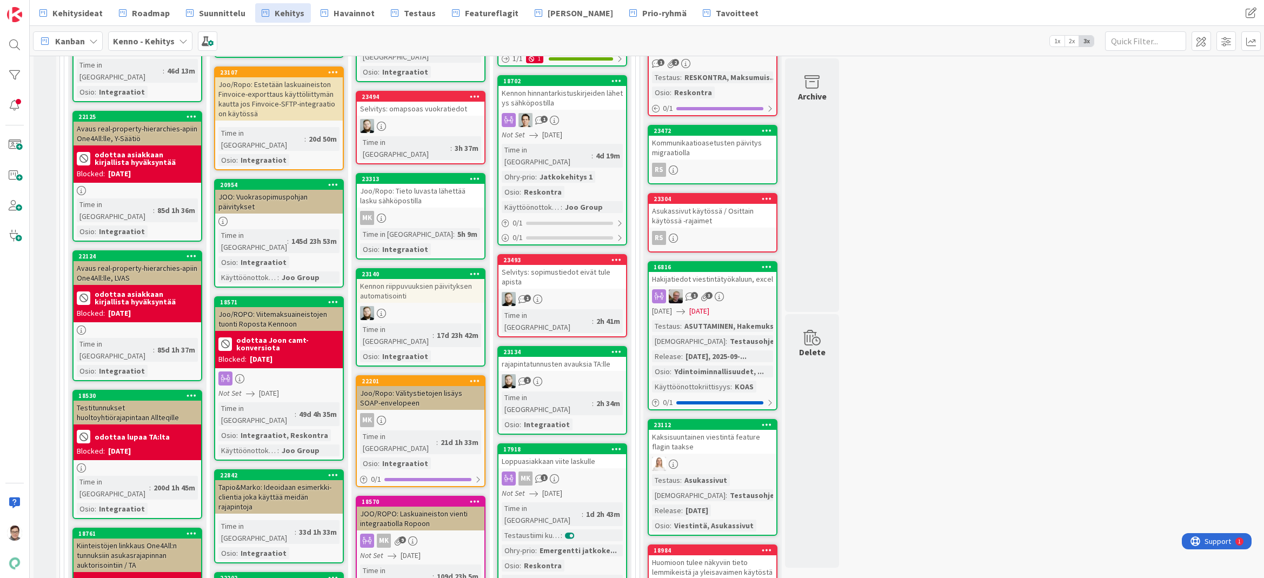
scroll to position [324, 0]
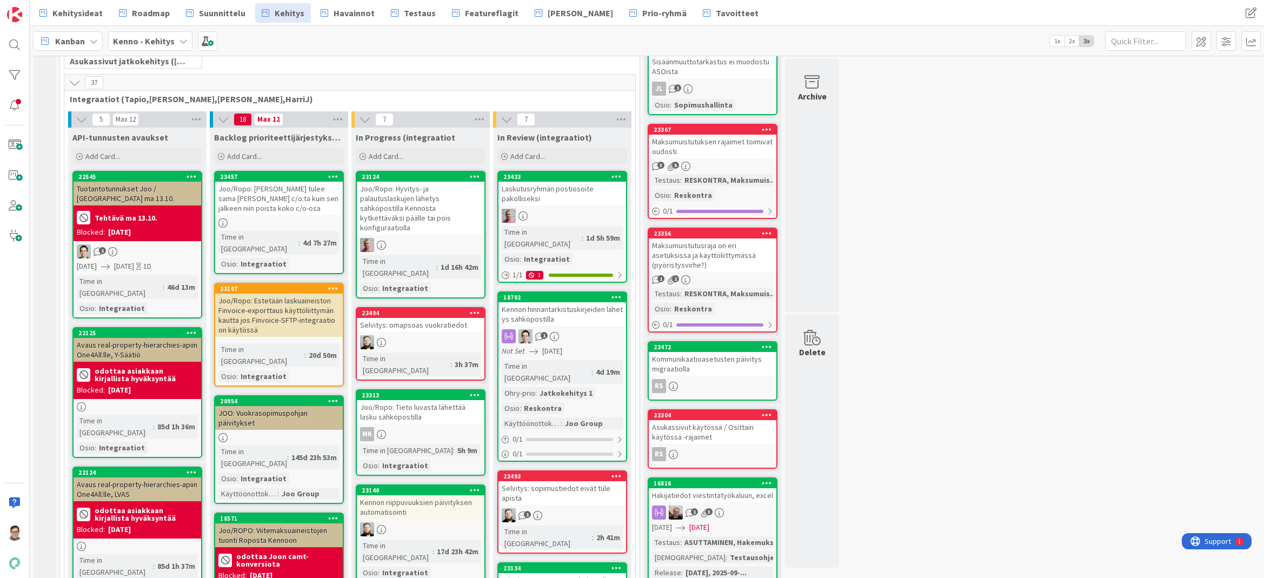
click at [591, 302] on div "Kennon hinnantarkistuskirjeiden lähetys sähköpostilla" at bounding box center [563, 314] width 128 height 24
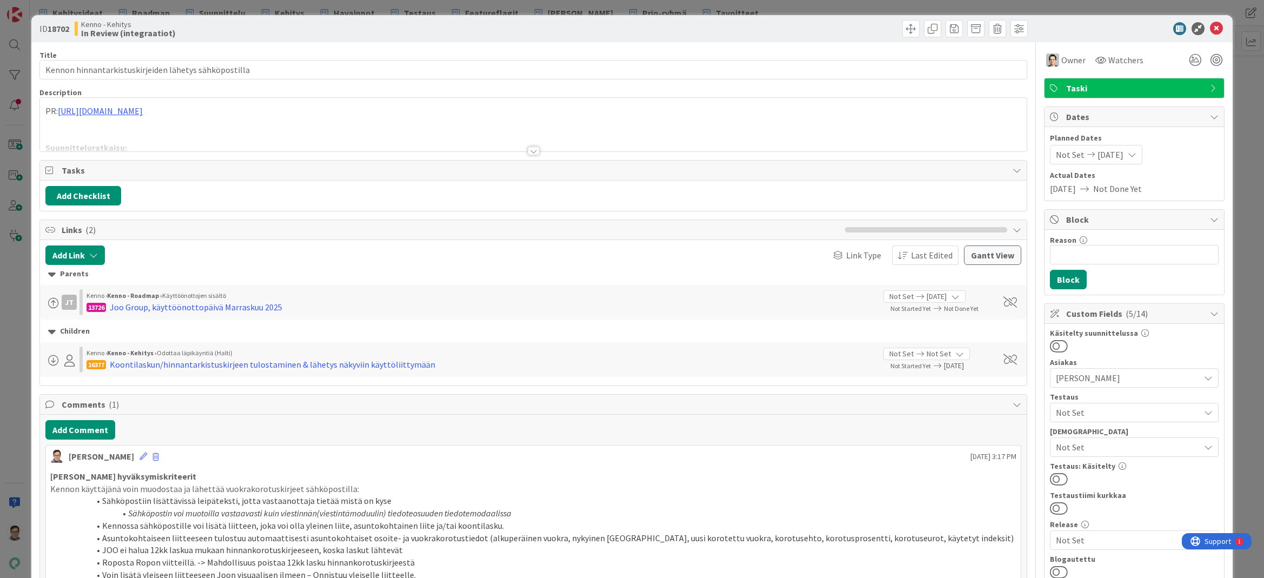
click at [533, 150] on div at bounding box center [534, 151] width 12 height 9
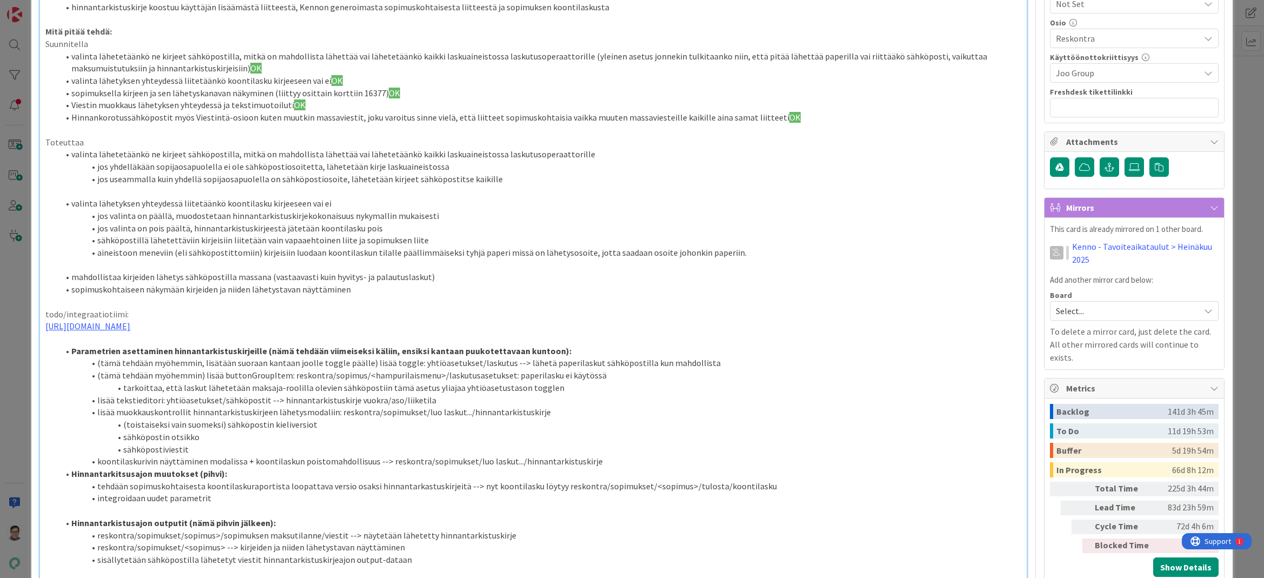
scroll to position [703, 0]
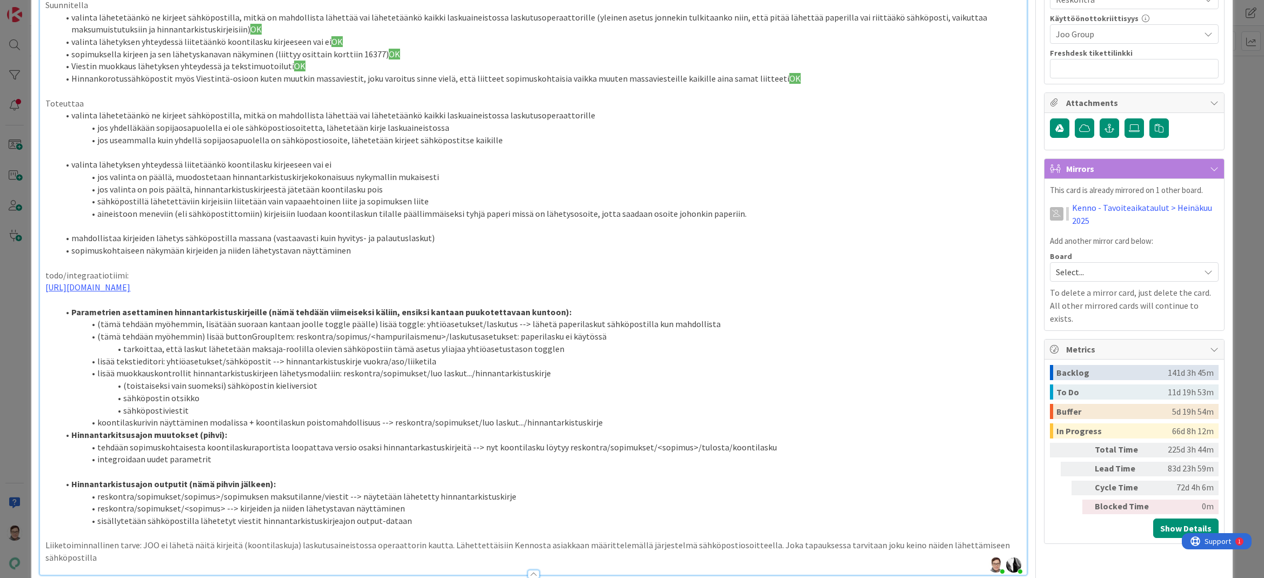
click at [352, 254] on li "sopimuskohtaiseen näkymään kirjeiden ja niiden lähetystavan näyttäminen" at bounding box center [539, 250] width 963 height 12
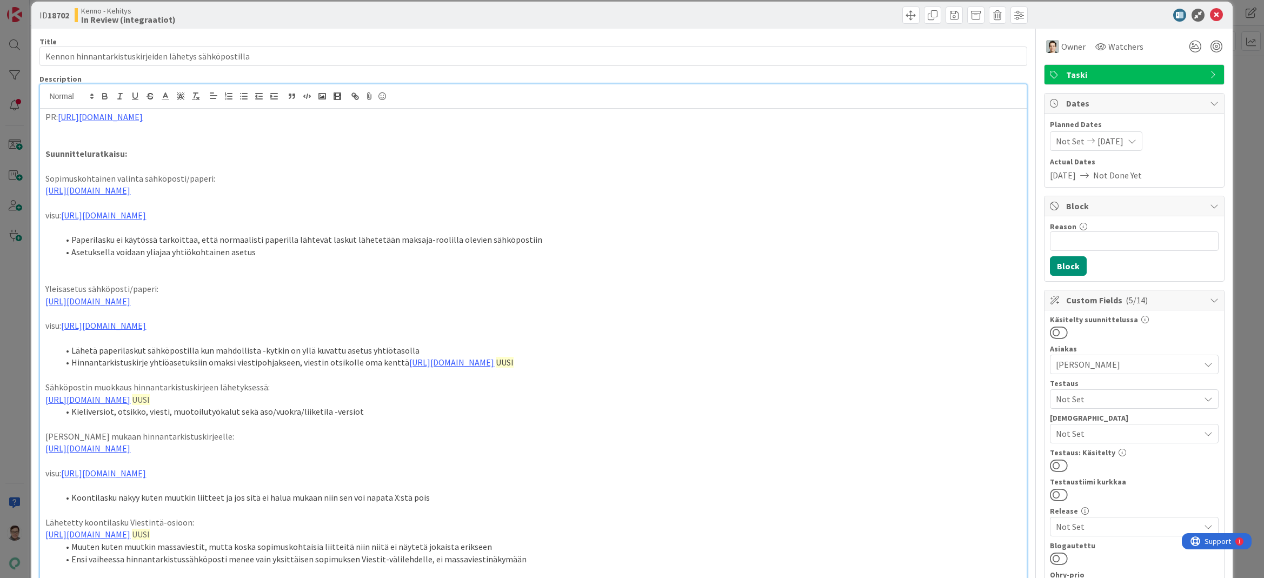
scroll to position [0, 0]
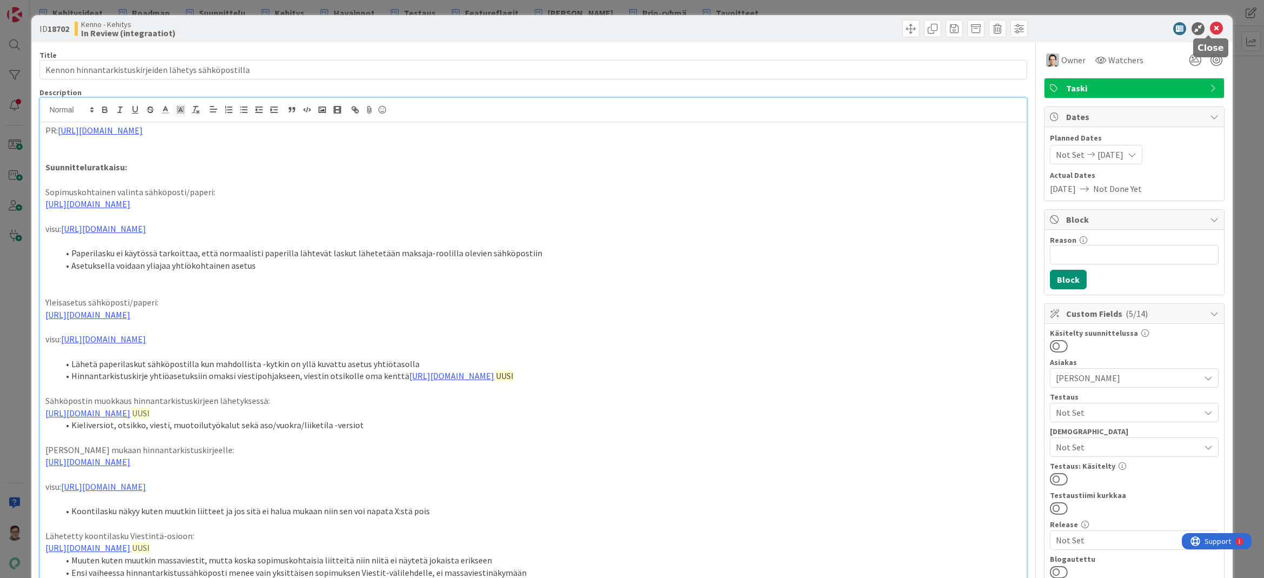
click at [1210, 27] on icon at bounding box center [1216, 28] width 13 height 13
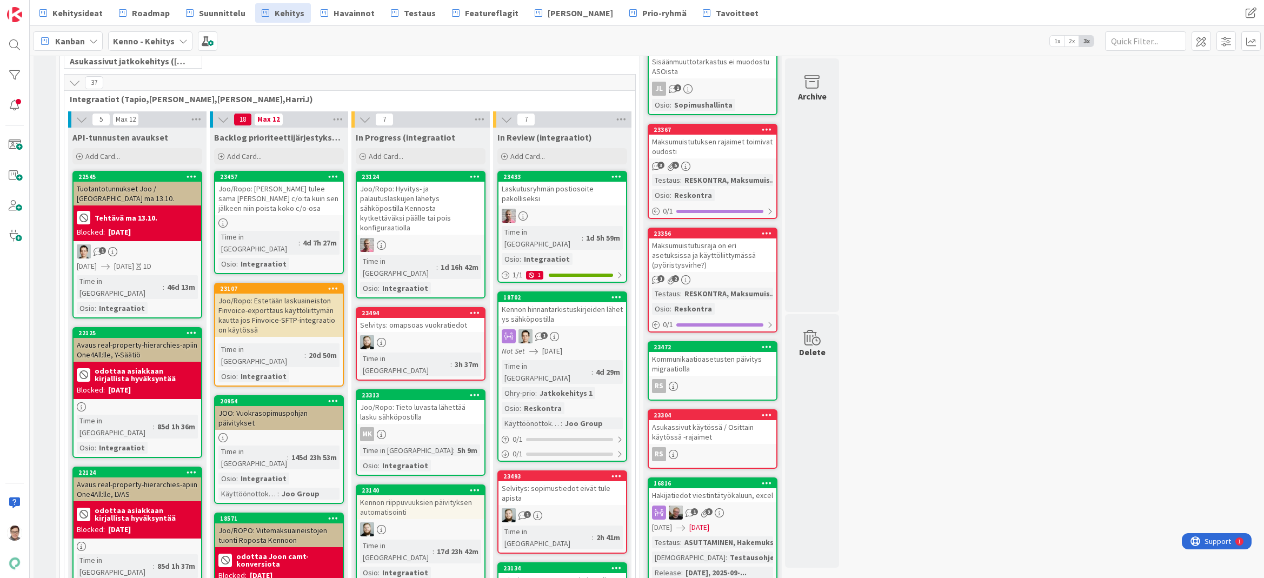
click at [285, 10] on span "Kehitys" at bounding box center [290, 12] width 30 height 13
click at [75, 82] on icon at bounding box center [75, 83] width 12 height 12
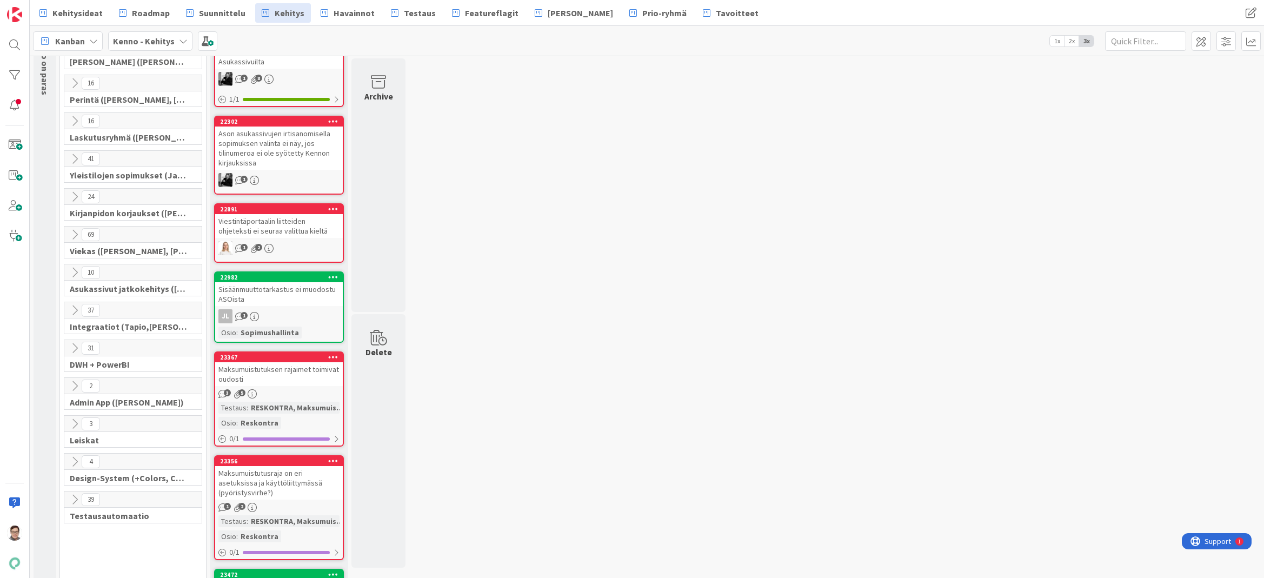
scroll to position [54, 0]
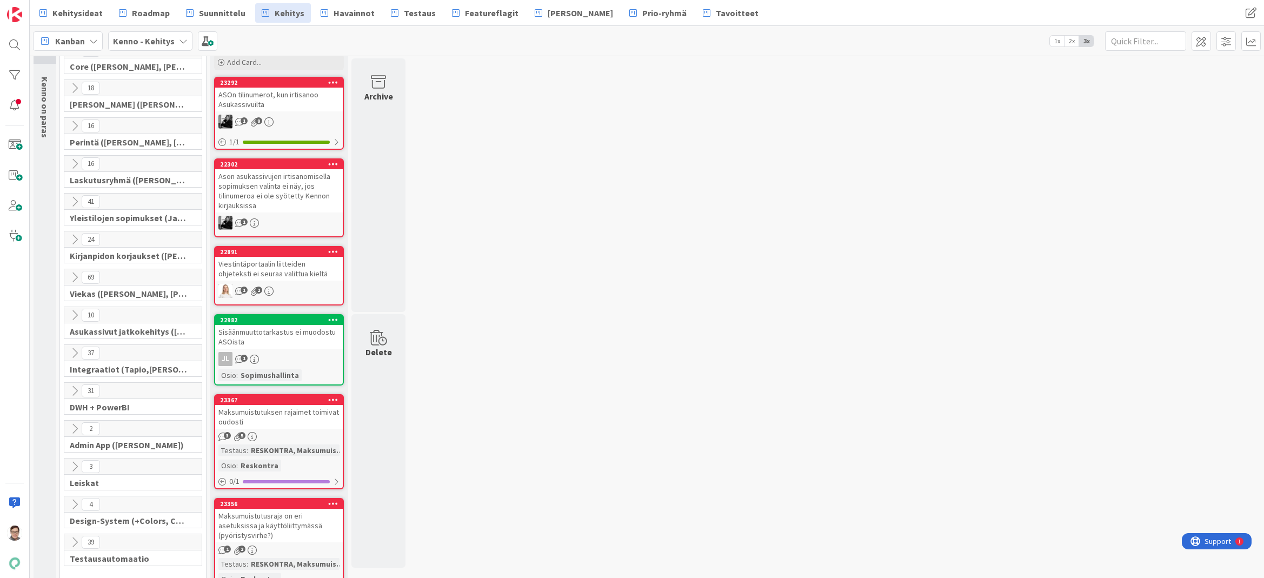
click at [74, 87] on icon at bounding box center [75, 88] width 12 height 12
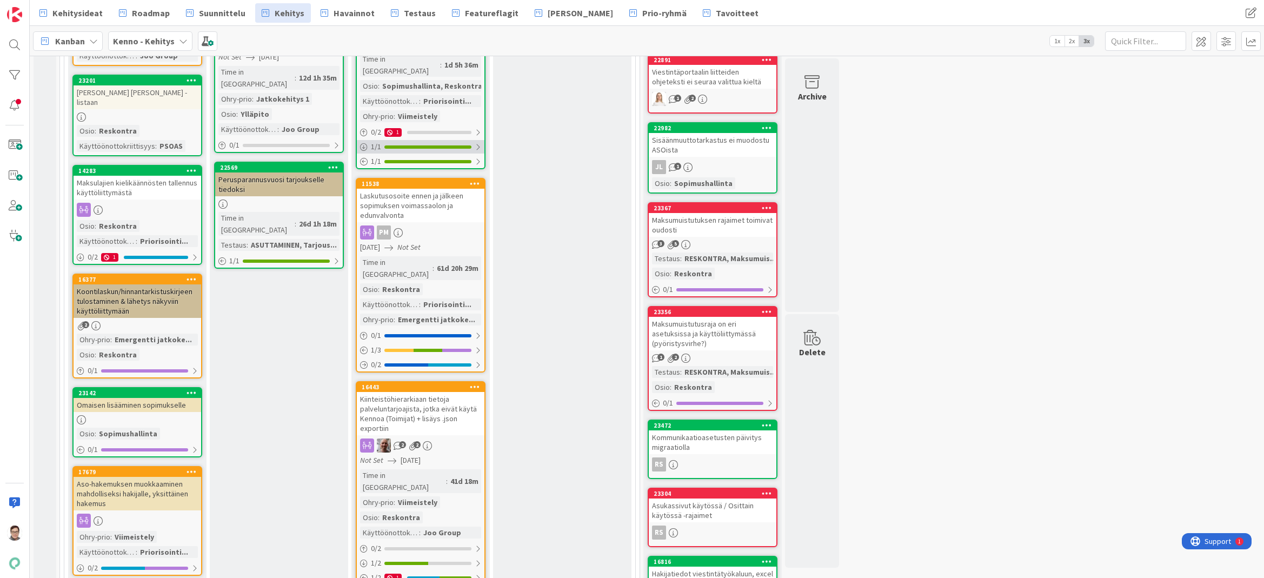
scroll to position [270, 0]
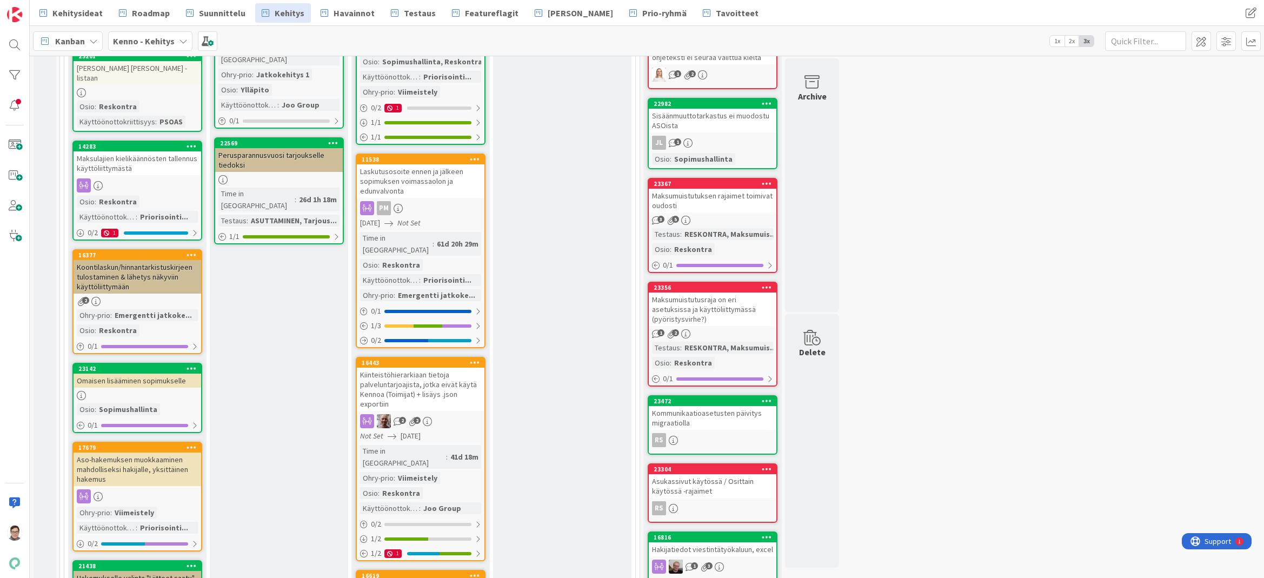
click at [431, 167] on div "Laskutusosoite ennen ja jälkeen sopimuksen voimassaolon ja edunvalvonta" at bounding box center [421, 181] width 128 height 34
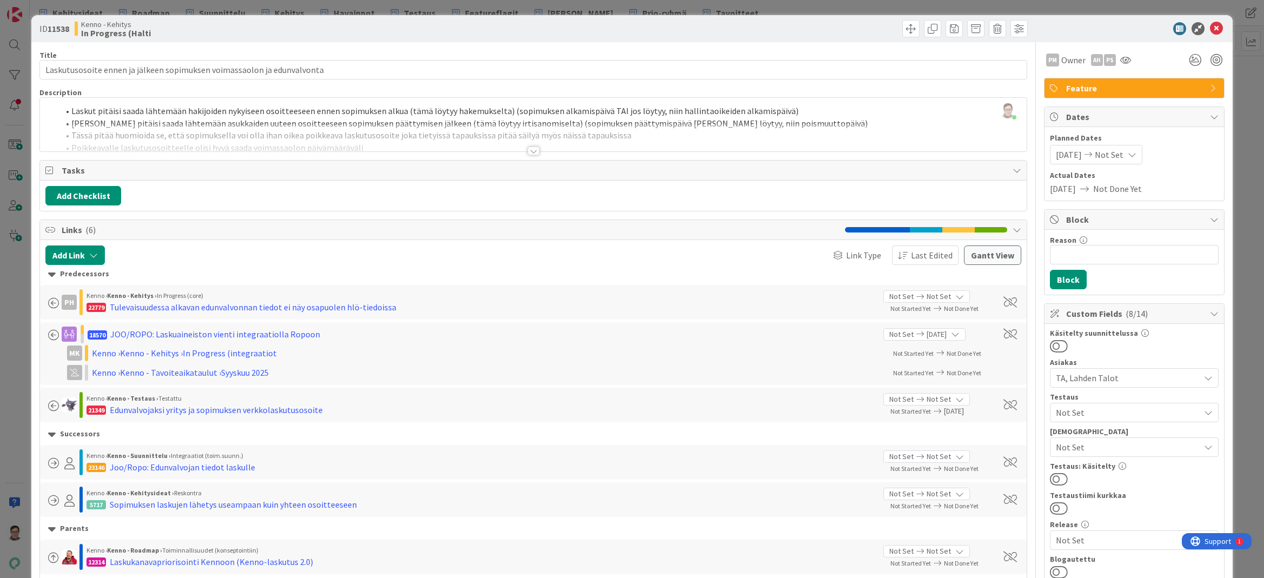
click at [1205, 22] on div "ID 11538 Kenno - Kehitys In Progress (Halti" at bounding box center [631, 28] width 1201 height 27
click at [1210, 25] on icon at bounding box center [1216, 28] width 13 height 13
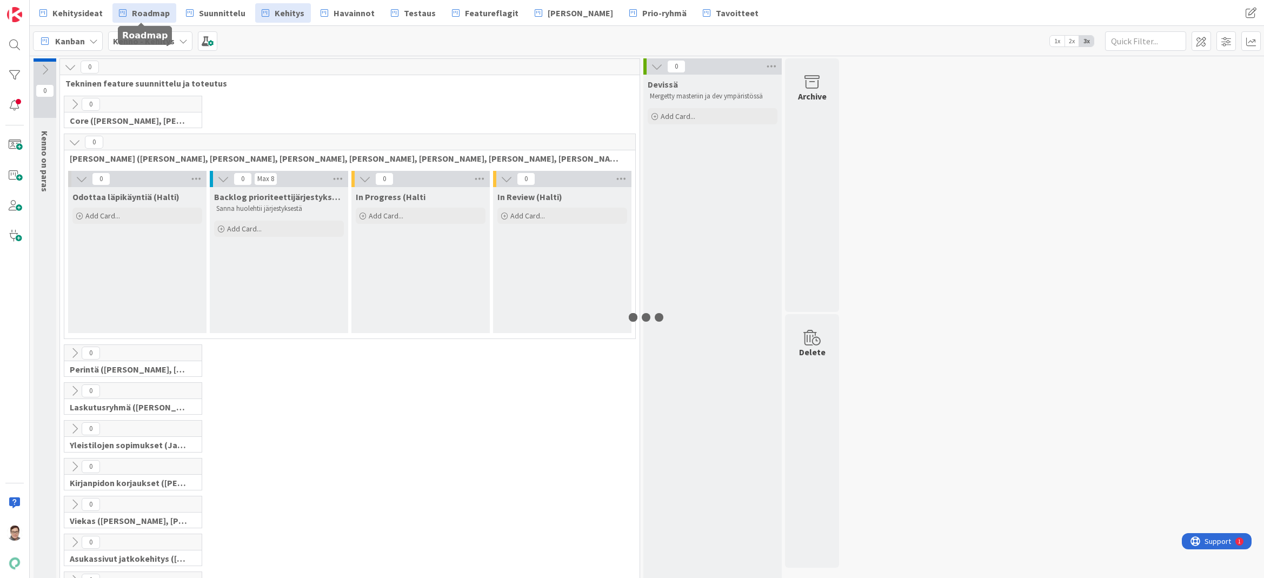
click at [150, 19] on span "Roadmap" at bounding box center [151, 12] width 38 height 13
